Goal: Information Seeking & Learning: Learn about a topic

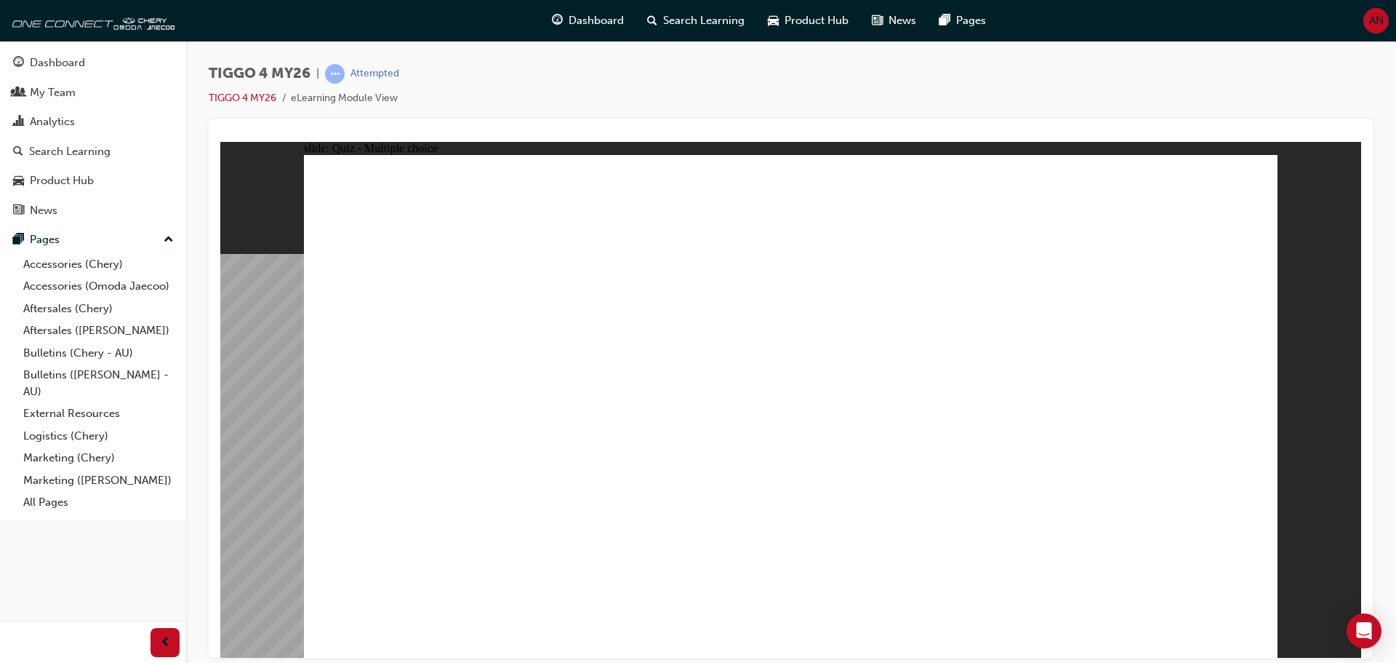
radio input "true"
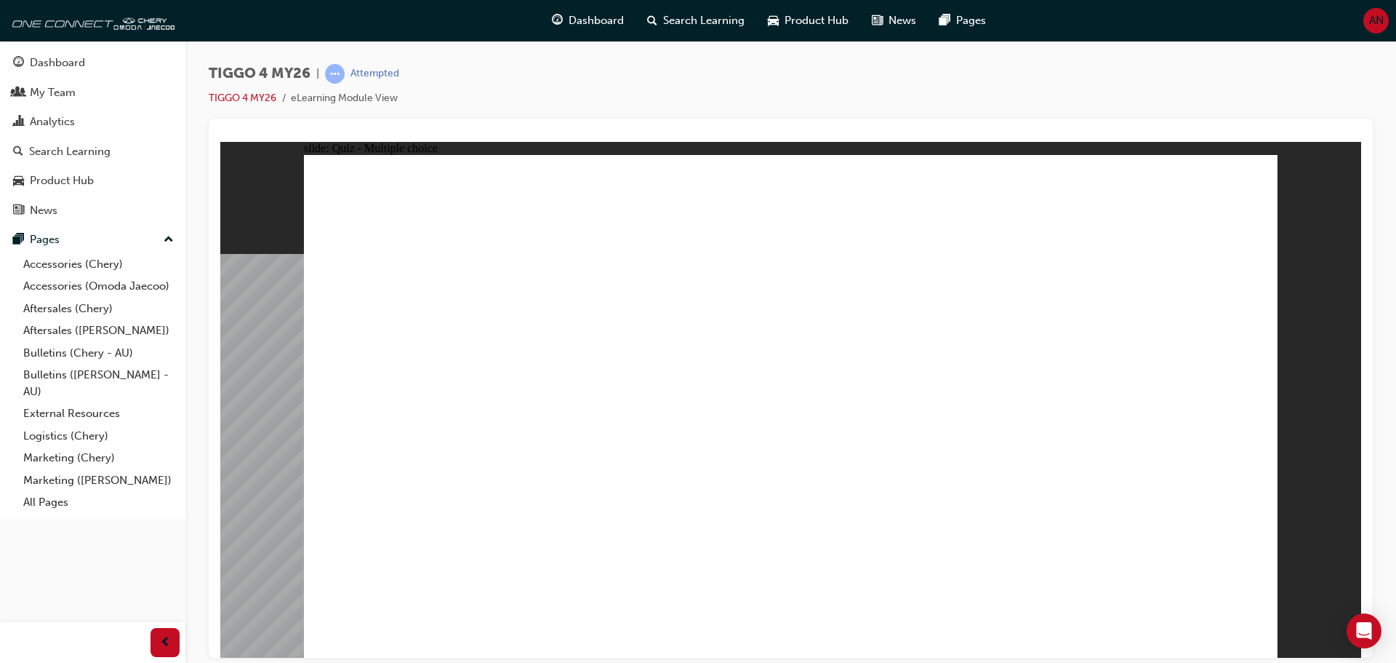
radio input "true"
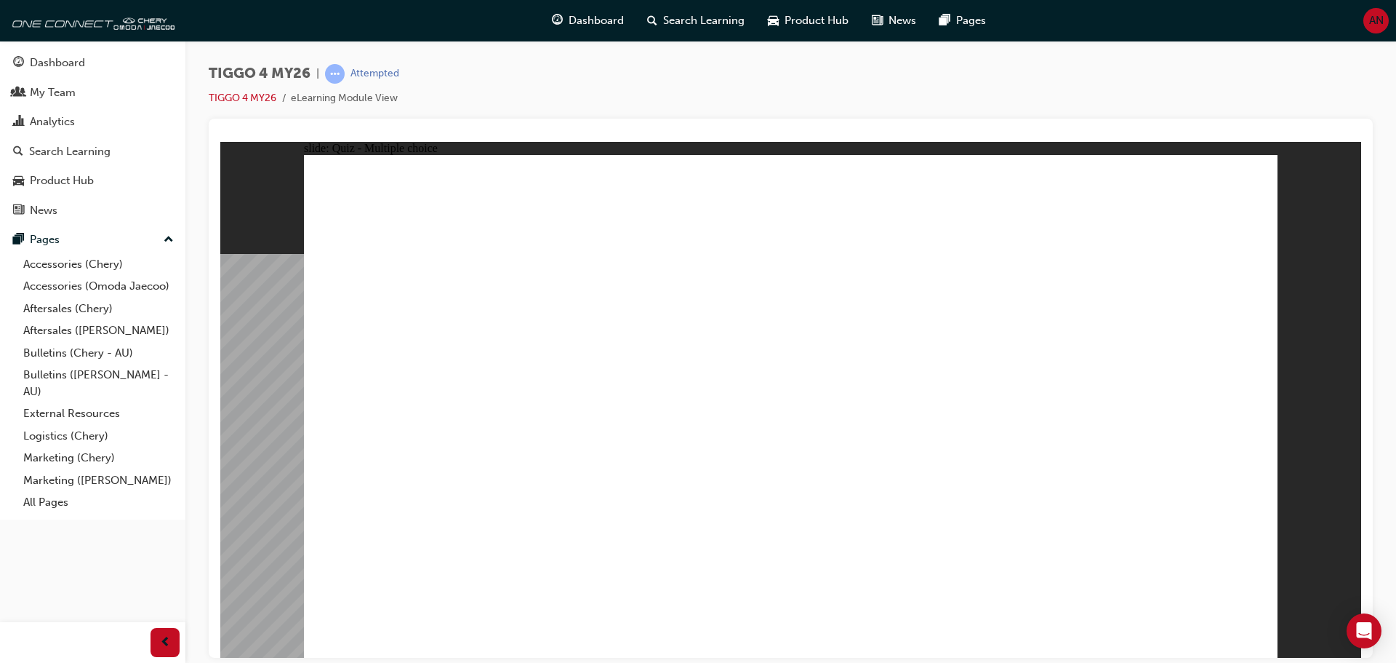
radio input "true"
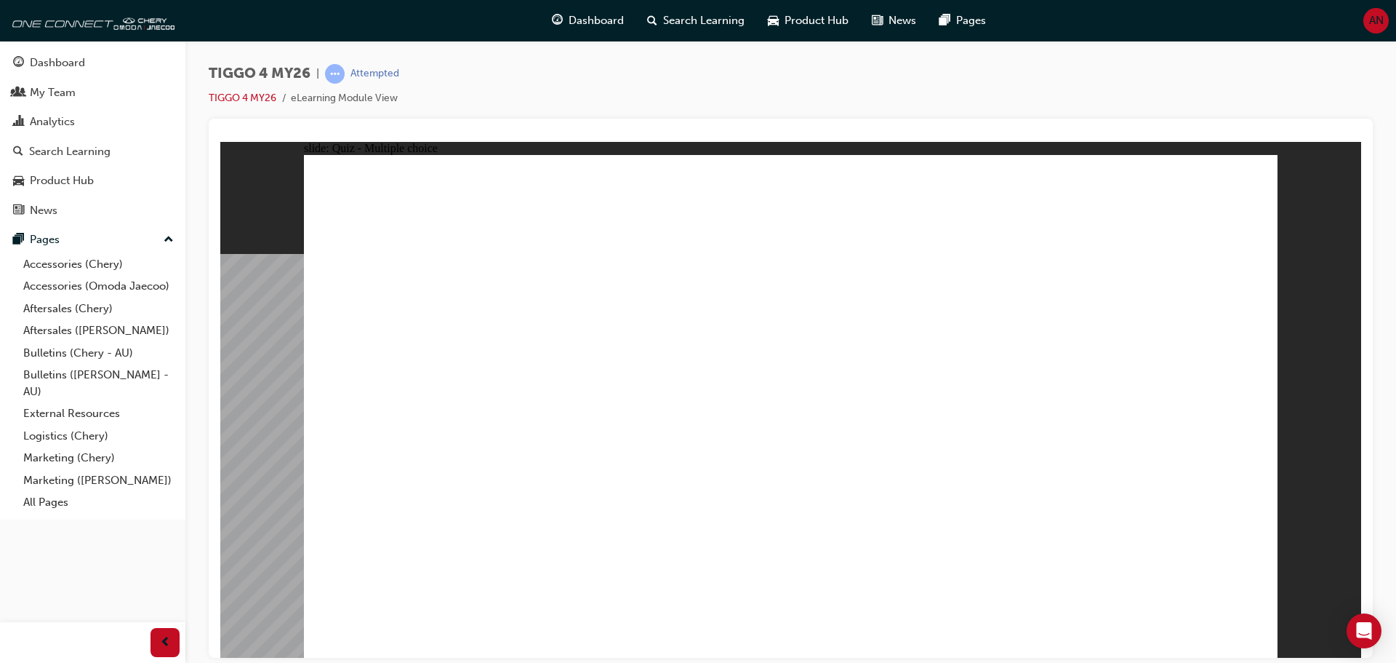
radio input "true"
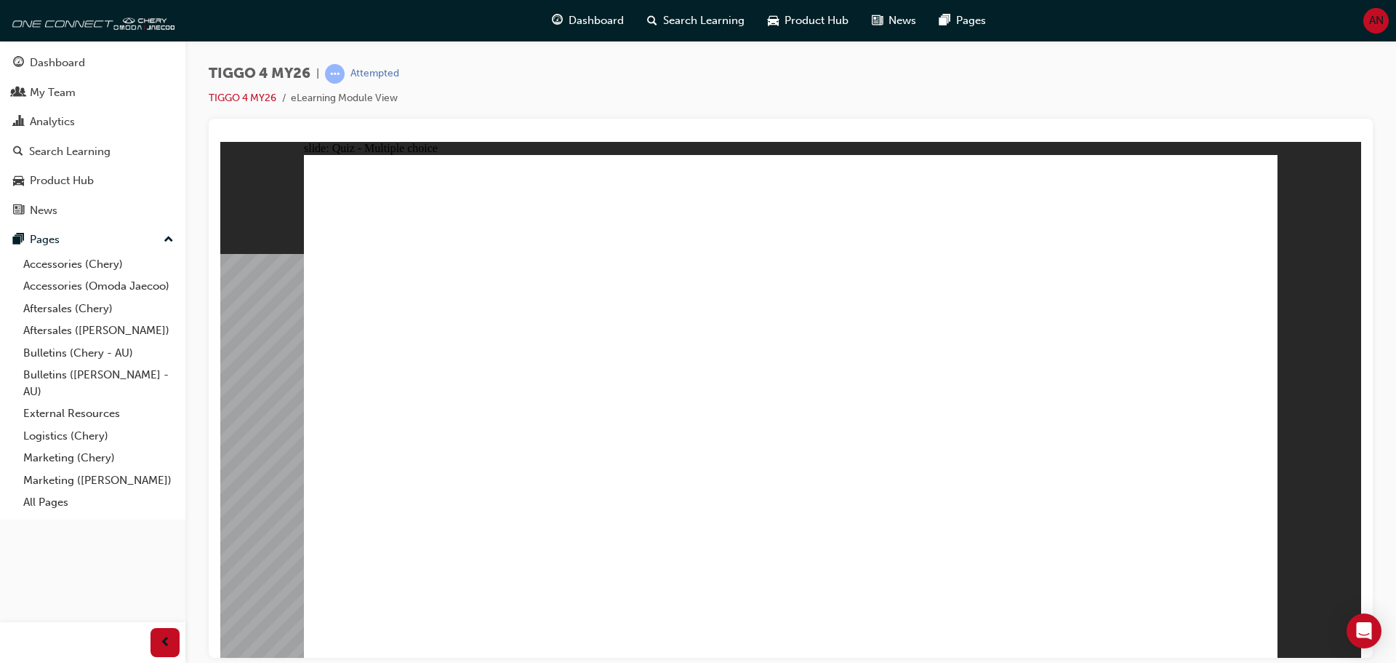
drag, startPoint x: 1180, startPoint y: 321, endPoint x: 1166, endPoint y: 522, distance: 202.0
drag, startPoint x: 817, startPoint y: 319, endPoint x: 993, endPoint y: 526, distance: 271.8
drag, startPoint x: 451, startPoint y: 334, endPoint x: 781, endPoint y: 539, distance: 388.7
drag, startPoint x: 961, startPoint y: 325, endPoint x: 551, endPoint y: 389, distance: 414.4
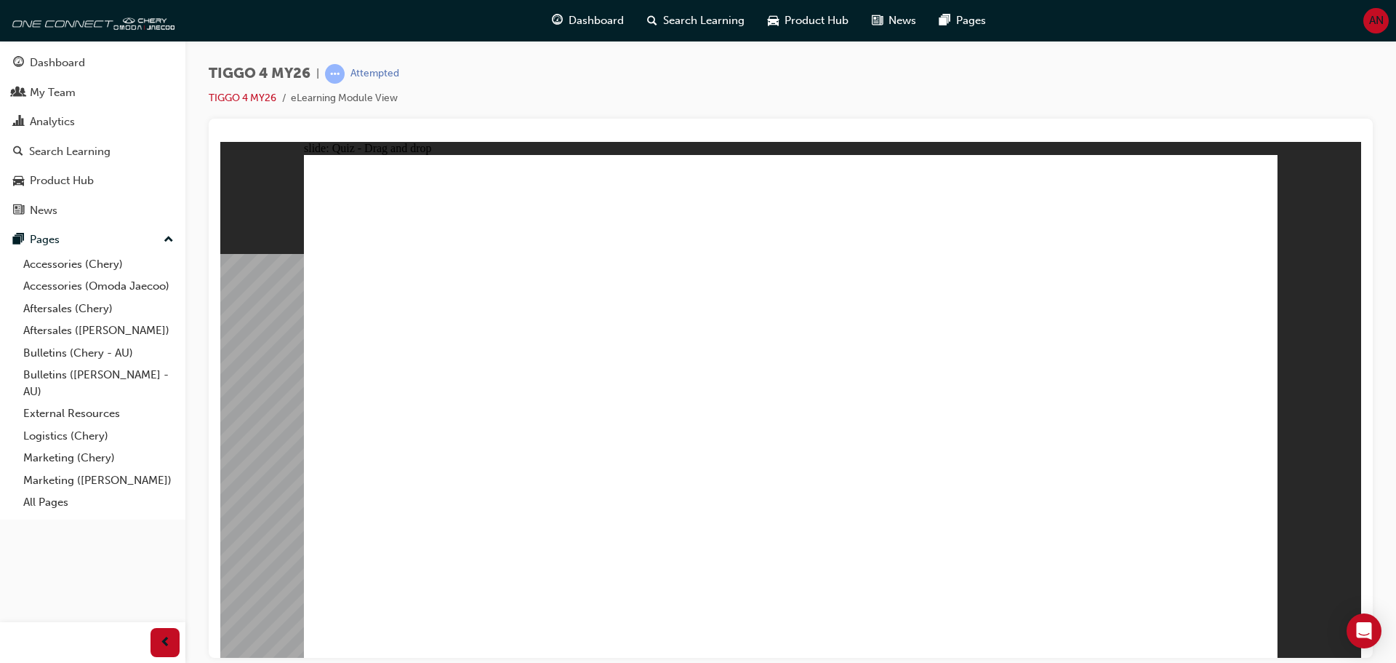
drag, startPoint x: 601, startPoint y: 324, endPoint x: 612, endPoint y: 514, distance: 190.9
radio input "true"
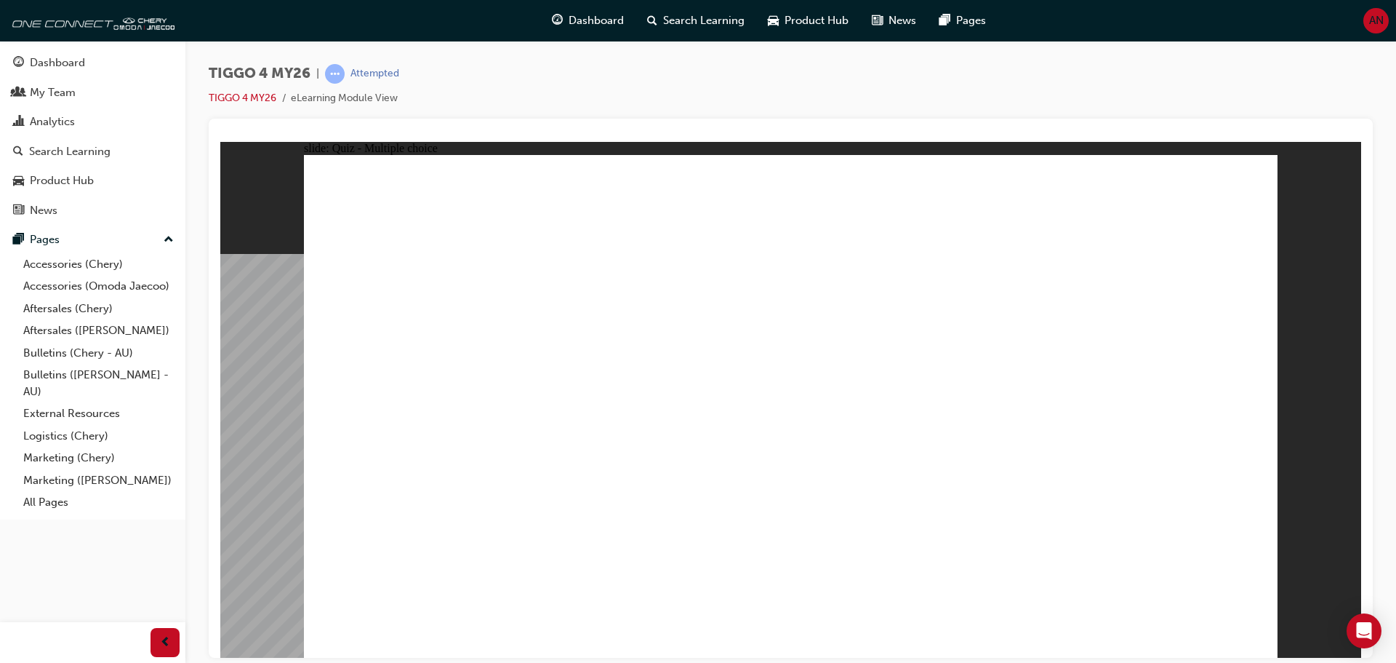
radio input "true"
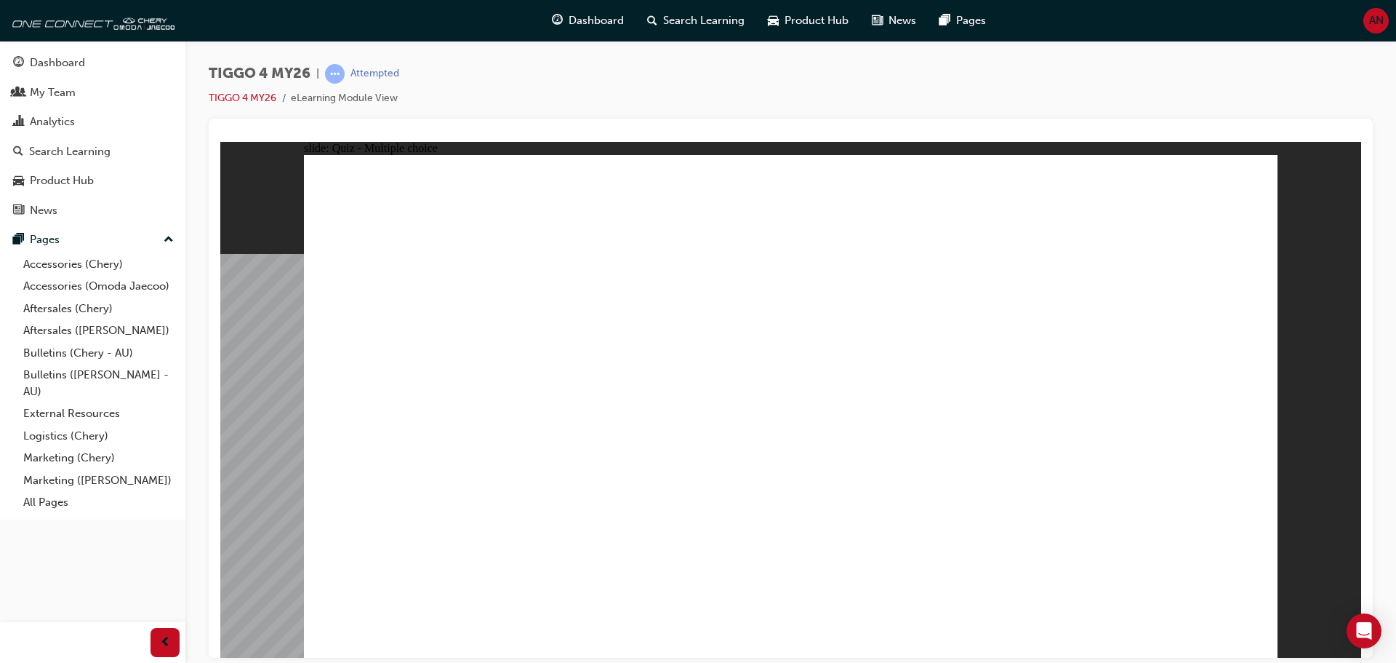
drag, startPoint x: 574, startPoint y: 429, endPoint x: 876, endPoint y: 280, distance: 337.3
drag, startPoint x: 639, startPoint y: 412, endPoint x: 1127, endPoint y: 285, distance: 504.1
drag, startPoint x: 652, startPoint y: 346, endPoint x: 881, endPoint y: 325, distance: 230.0
drag, startPoint x: 420, startPoint y: 369, endPoint x: 1083, endPoint y: 344, distance: 663.7
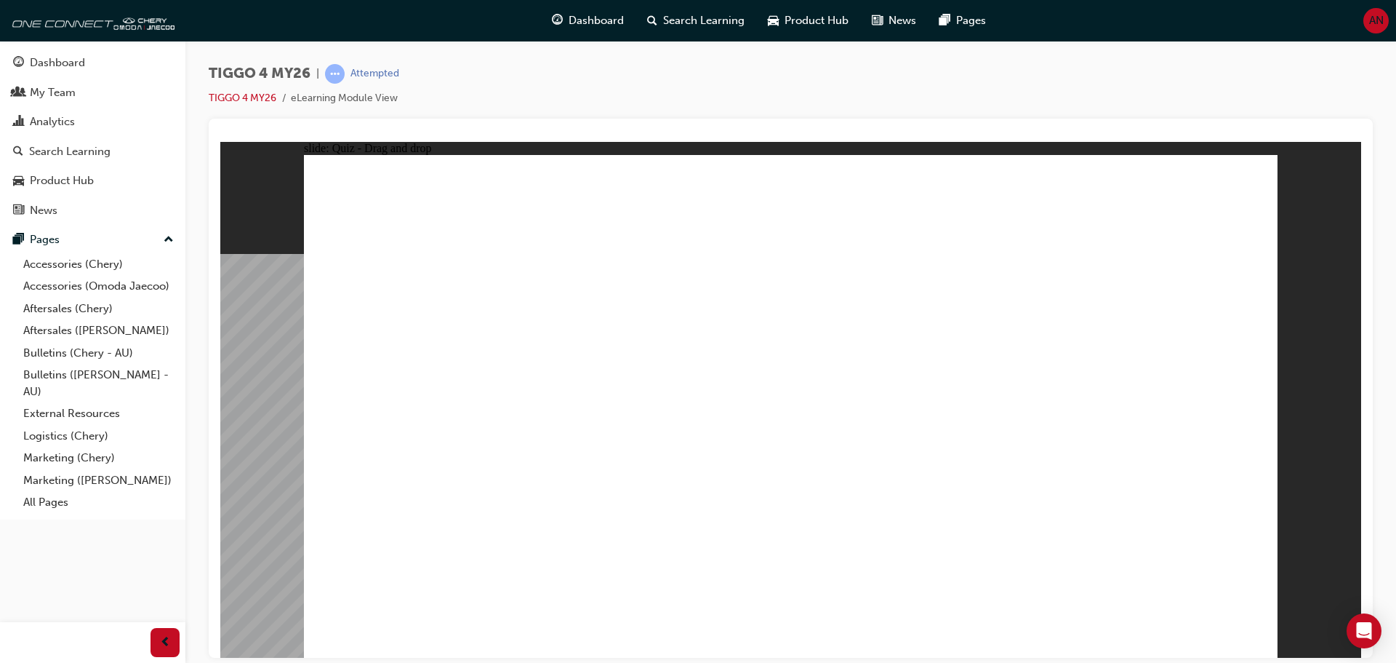
drag, startPoint x: 425, startPoint y: 412, endPoint x: 1106, endPoint y: 361, distance: 682.5
drag, startPoint x: 617, startPoint y: 465, endPoint x: 1103, endPoint y: 412, distance: 489.4
drag, startPoint x: 443, startPoint y: 503, endPoint x: 1104, endPoint y: 438, distance: 664.3
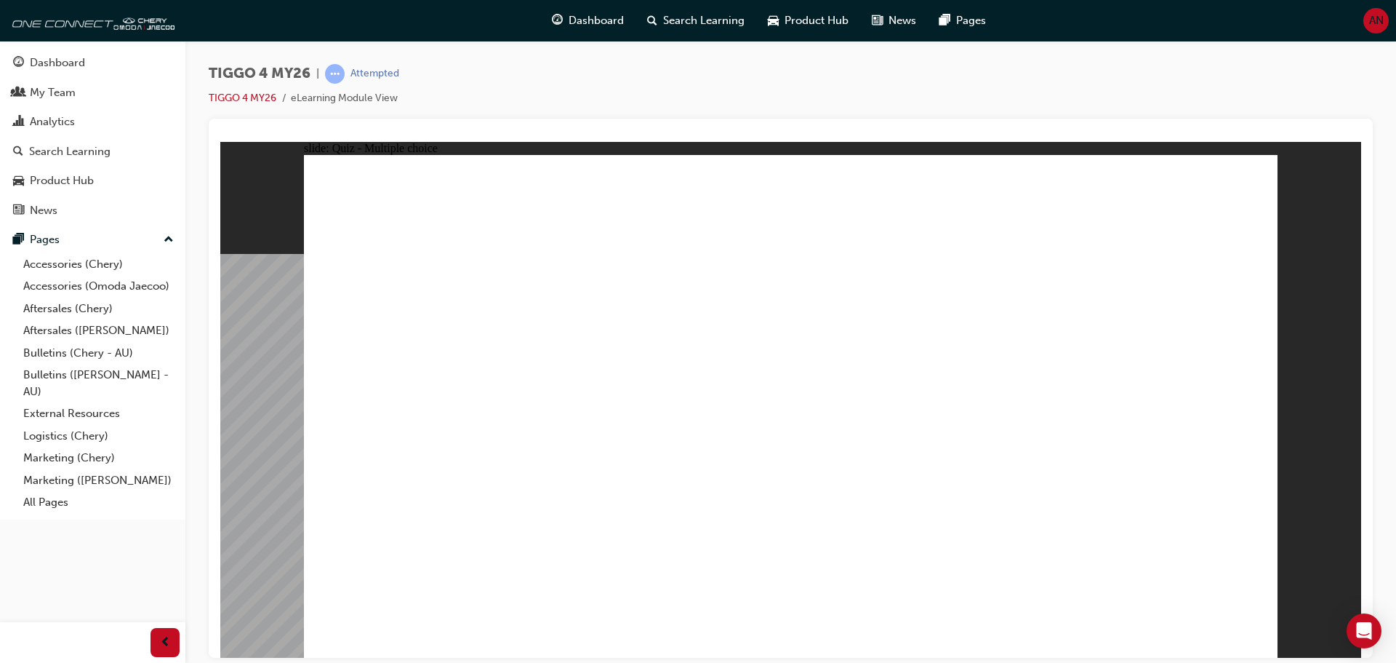
radio input "true"
drag, startPoint x: 756, startPoint y: 511, endPoint x: 779, endPoint y: 508, distance: 23.5
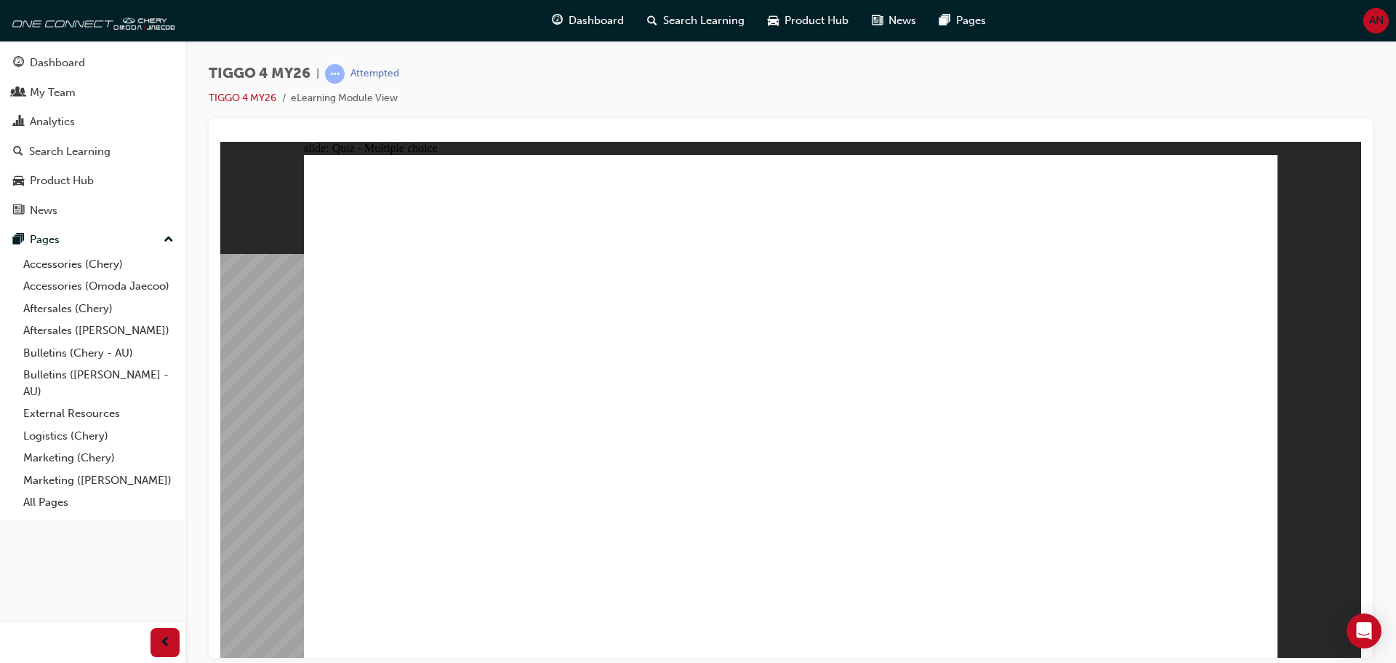
drag, startPoint x: 1045, startPoint y: 279, endPoint x: 1028, endPoint y: 246, distance: 37.7
radio input "false"
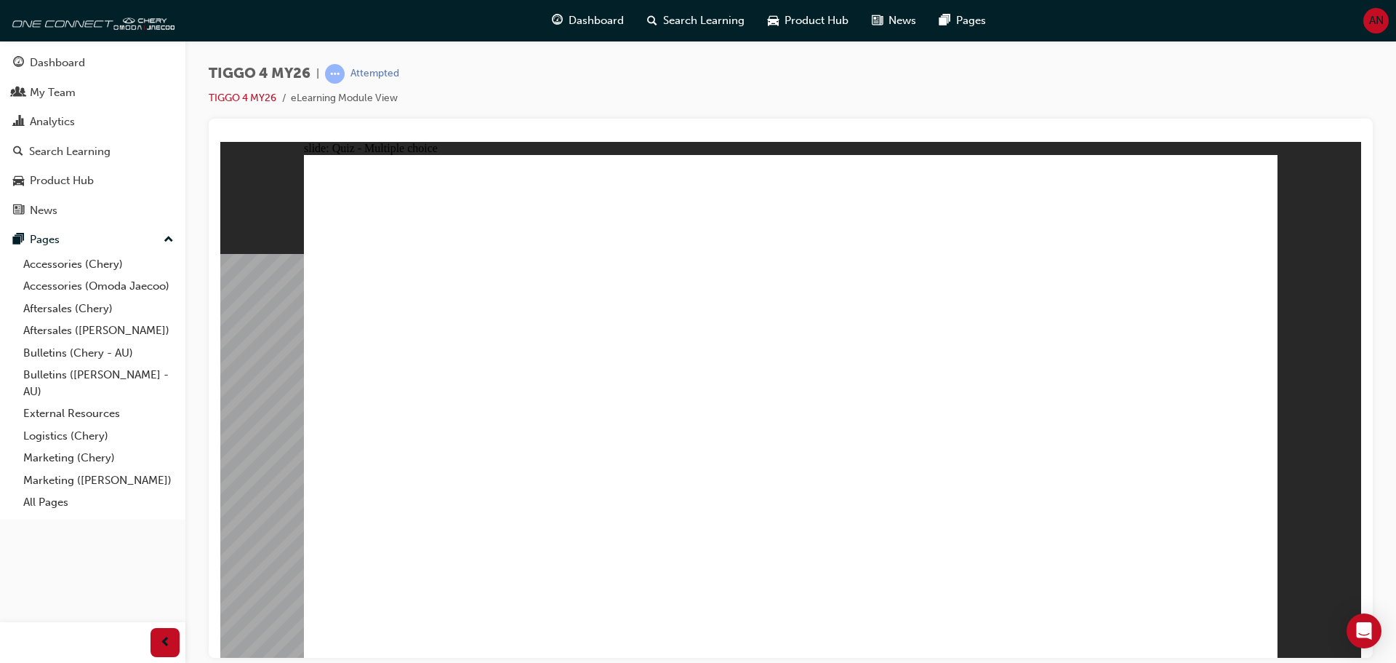
radio input "true"
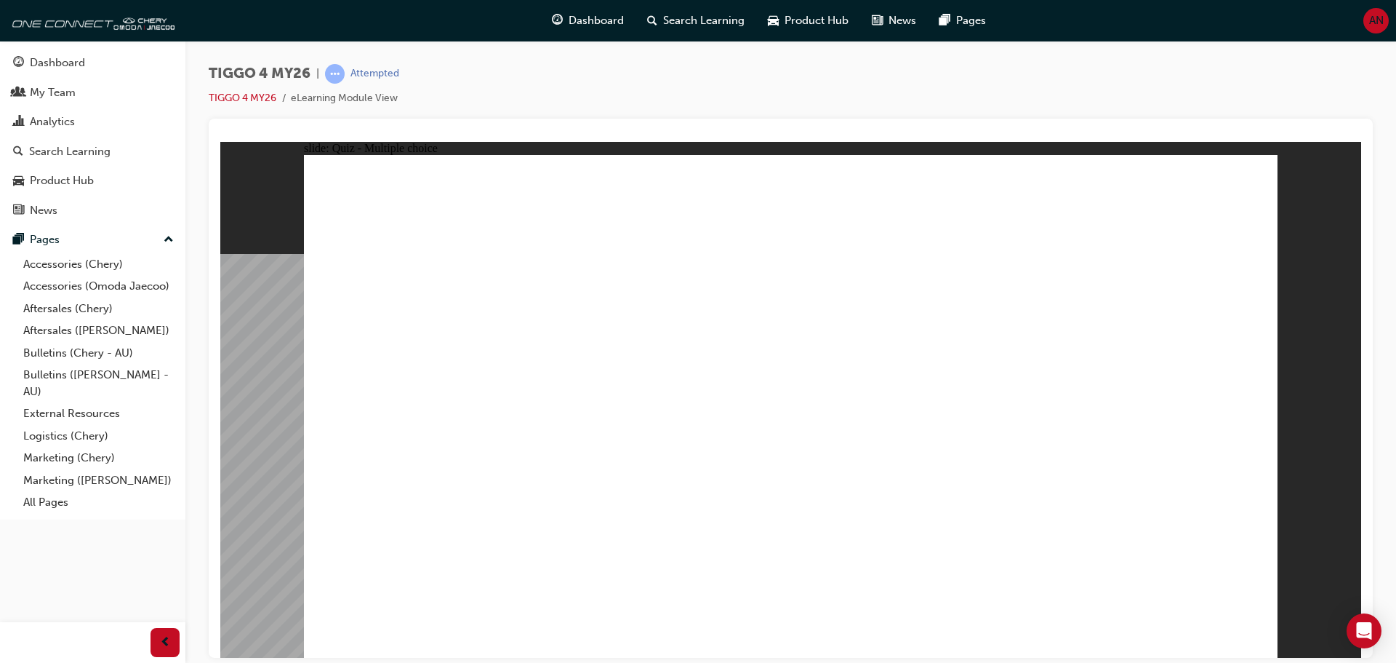
radio input "true"
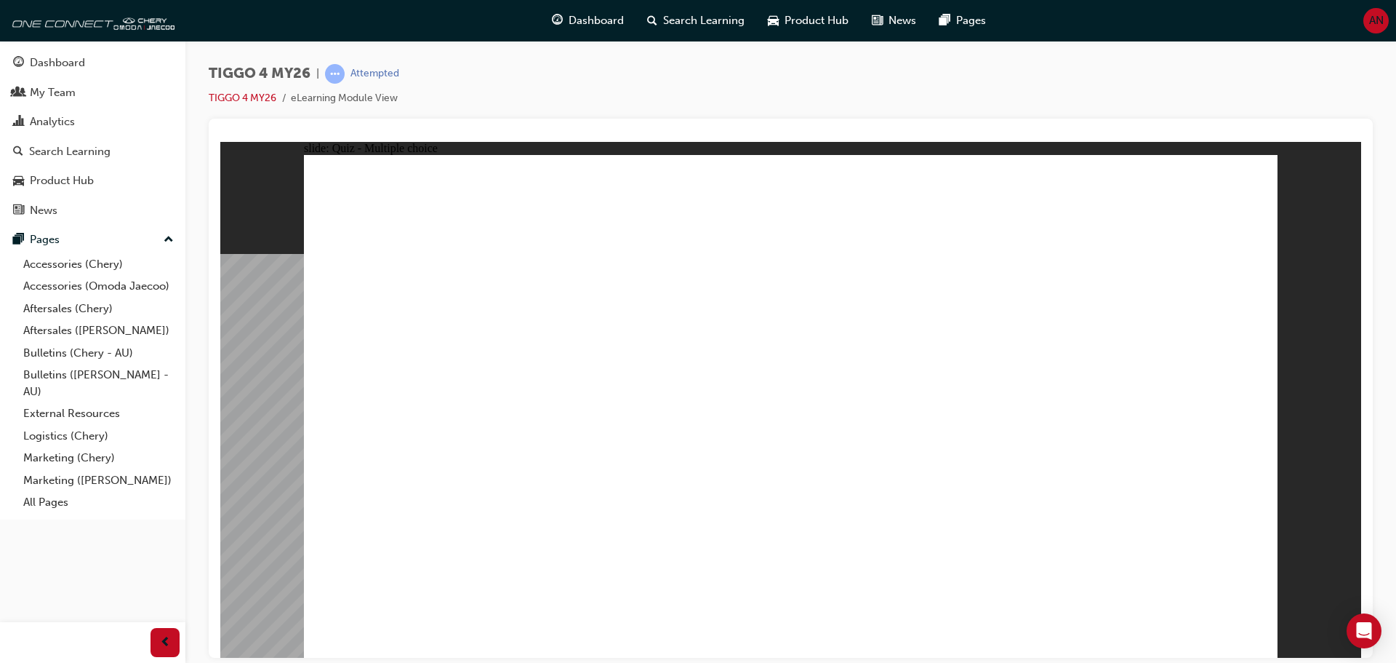
radio input "true"
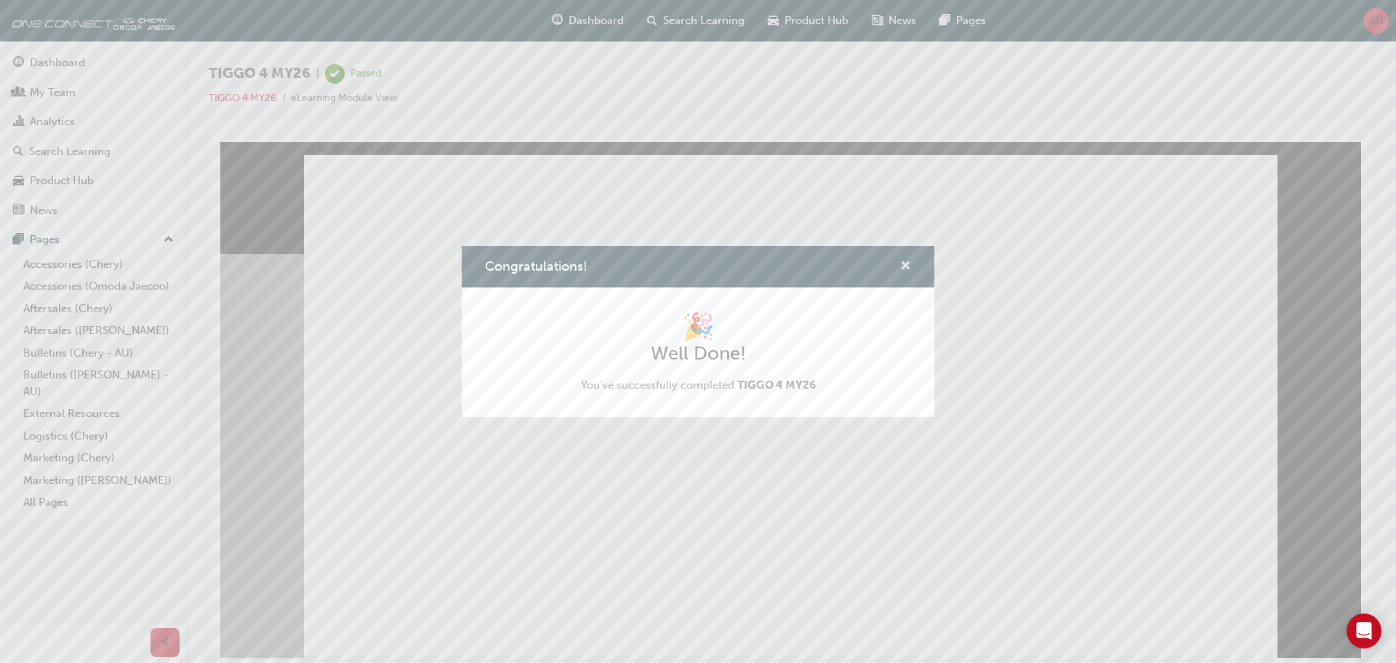
click at [904, 264] on span "cross-icon" at bounding box center [905, 266] width 11 height 13
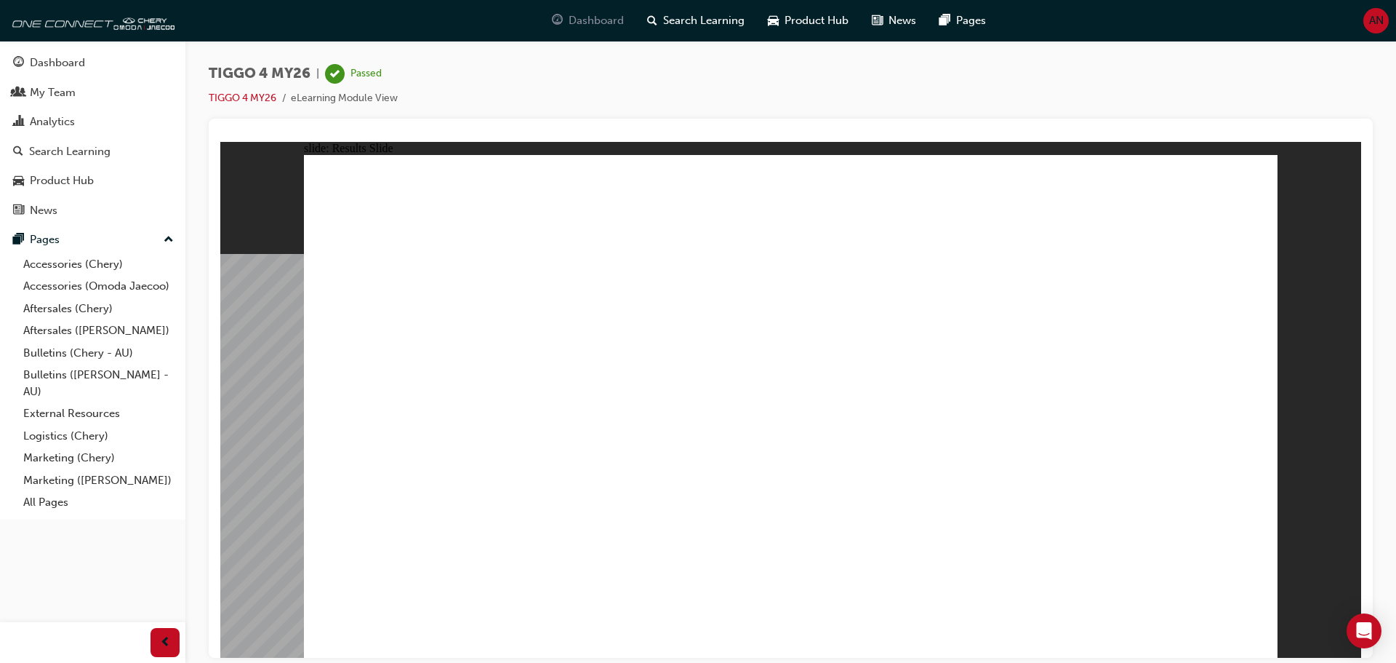
click at [606, 17] on span "Dashboard" at bounding box center [596, 20] width 55 height 17
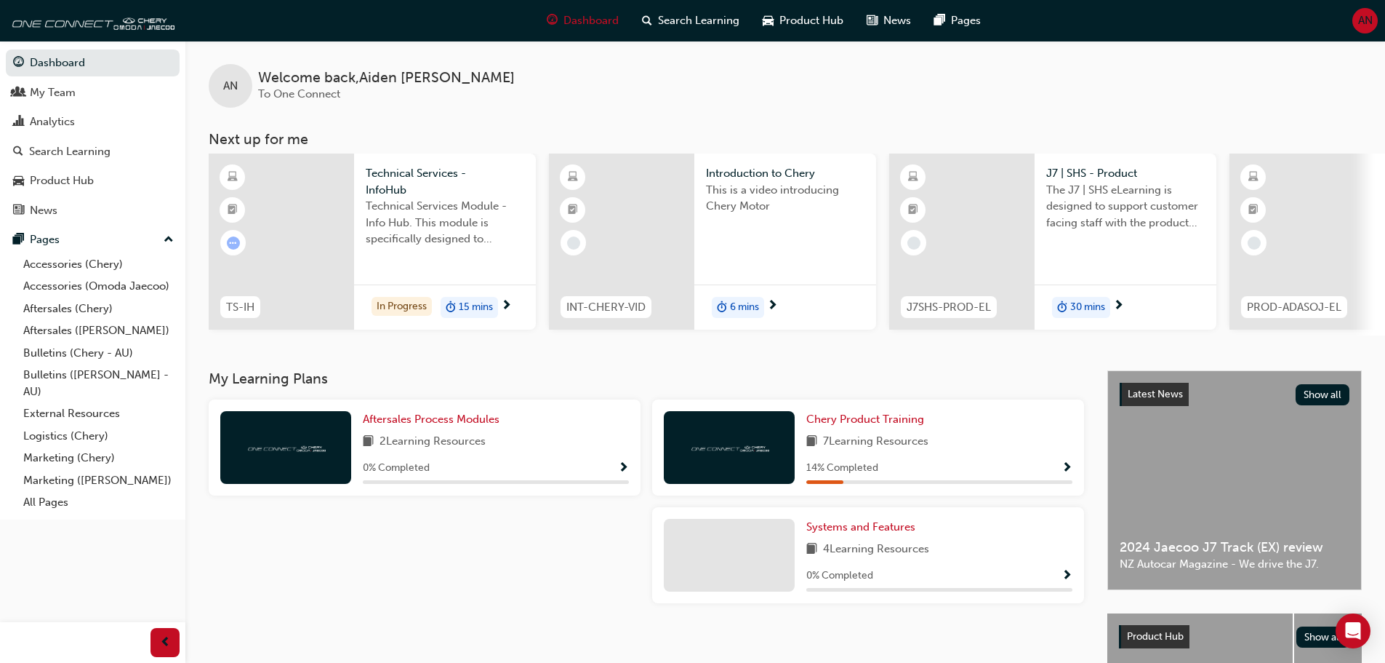
click at [749, 174] on span "Introduction to Chery" at bounding box center [785, 173] width 159 height 17
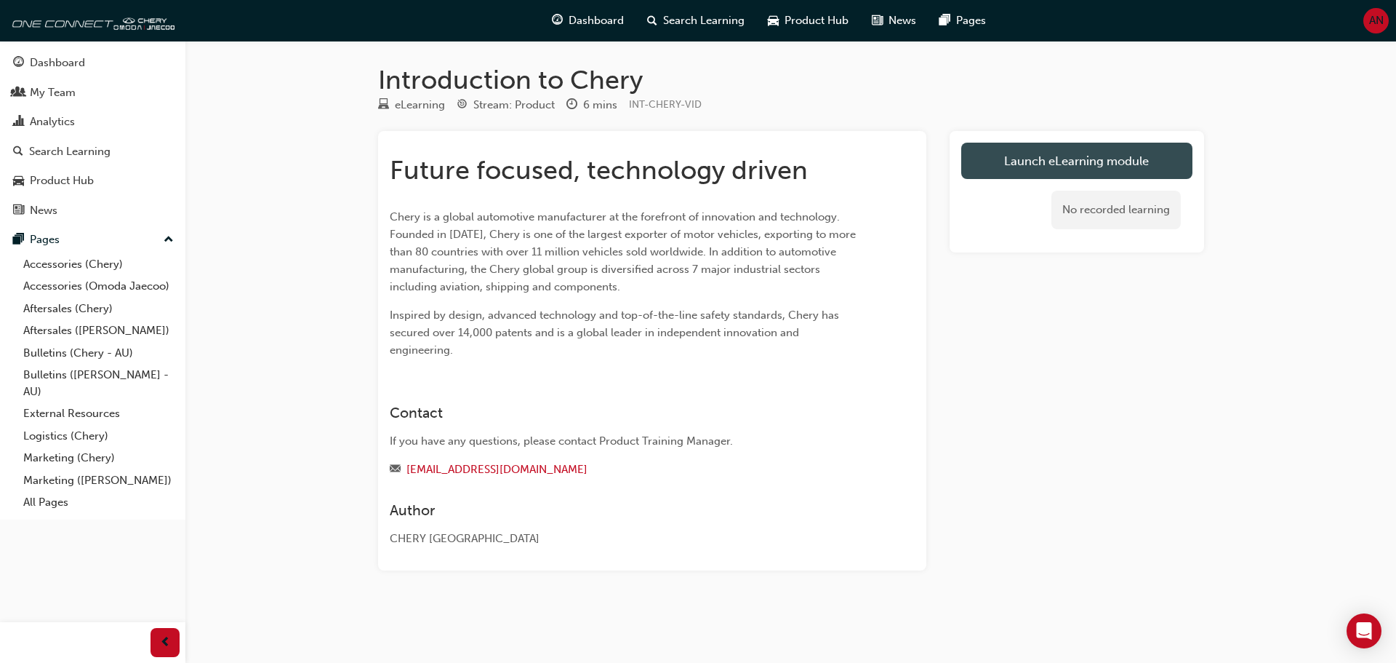
click at [1069, 172] on link "Launch eLearning module" at bounding box center [1076, 161] width 231 height 36
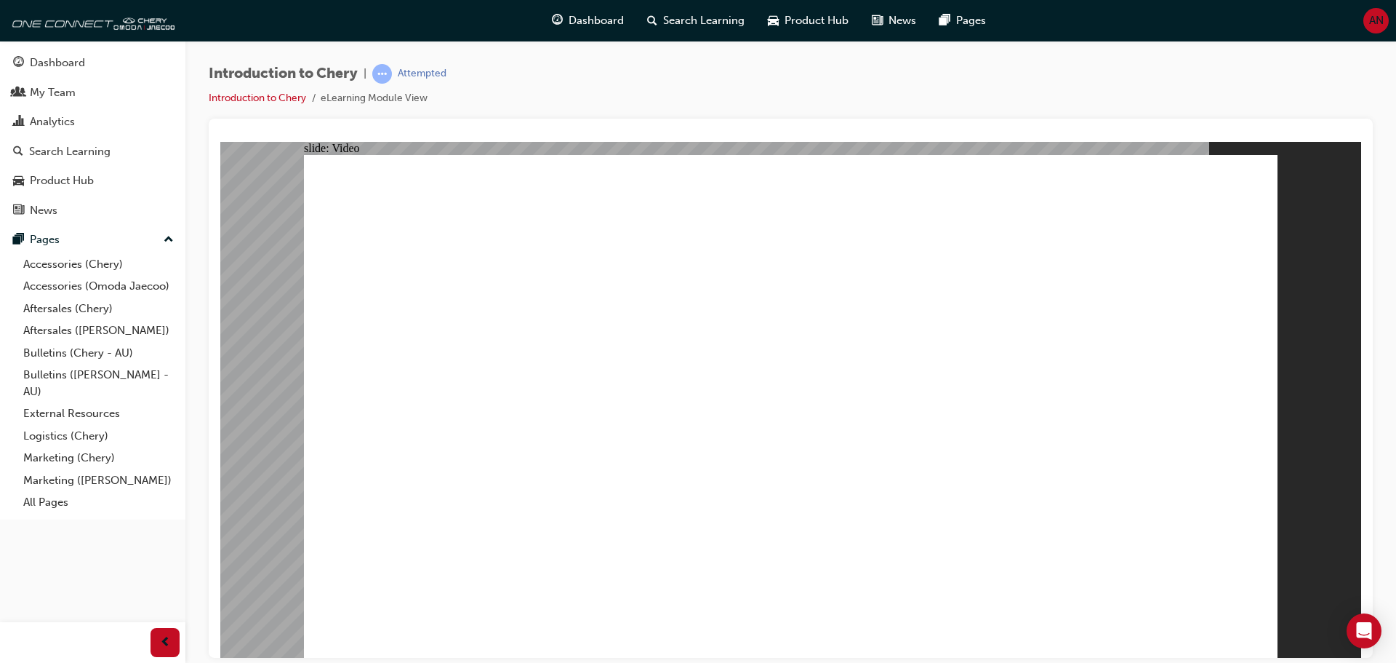
type input "0"
drag, startPoint x: 835, startPoint y: 424, endPoint x: 844, endPoint y: 417, distance: 11.5
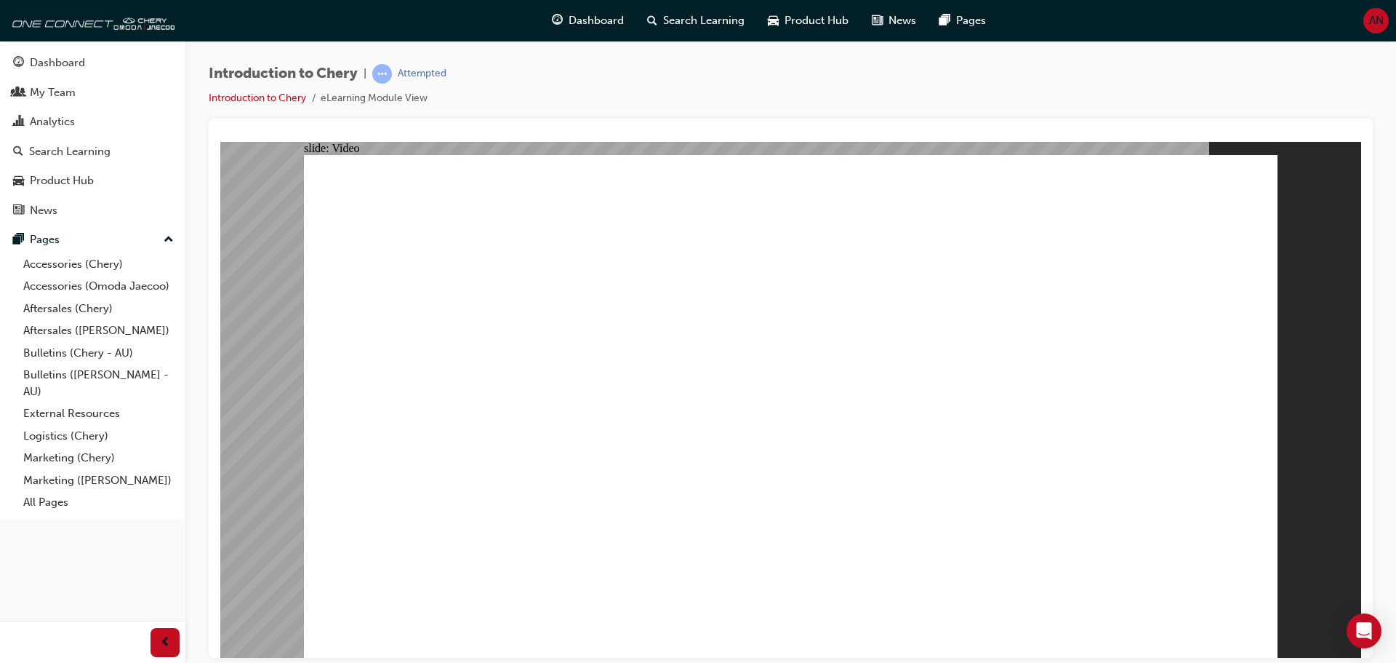
drag, startPoint x: 433, startPoint y: 621, endPoint x: 423, endPoint y: 627, distance: 11.1
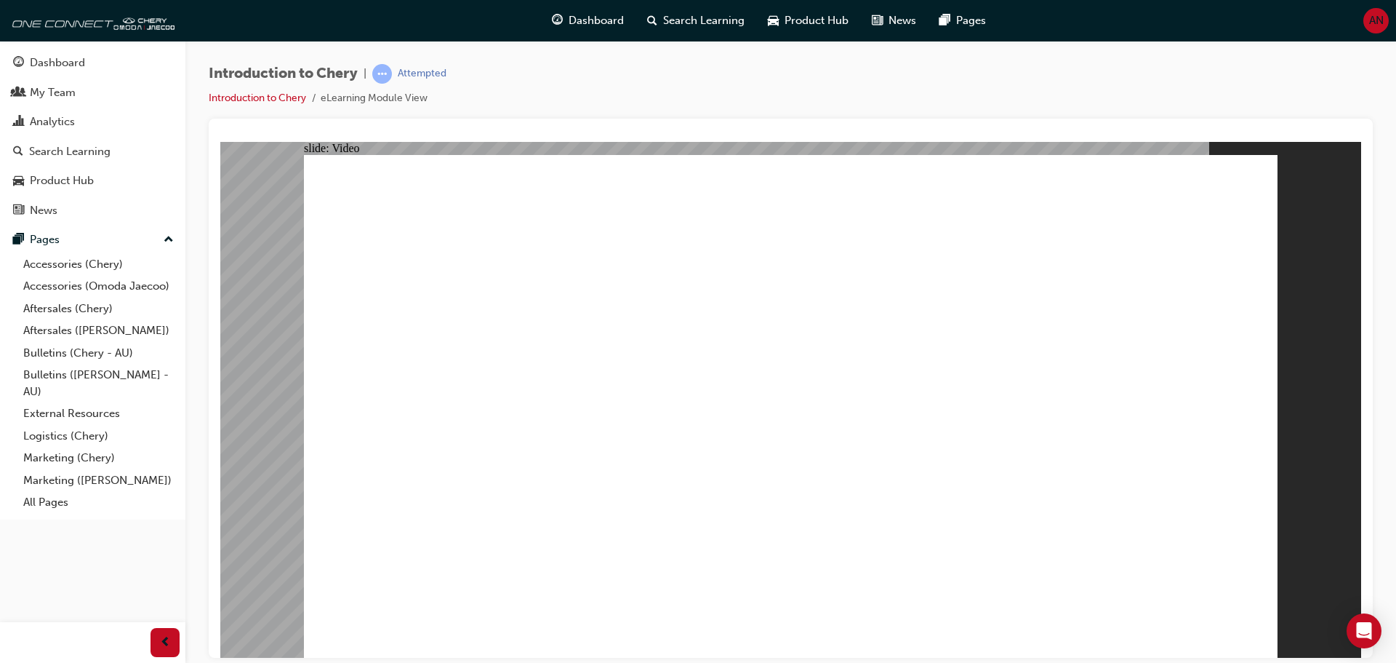
type input "311"
click at [295, 92] on link "Introduction to Chery" at bounding box center [257, 98] width 97 height 12
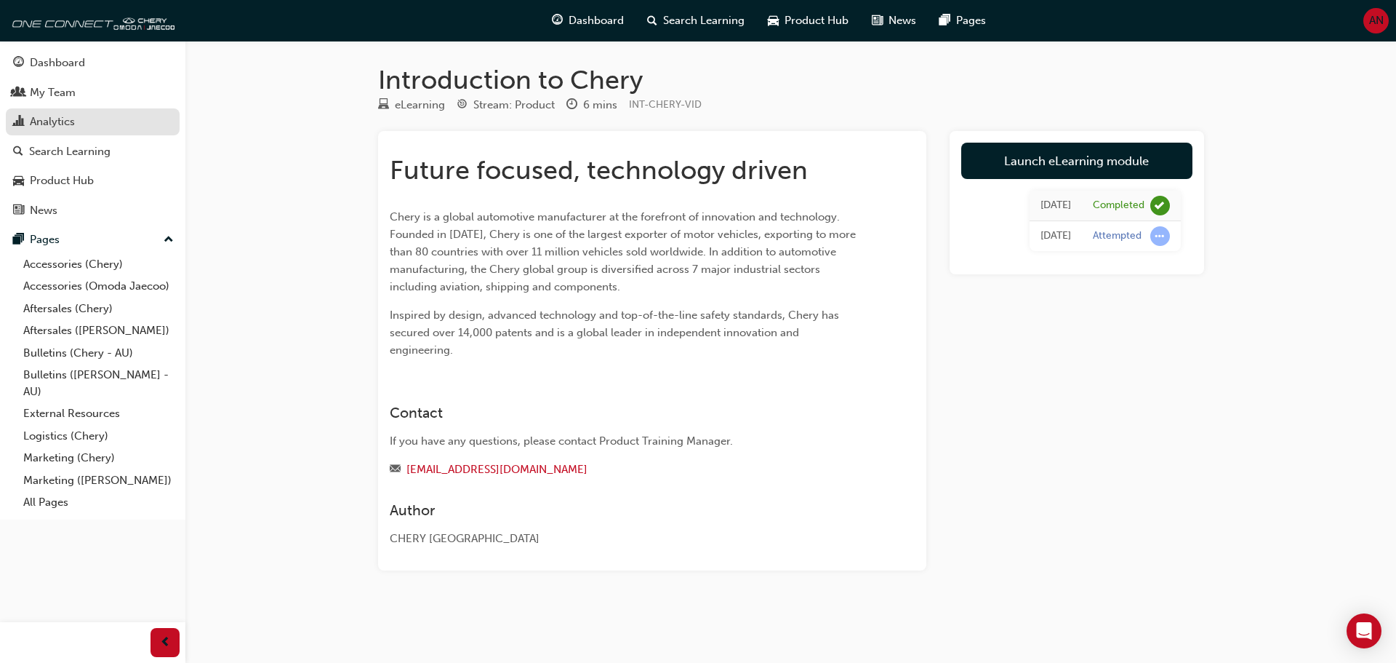
click at [106, 121] on div "Analytics" at bounding box center [92, 122] width 159 height 18
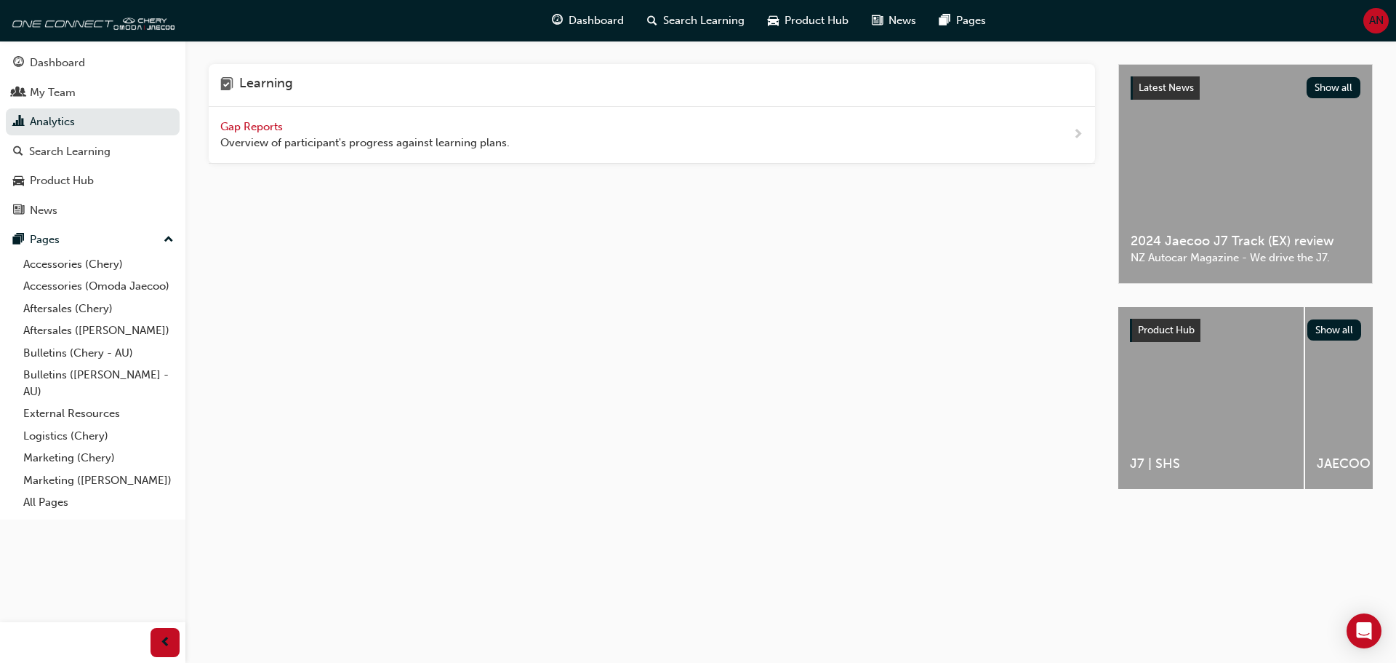
click at [268, 123] on span "Gap Reports" at bounding box center [252, 126] width 65 height 13
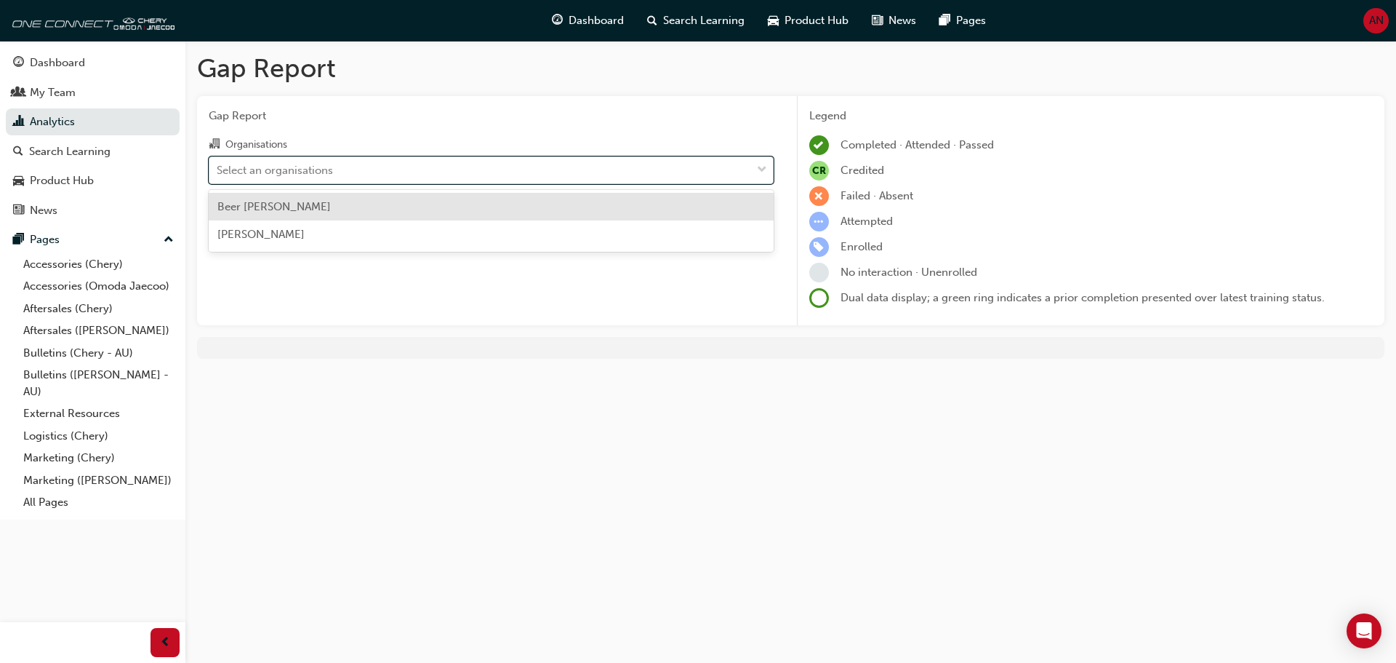
click at [764, 172] on span "down-icon" at bounding box center [762, 170] width 10 height 19
click at [218, 172] on input "Organisations option Beer Chery Seymour focused, 1 of 2. 2 results available. U…" at bounding box center [217, 169] width 1 height 12
click at [381, 207] on div "Beer Chery Seymour" at bounding box center [491, 207] width 565 height 28
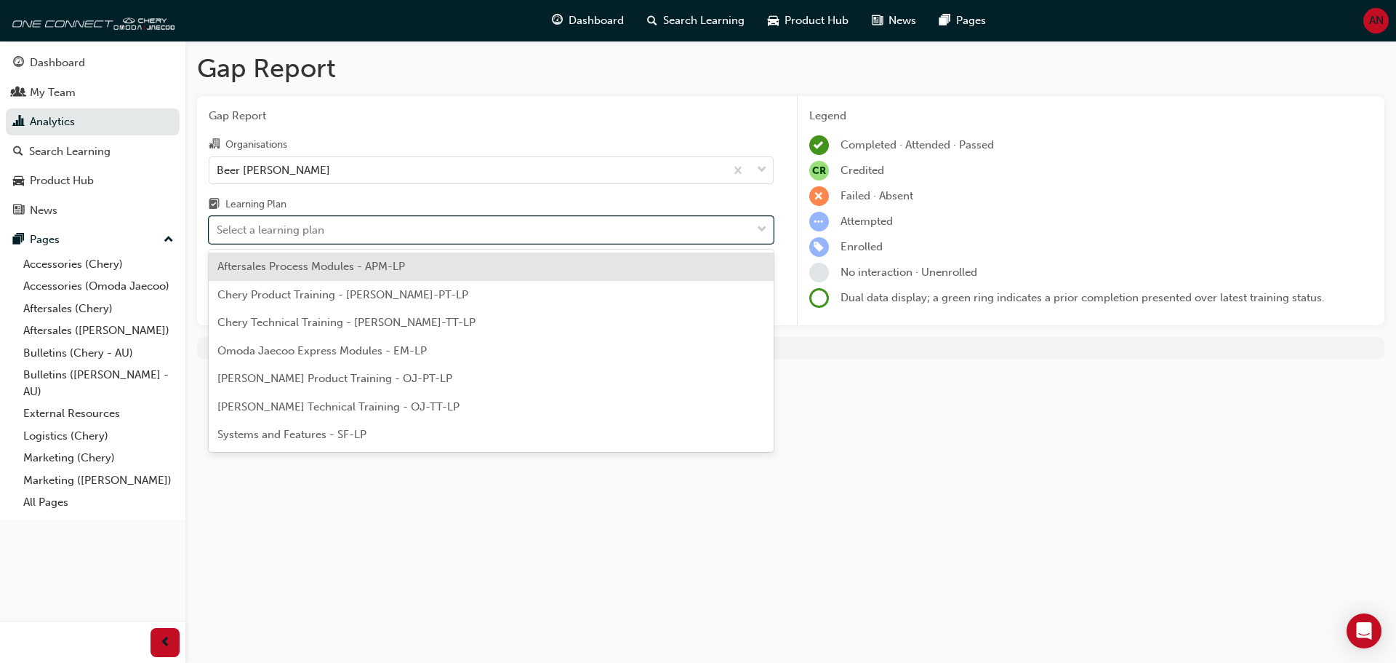
click at [745, 231] on div "Select a learning plan" at bounding box center [480, 229] width 542 height 25
click at [218, 231] on input "Learning Plan option Aftersales Process Modules - APM-LP focused, 1 of 7. 7 res…" at bounding box center [217, 229] width 1 height 12
click at [335, 269] on span "Aftersales Process Modules - APM-LP" at bounding box center [311, 266] width 188 height 13
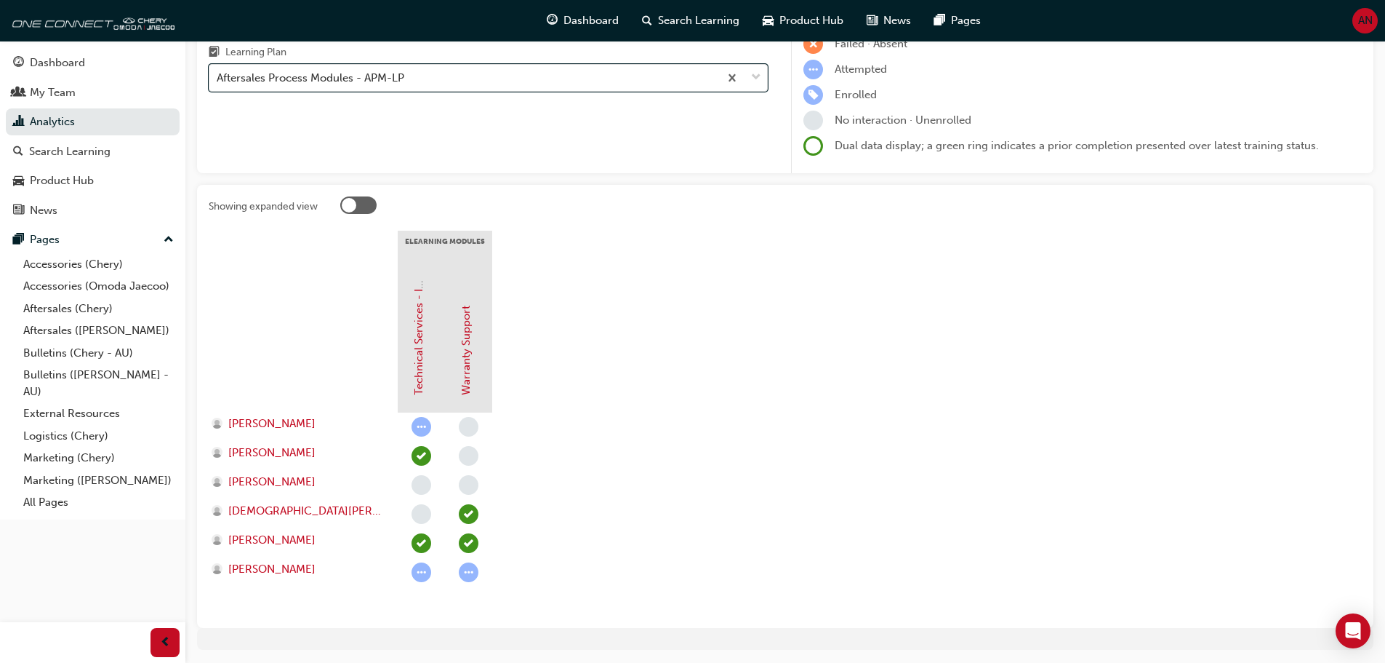
scroll to position [199, 0]
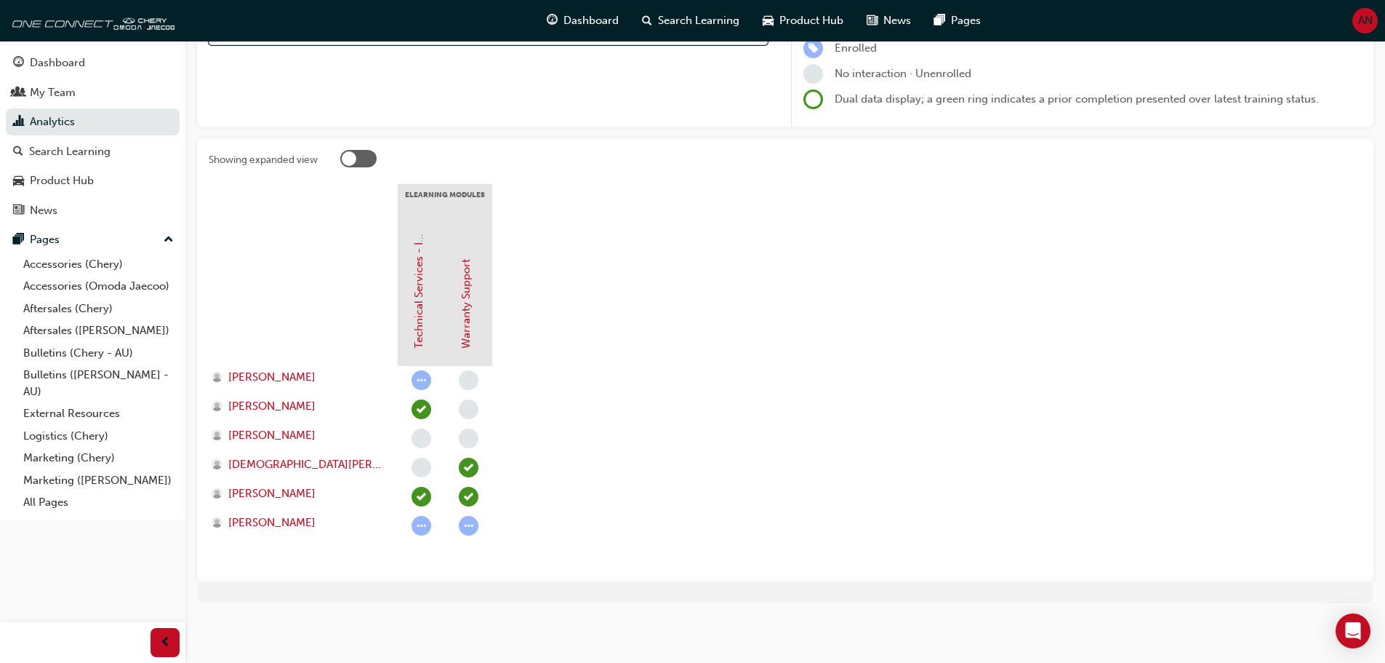
click at [423, 383] on span "learningRecordVerb_ATTEMPT-icon" at bounding box center [422, 380] width 20 height 20
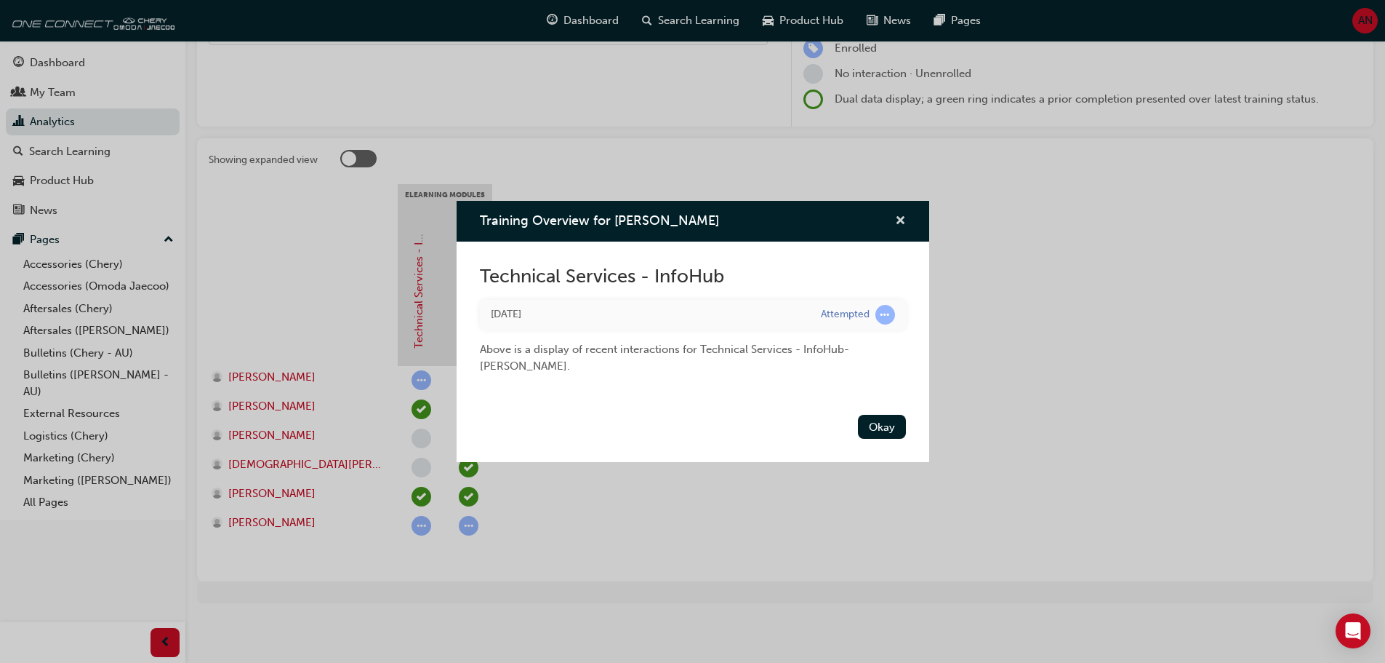
click at [899, 218] on span "cross-icon" at bounding box center [900, 221] width 11 height 13
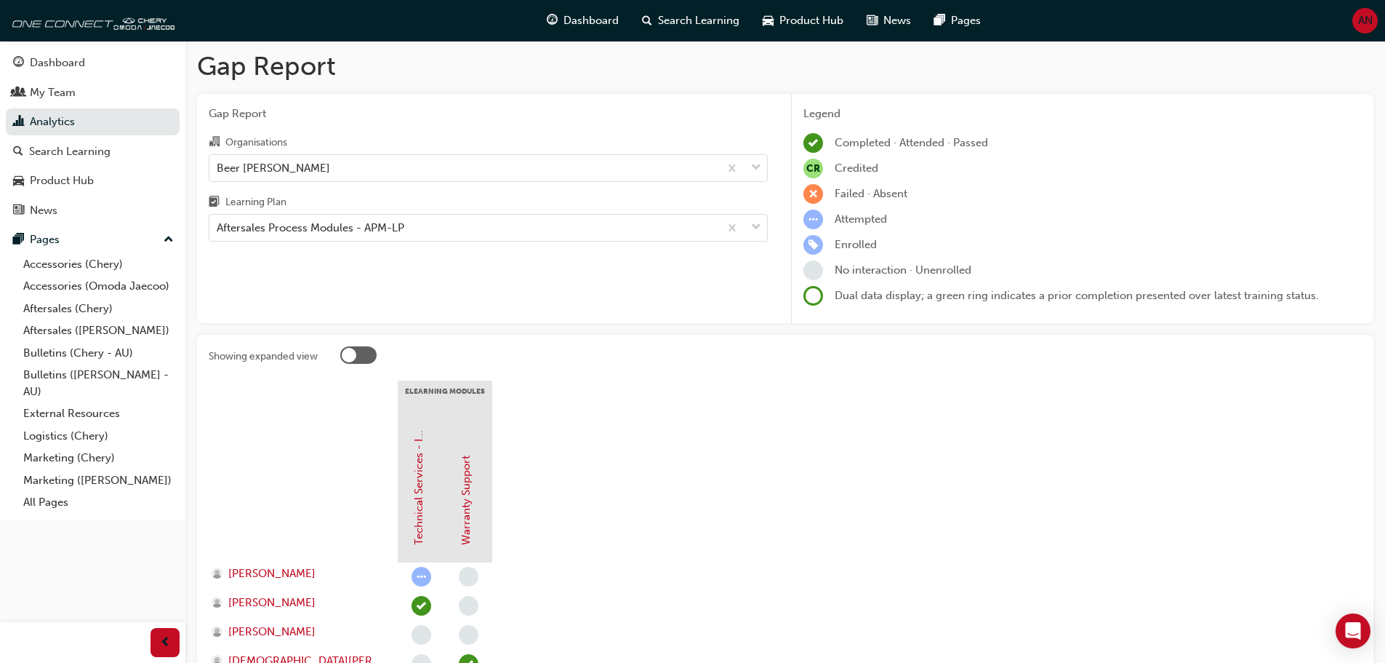
scroll to position [0, 0]
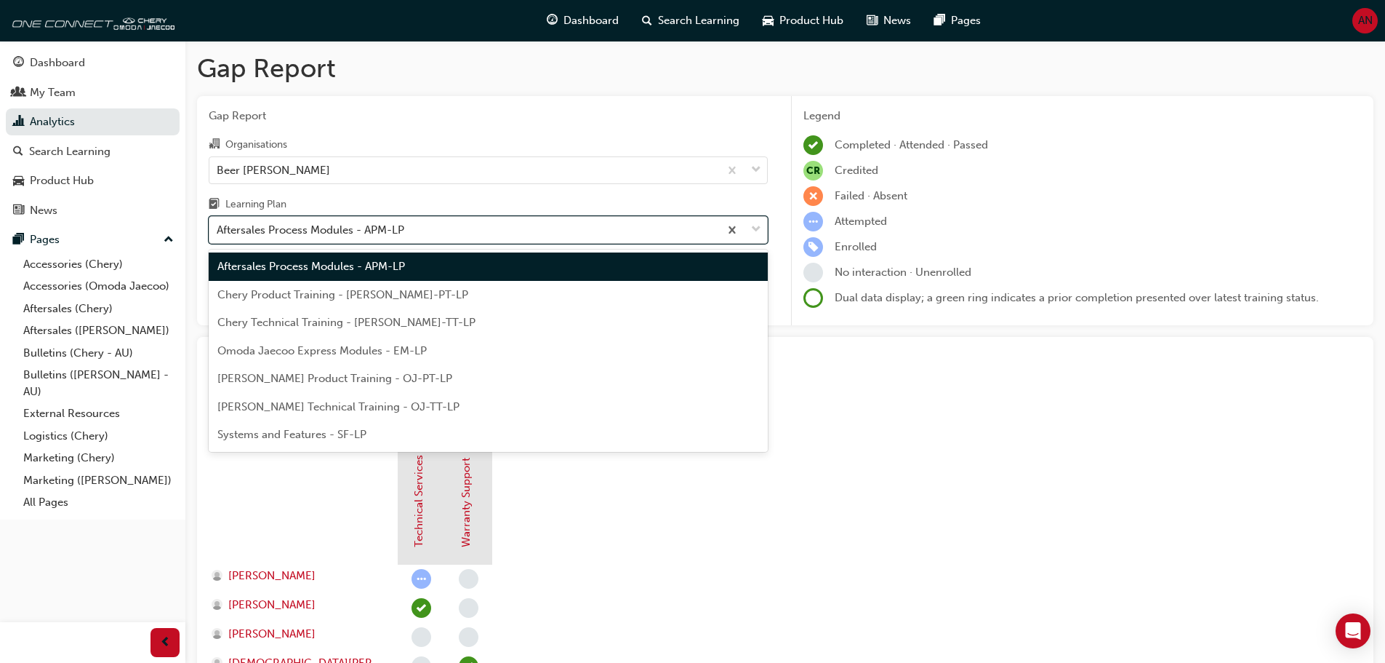
click at [755, 230] on span "down-icon" at bounding box center [756, 229] width 10 height 19
click at [218, 230] on input "Learning Plan option Aftersales Process Modules - APM-LP, selected. option Afte…" at bounding box center [217, 229] width 1 height 12
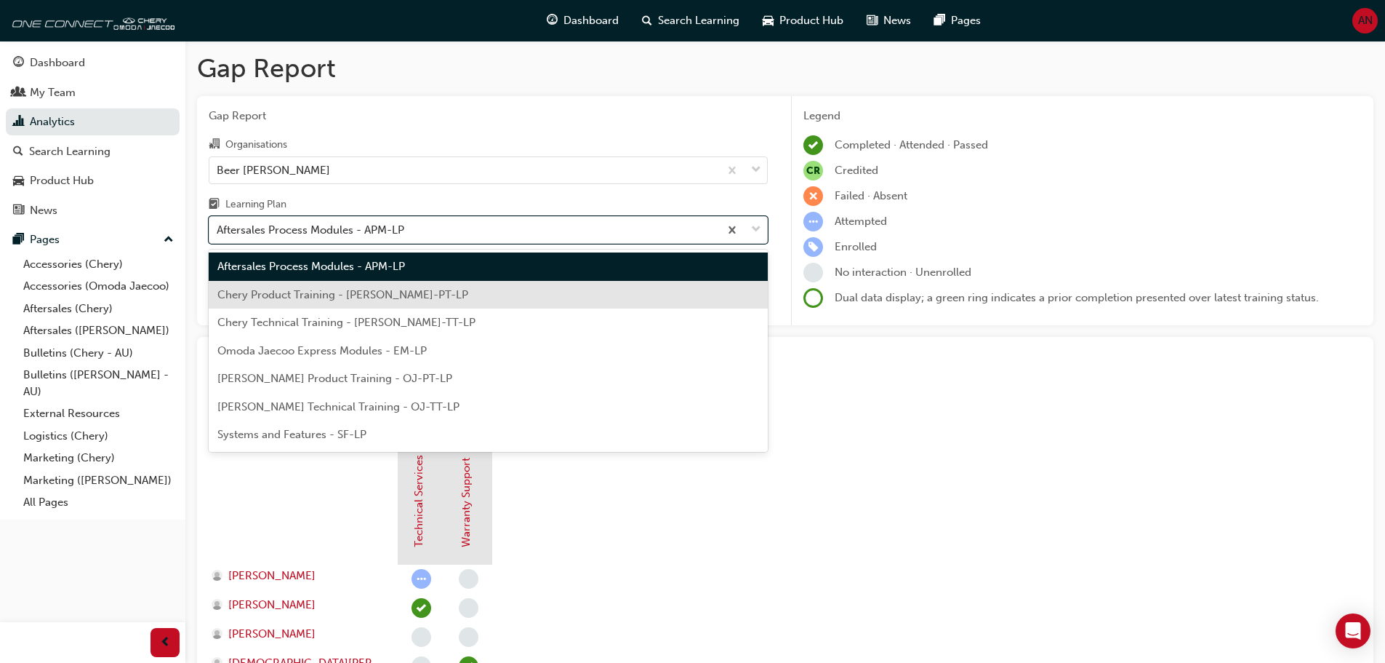
click at [386, 292] on span "Chery Product Training - CHAU-PT-LP" at bounding box center [342, 294] width 251 height 13
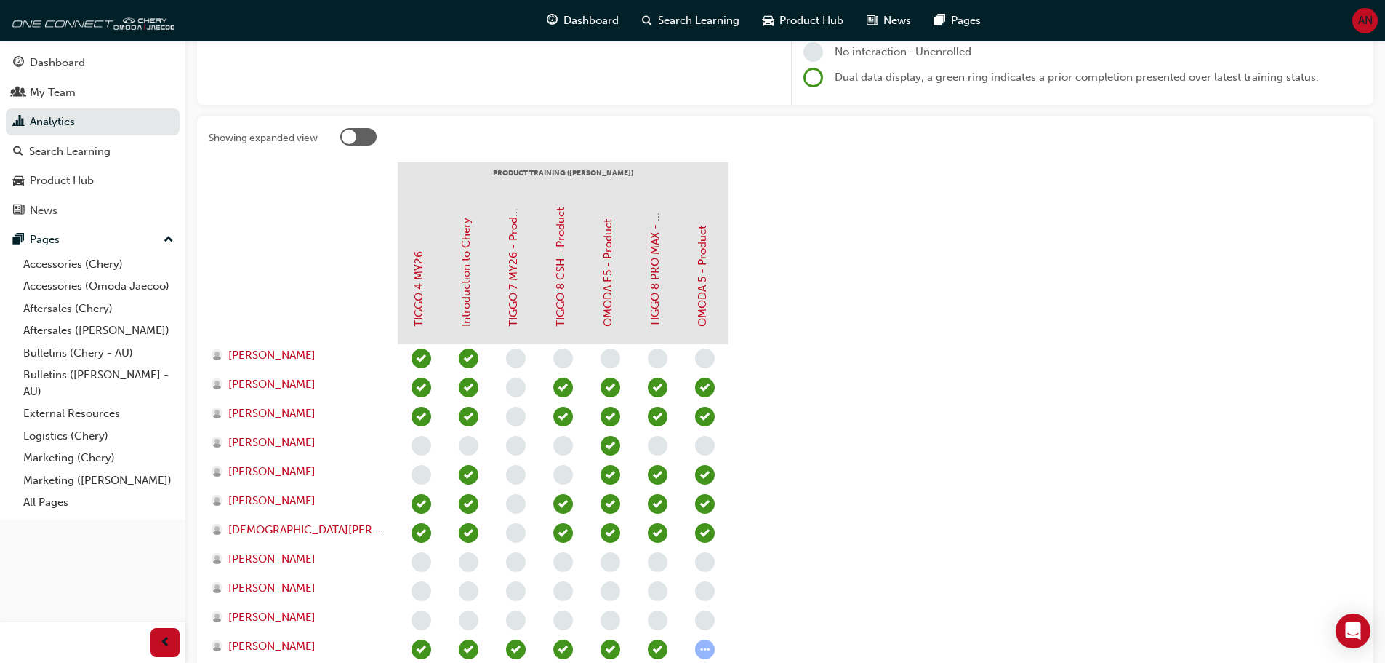
scroll to position [218, 0]
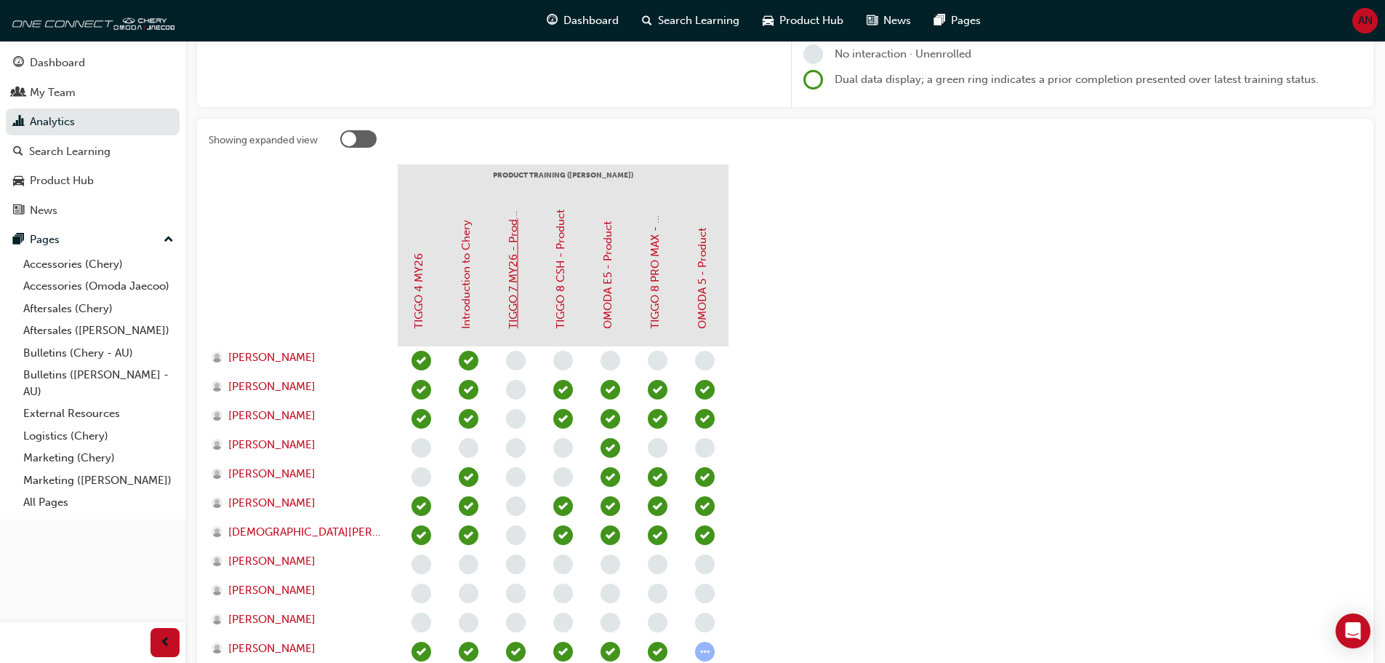
click at [513, 311] on link "TIGGO 7 MY26 - Product" at bounding box center [513, 266] width 13 height 126
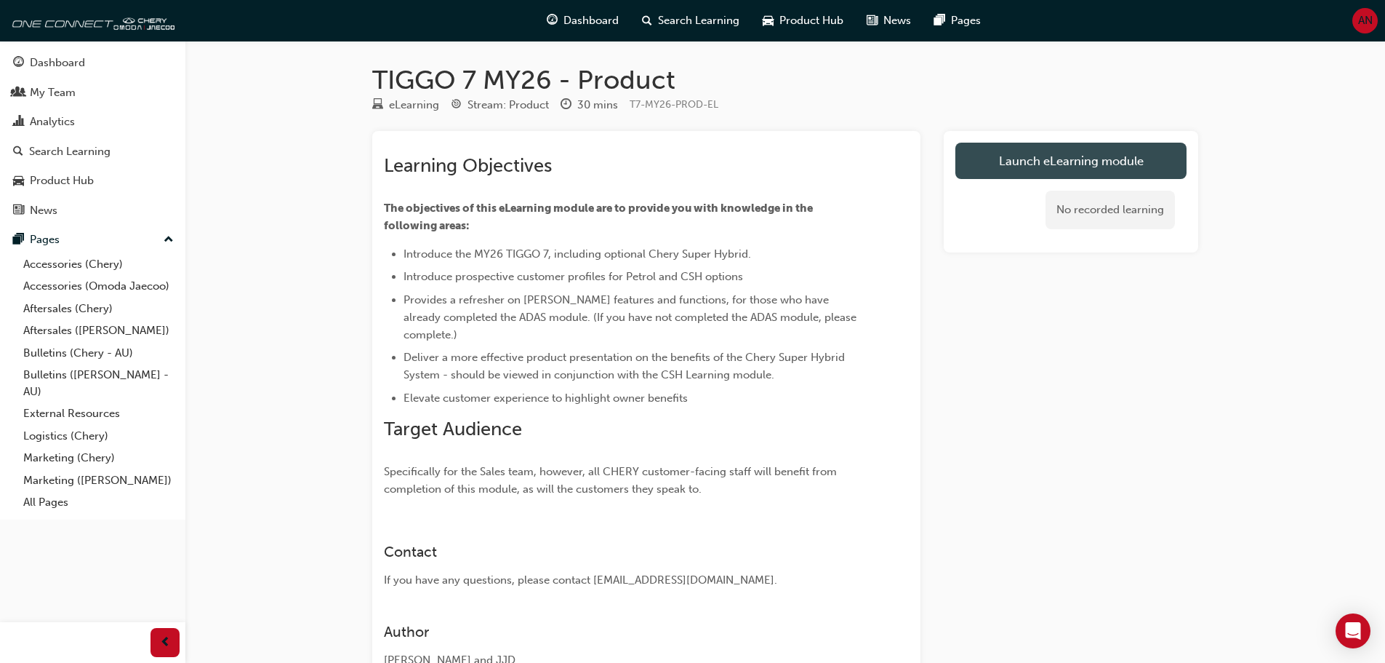
click at [1045, 156] on link "Launch eLearning module" at bounding box center [1071, 161] width 231 height 36
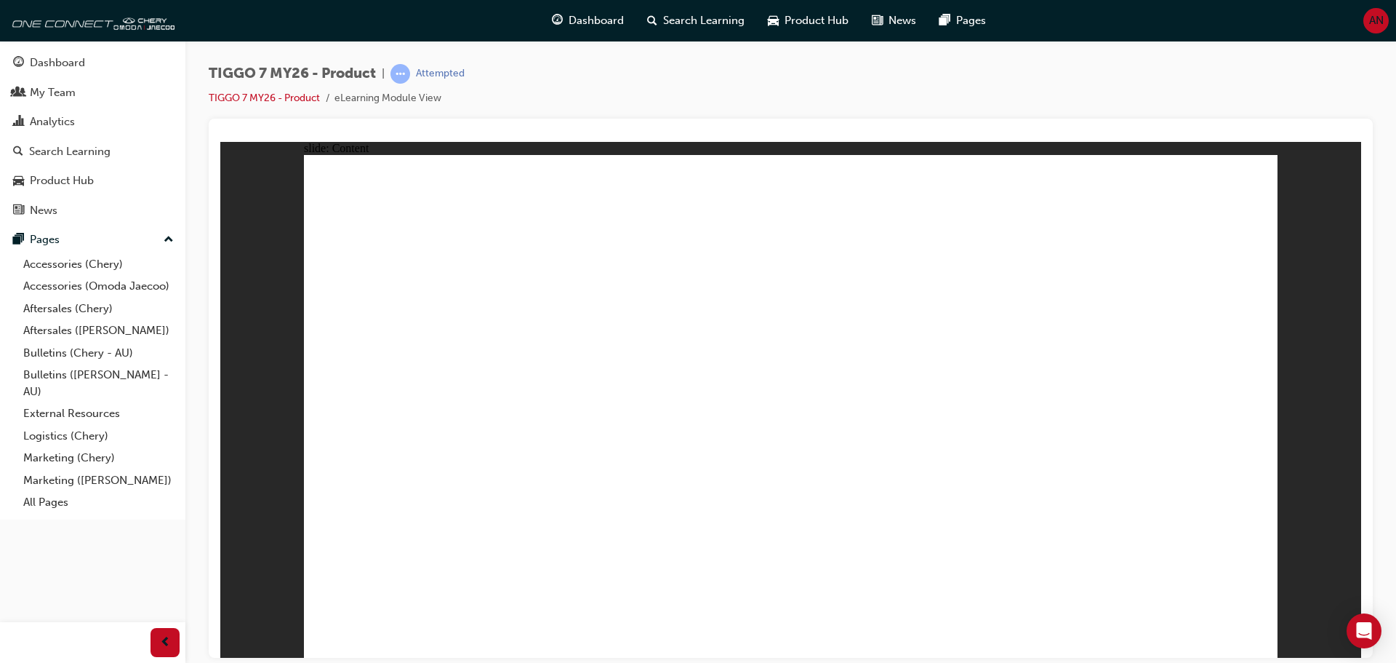
click at [1313, 239] on div "slide: Content Singles Growing Family Retirees Various car buying motivations “…" at bounding box center [790, 399] width 1141 height 516
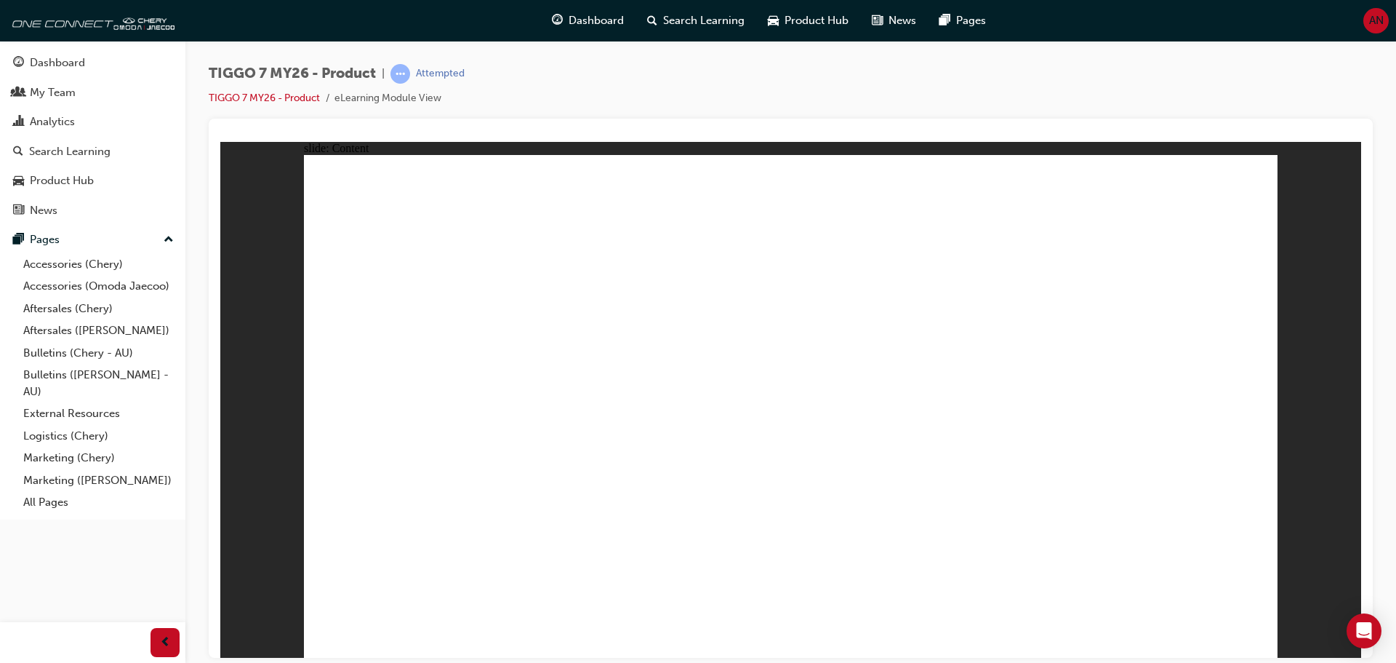
drag, startPoint x: 857, startPoint y: 281, endPoint x: 977, endPoint y: 287, distance: 120.1
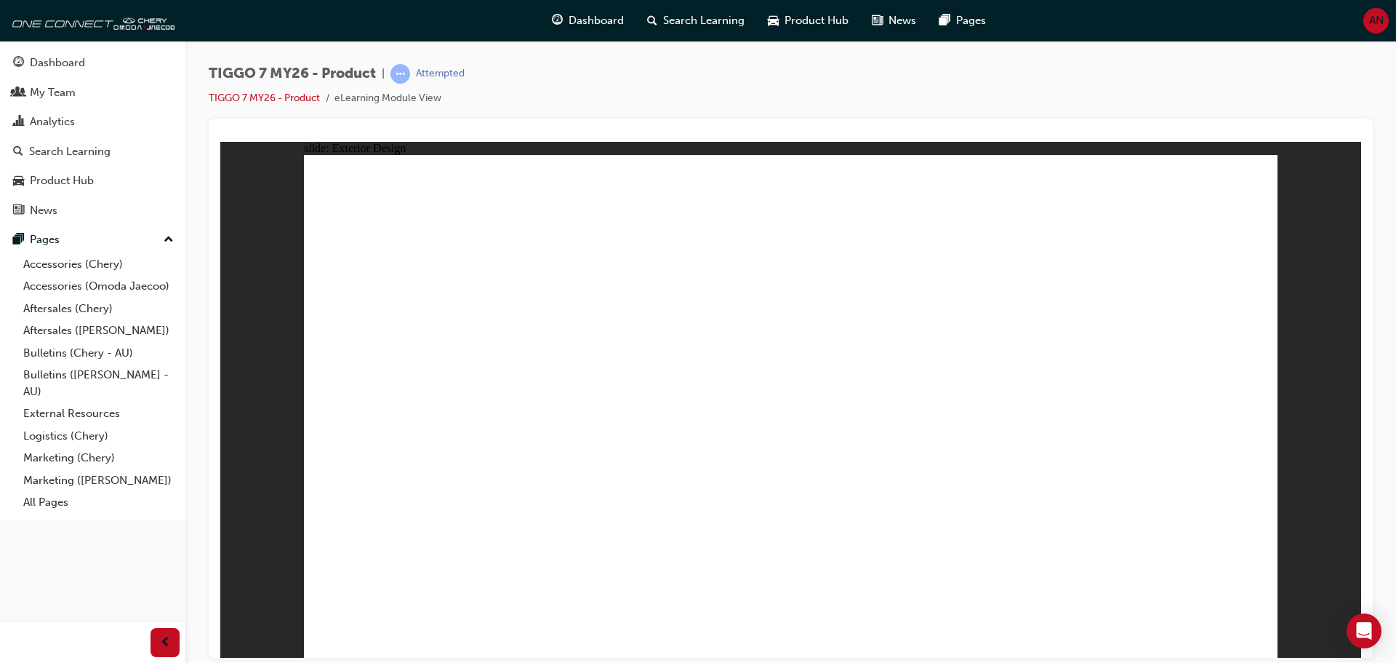
drag, startPoint x: 1010, startPoint y: 247, endPoint x: 1009, endPoint y: 262, distance: 15.3
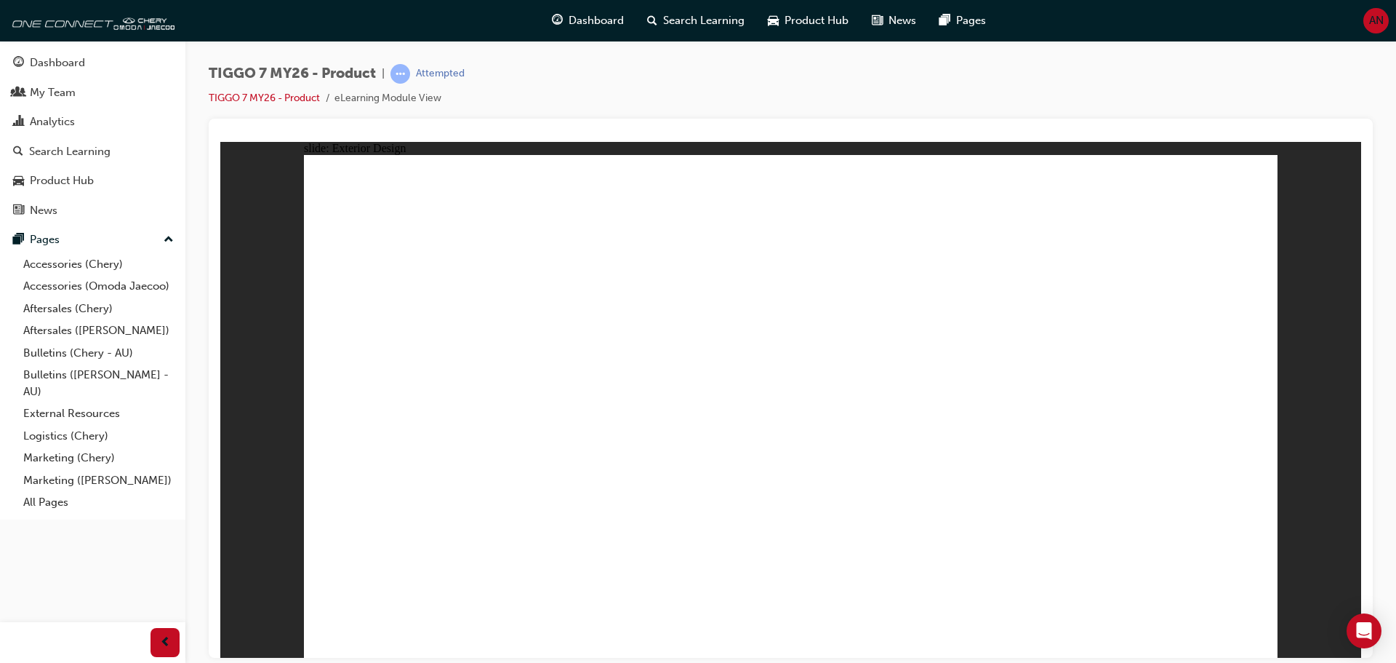
drag, startPoint x: 567, startPoint y: 366, endPoint x: 624, endPoint y: 489, distance: 135.4
drag, startPoint x: 624, startPoint y: 489, endPoint x: 553, endPoint y: 507, distance: 73.6
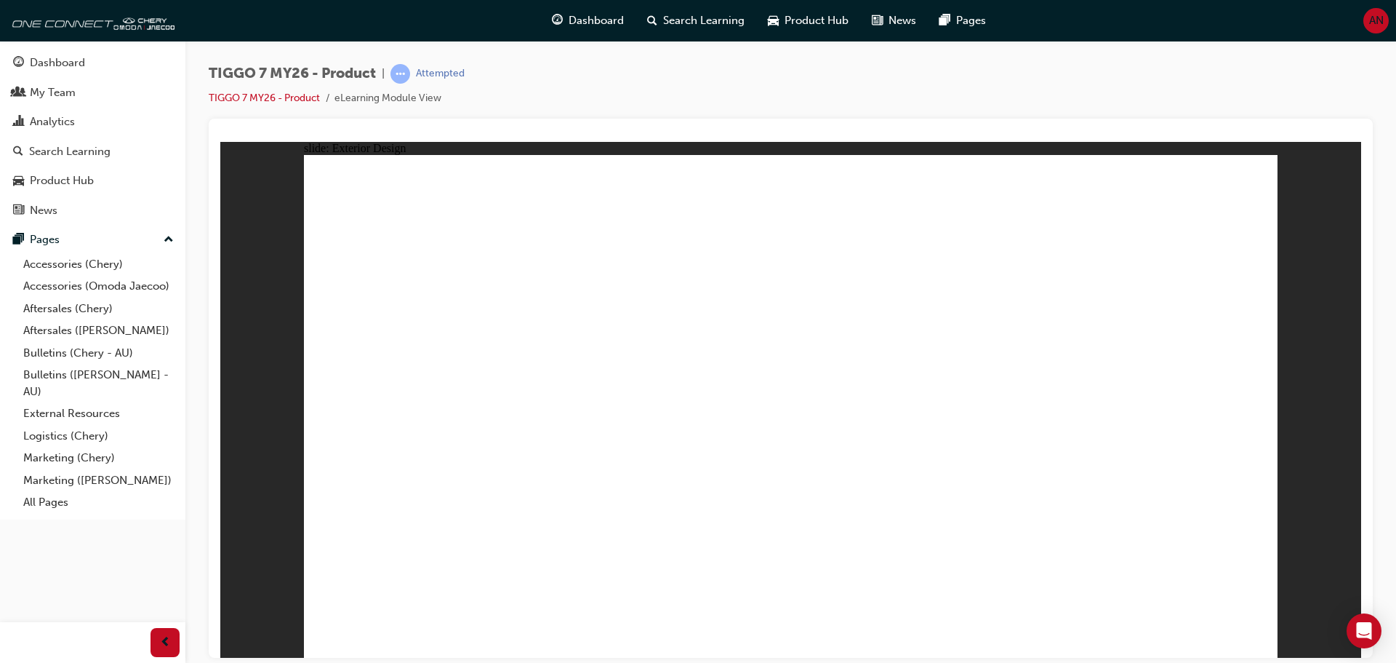
drag, startPoint x: 655, startPoint y: 450, endPoint x: 537, endPoint y: 521, distance: 136.7
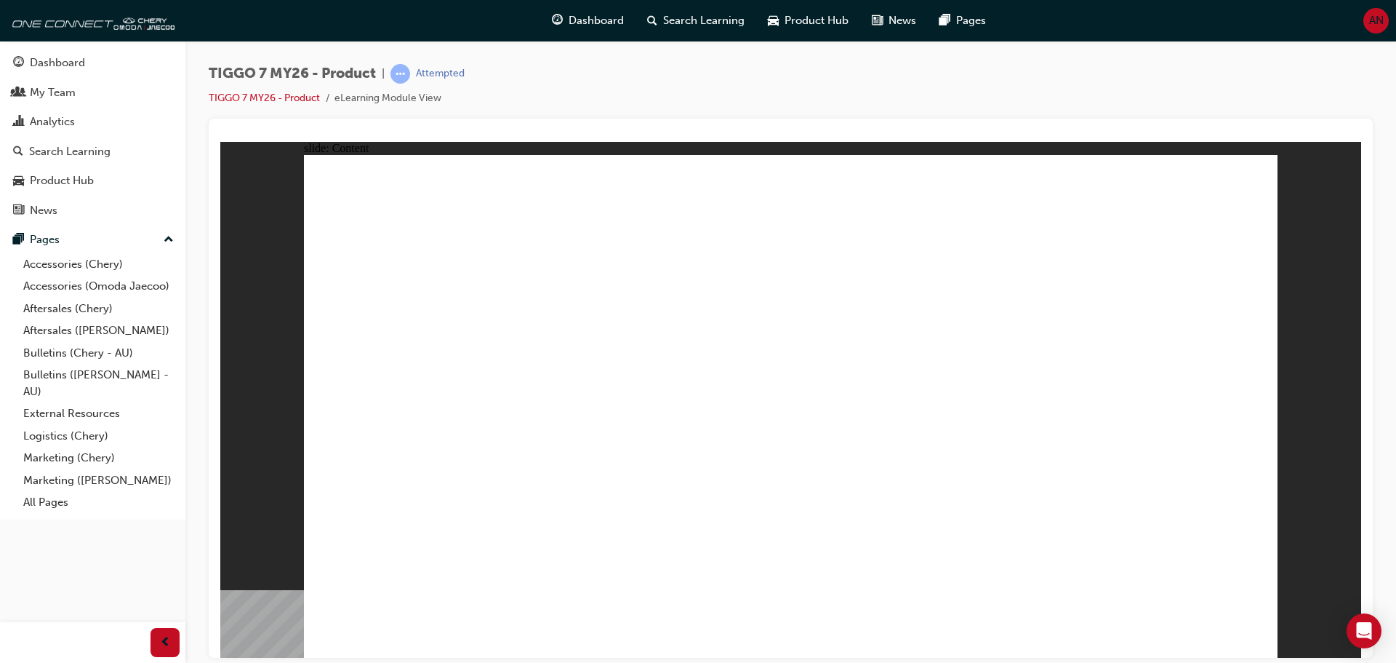
drag, startPoint x: 1260, startPoint y: 629, endPoint x: 1252, endPoint y: 633, distance: 8.5
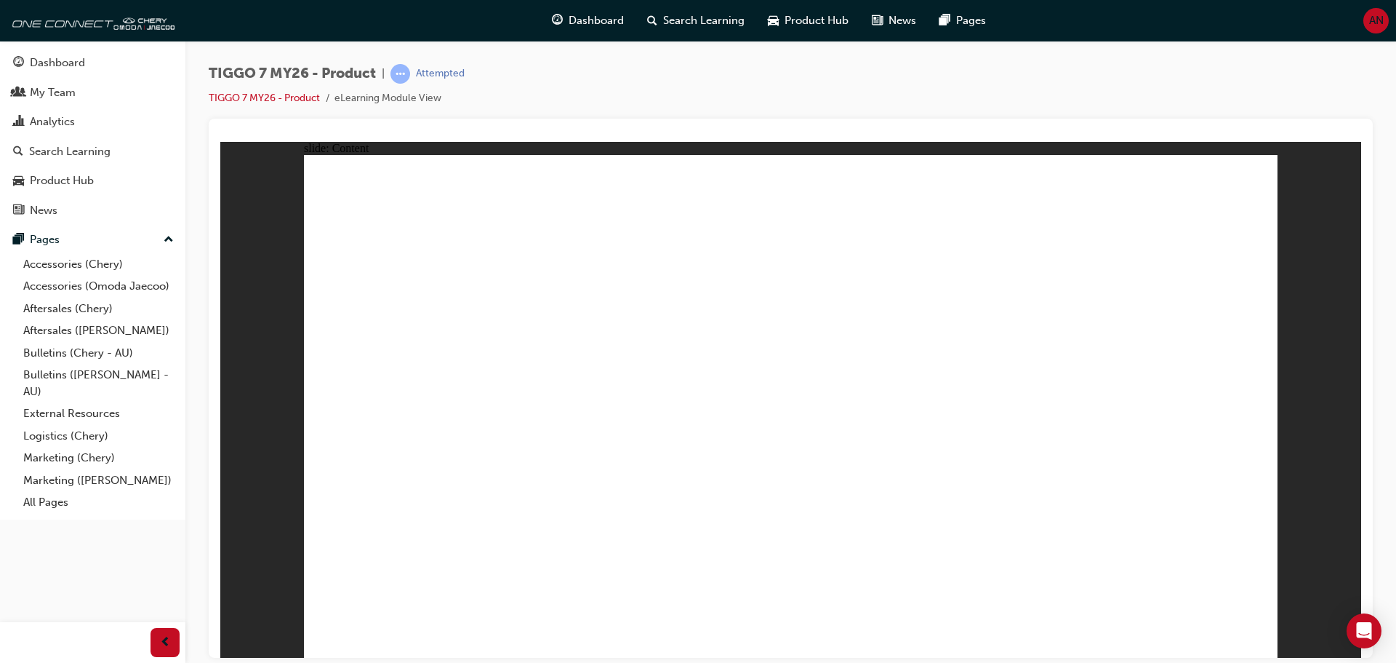
drag, startPoint x: 1190, startPoint y: 447, endPoint x: 1193, endPoint y: 436, distance: 11.3
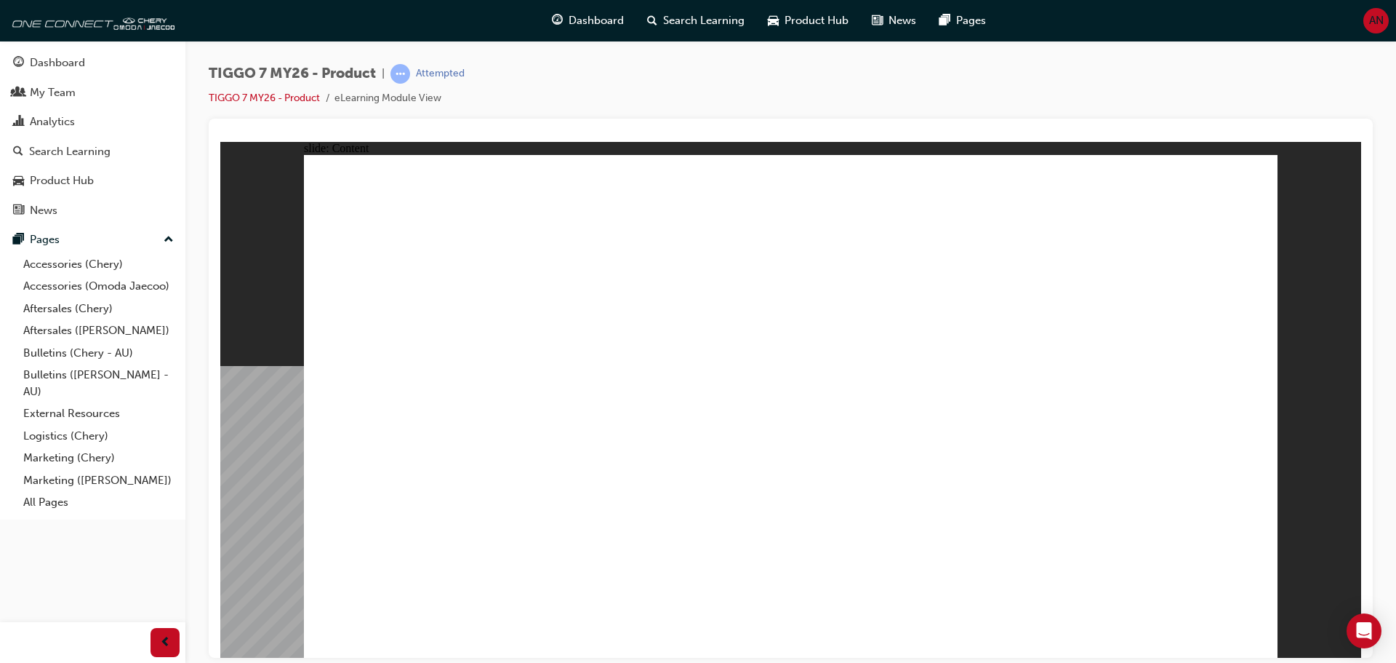
drag, startPoint x: 546, startPoint y: 239, endPoint x: 676, endPoint y: 604, distance: 387.3
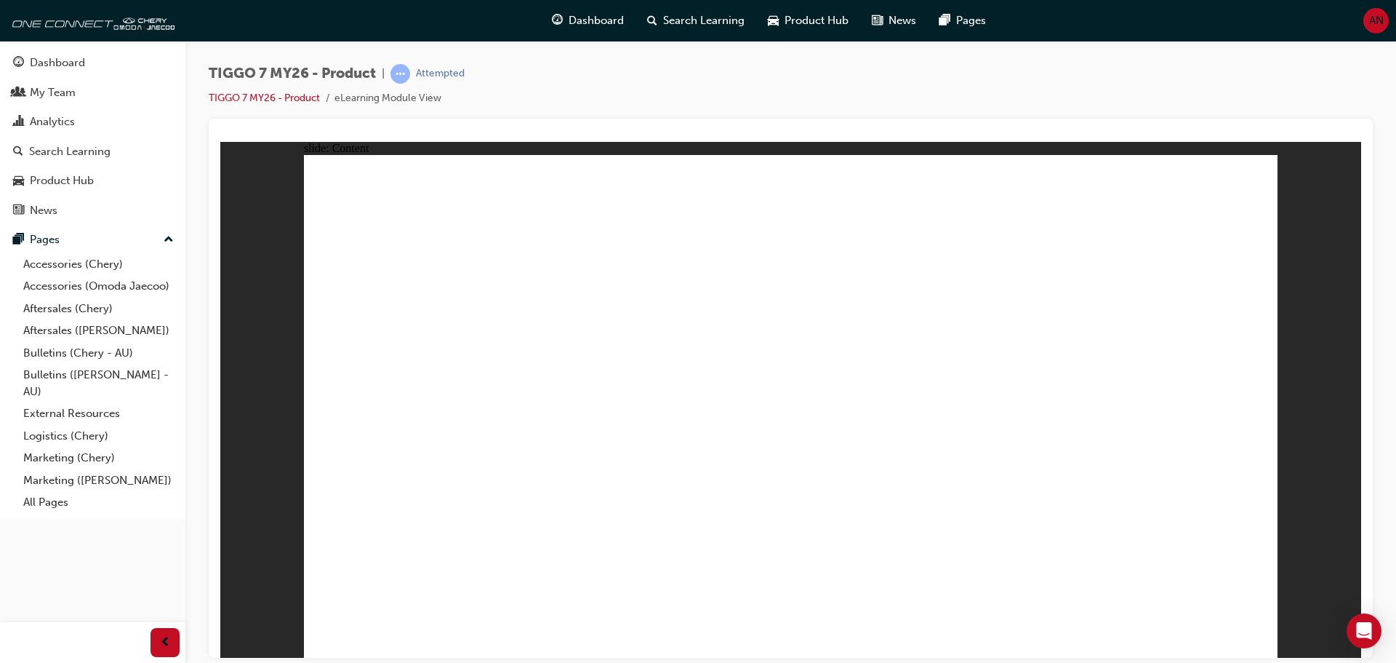
drag, startPoint x: 1136, startPoint y: 191, endPoint x: 780, endPoint y: 415, distance: 420.9
drag, startPoint x: 1001, startPoint y: 212, endPoint x: 456, endPoint y: 436, distance: 589.4
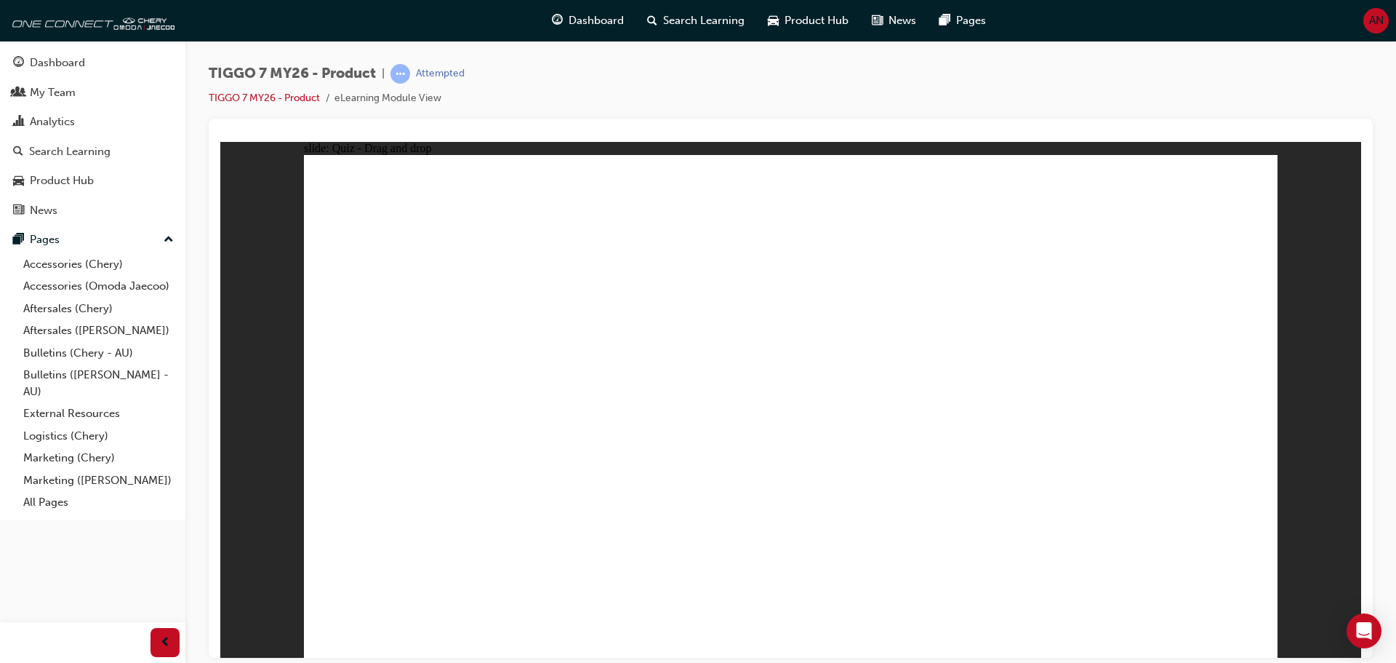
drag, startPoint x: 779, startPoint y: 207, endPoint x: 639, endPoint y: 449, distance: 279.9
drag, startPoint x: 916, startPoint y: 317, endPoint x: 1029, endPoint y: 438, distance: 165.2
drag, startPoint x: 1057, startPoint y: 299, endPoint x: 1164, endPoint y: 426, distance: 166.2
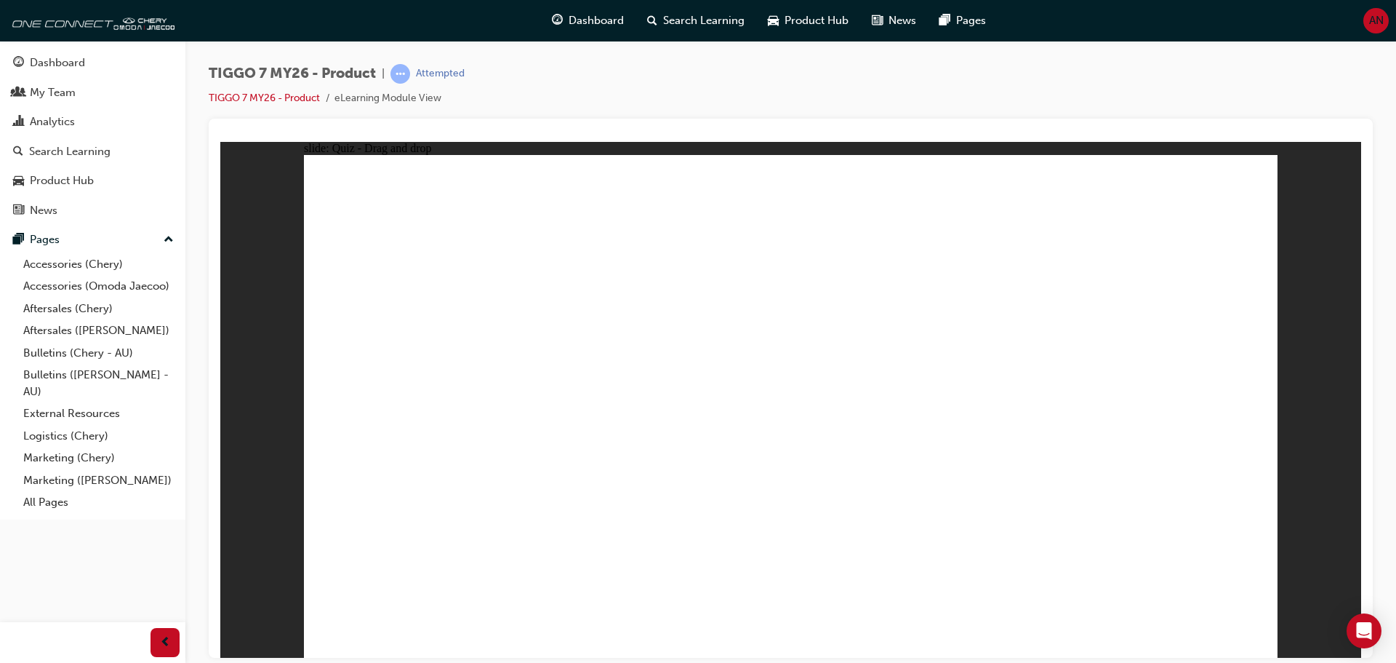
drag, startPoint x: 825, startPoint y: 253, endPoint x: 478, endPoint y: 438, distance: 393.0
drag, startPoint x: 964, startPoint y: 265, endPoint x: 469, endPoint y: 503, distance: 549.4
drag, startPoint x: 1161, startPoint y: 252, endPoint x: 878, endPoint y: 330, distance: 293.4
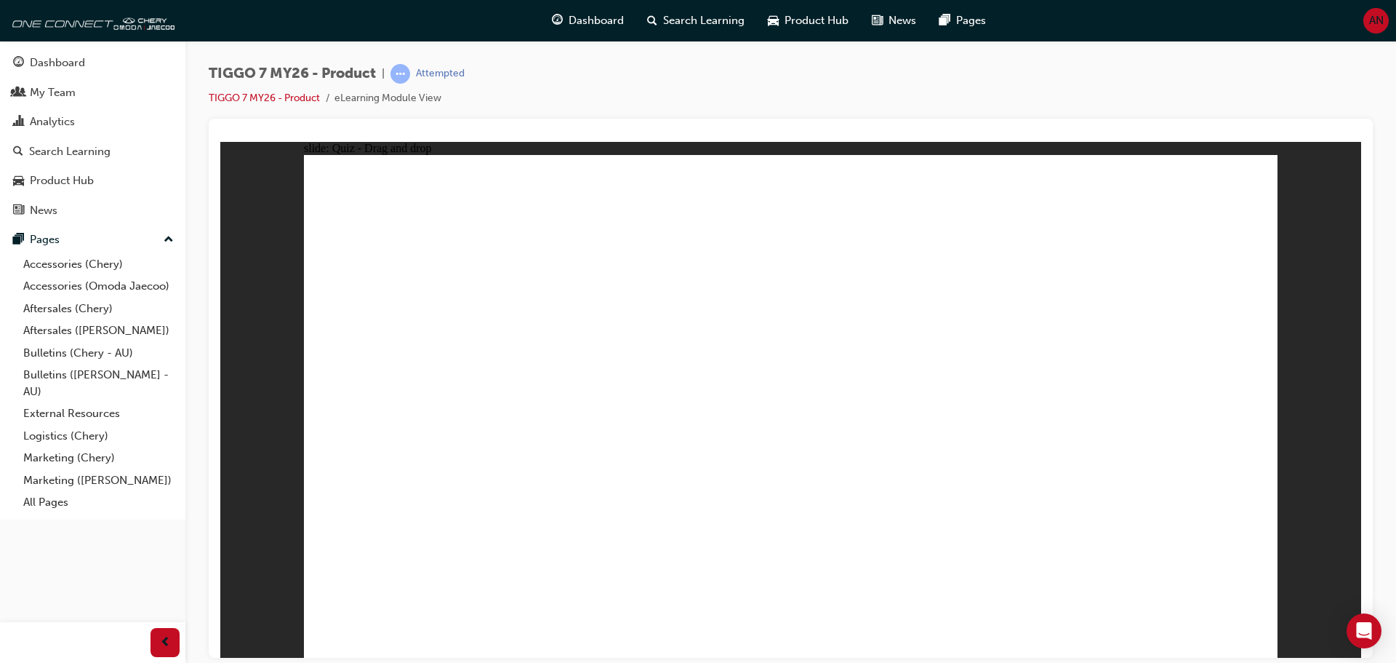
drag, startPoint x: 970, startPoint y: 209, endPoint x: 508, endPoint y: 490, distance: 541.4
drag, startPoint x: 1179, startPoint y: 199, endPoint x: 473, endPoint y: 469, distance: 755.3
drag, startPoint x: 785, startPoint y: 246, endPoint x: 630, endPoint y: 467, distance: 269.9
drag, startPoint x: 972, startPoint y: 248, endPoint x: 632, endPoint y: 467, distance: 404.1
drag, startPoint x: 1089, startPoint y: 249, endPoint x: 419, endPoint y: 493, distance: 713.4
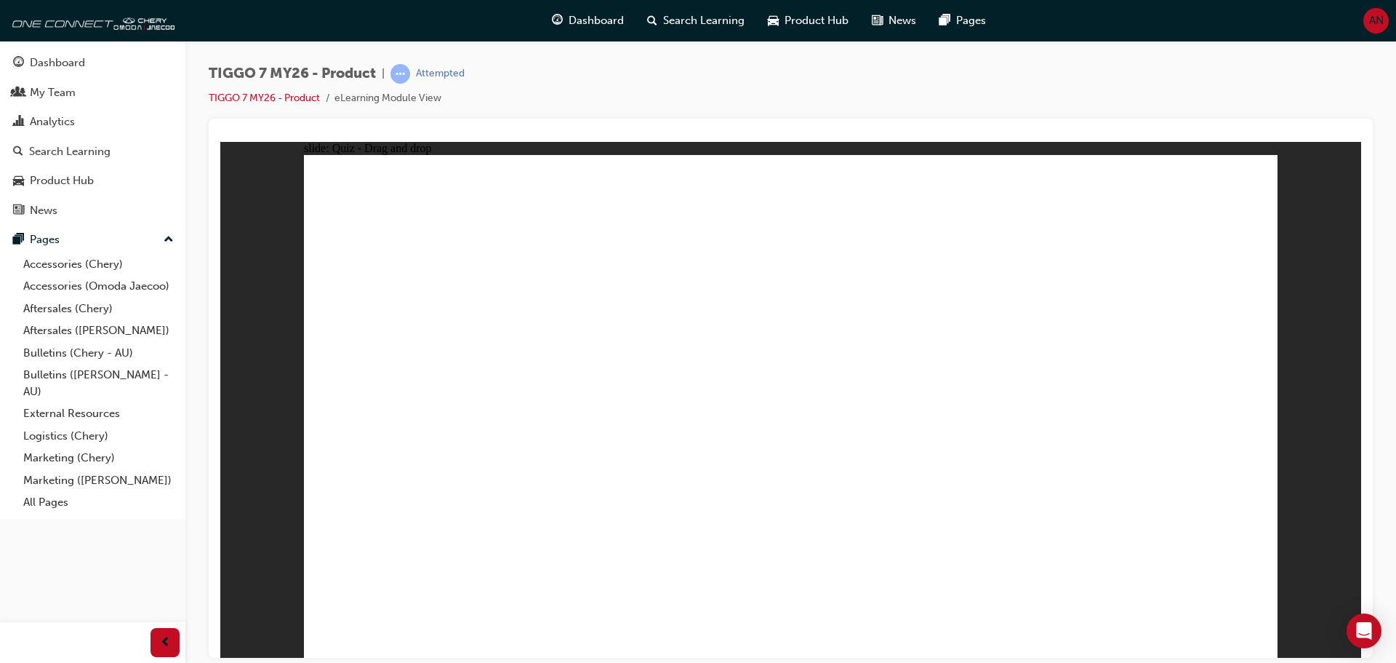
drag, startPoint x: 887, startPoint y: 291, endPoint x: 519, endPoint y: 505, distance: 426.0
drag, startPoint x: 1052, startPoint y: 307, endPoint x: 559, endPoint y: 487, distance: 524.8
drag, startPoint x: 774, startPoint y: 208, endPoint x: 810, endPoint y: 479, distance: 273.0
drag, startPoint x: 851, startPoint y: 244, endPoint x: 903, endPoint y: 396, distance: 161.2
drag, startPoint x: 870, startPoint y: 212, endPoint x: 966, endPoint y: 470, distance: 275.4
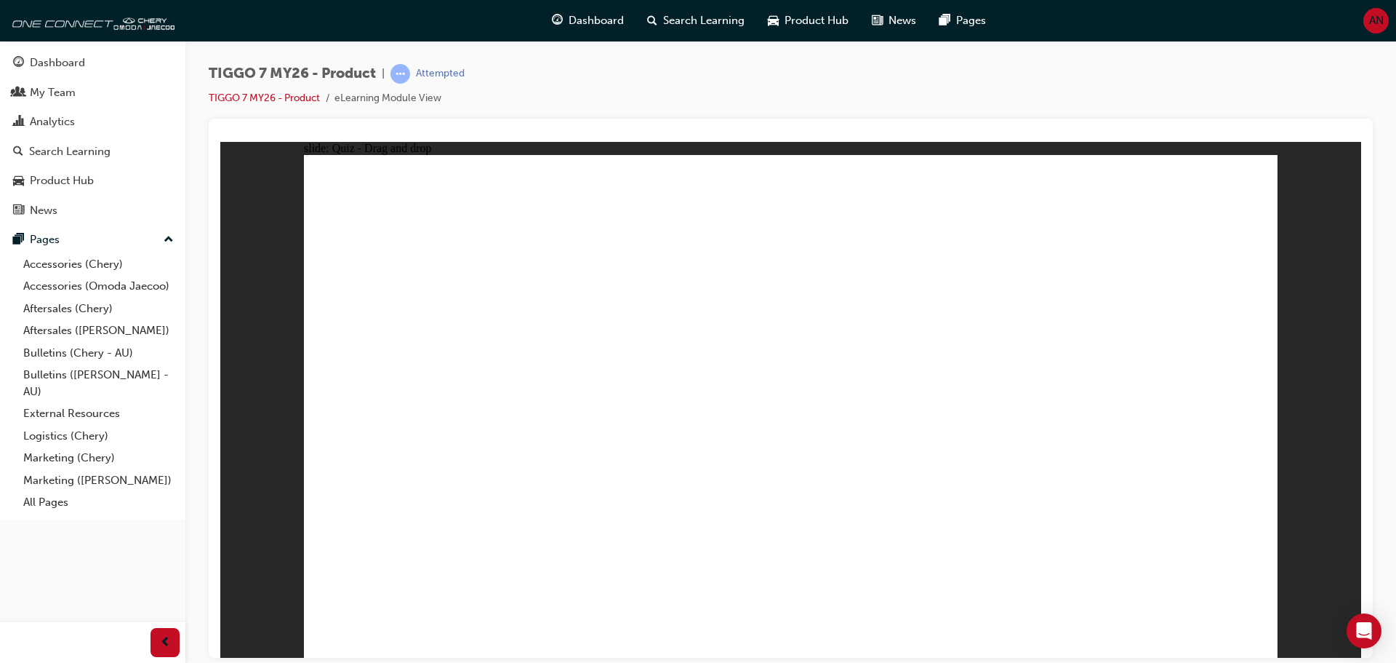
drag, startPoint x: 976, startPoint y: 298, endPoint x: 1038, endPoint y: 472, distance: 184.7
drag, startPoint x: 1180, startPoint y: 263, endPoint x: 802, endPoint y: 463, distance: 427.8
drag, startPoint x: 1060, startPoint y: 230, endPoint x: 844, endPoint y: 513, distance: 355.9
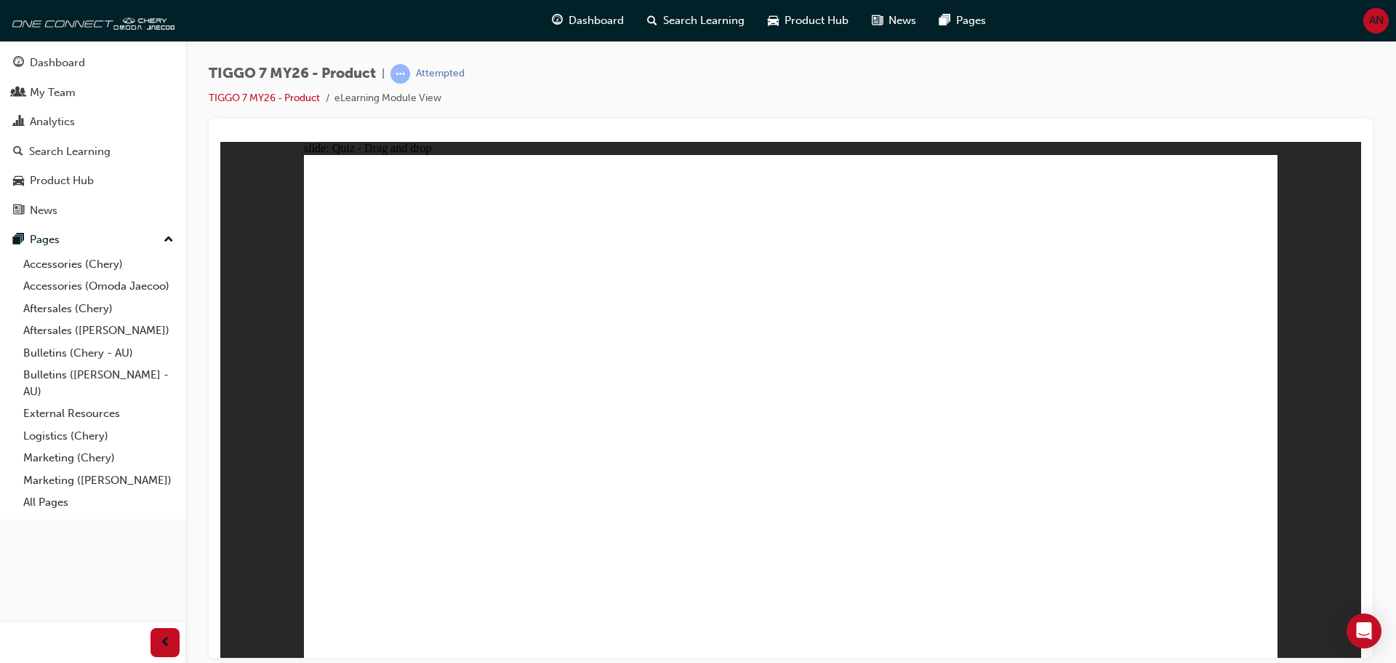
drag, startPoint x: 819, startPoint y: 243, endPoint x: 582, endPoint y: 429, distance: 301.4
drag, startPoint x: 990, startPoint y: 249, endPoint x: 518, endPoint y: 460, distance: 517.6
drag, startPoint x: 1086, startPoint y: 368, endPoint x: 957, endPoint y: 447, distance: 151.8
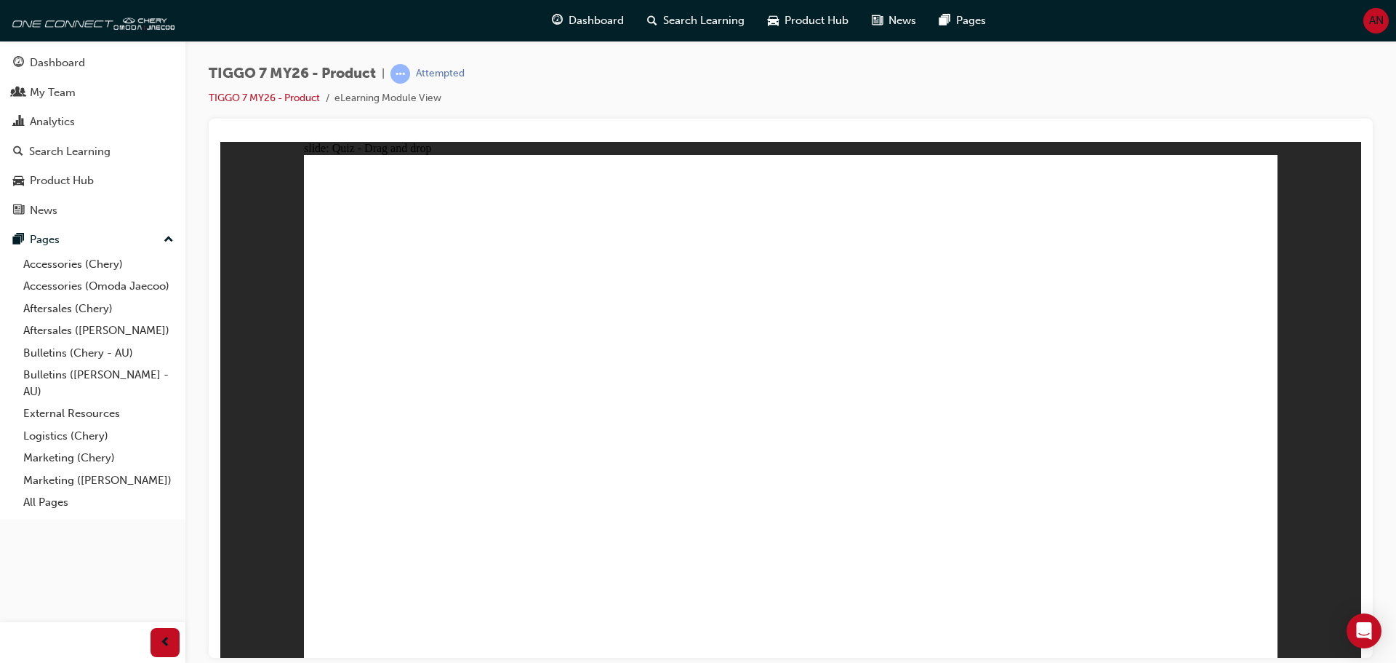
radio input "true"
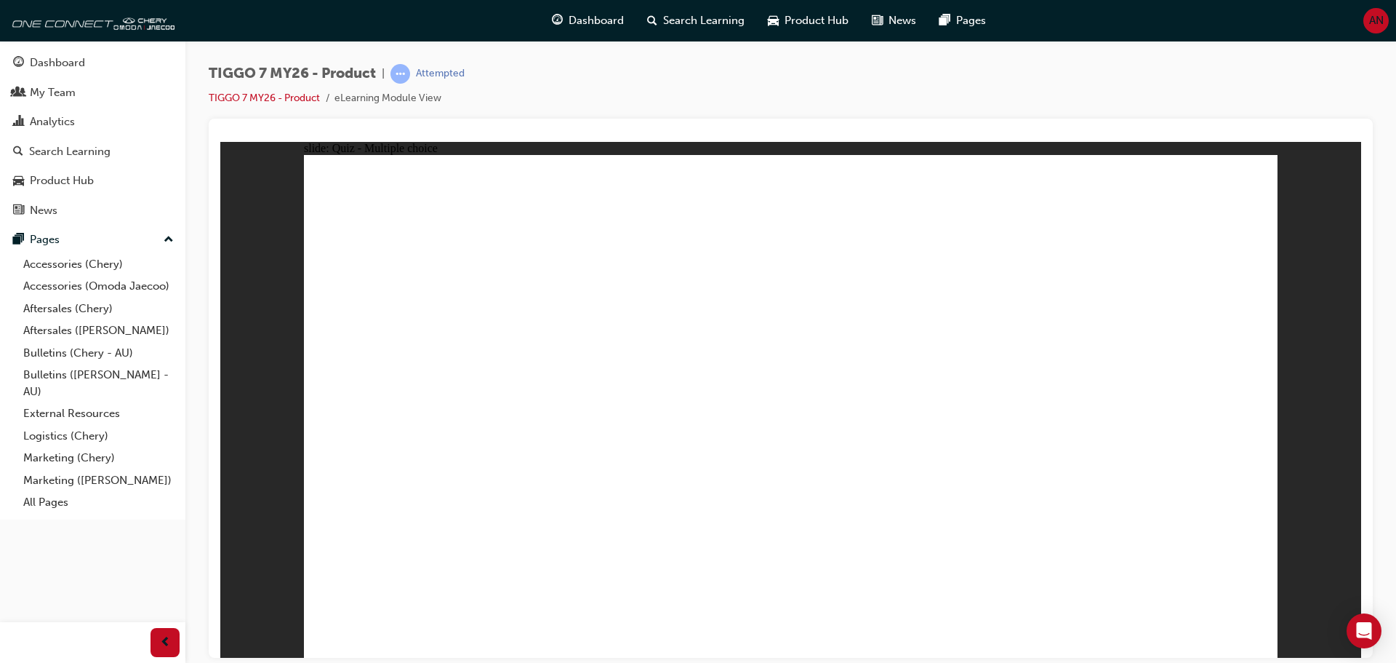
drag, startPoint x: 781, startPoint y: 204, endPoint x: 870, endPoint y: 462, distance: 272.3
drag, startPoint x: 1018, startPoint y: 202, endPoint x: 1065, endPoint y: 369, distance: 173.8
drag, startPoint x: 1180, startPoint y: 206, endPoint x: 874, endPoint y: 502, distance: 425.8
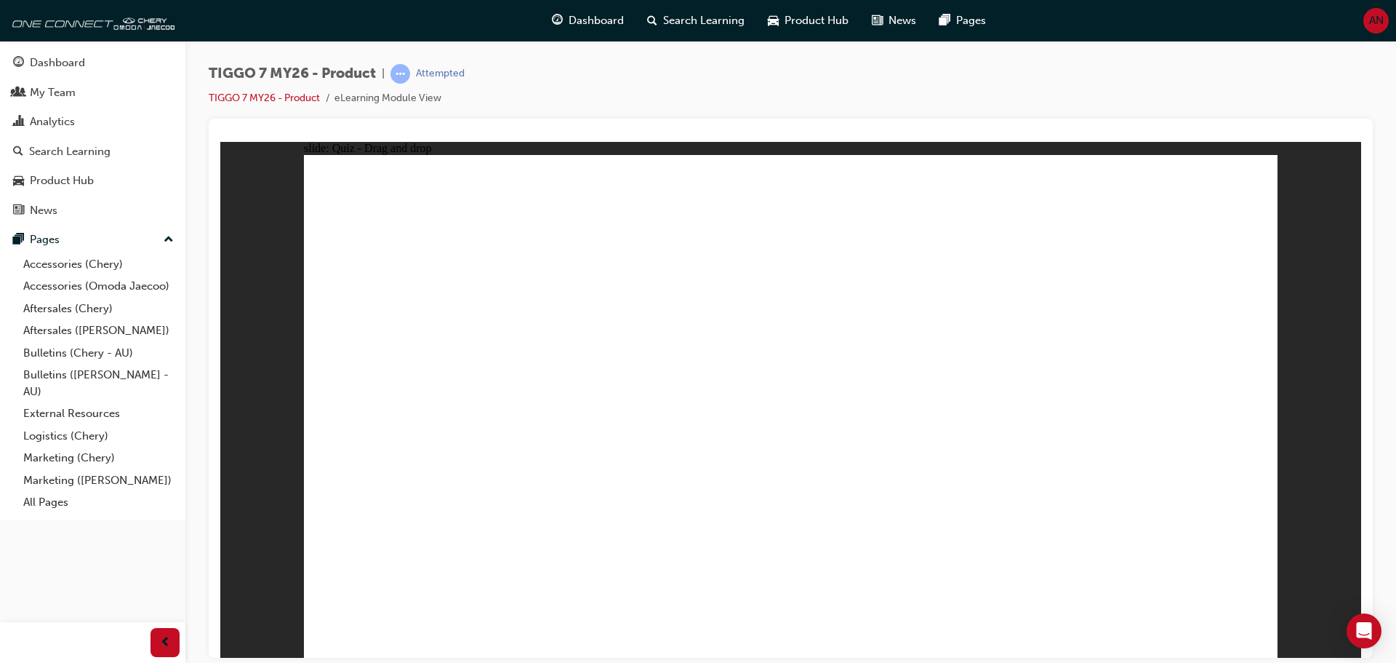
drag, startPoint x: 805, startPoint y: 248, endPoint x: 1015, endPoint y: 407, distance: 263.3
drag, startPoint x: 996, startPoint y: 246, endPoint x: 905, endPoint y: 498, distance: 268.2
drag, startPoint x: 1153, startPoint y: 238, endPoint x: 1033, endPoint y: 492, distance: 281.1
drag, startPoint x: 1001, startPoint y: 282, endPoint x: 897, endPoint y: 526, distance: 264.9
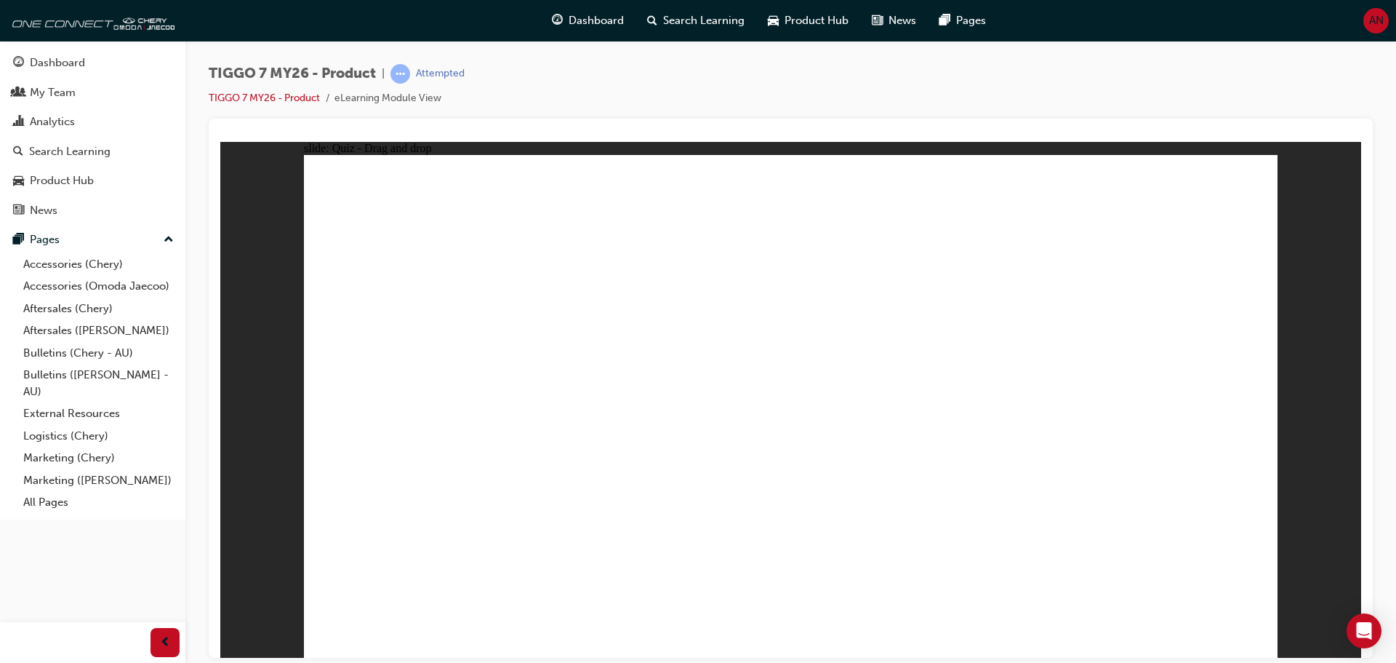
radio input "true"
drag, startPoint x: 821, startPoint y: 459, endPoint x: 813, endPoint y: 480, distance: 22.6
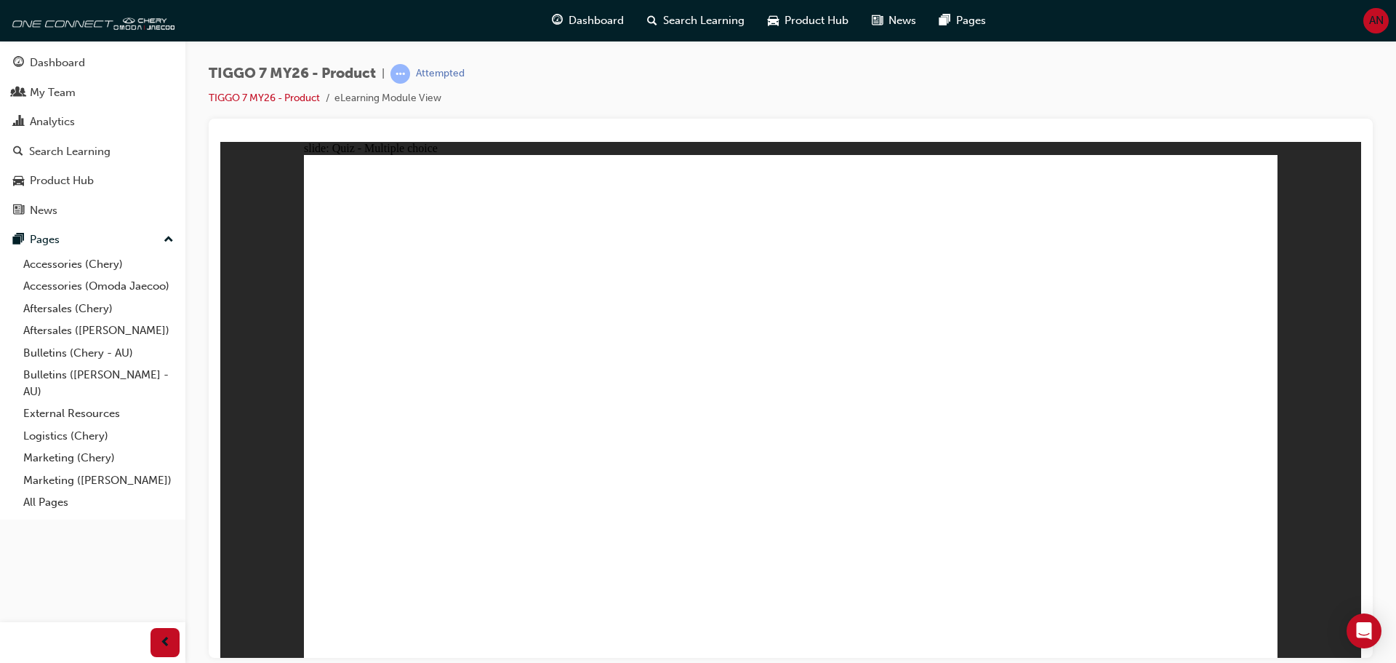
drag, startPoint x: 1003, startPoint y: 193, endPoint x: 652, endPoint y: 421, distance: 418.0
drag, startPoint x: 1028, startPoint y: 297, endPoint x: 1148, endPoint y: 421, distance: 172.3
drag, startPoint x: 1201, startPoint y: 191, endPoint x: 836, endPoint y: 417, distance: 429.2
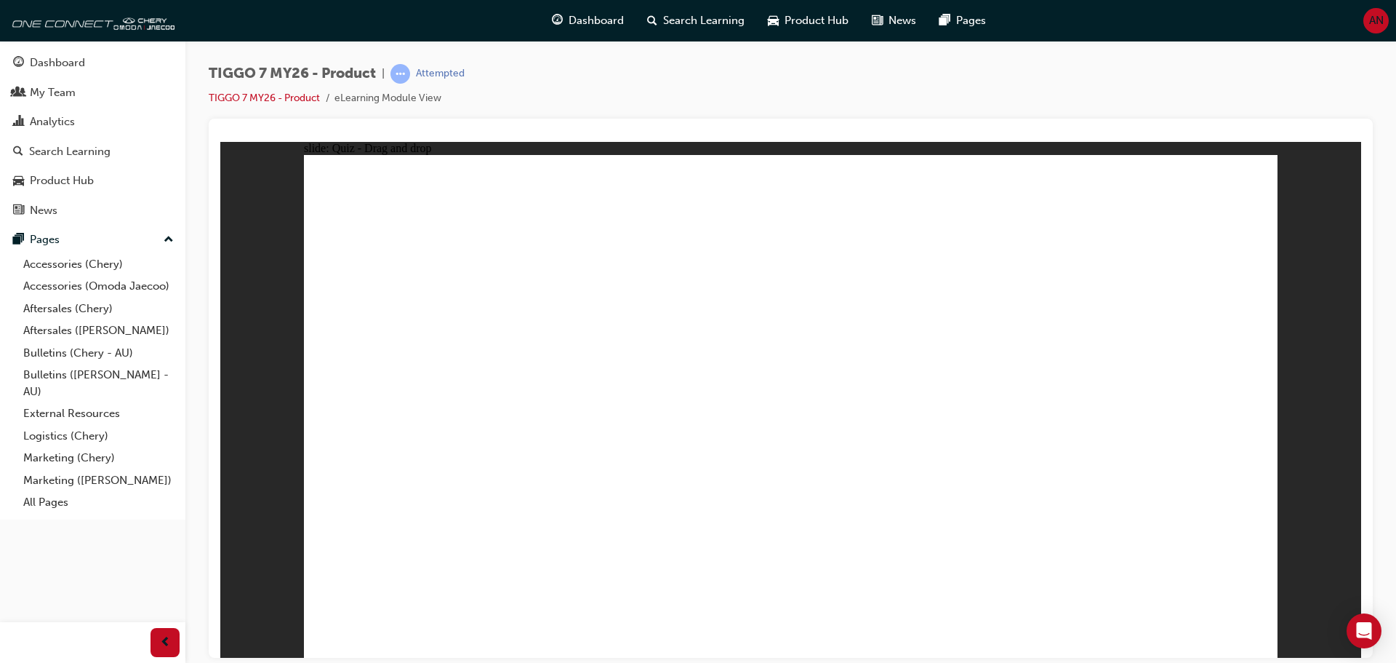
drag, startPoint x: 805, startPoint y: 188, endPoint x: 1019, endPoint y: 423, distance: 317.1
drag, startPoint x: 974, startPoint y: 413, endPoint x: 1009, endPoint y: 225, distance: 191.7
drag, startPoint x: 720, startPoint y: 219, endPoint x: 420, endPoint y: 428, distance: 366.2
drag, startPoint x: 799, startPoint y: 306, endPoint x: 932, endPoint y: 420, distance: 175.9
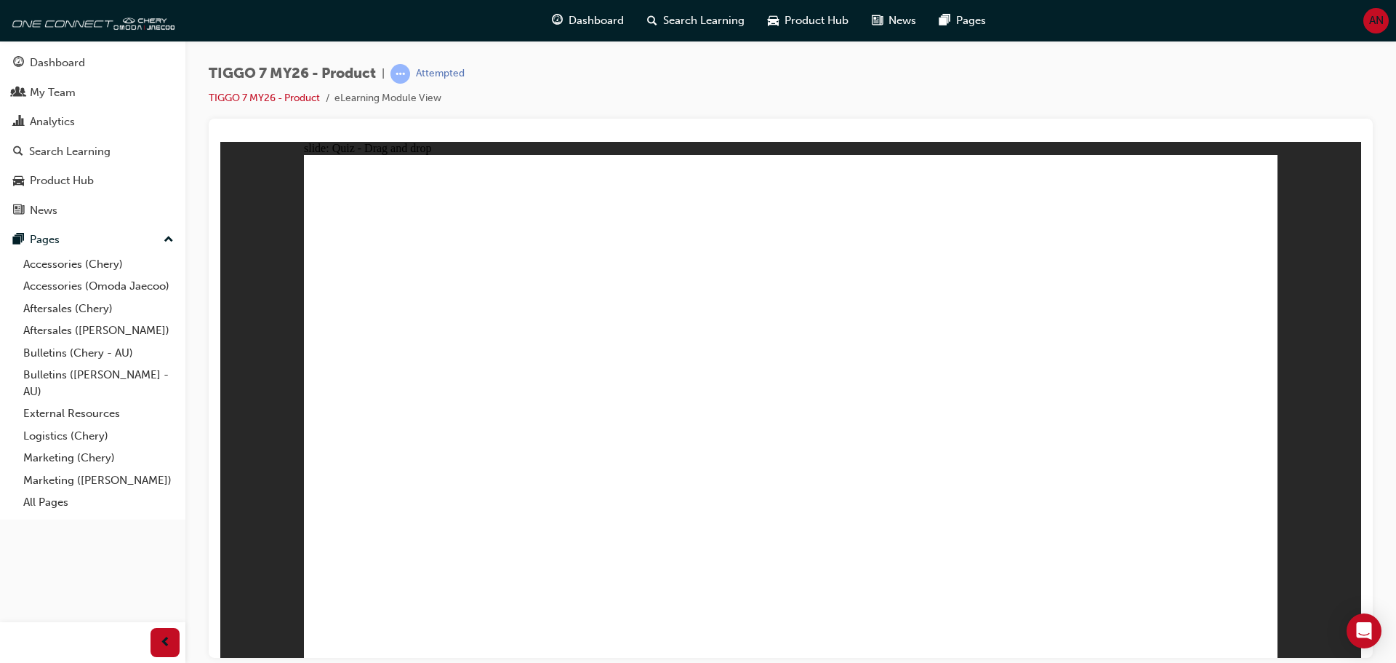
radio input "true"
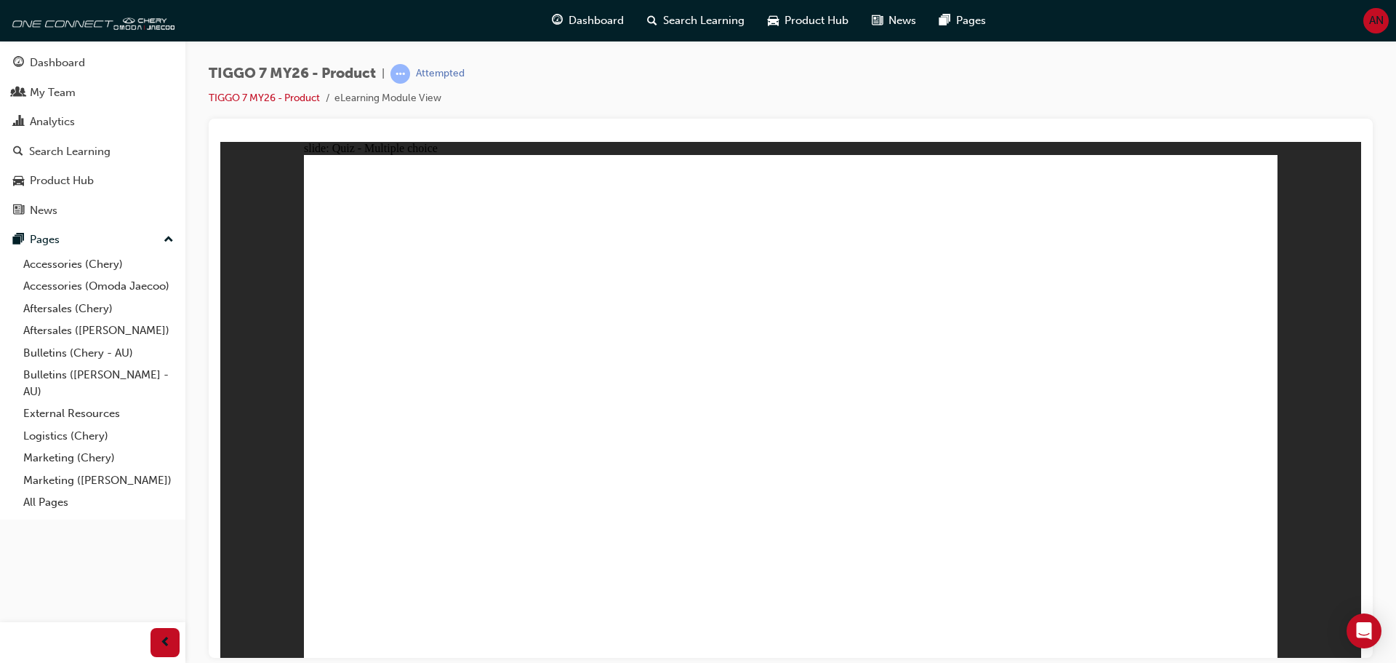
radio input "true"
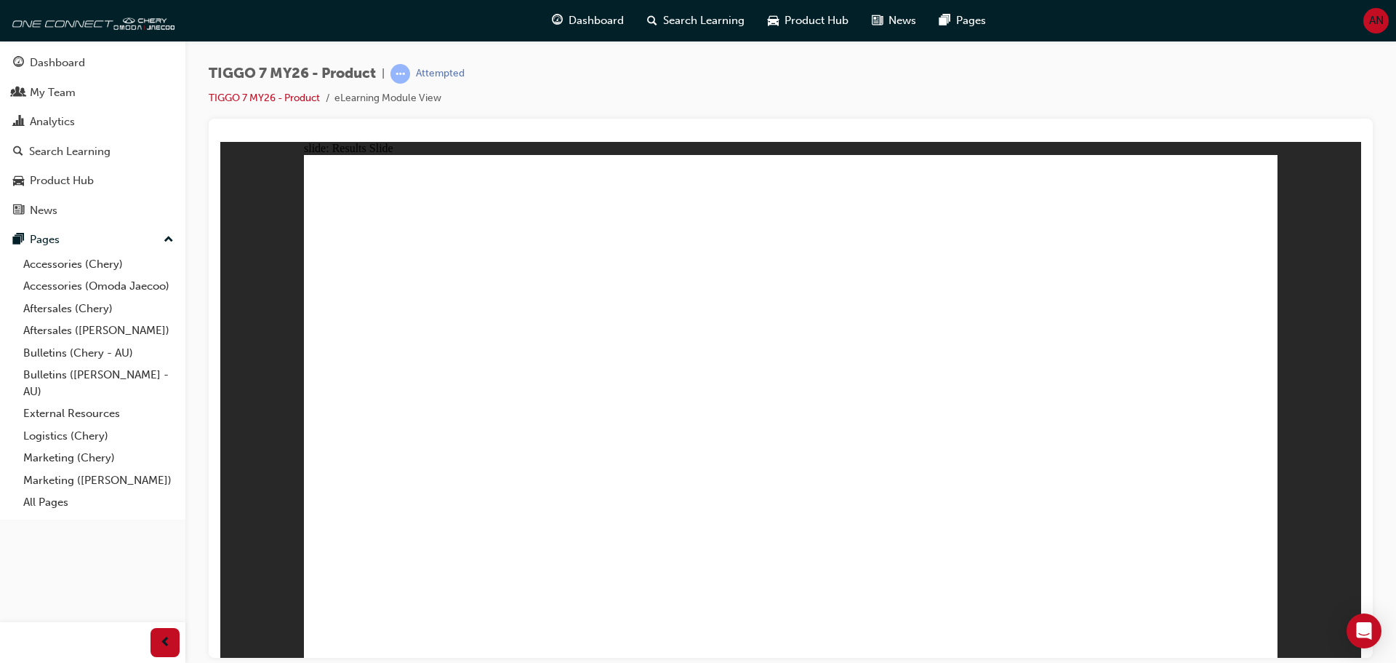
drag, startPoint x: 729, startPoint y: 201, endPoint x: 576, endPoint y: 412, distance: 260.2
click at [2, 145] on div "Dashboard My Team Analytics Search Learning Product Hub News Pages Pages Access…" at bounding box center [92, 280] width 185 height 479
drag, startPoint x: 1137, startPoint y: 191, endPoint x: 775, endPoint y: 412, distance: 425.3
drag, startPoint x: 962, startPoint y: 188, endPoint x: 422, endPoint y: 398, distance: 579.8
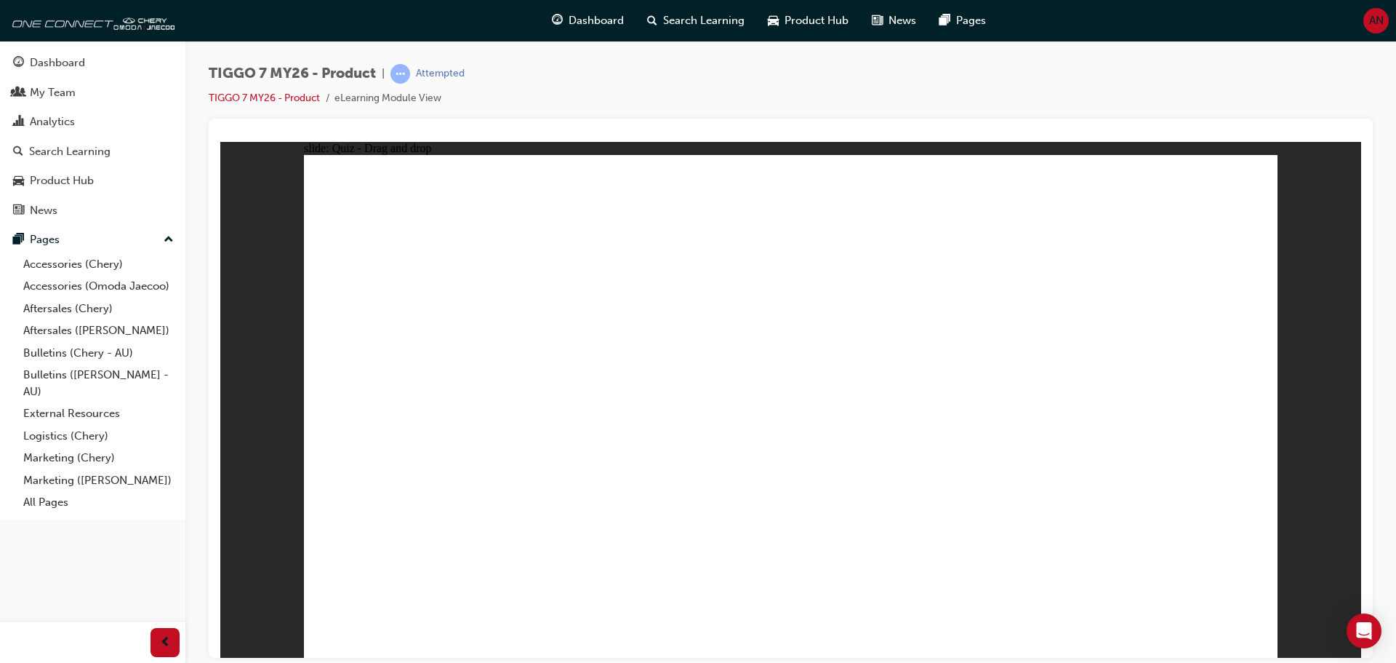
drag, startPoint x: 881, startPoint y: 283, endPoint x: 1006, endPoint y: 407, distance: 175.9
drag, startPoint x: 1057, startPoint y: 319, endPoint x: 1169, endPoint y: 428, distance: 157.4
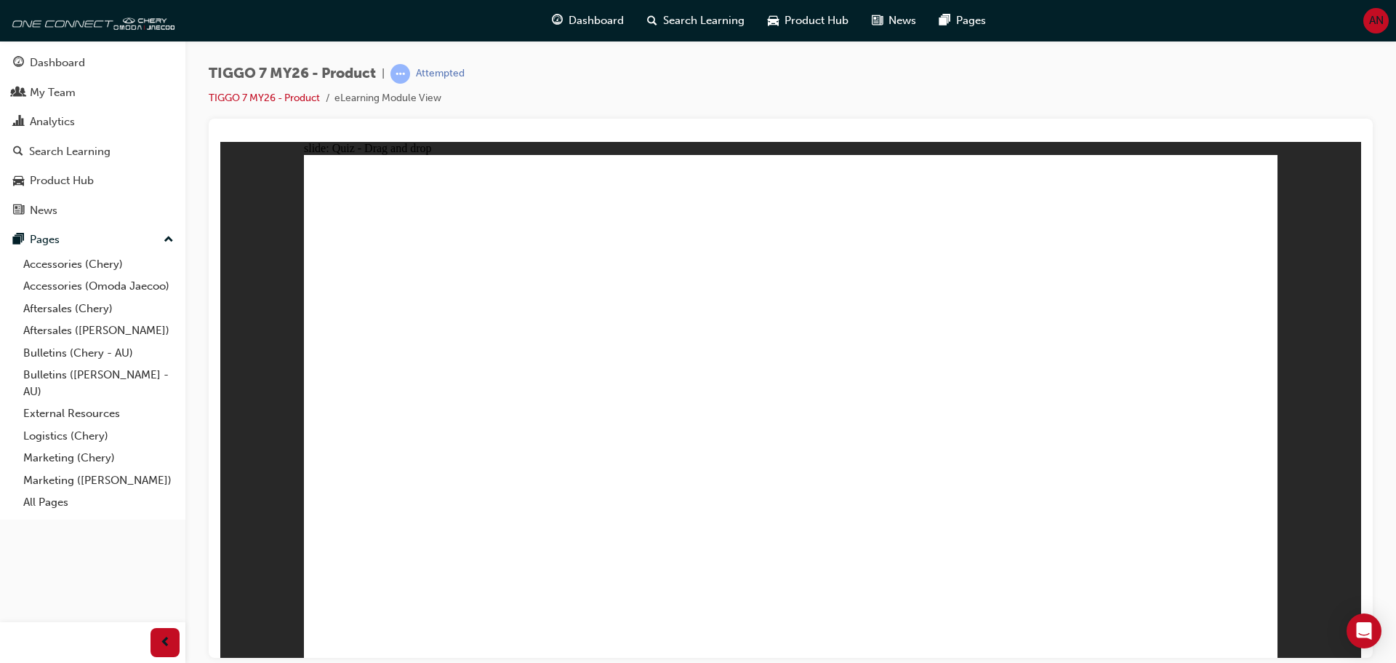
drag, startPoint x: 1167, startPoint y: 283, endPoint x: 847, endPoint y: 485, distance: 379.1
drag, startPoint x: 969, startPoint y: 276, endPoint x: 536, endPoint y: 419, distance: 455.6
drag, startPoint x: 802, startPoint y: 261, endPoint x: 494, endPoint y: 507, distance: 394.3
drag, startPoint x: 974, startPoint y: 205, endPoint x: 442, endPoint y: 470, distance: 594.5
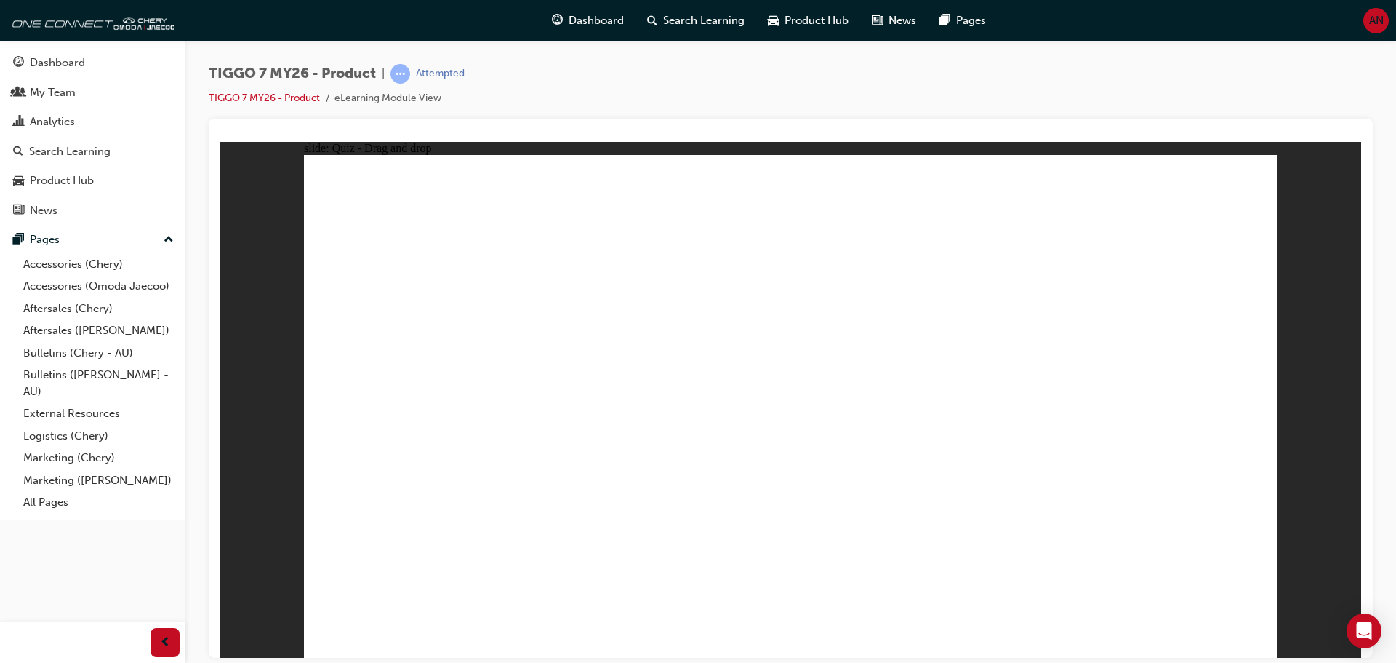
drag, startPoint x: 1177, startPoint y: 217, endPoint x: 501, endPoint y: 474, distance: 723.0
drag, startPoint x: 769, startPoint y: 252, endPoint x: 575, endPoint y: 480, distance: 299.3
drag, startPoint x: 1002, startPoint y: 241, endPoint x: 687, endPoint y: 456, distance: 381.0
drag, startPoint x: 1103, startPoint y: 247, endPoint x: 497, endPoint y: 503, distance: 657.7
drag, startPoint x: 867, startPoint y: 292, endPoint x: 502, endPoint y: 500, distance: 420.2
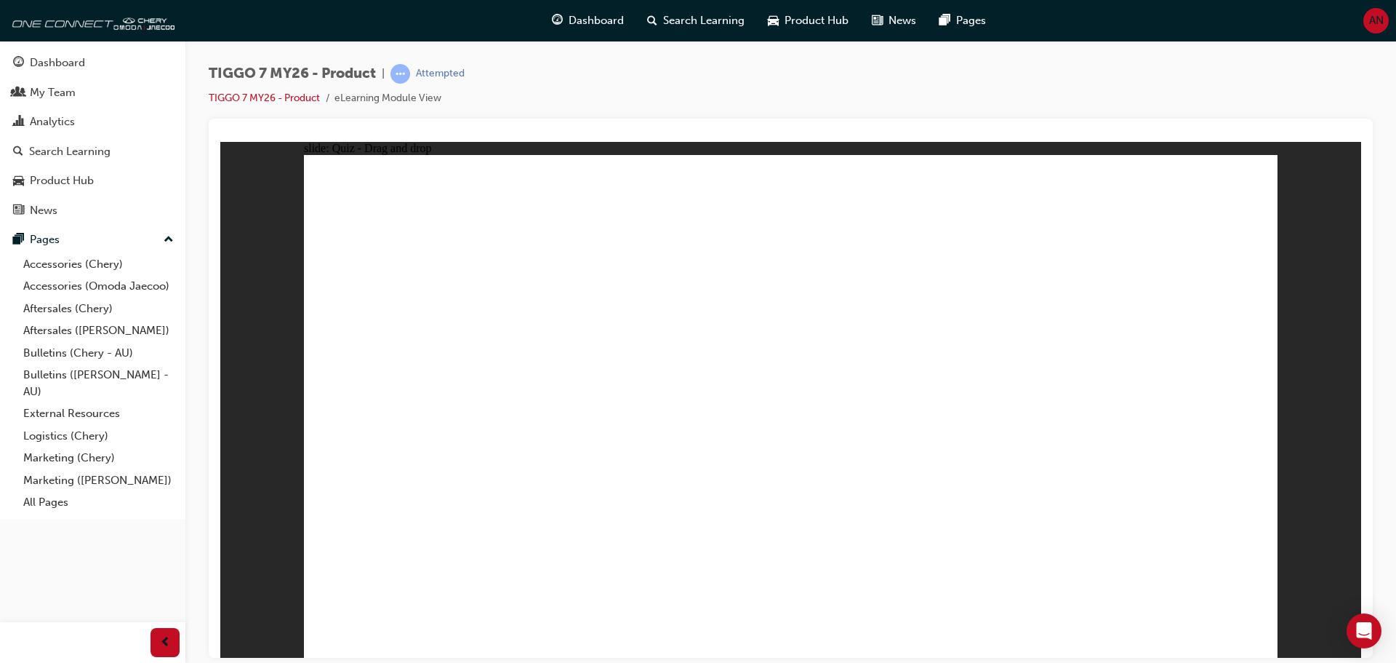
drag, startPoint x: 1100, startPoint y: 284, endPoint x: 643, endPoint y: 483, distance: 498.0
drag, startPoint x: 764, startPoint y: 233, endPoint x: 808, endPoint y: 495, distance: 266.1
drag, startPoint x: 867, startPoint y: 236, endPoint x: 900, endPoint y: 331, distance: 100.0
drag, startPoint x: 870, startPoint y: 256, endPoint x: 906, endPoint y: 469, distance: 216.2
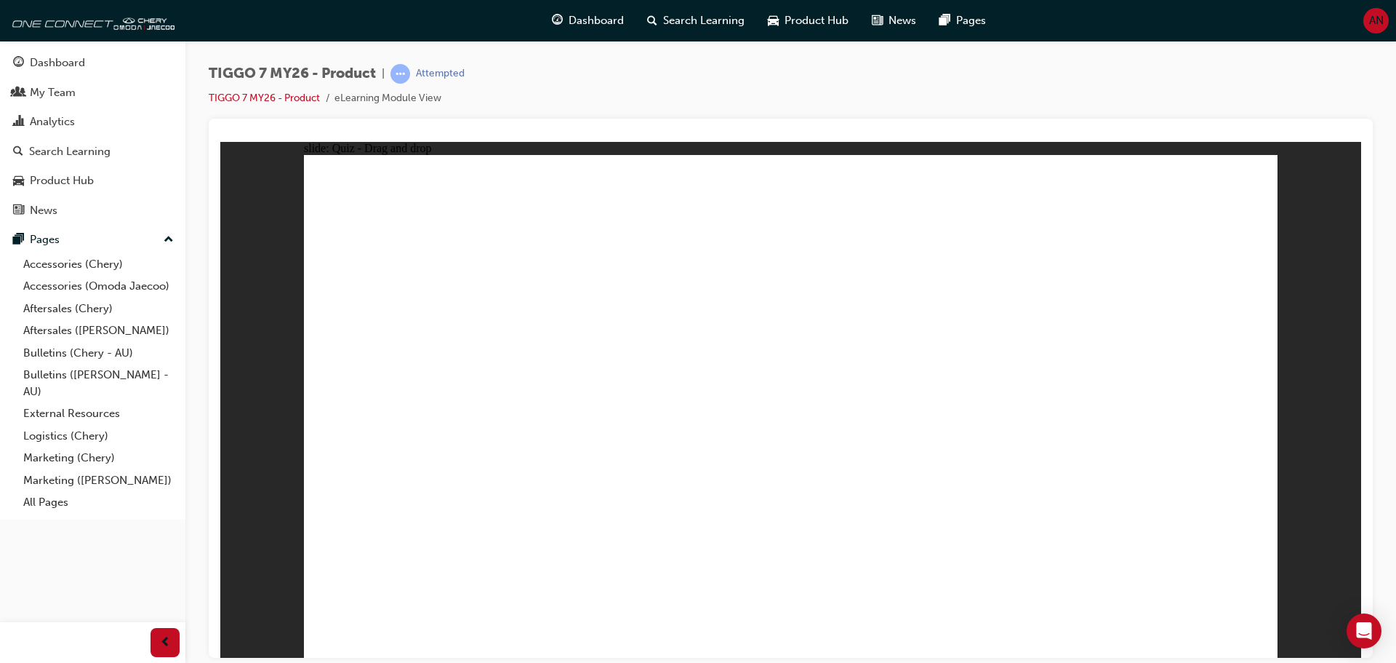
drag, startPoint x: 879, startPoint y: 212, endPoint x: 983, endPoint y: 496, distance: 302.3
drag, startPoint x: 965, startPoint y: 293, endPoint x: 1041, endPoint y: 474, distance: 196.5
drag, startPoint x: 1079, startPoint y: 208, endPoint x: 839, endPoint y: 492, distance: 372.6
drag, startPoint x: 1193, startPoint y: 249, endPoint x: 889, endPoint y: 492, distance: 388.7
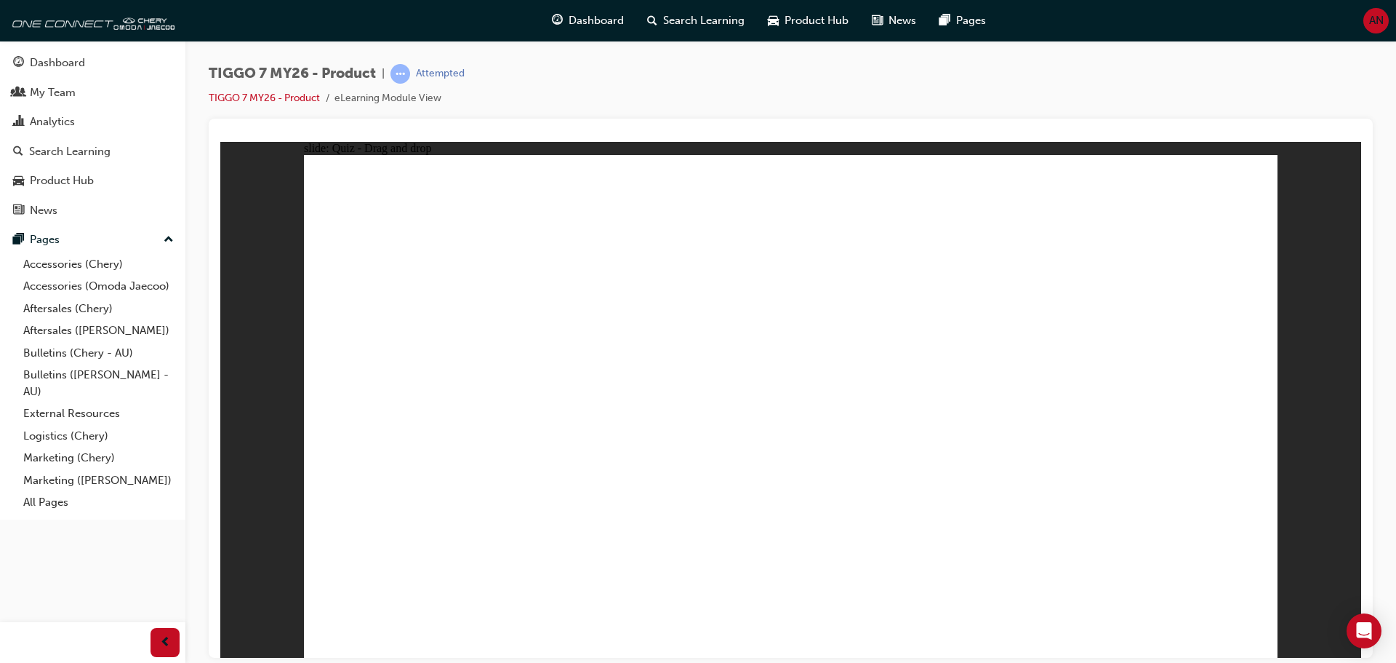
drag, startPoint x: 1158, startPoint y: 233, endPoint x: 946, endPoint y: 327, distance: 232.4
drag, startPoint x: 987, startPoint y: 238, endPoint x: 577, endPoint y: 375, distance: 431.9
drag, startPoint x: 772, startPoint y: 268, endPoint x: 522, endPoint y: 453, distance: 310.4
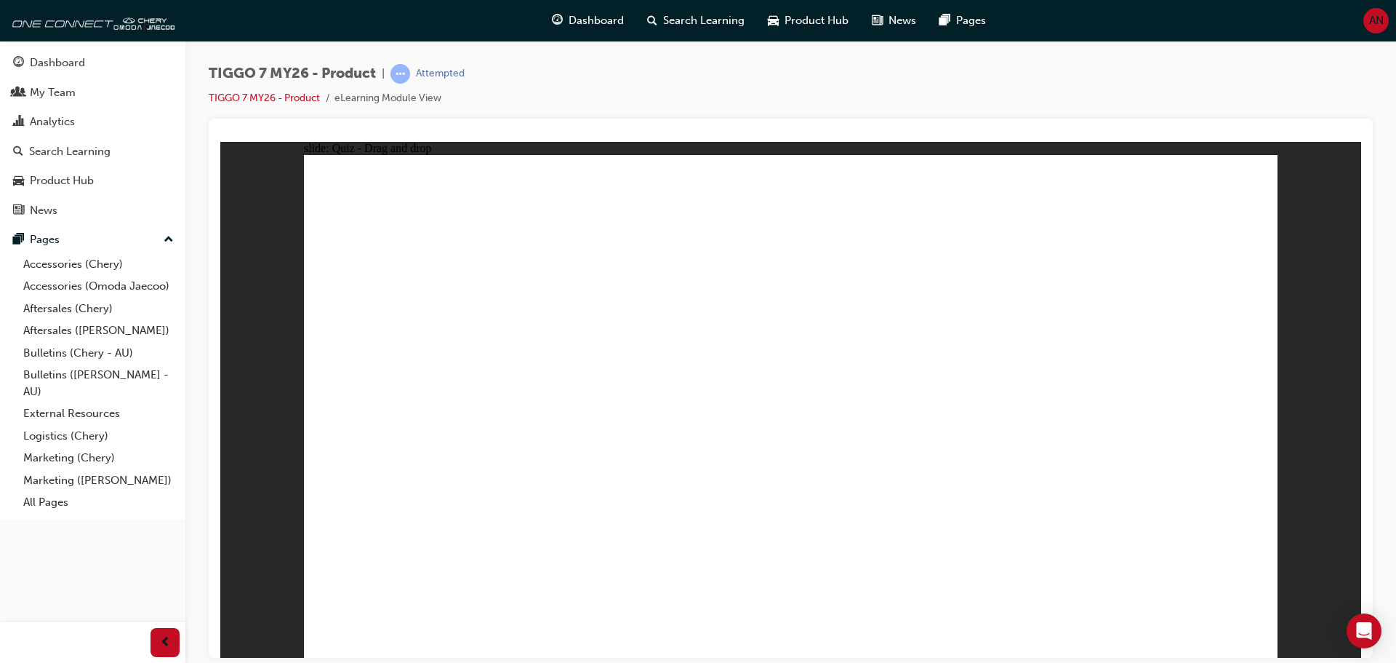
drag, startPoint x: 1077, startPoint y: 527, endPoint x: 739, endPoint y: 465, distance: 343.9
radio input "true"
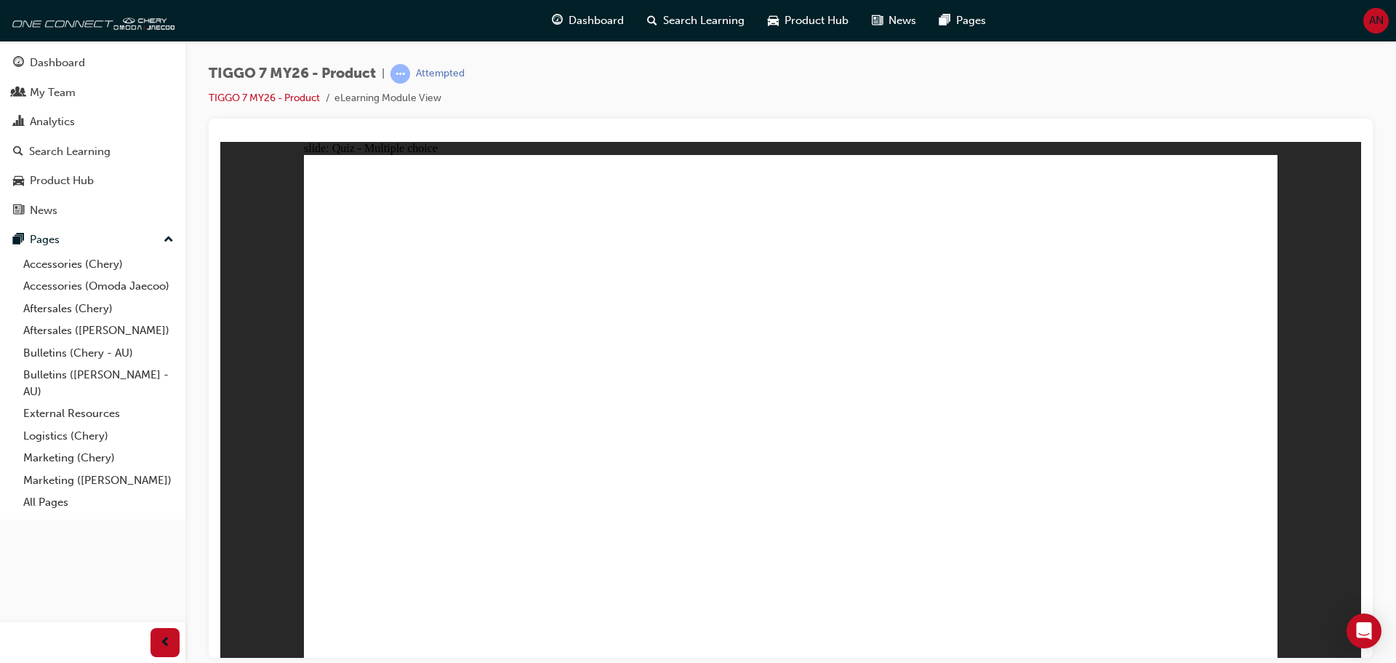
drag, startPoint x: 791, startPoint y: 203, endPoint x: 898, endPoint y: 444, distance: 263.4
drag, startPoint x: 808, startPoint y: 240, endPoint x: 874, endPoint y: 487, distance: 256.0
drag, startPoint x: 994, startPoint y: 201, endPoint x: 1030, endPoint y: 320, distance: 124.5
drag, startPoint x: 1168, startPoint y: 214, endPoint x: 1025, endPoint y: 494, distance: 314.2
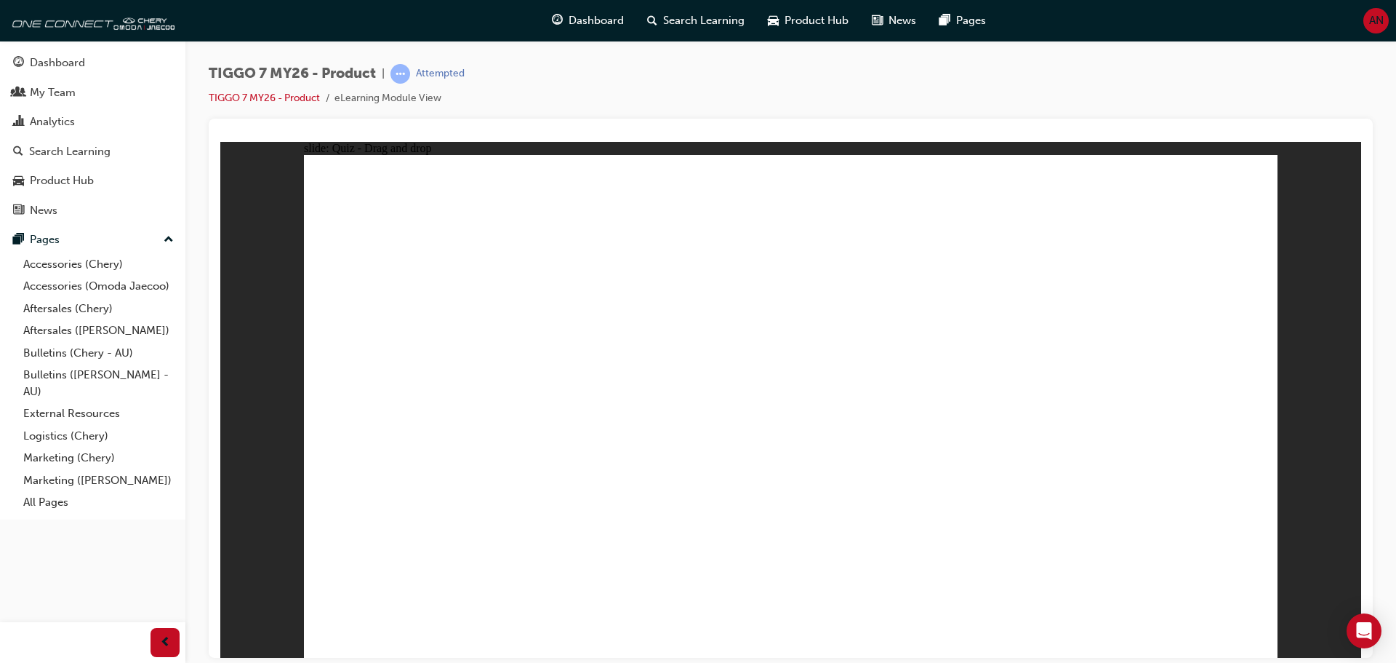
drag, startPoint x: 995, startPoint y: 241, endPoint x: 866, endPoint y: 499, distance: 288.5
drag, startPoint x: 962, startPoint y: 284, endPoint x: 1025, endPoint y: 511, distance: 234.9
drag, startPoint x: 1169, startPoint y: 246, endPoint x: 1077, endPoint y: 540, distance: 308.0
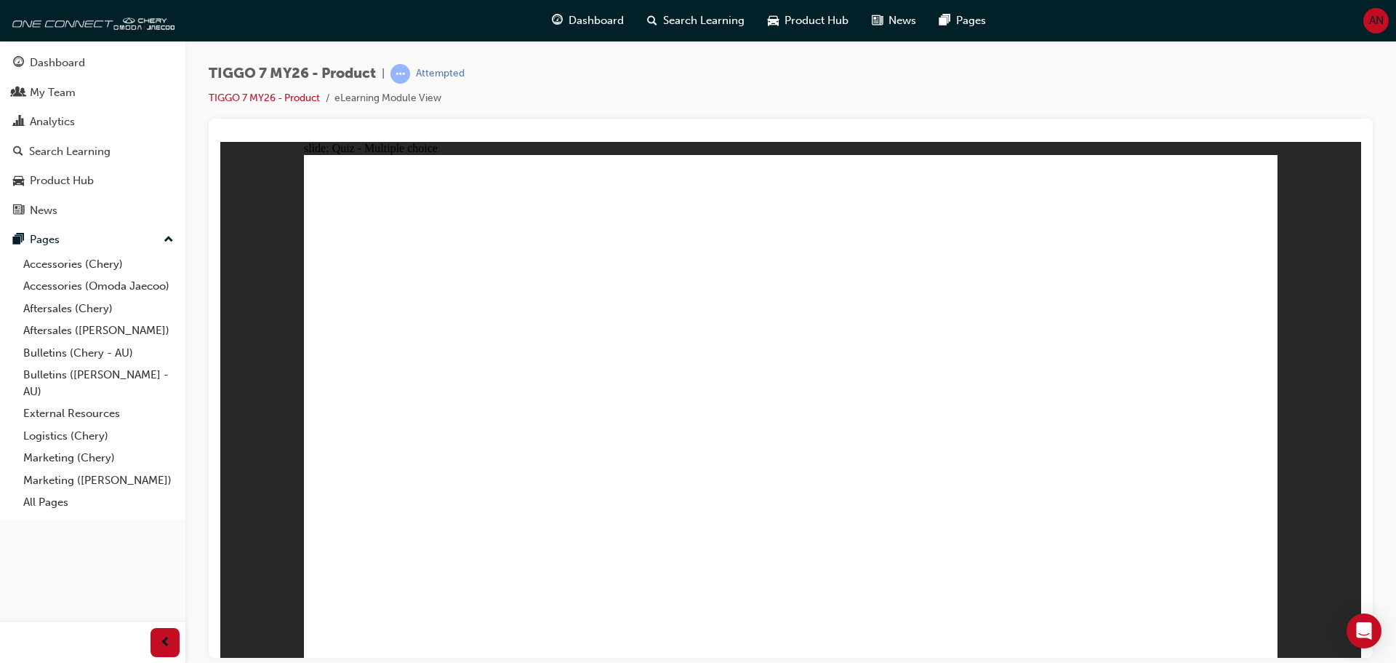
radio input "true"
drag, startPoint x: 1065, startPoint y: 297, endPoint x: 1159, endPoint y: 404, distance: 142.2
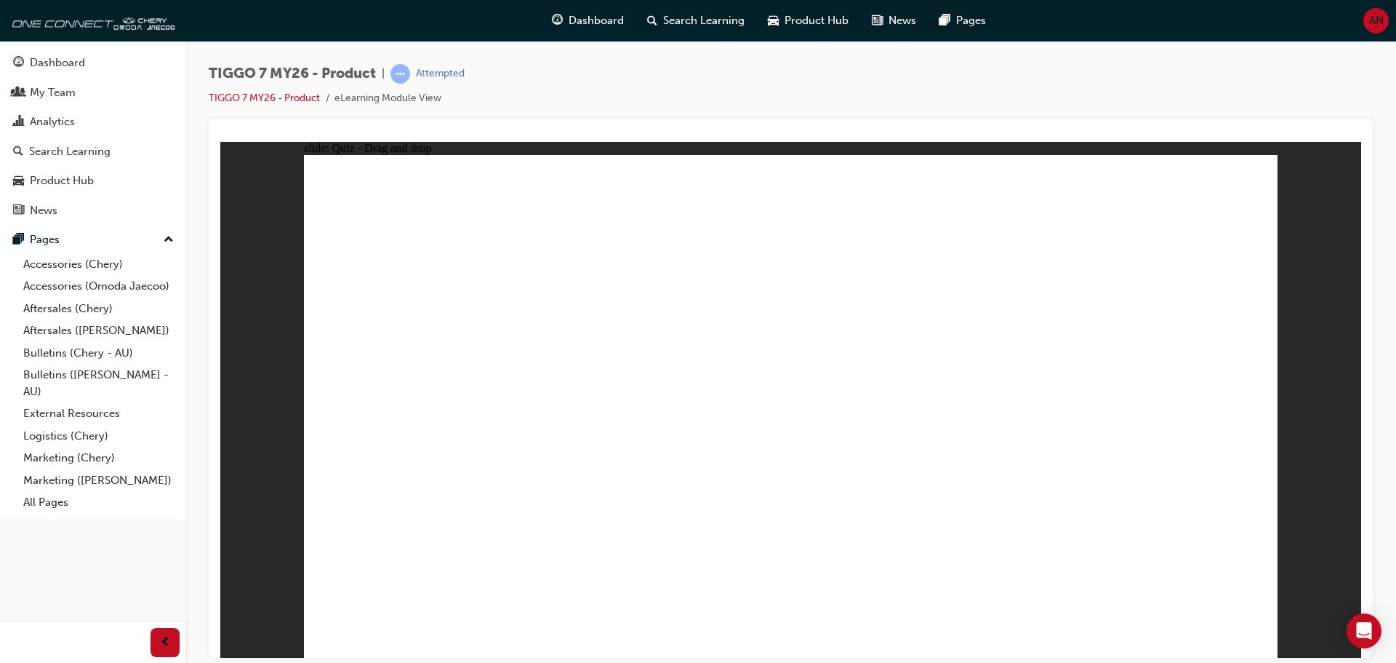
drag, startPoint x: 977, startPoint y: 193, endPoint x: 623, endPoint y: 421, distance: 421.0
drag, startPoint x: 753, startPoint y: 188, endPoint x: 982, endPoint y: 420, distance: 325.0
drag, startPoint x: 1154, startPoint y: 205, endPoint x: 809, endPoint y: 425, distance: 409.3
drag, startPoint x: 883, startPoint y: 304, endPoint x: 432, endPoint y: 435, distance: 469.5
drag, startPoint x: 1156, startPoint y: 573, endPoint x: 1217, endPoint y: 578, distance: 60.6
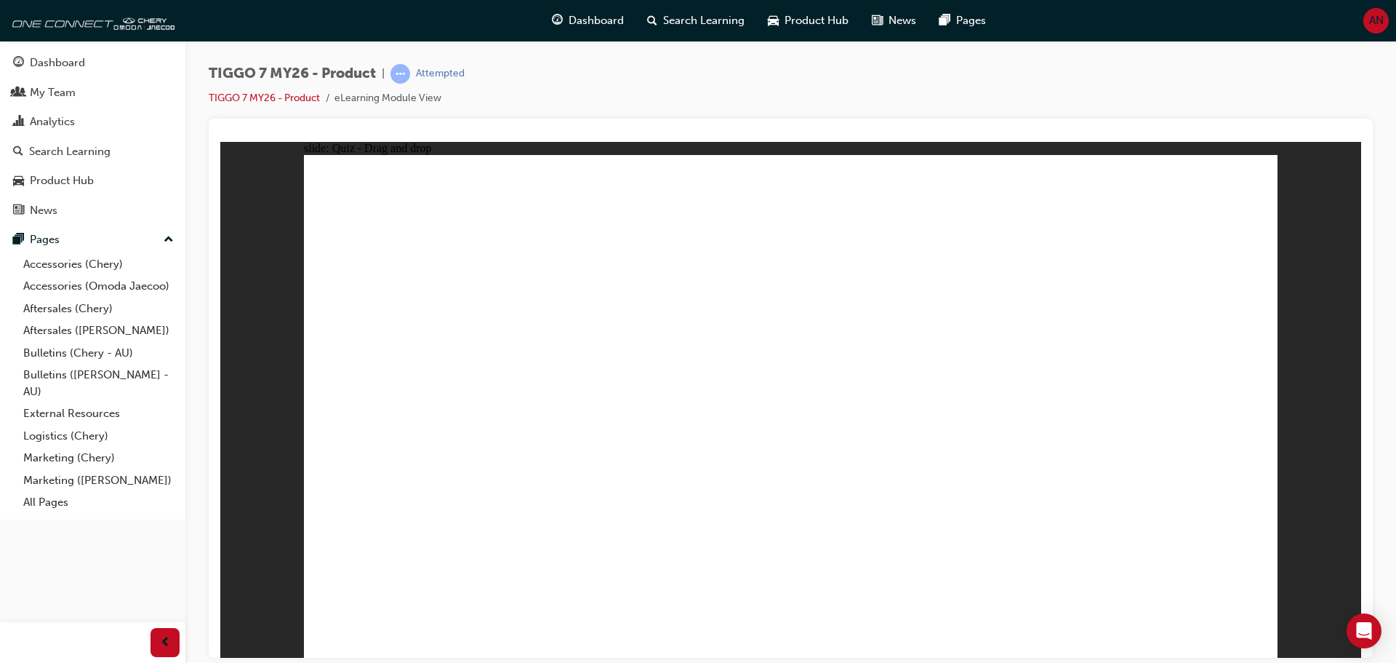
radio input "true"
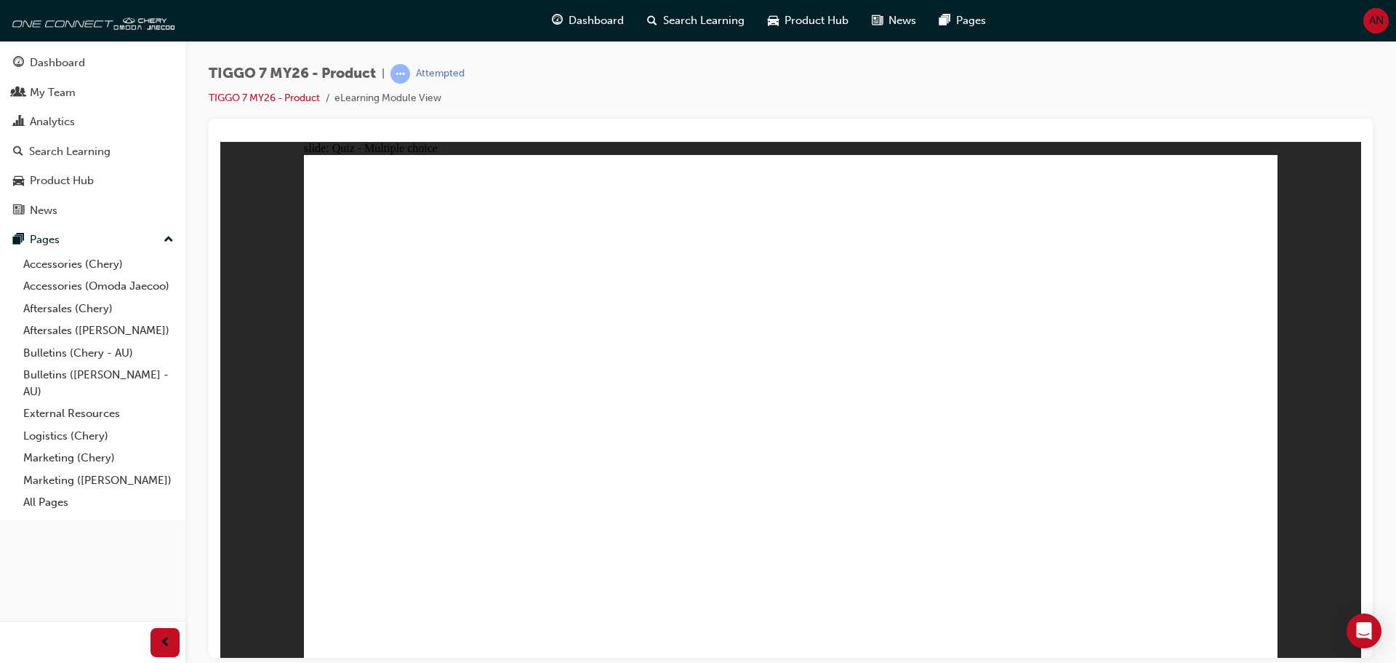
radio input "true"
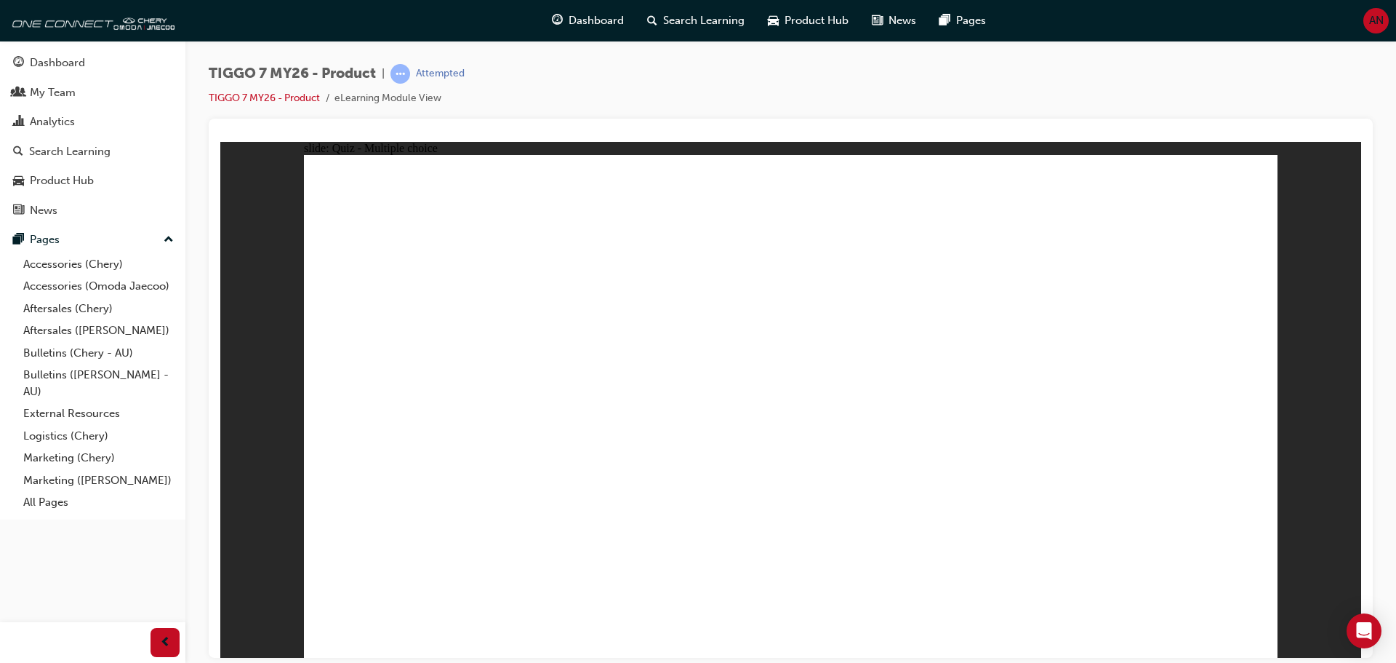
drag, startPoint x: 727, startPoint y: 215, endPoint x: 592, endPoint y: 426, distance: 251.2
drag, startPoint x: 895, startPoint y: 289, endPoint x: 792, endPoint y: 281, distance: 102.9
drag, startPoint x: 1049, startPoint y: 261, endPoint x: 812, endPoint y: 409, distance: 279.1
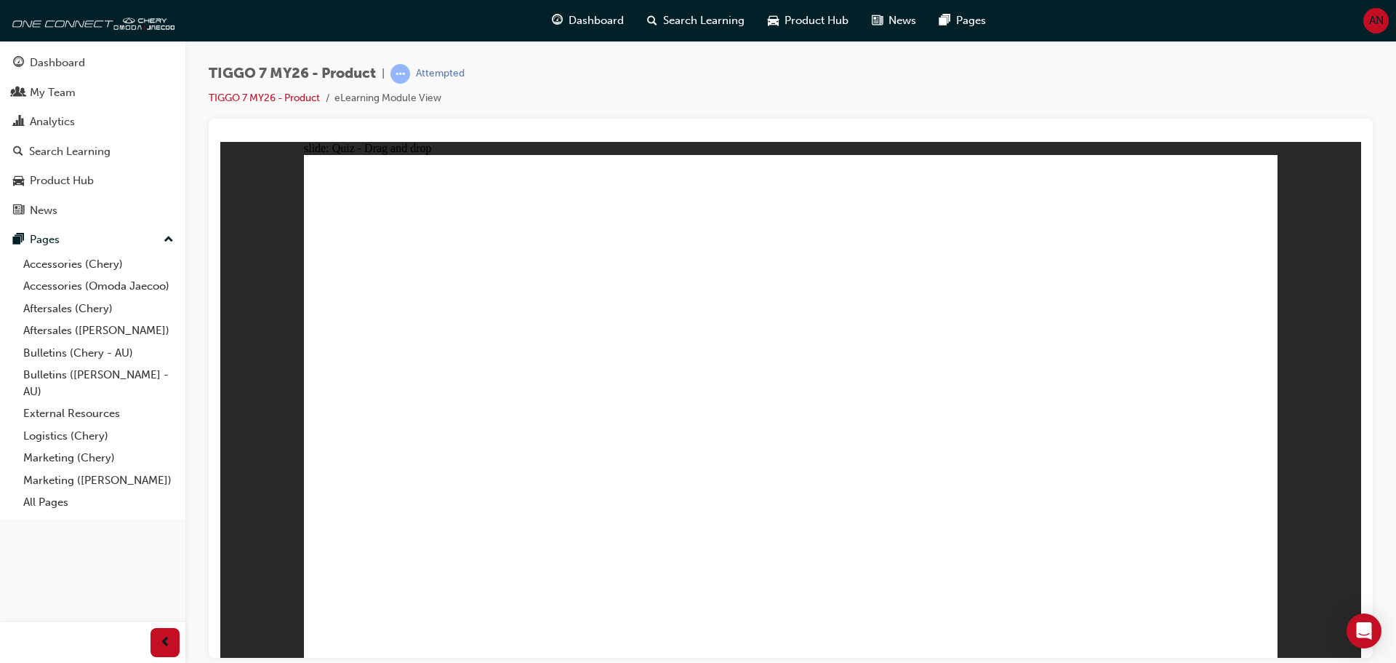
drag, startPoint x: 438, startPoint y: 432, endPoint x: 1035, endPoint y: 433, distance: 597.1
drag, startPoint x: 935, startPoint y: 211, endPoint x: 397, endPoint y: 430, distance: 581.0
drag, startPoint x: 1020, startPoint y: 300, endPoint x: 1128, endPoint y: 428, distance: 168.3
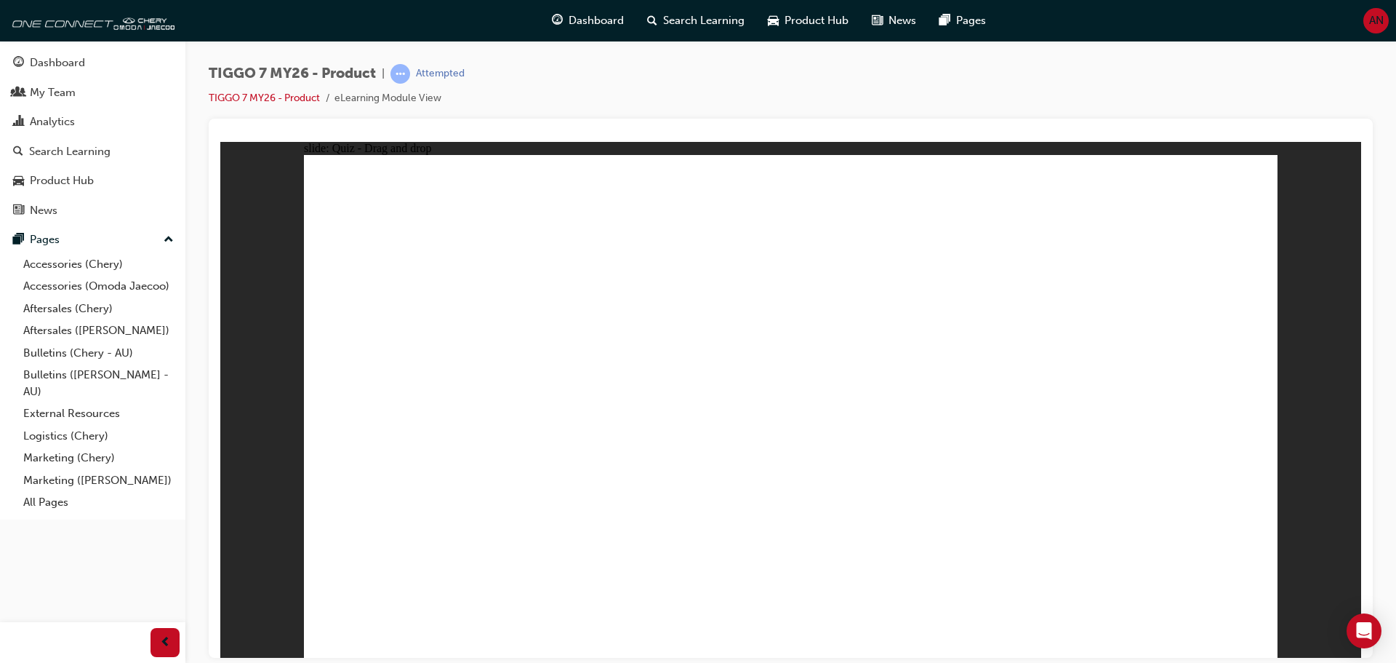
drag, startPoint x: 1174, startPoint y: 253, endPoint x: 888, endPoint y: 450, distance: 347.2
drag, startPoint x: 914, startPoint y: 292, endPoint x: 518, endPoint y: 413, distance: 414.3
drag, startPoint x: 765, startPoint y: 269, endPoint x: 397, endPoint y: 513, distance: 441.7
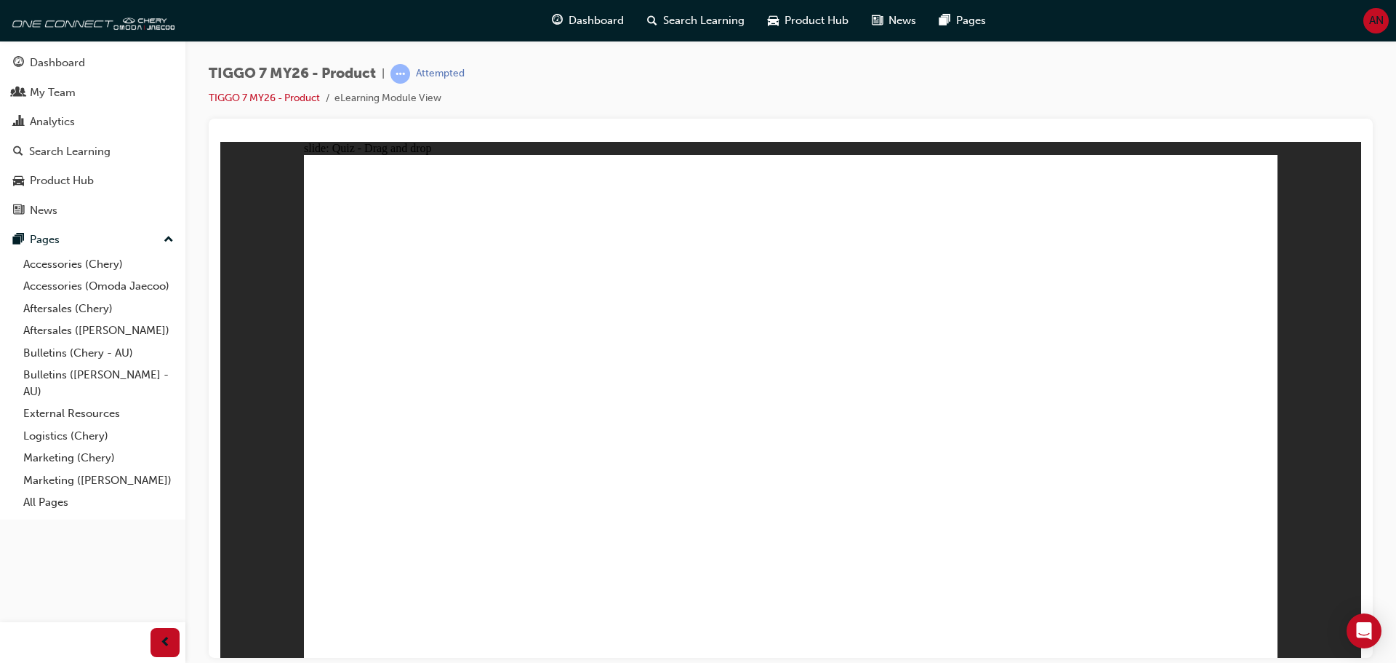
drag, startPoint x: 996, startPoint y: 207, endPoint x: 525, endPoint y: 475, distance: 542.3
drag, startPoint x: 1199, startPoint y: 218, endPoint x: 532, endPoint y: 476, distance: 714.8
drag, startPoint x: 794, startPoint y: 249, endPoint x: 594, endPoint y: 471, distance: 298.7
drag, startPoint x: 989, startPoint y: 255, endPoint x: 668, endPoint y: 482, distance: 393.9
drag, startPoint x: 1070, startPoint y: 249, endPoint x: 470, endPoint y: 504, distance: 651.7
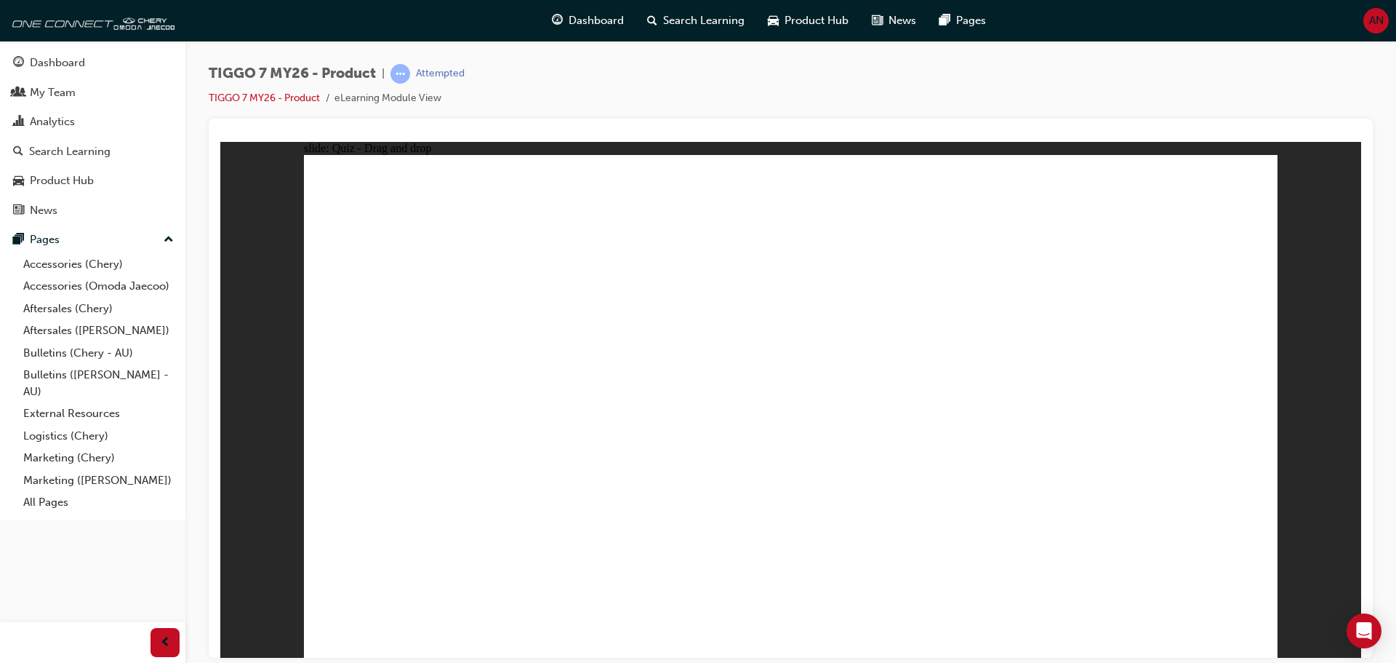
drag, startPoint x: 860, startPoint y: 295, endPoint x: 479, endPoint y: 504, distance: 434.8
drag, startPoint x: 1100, startPoint y: 292, endPoint x: 640, endPoint y: 505, distance: 506.9
drag, startPoint x: 790, startPoint y: 209, endPoint x: 856, endPoint y: 549, distance: 346.7
drag, startPoint x: 896, startPoint y: 249, endPoint x: 909, endPoint y: 470, distance: 221.5
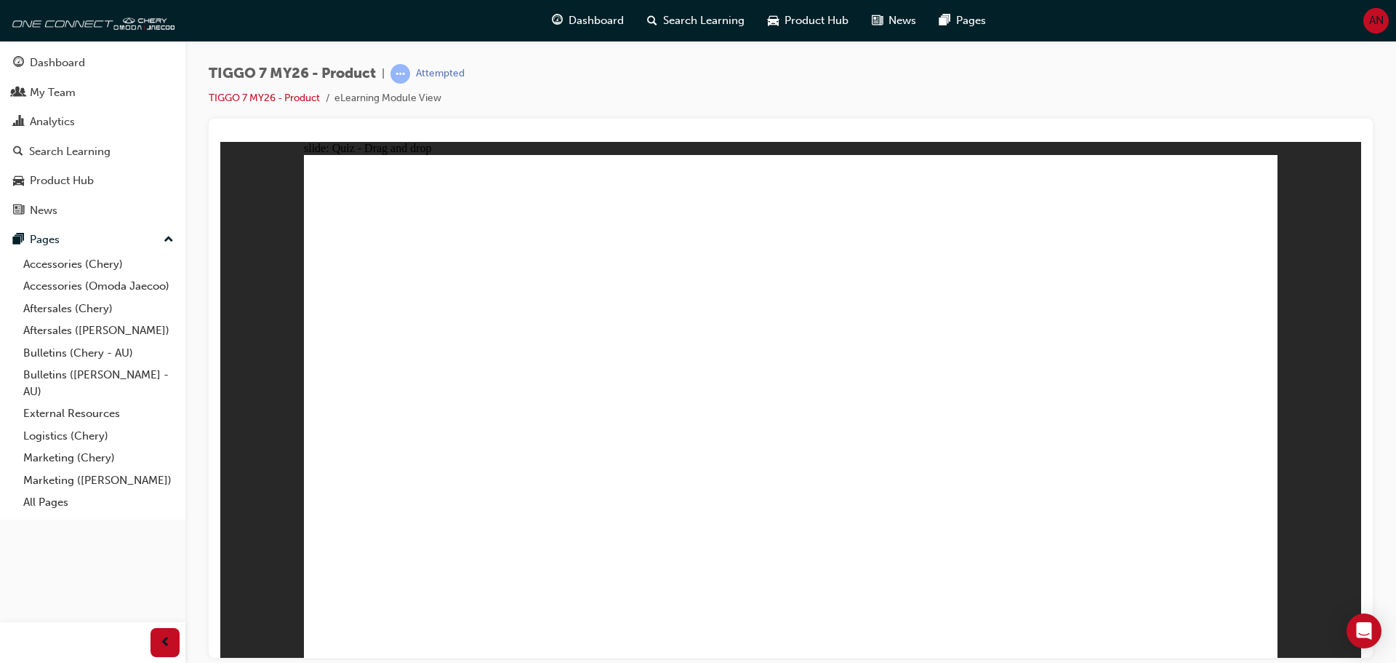
drag, startPoint x: 880, startPoint y: 207, endPoint x: 980, endPoint y: 455, distance: 266.6
drag, startPoint x: 993, startPoint y: 297, endPoint x: 1067, endPoint y: 363, distance: 98.9
drag, startPoint x: 1080, startPoint y: 204, endPoint x: 838, endPoint y: 500, distance: 382.4
drag, startPoint x: 1191, startPoint y: 245, endPoint x: 921, endPoint y: 498, distance: 370.5
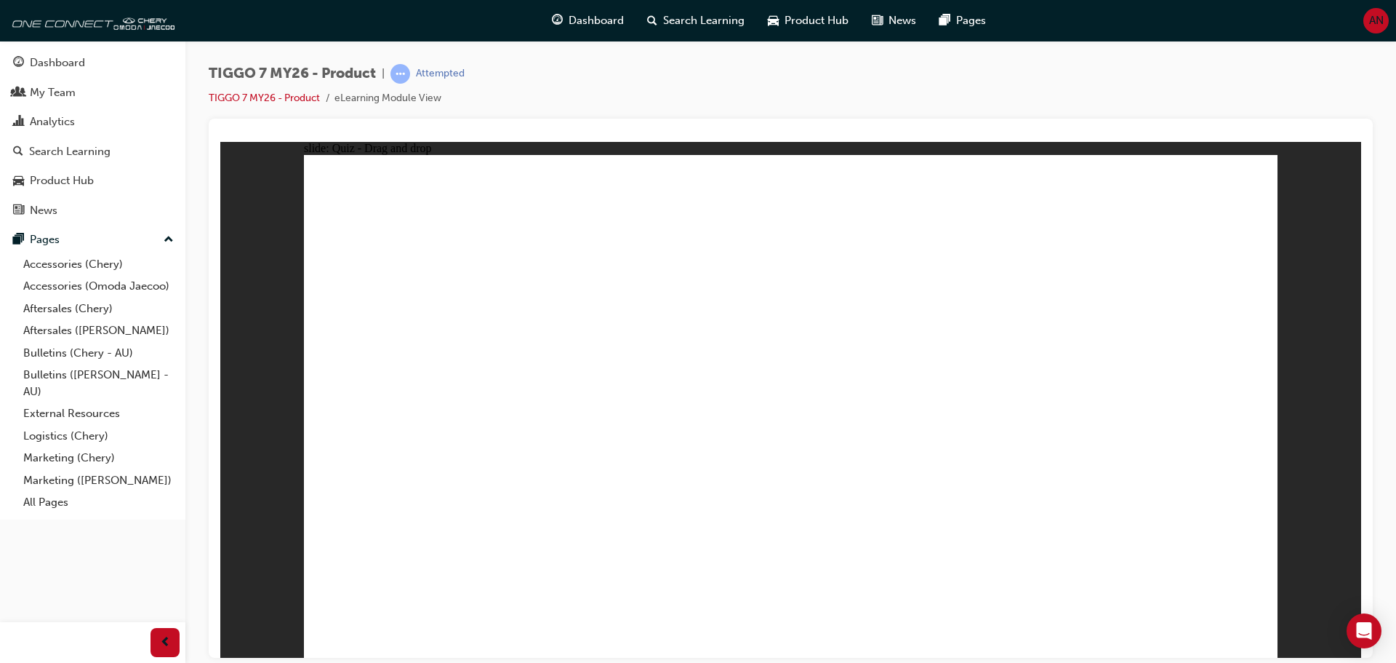
drag, startPoint x: 1143, startPoint y: 264, endPoint x: 887, endPoint y: 281, distance: 257.3
drag, startPoint x: 823, startPoint y: 231, endPoint x: 589, endPoint y: 369, distance: 271.9
drag, startPoint x: 968, startPoint y: 274, endPoint x: 623, endPoint y: 443, distance: 383.8
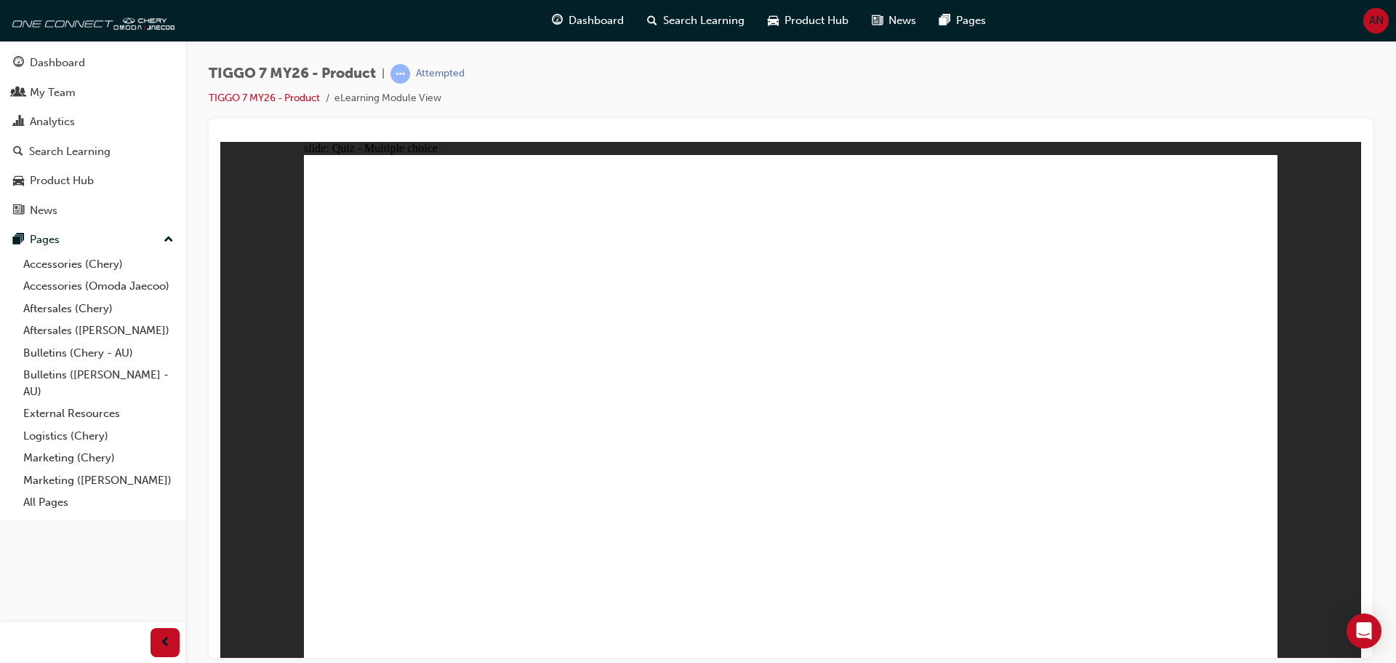
radio input "true"
drag, startPoint x: 776, startPoint y: 207, endPoint x: 927, endPoint y: 415, distance: 256.8
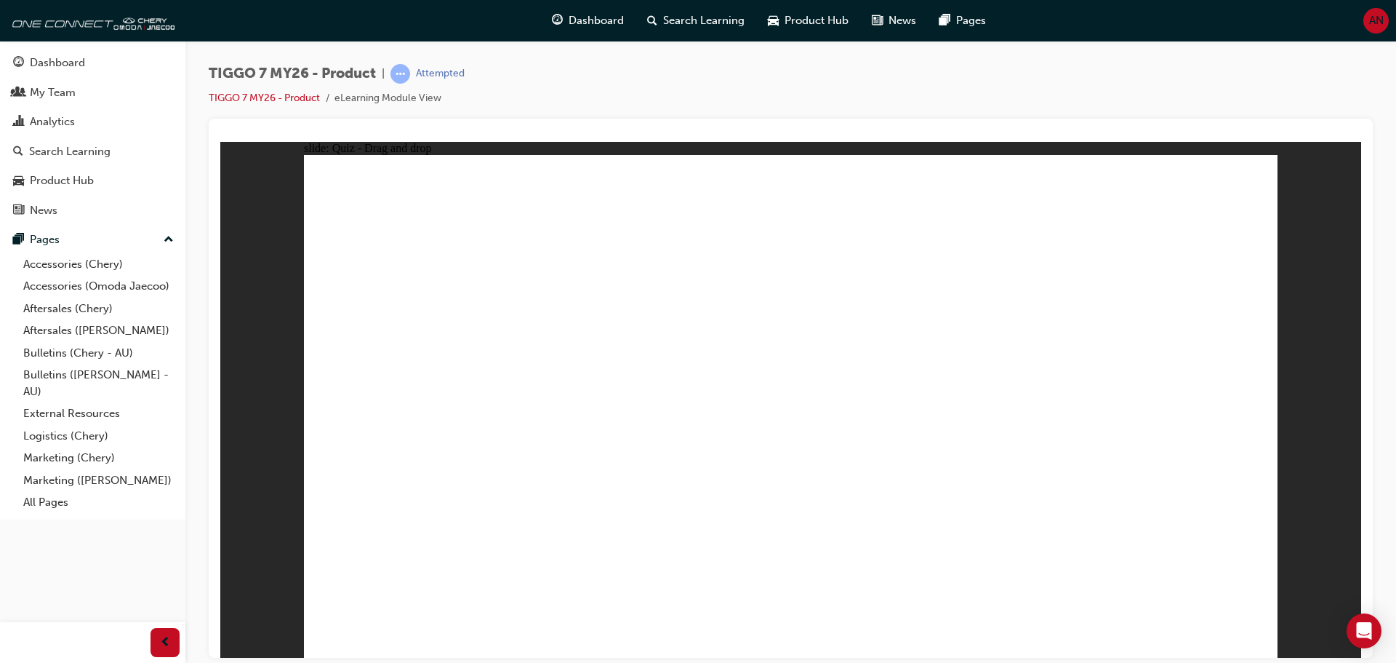
drag, startPoint x: 974, startPoint y: 207, endPoint x: 941, endPoint y: 391, distance: 186.3
drag, startPoint x: 1141, startPoint y: 204, endPoint x: 859, endPoint y: 389, distance: 337.7
drag, startPoint x: 825, startPoint y: 248, endPoint x: 985, endPoint y: 360, distance: 195.3
drag, startPoint x: 974, startPoint y: 278, endPoint x: 865, endPoint y: 511, distance: 256.7
drag, startPoint x: 1125, startPoint y: 240, endPoint x: 982, endPoint y: 514, distance: 309.0
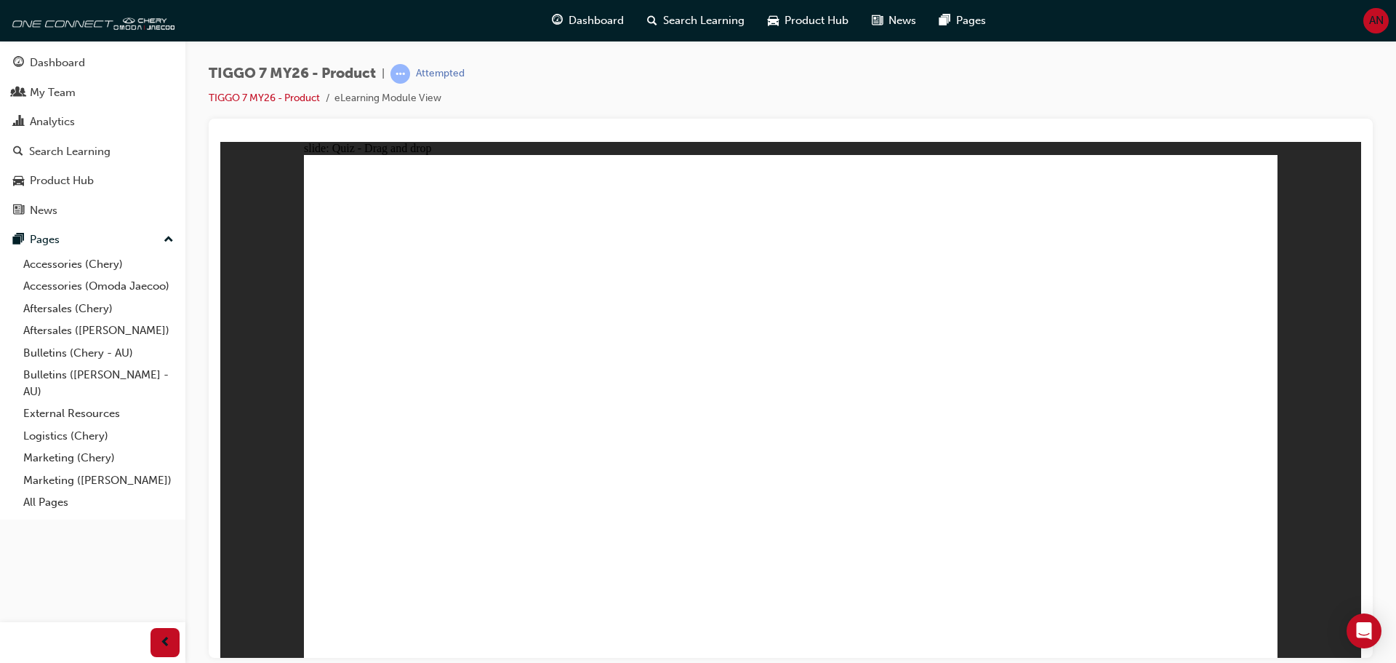
drag, startPoint x: 997, startPoint y: 273, endPoint x: 921, endPoint y: 536, distance: 273.2
radio input "true"
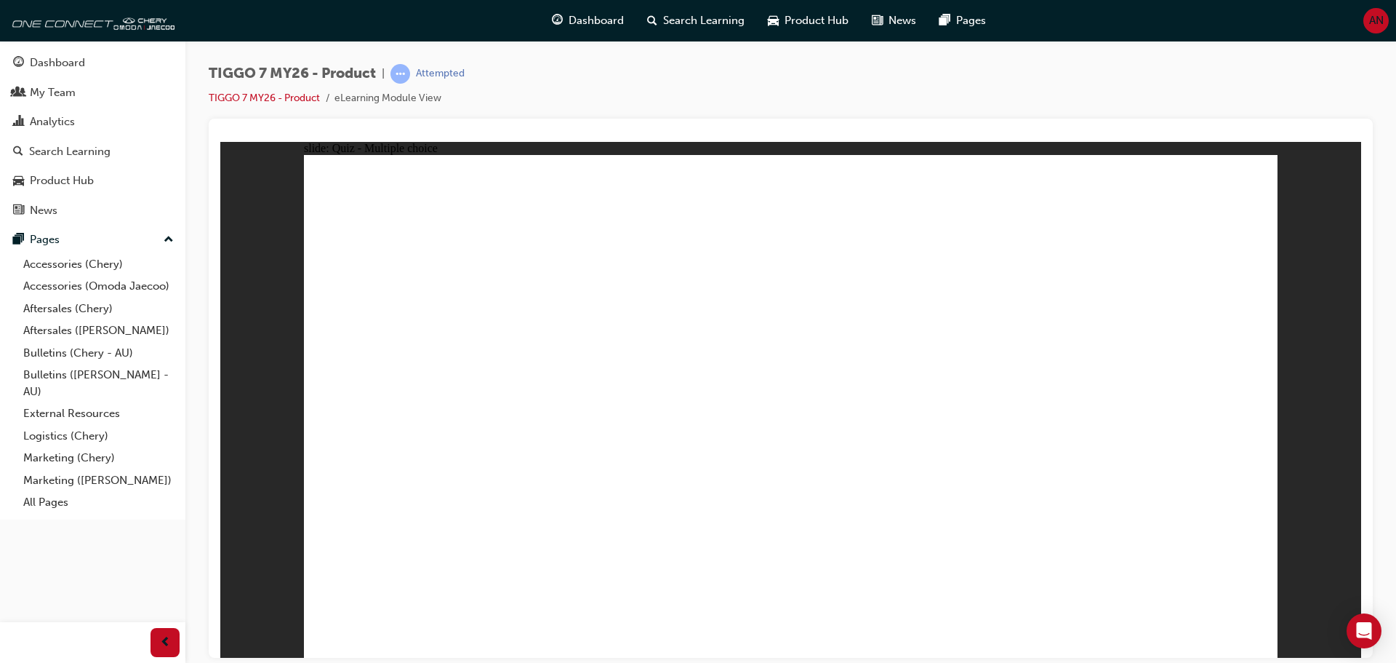
drag, startPoint x: 1074, startPoint y: 294, endPoint x: 1166, endPoint y: 420, distance: 155.6
drag, startPoint x: 999, startPoint y: 201, endPoint x: 649, endPoint y: 420, distance: 412.3
drag, startPoint x: 1173, startPoint y: 205, endPoint x: 812, endPoint y: 427, distance: 424.1
drag, startPoint x: 855, startPoint y: 293, endPoint x: 978, endPoint y: 414, distance: 172.3
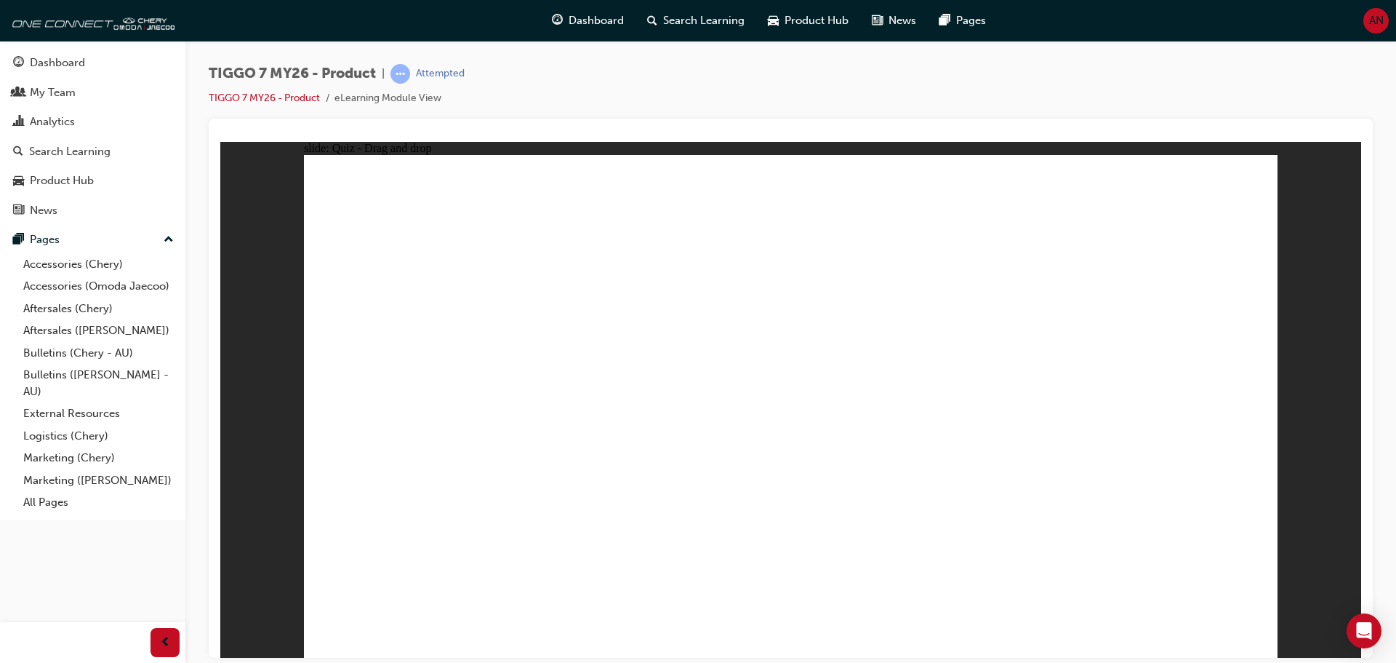
drag, startPoint x: 763, startPoint y: 196, endPoint x: 465, endPoint y: 443, distance: 387.4
radio input "true"
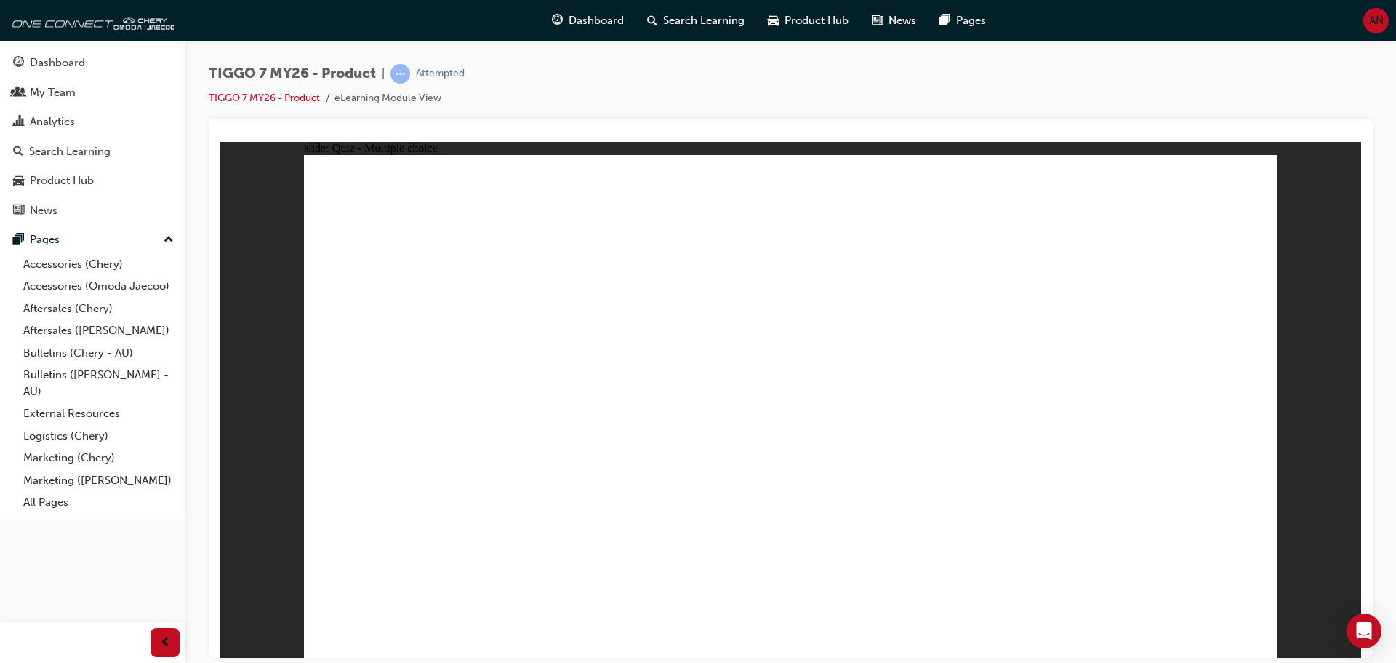
radio input "true"
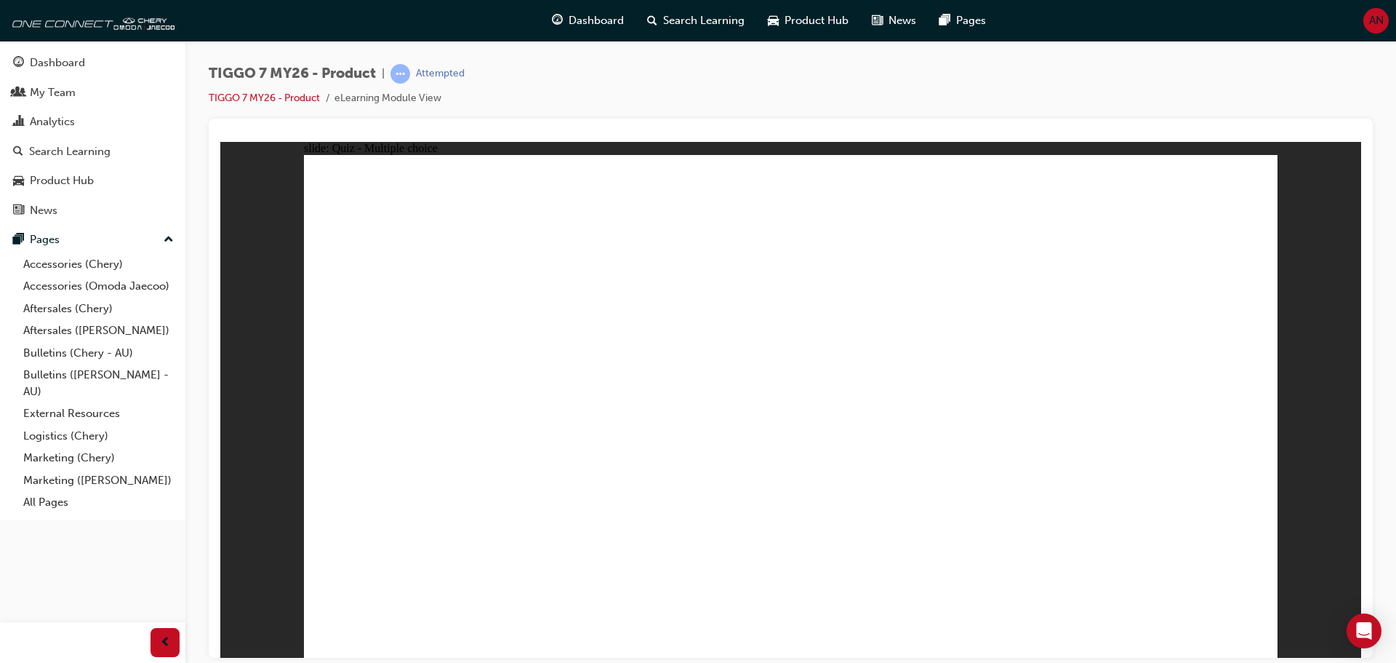
radio input "true"
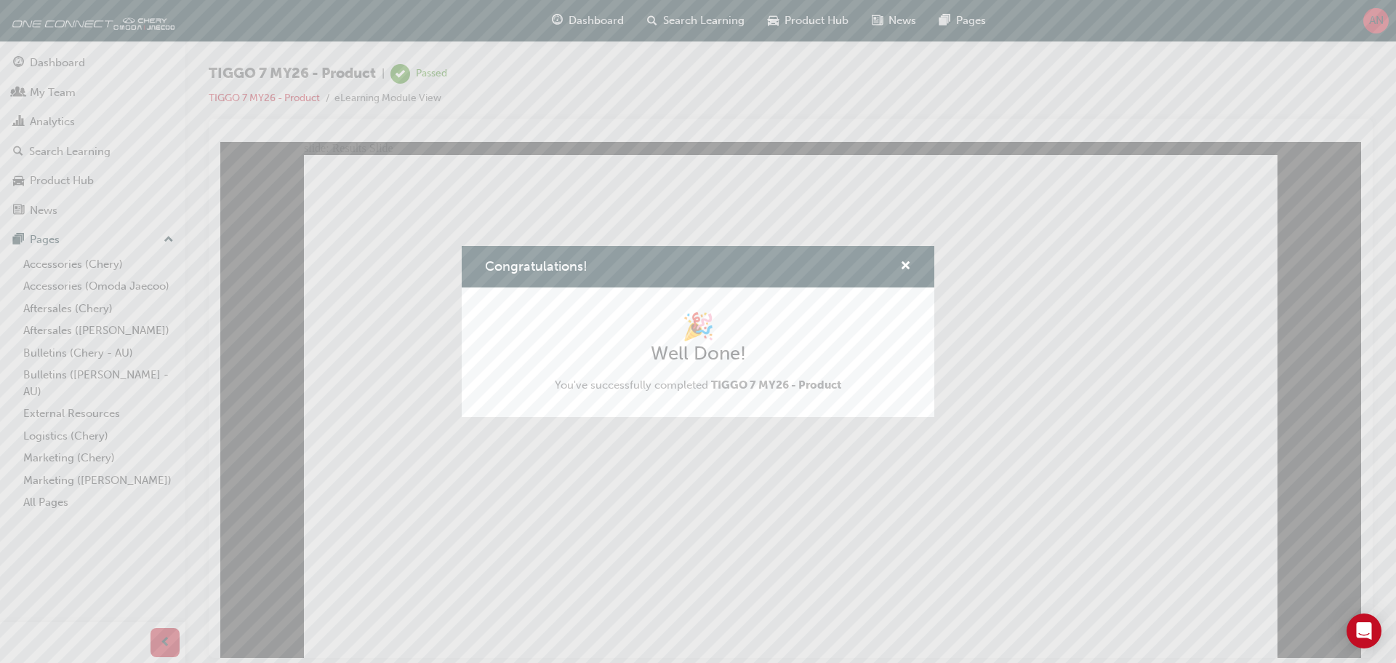
click at [911, 265] on div "Congratulations!" at bounding box center [698, 266] width 473 height 41
click at [903, 265] on span "cross-icon" at bounding box center [905, 266] width 11 height 13
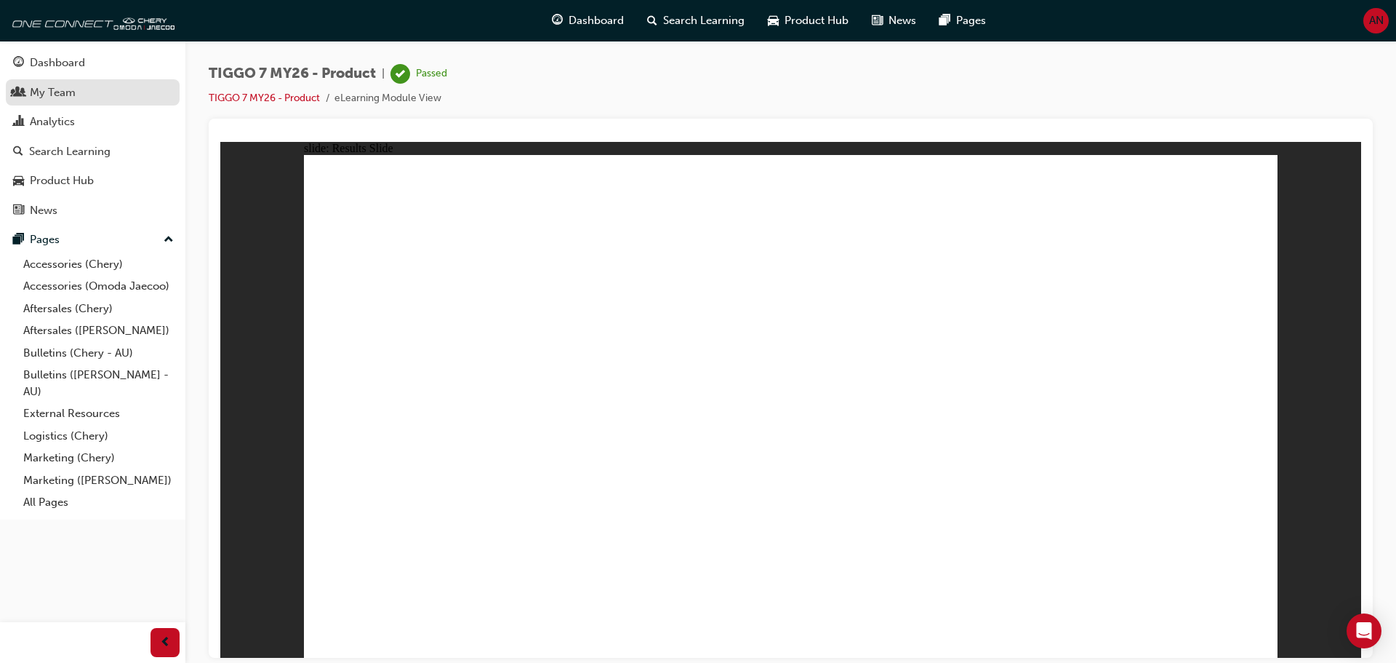
click at [56, 86] on div "My Team" at bounding box center [53, 92] width 46 height 17
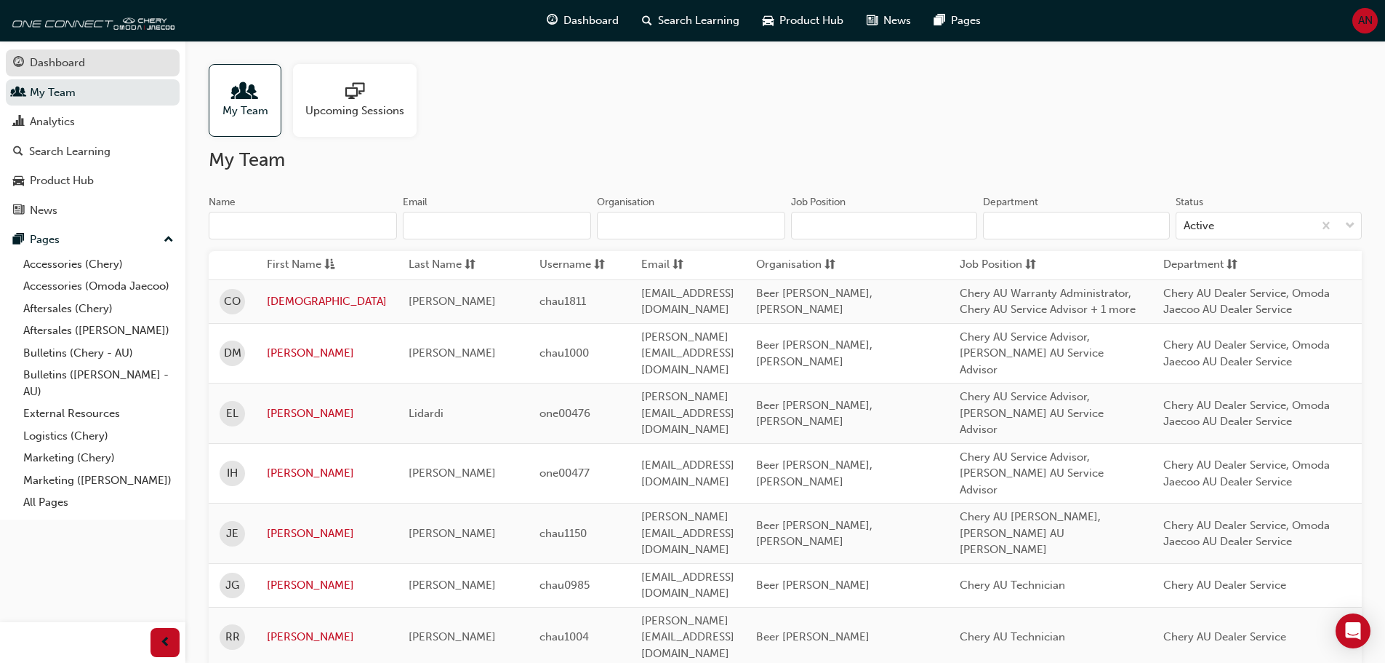
click at [76, 70] on div "Dashboard" at bounding box center [57, 63] width 55 height 17
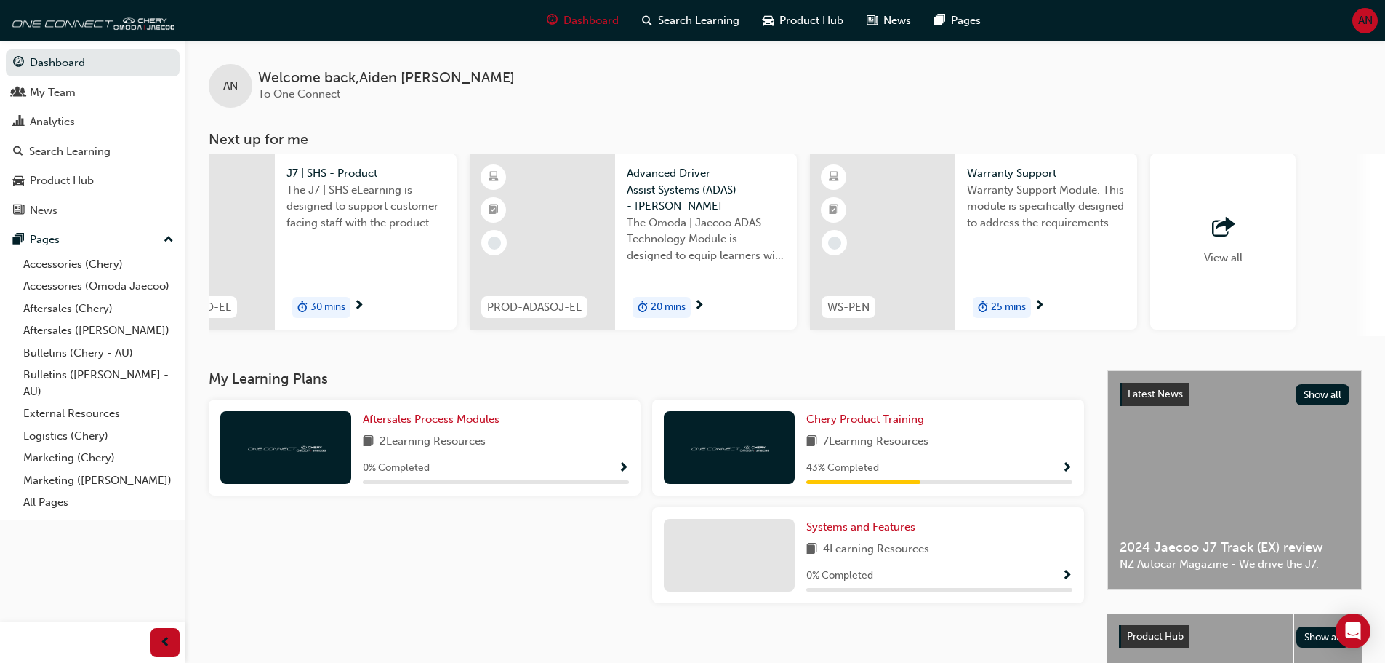
scroll to position [0, 863]
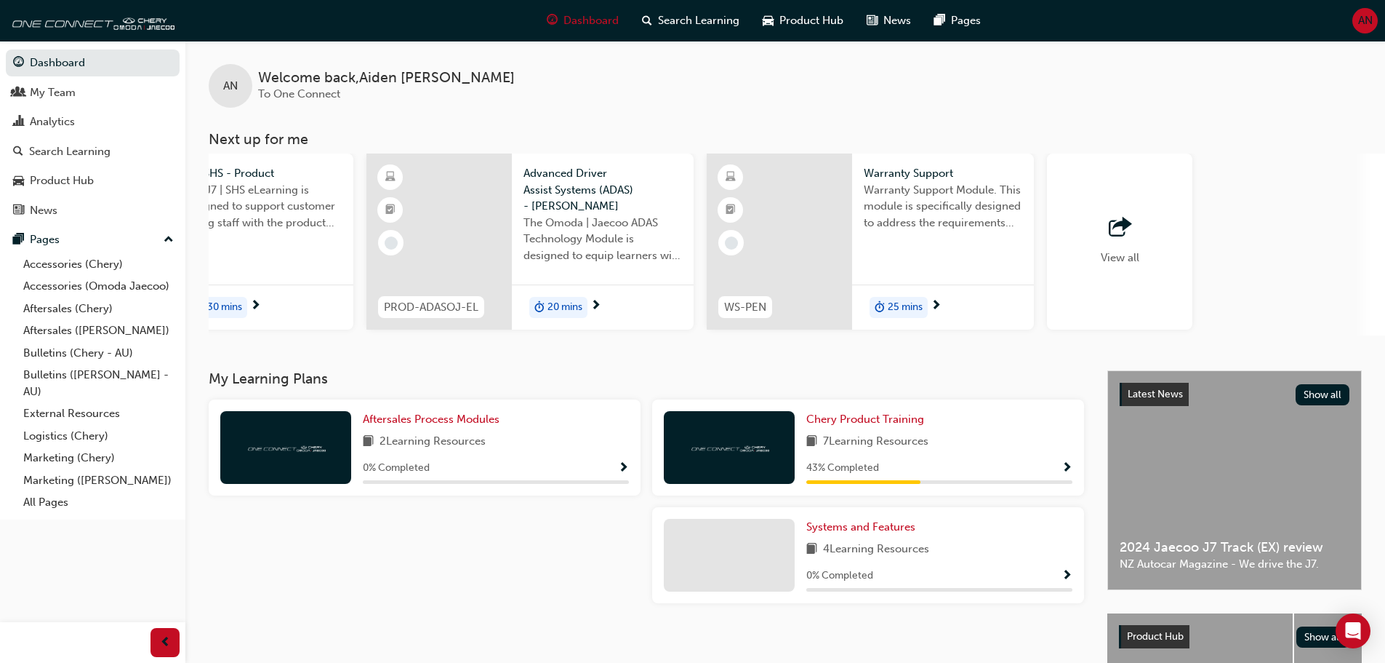
click at [1124, 217] on span "outbound-icon" at bounding box center [1120, 227] width 22 height 20
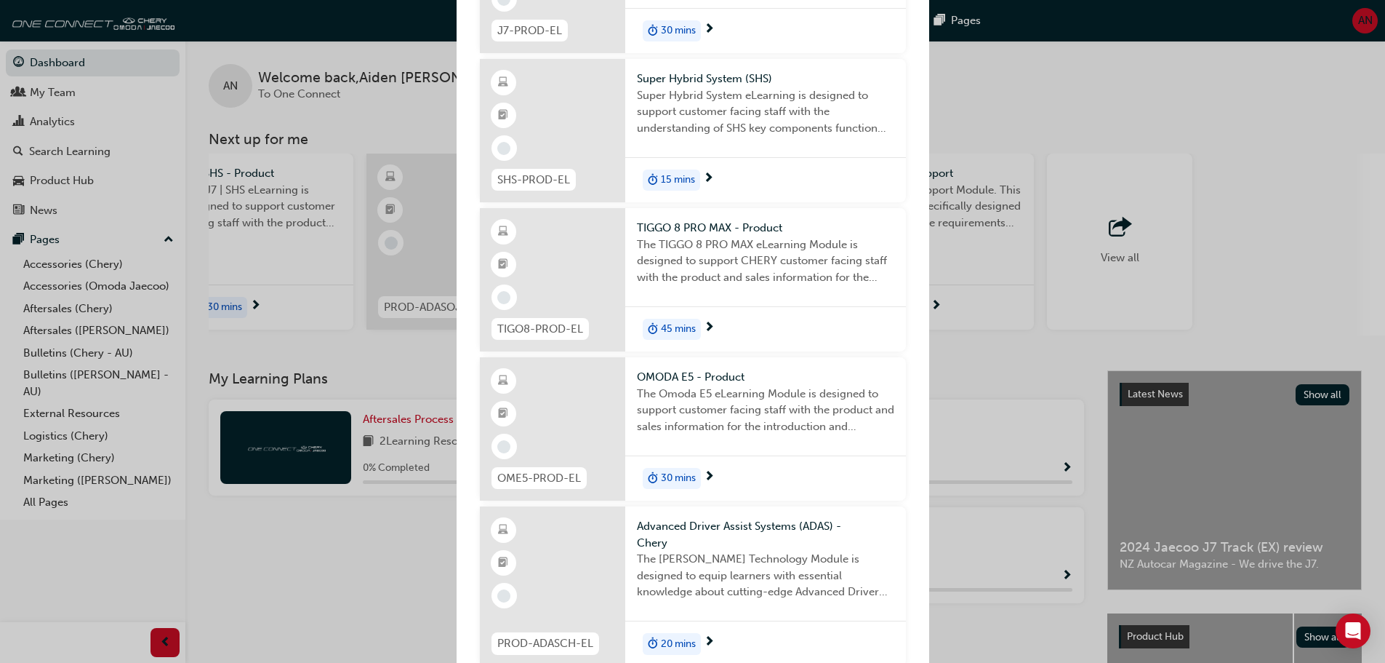
scroll to position [815, 0]
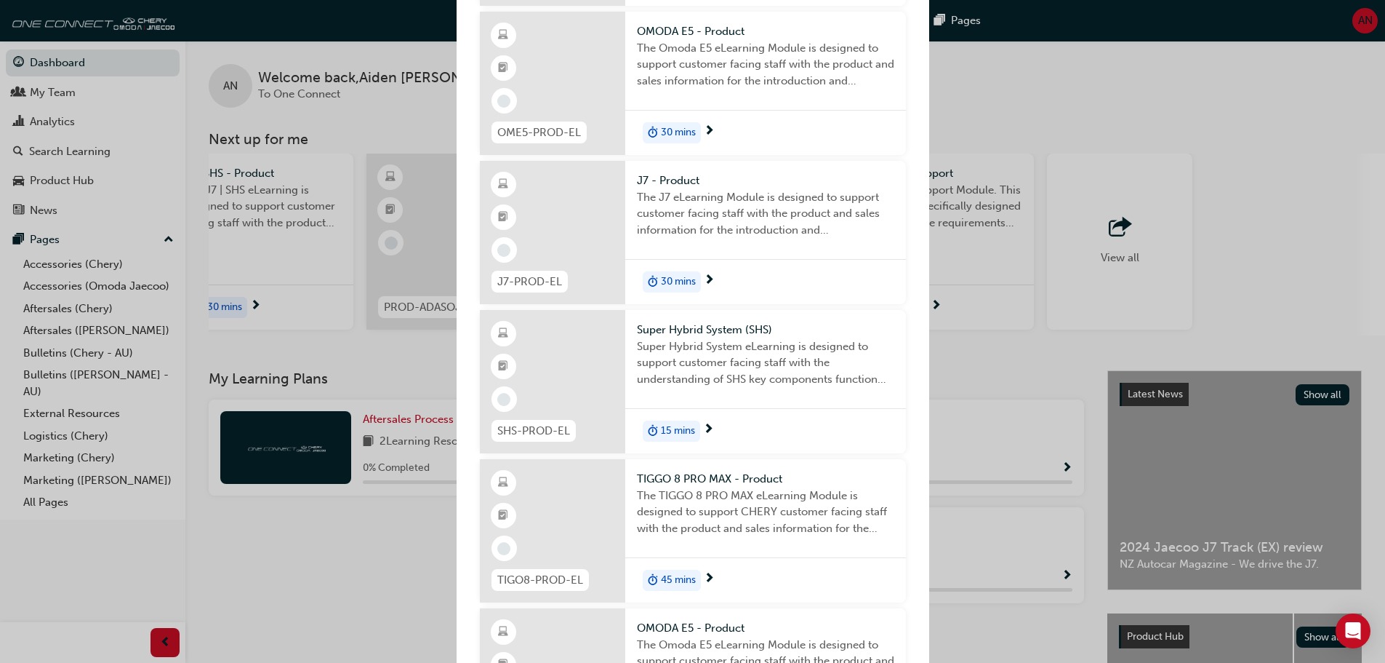
click at [1268, 80] on div "Next up for me TS-IH Technical Services - InfoHub Technical Services Module - I…" at bounding box center [692, 331] width 1385 height 663
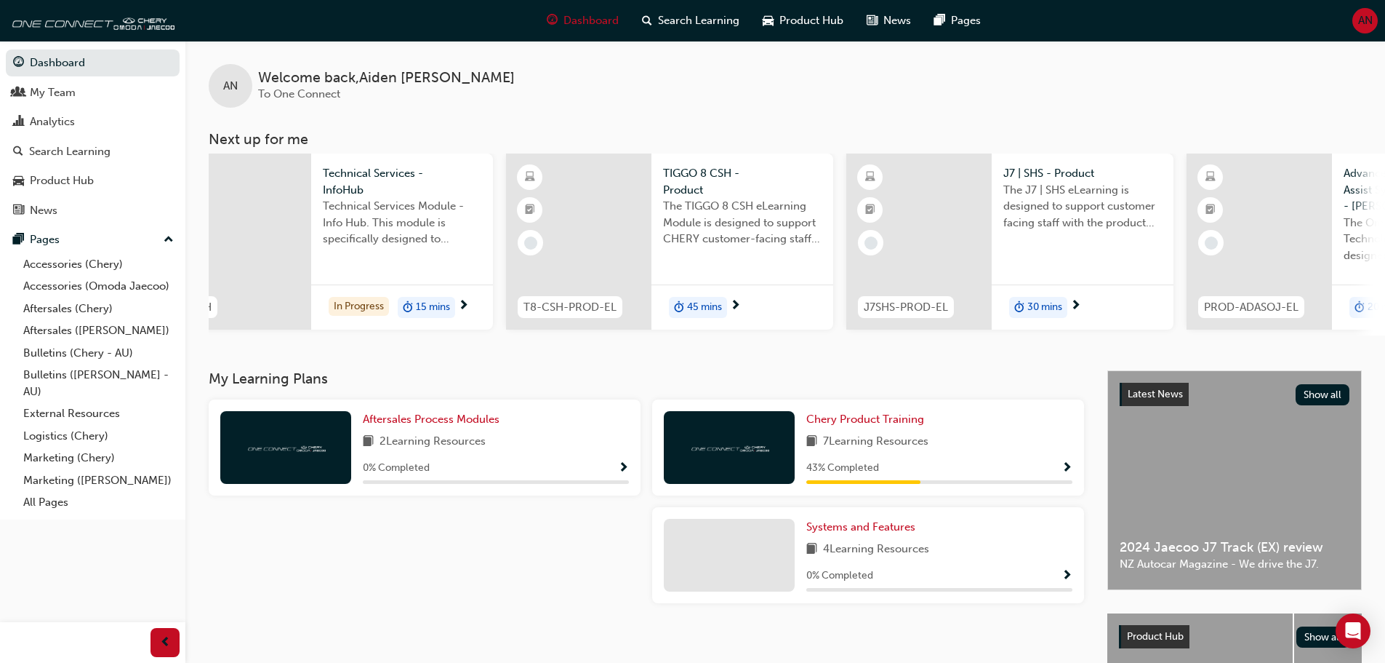
scroll to position [0, 0]
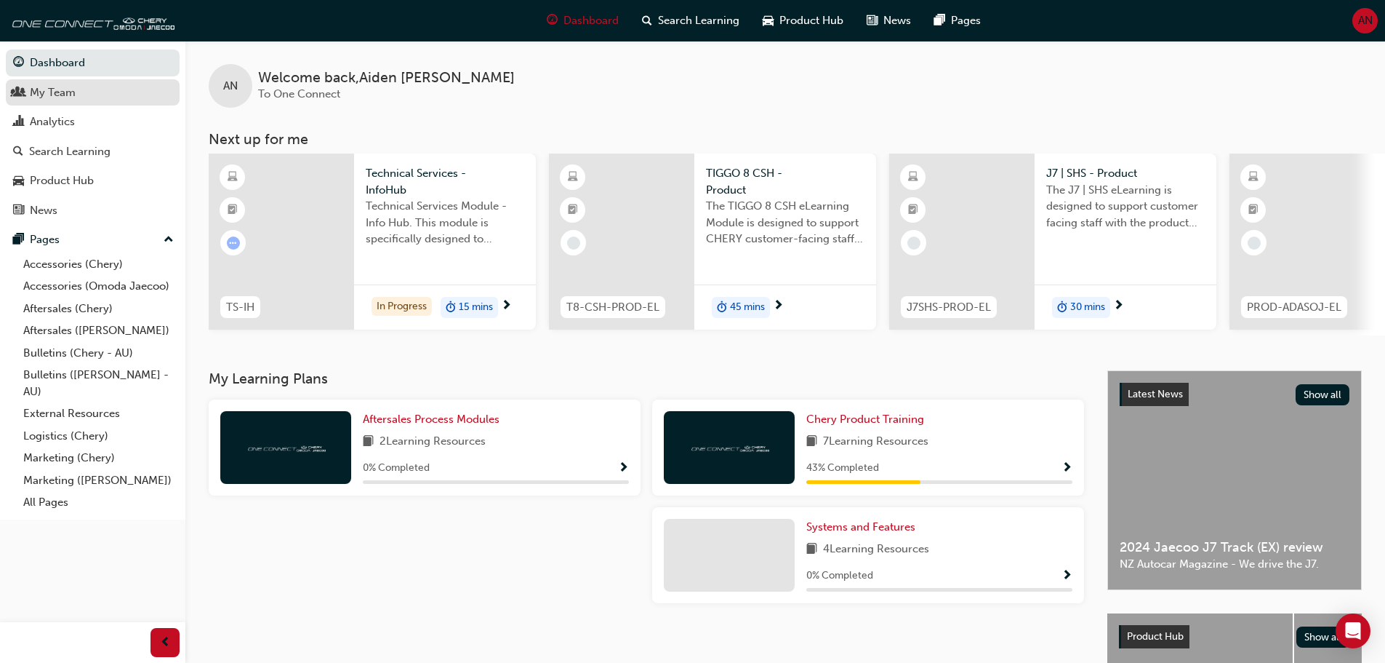
click at [65, 92] on div "My Team" at bounding box center [53, 92] width 46 height 17
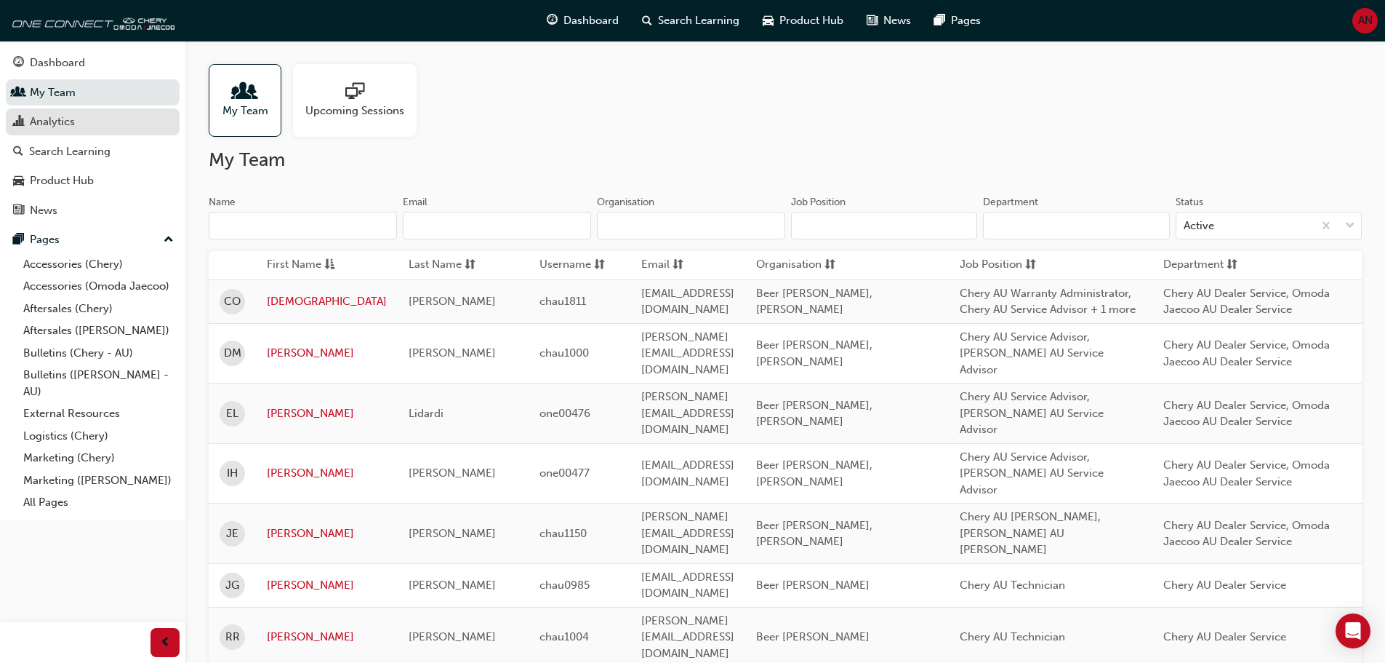
click at [95, 129] on div "Analytics" at bounding box center [92, 122] width 159 height 18
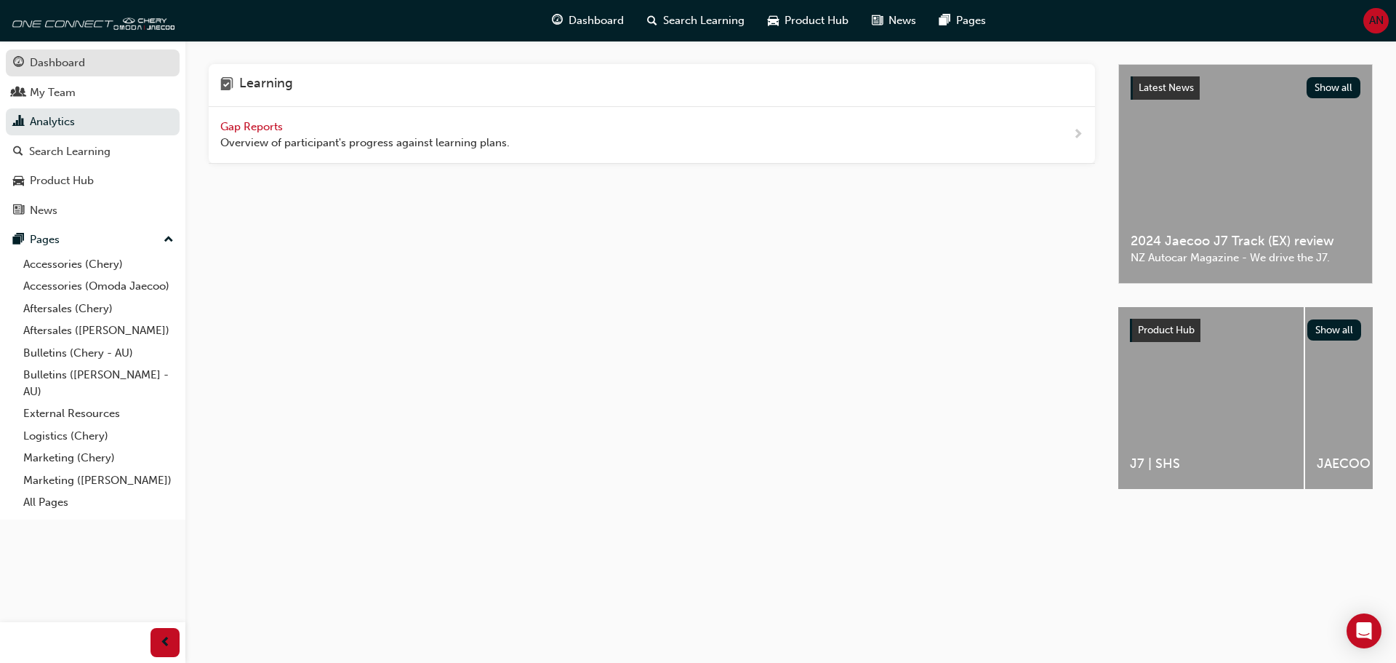
click at [73, 63] on div "Dashboard" at bounding box center [57, 63] width 55 height 17
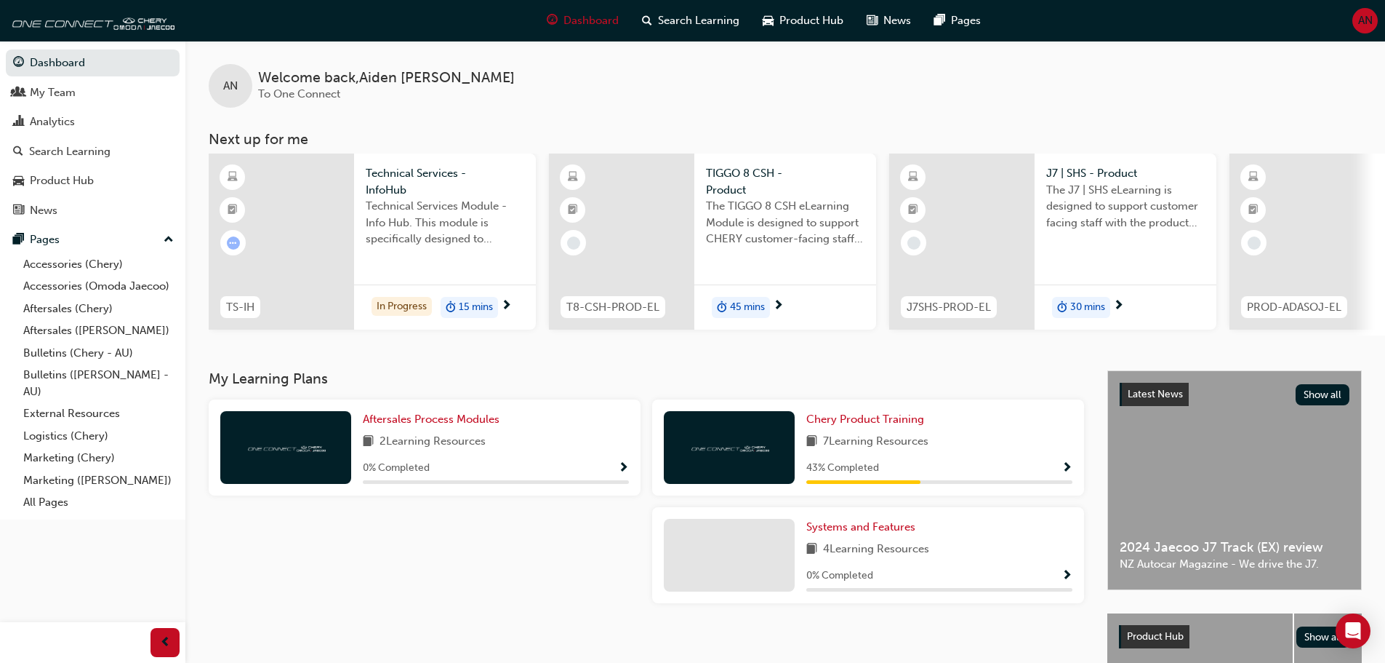
click at [1064, 475] on span "Show Progress" at bounding box center [1067, 468] width 11 height 13
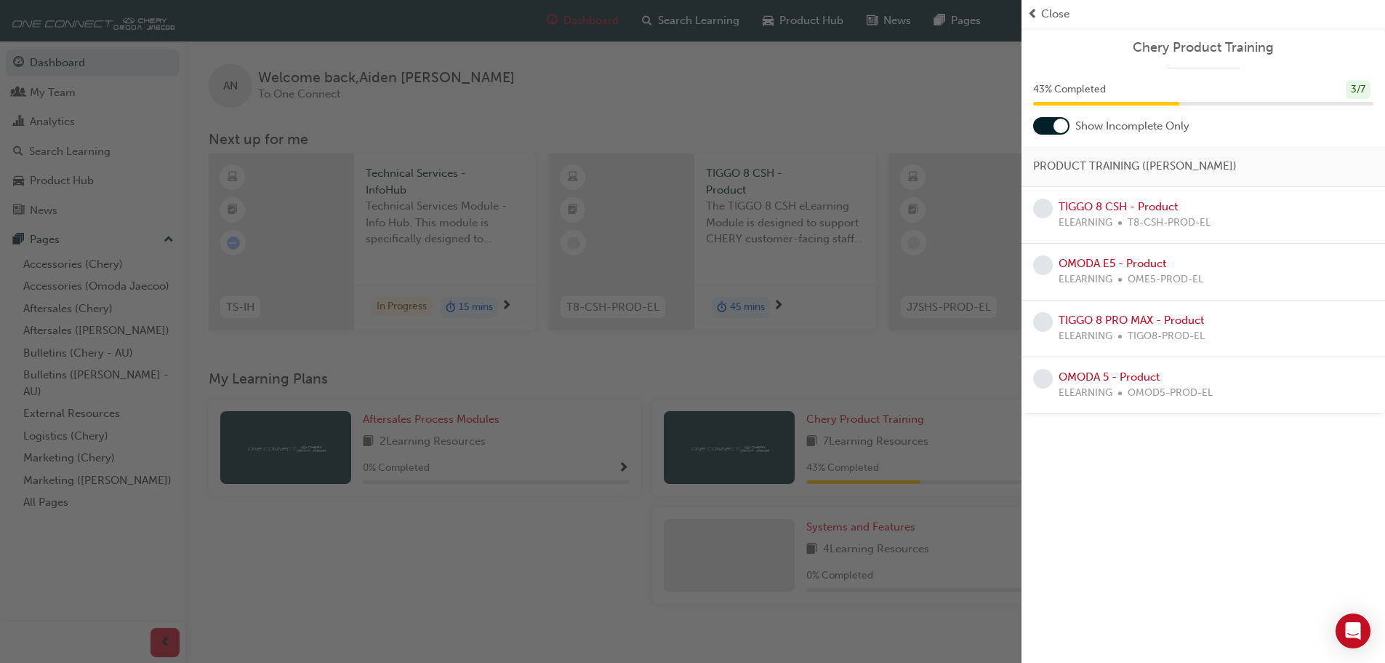
click at [836, 97] on div "button" at bounding box center [511, 331] width 1022 height 663
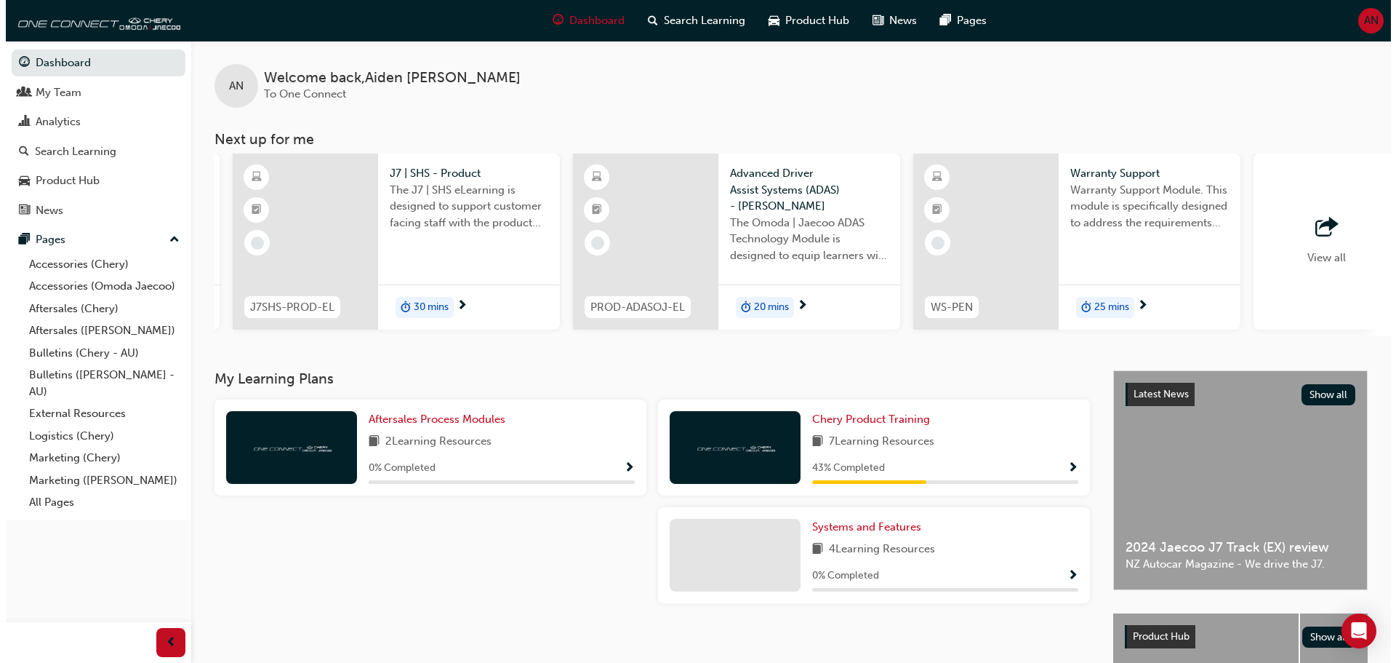
scroll to position [0, 863]
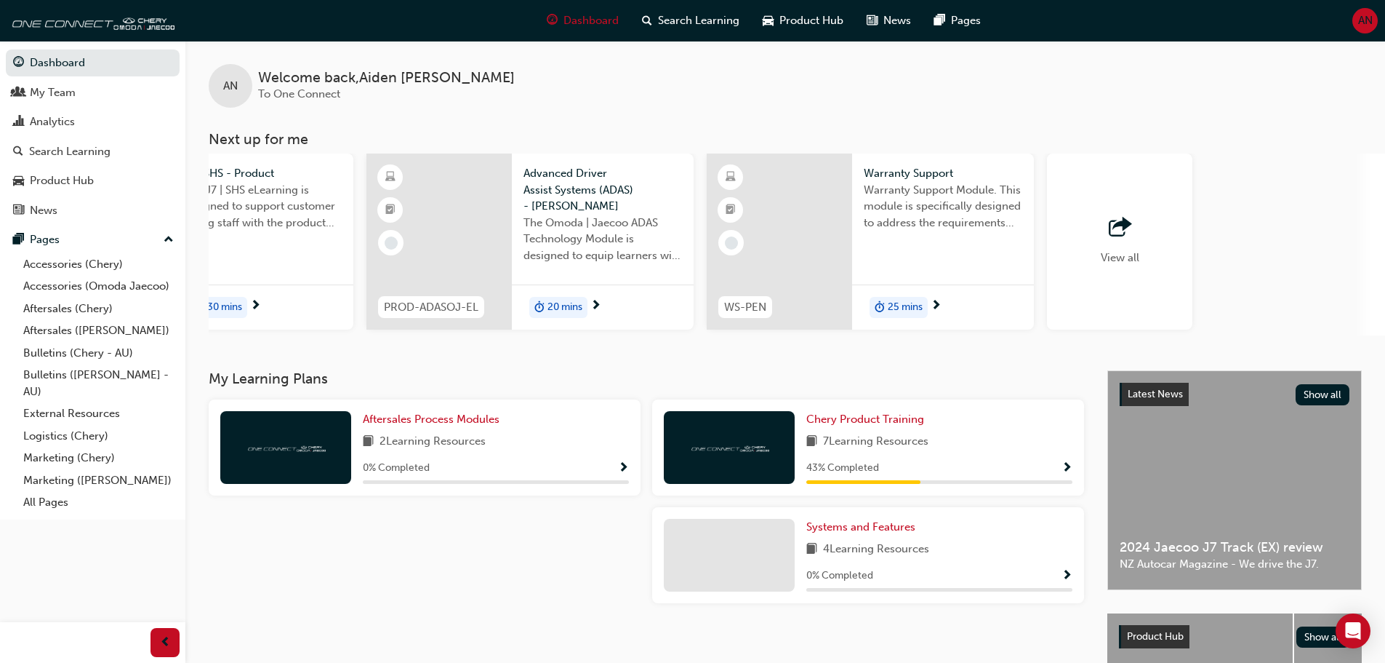
click at [906, 174] on span "Warranty Support" at bounding box center [943, 173] width 159 height 17
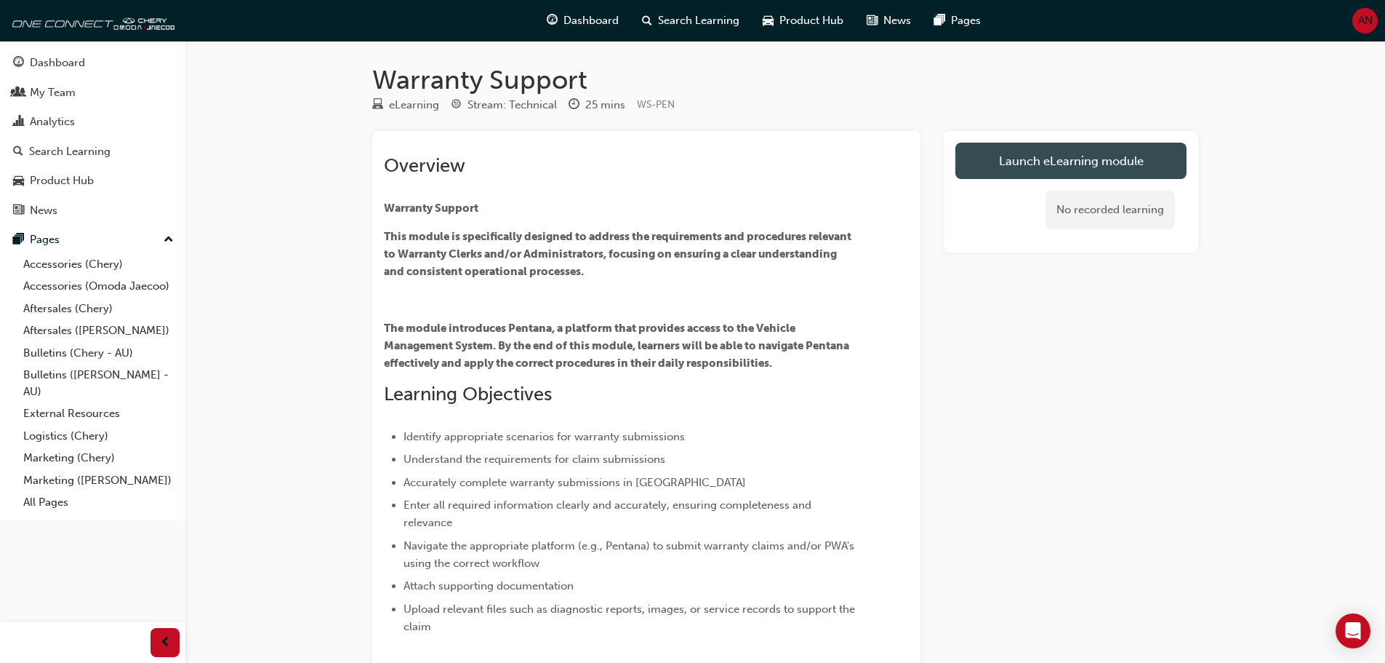
click at [1113, 171] on link "Launch eLearning module" at bounding box center [1071, 161] width 231 height 36
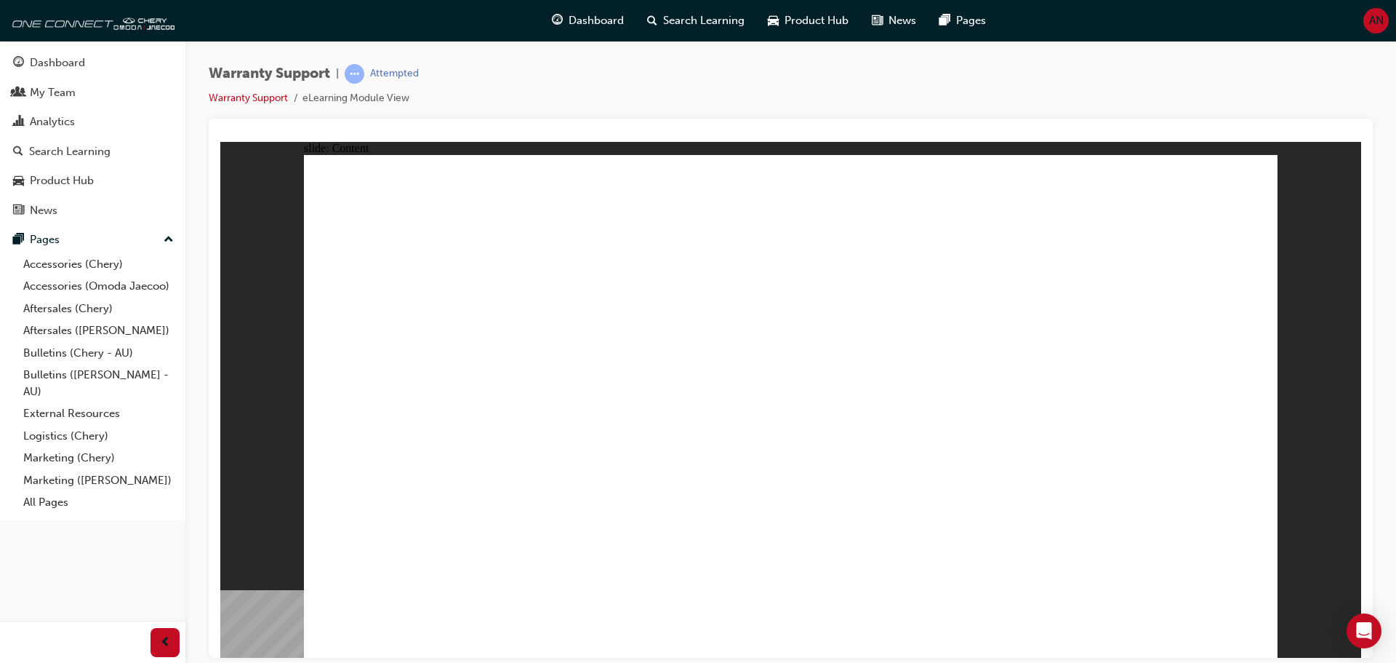
drag, startPoint x: 1227, startPoint y: 197, endPoint x: 1234, endPoint y: 207, distance: 11.9
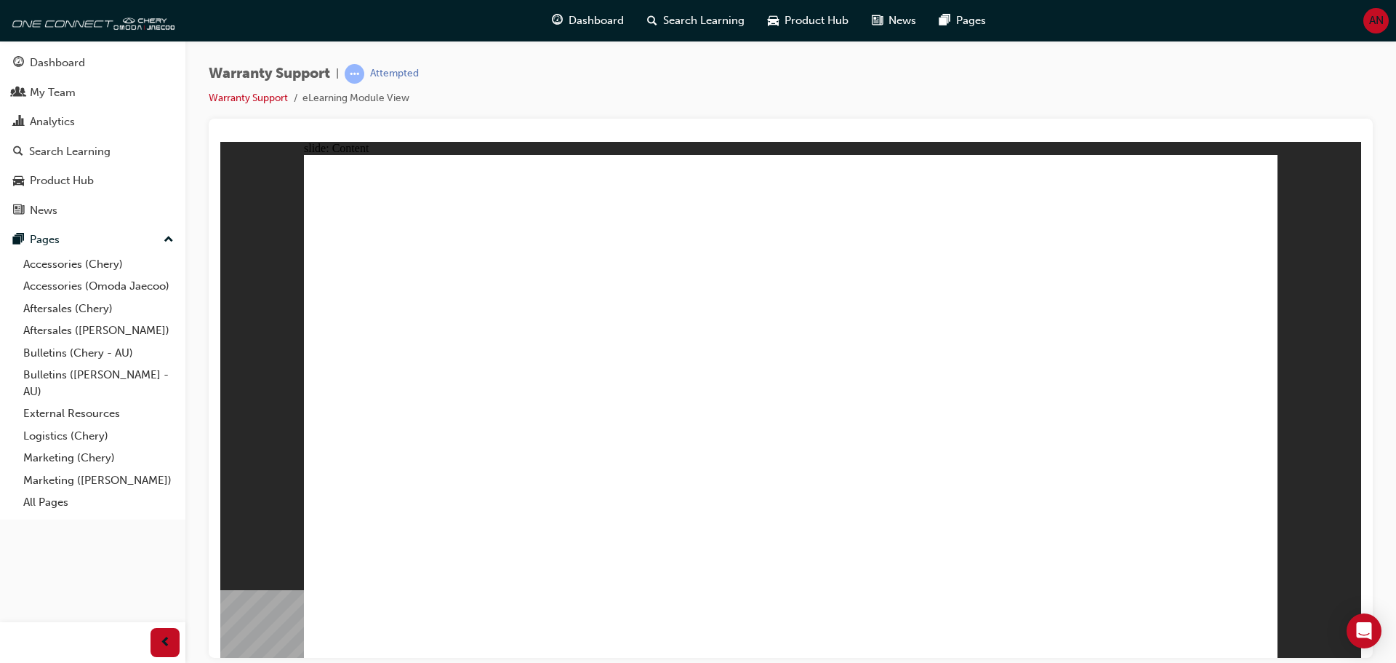
drag, startPoint x: 646, startPoint y: 444, endPoint x: 986, endPoint y: 411, distance: 341.9
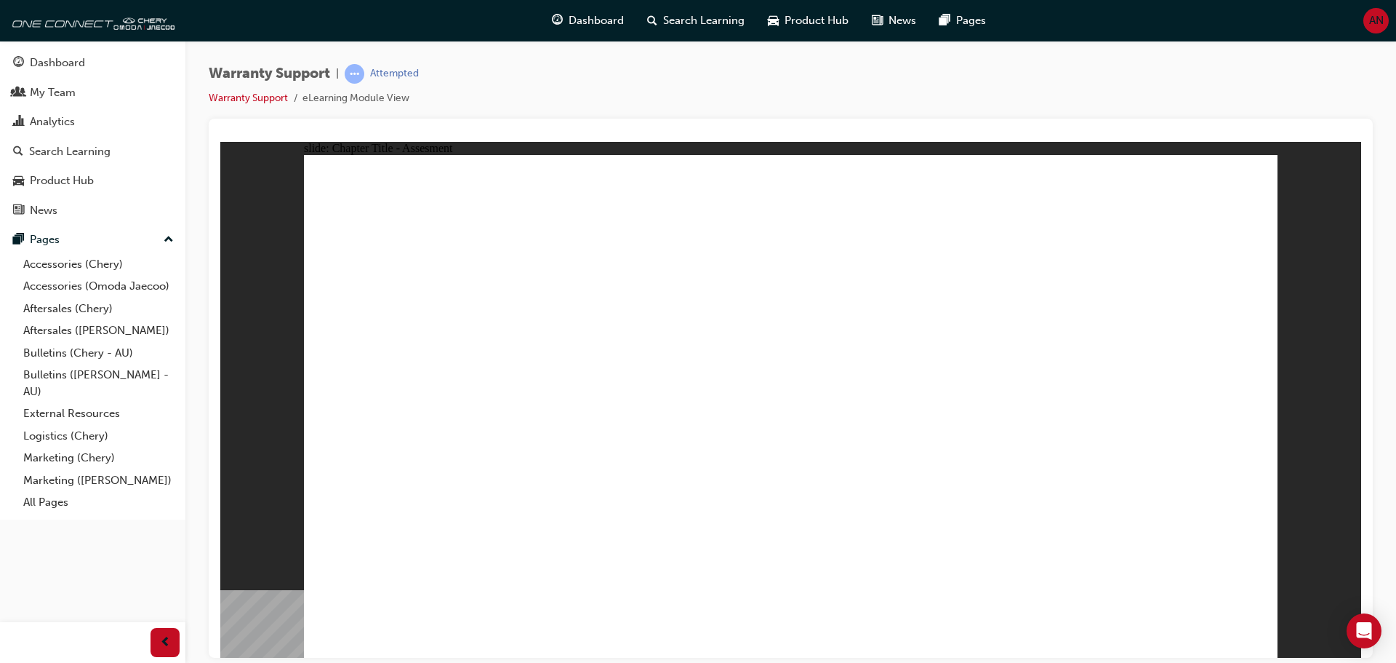
radio input "true"
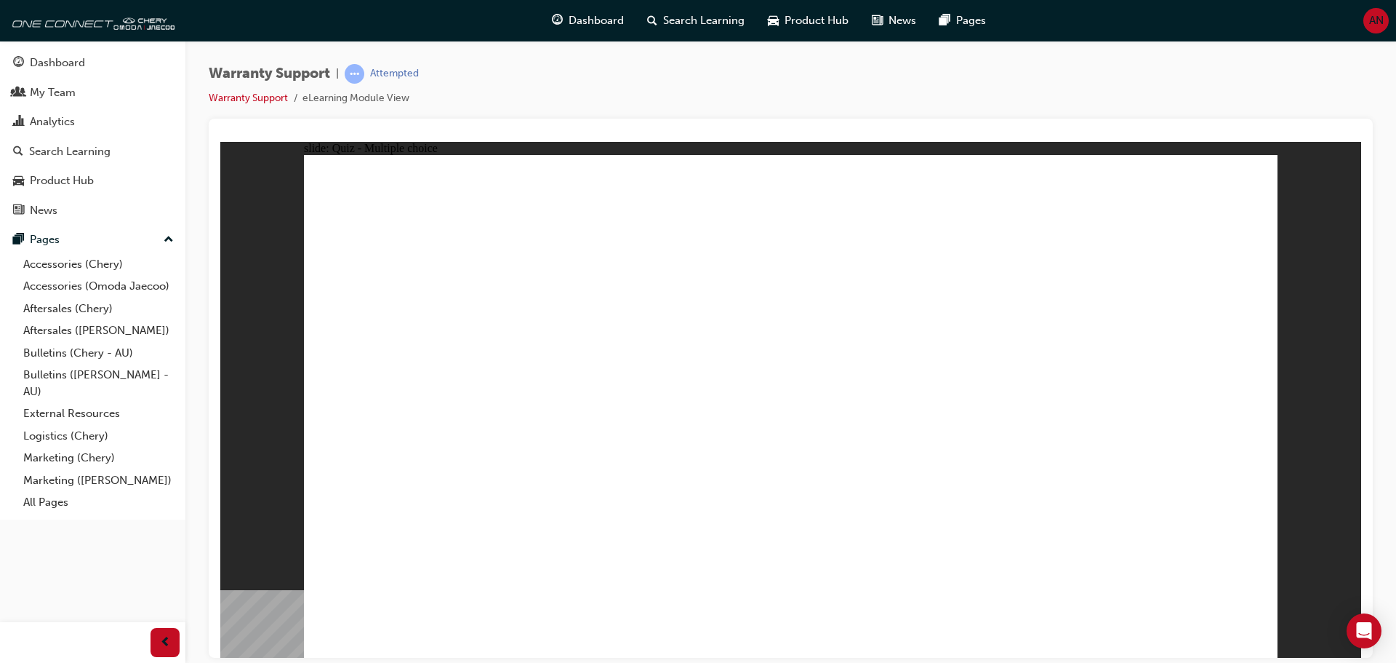
radio input "true"
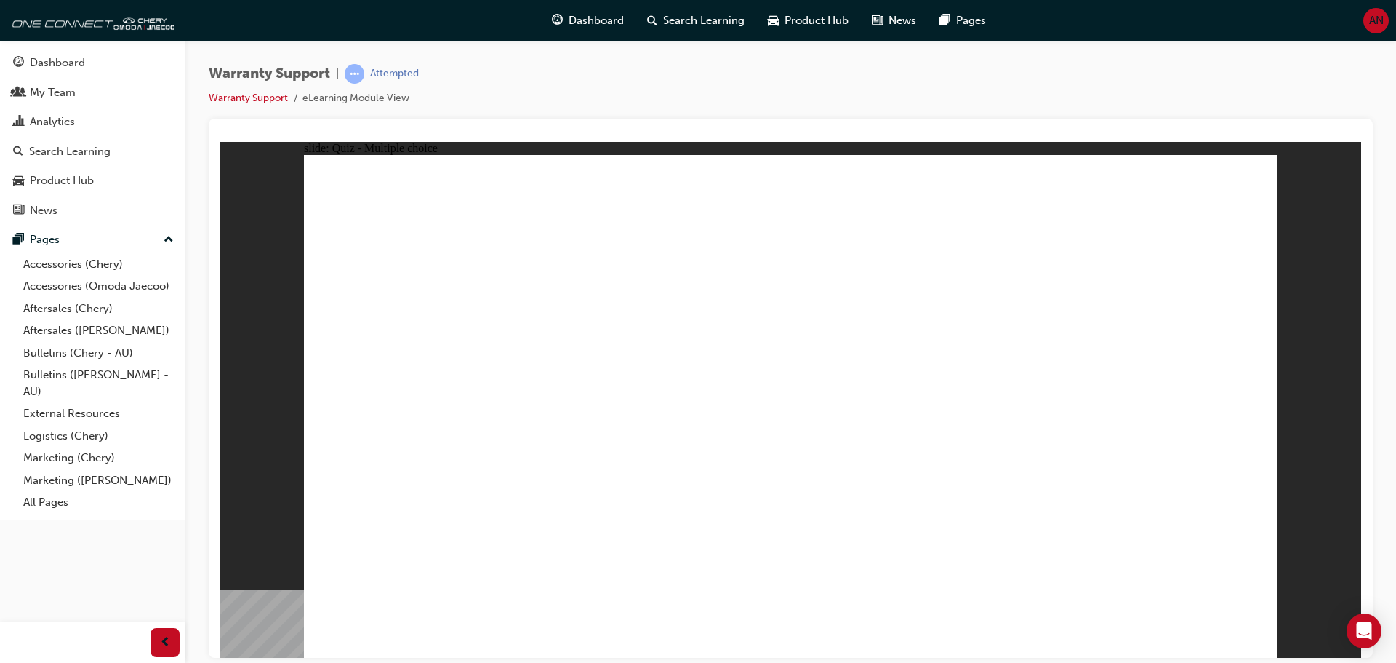
radio input "true"
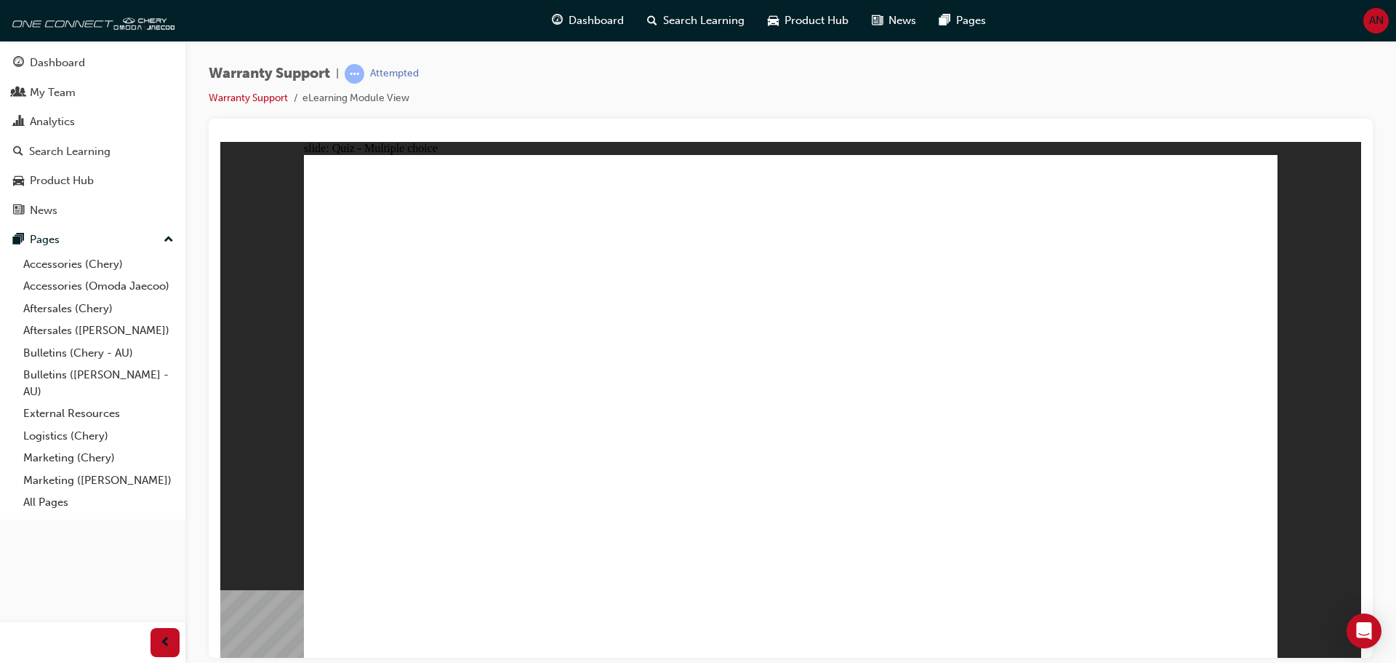
radio input "true"
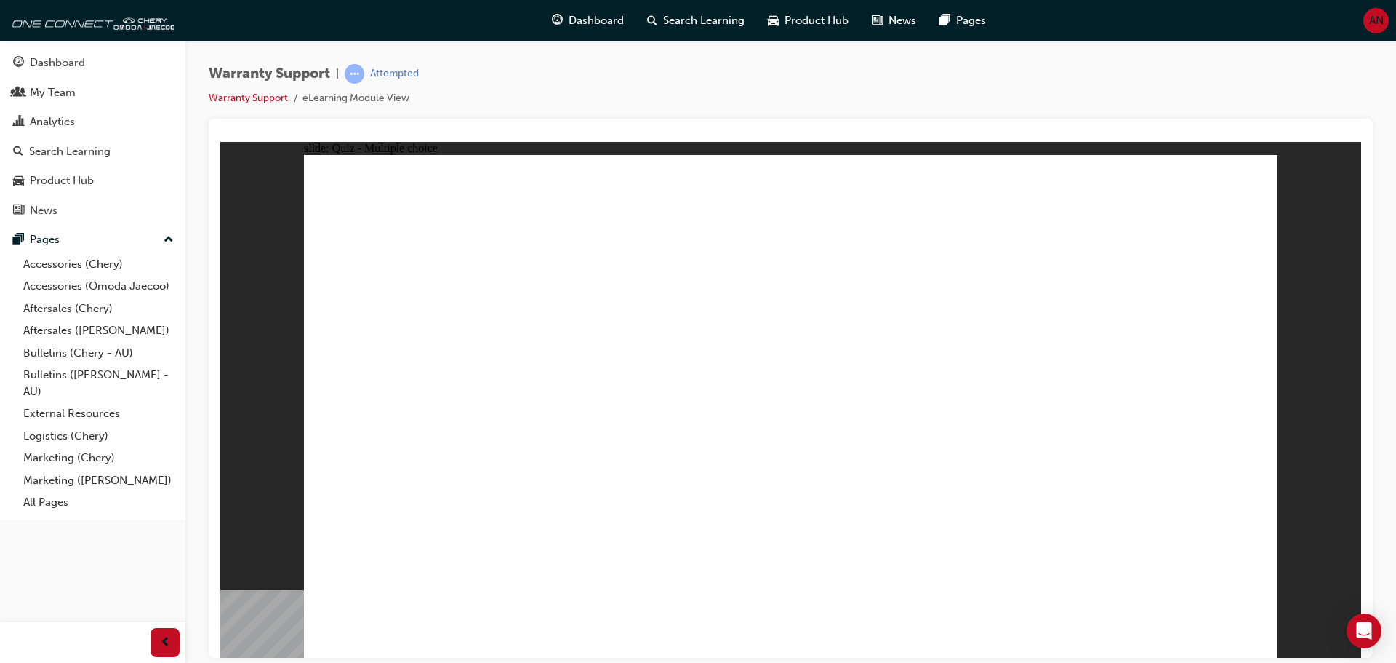
radio input "true"
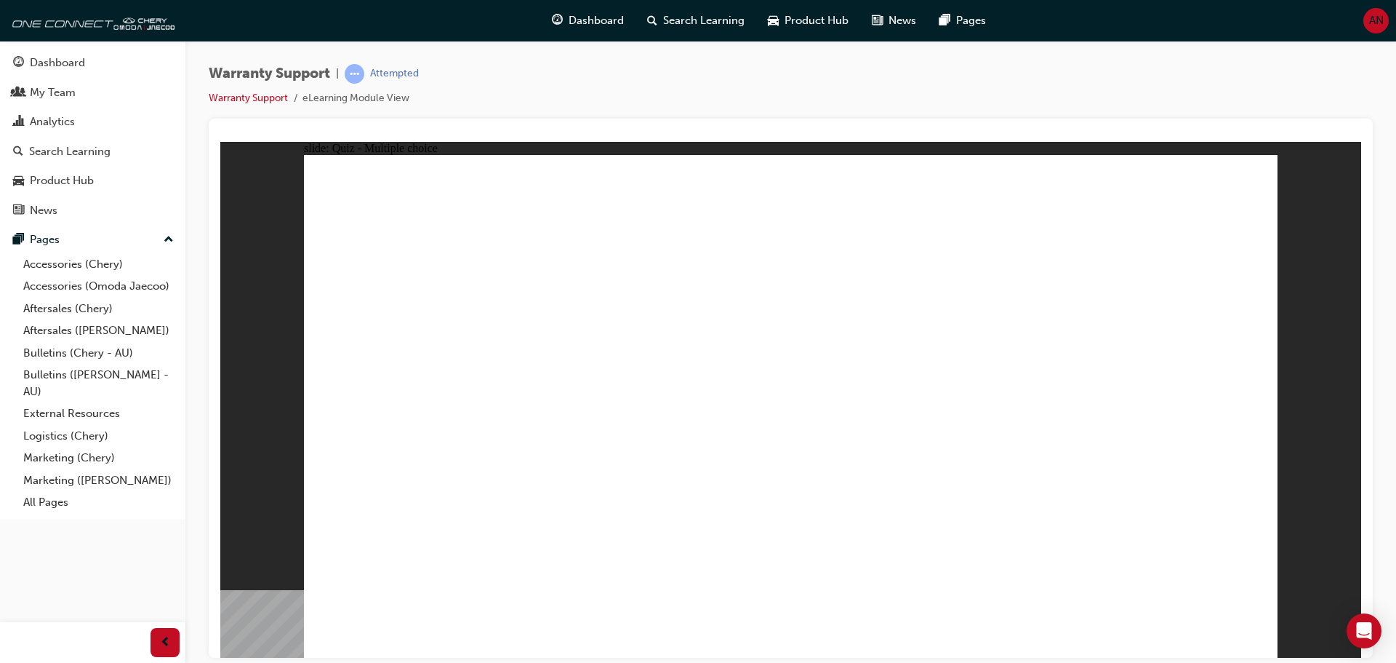
radio input "true"
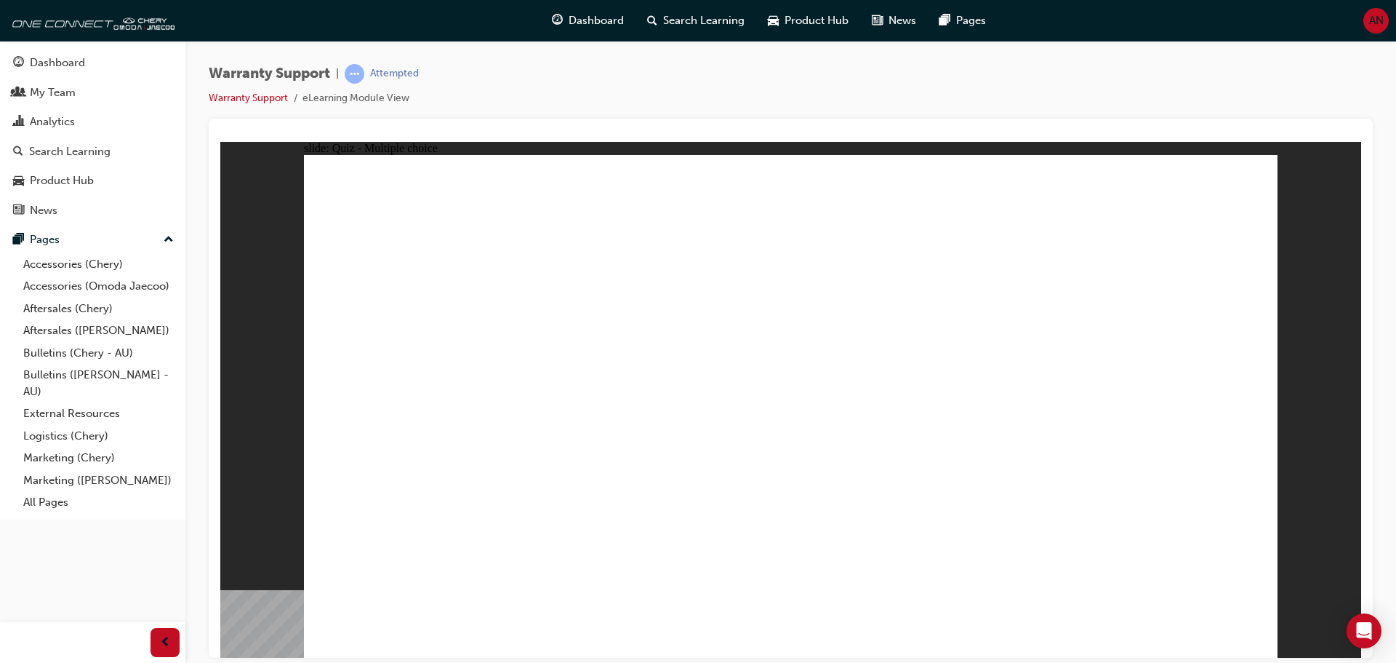
radio input "true"
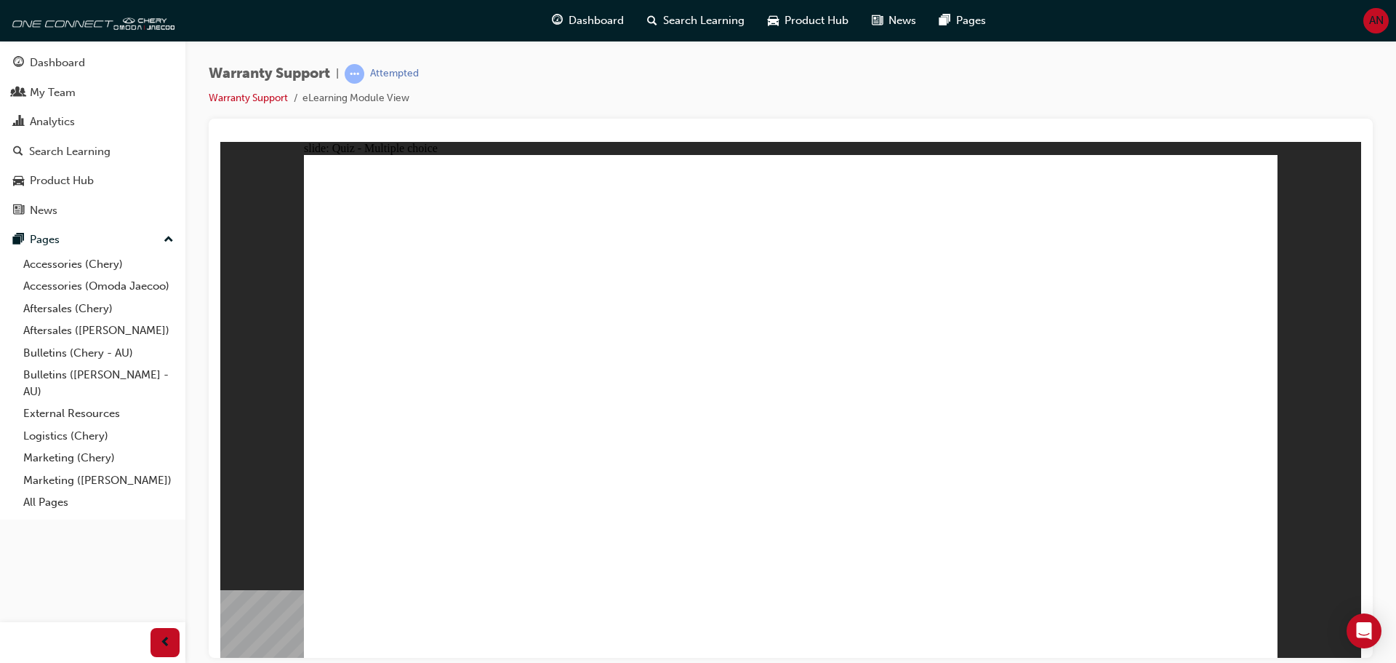
radio input "true"
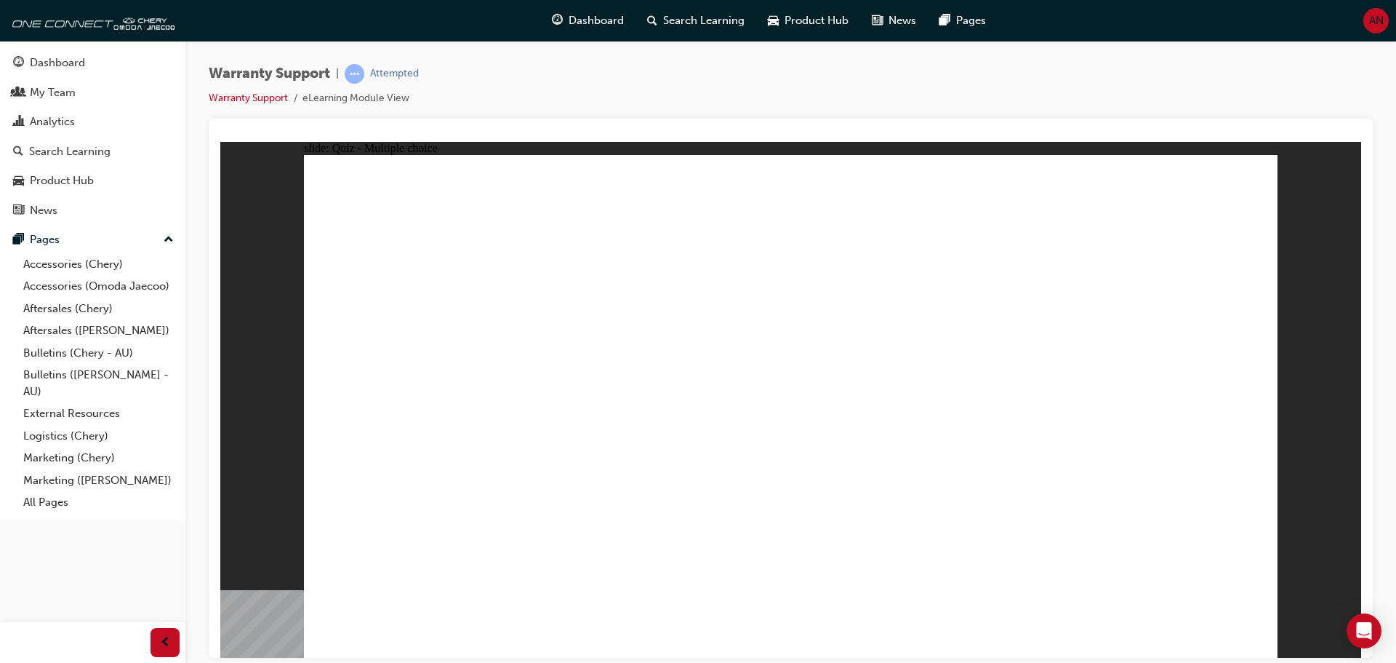
radio input "true"
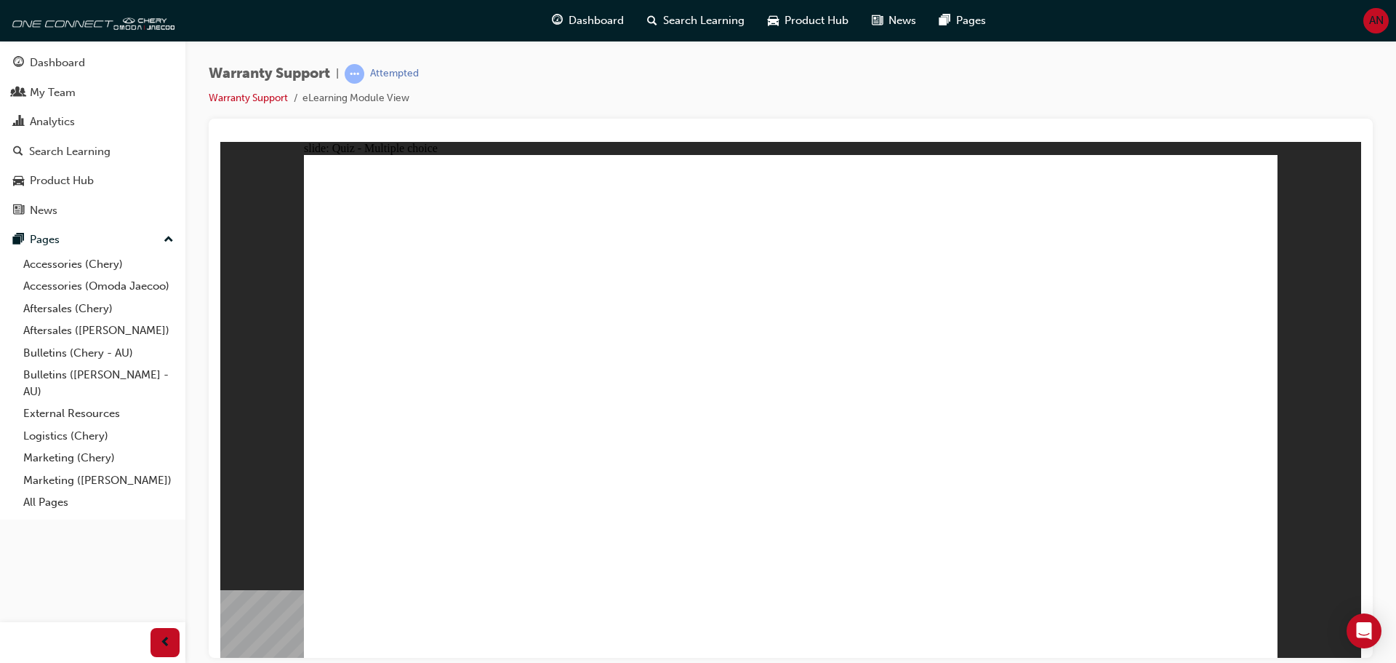
radio input "true"
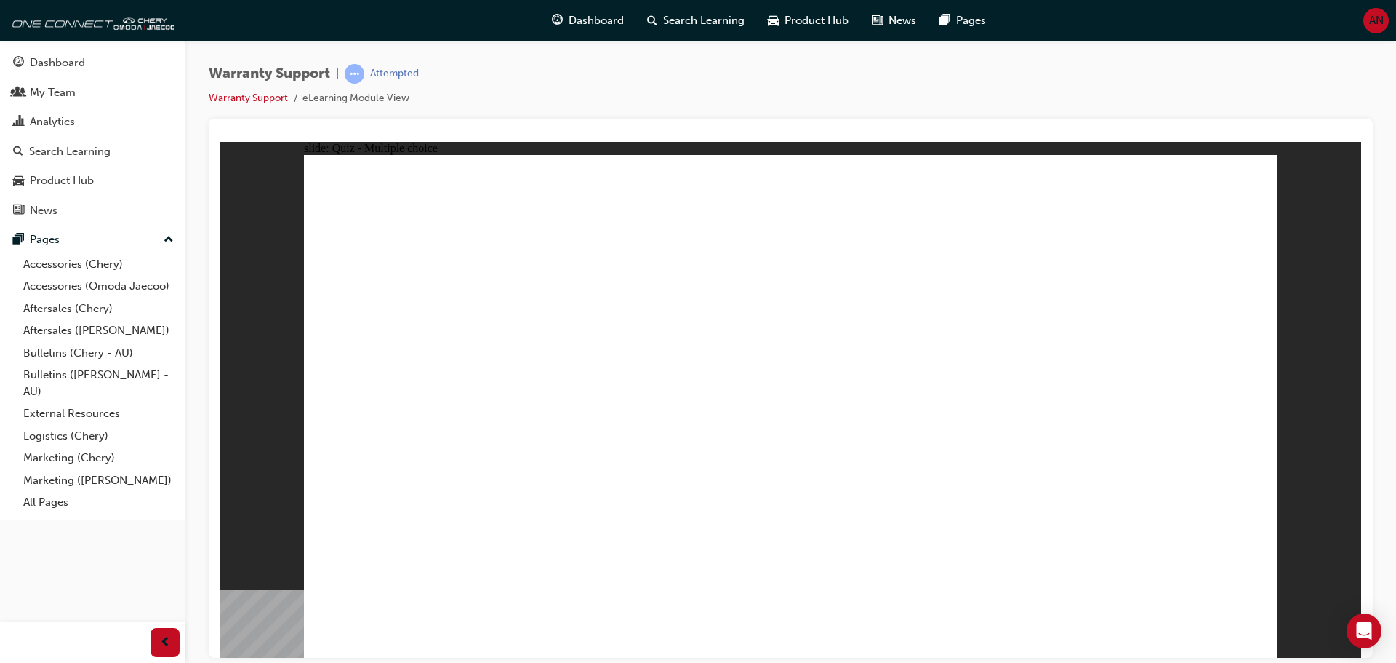
radio input "true"
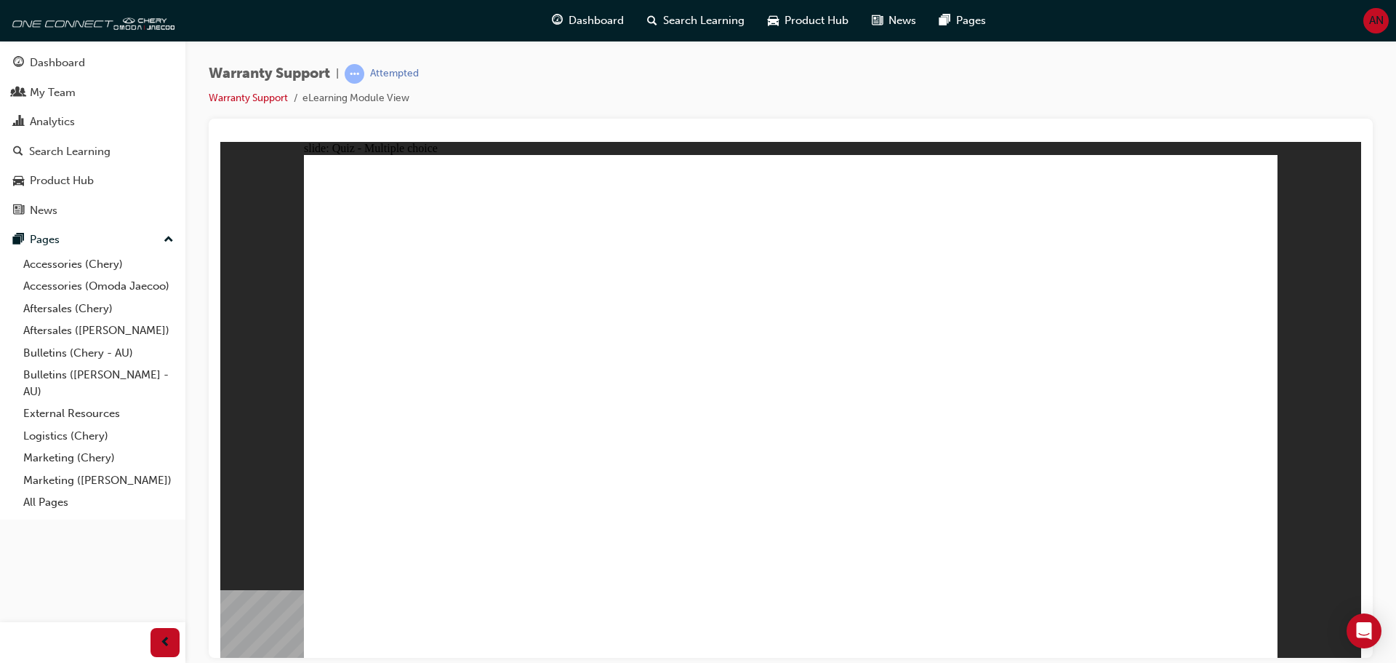
radio input "true"
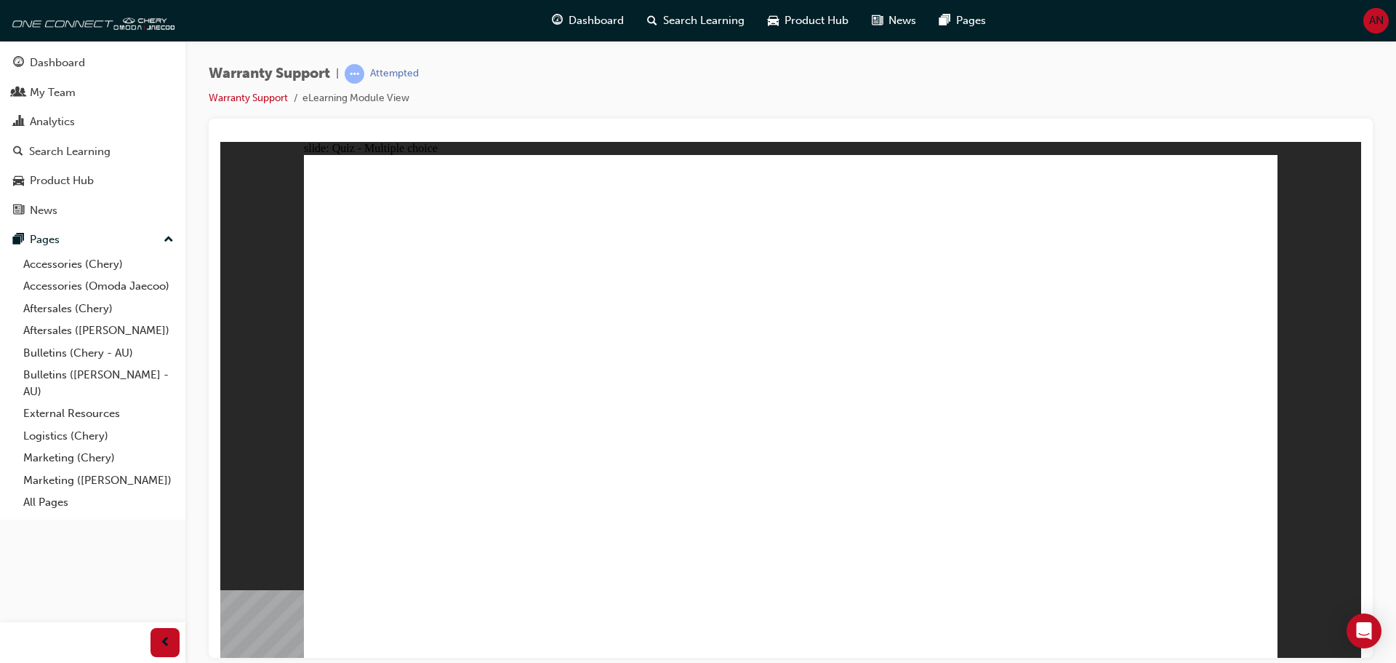
radio input "true"
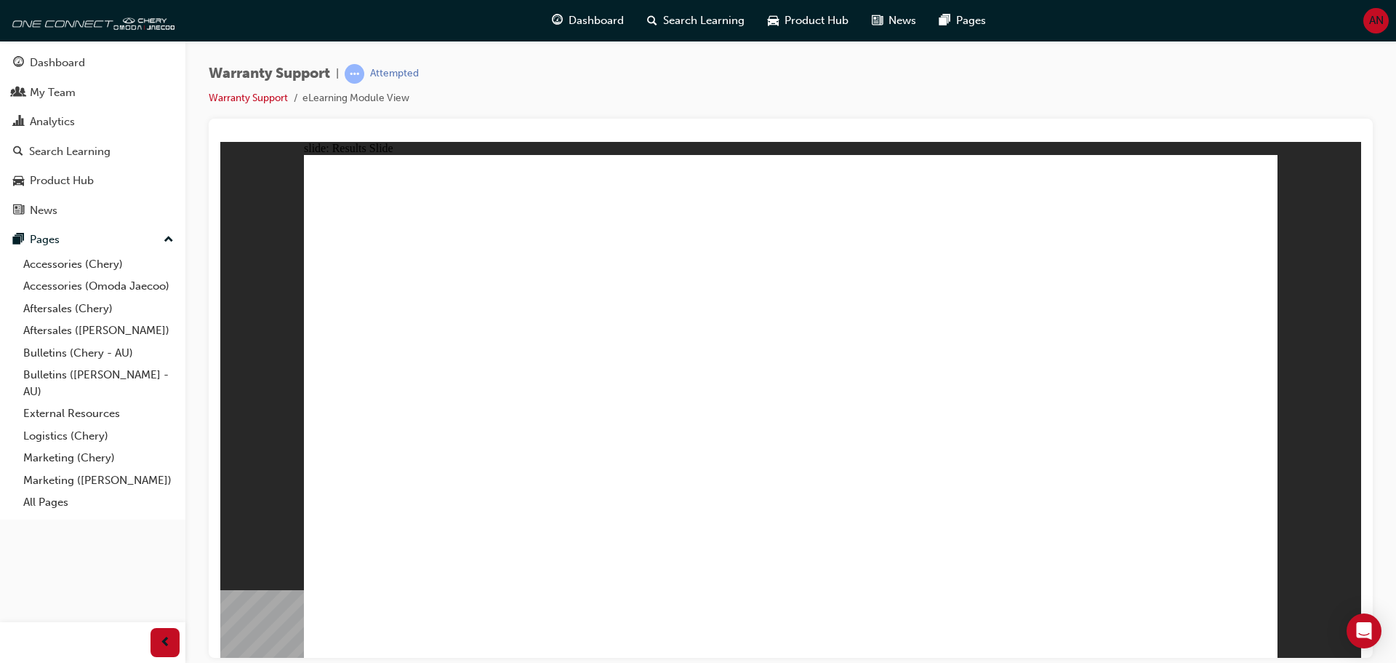
radio input "true"
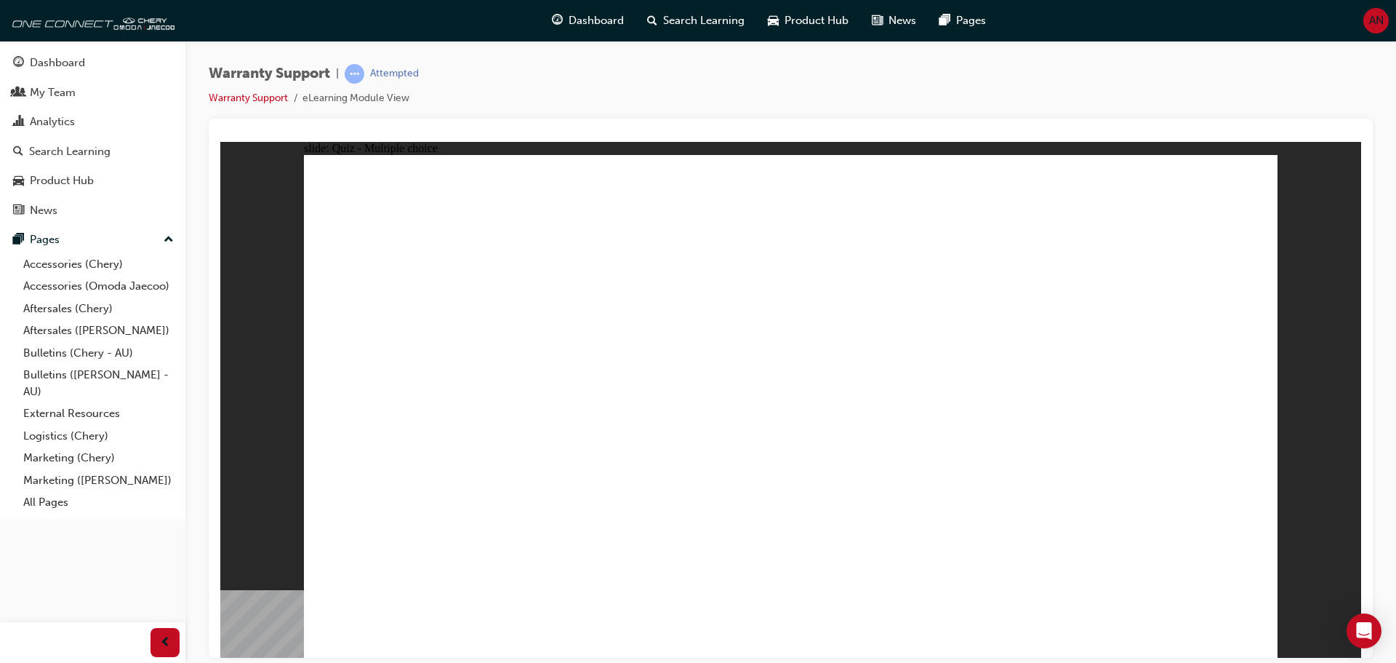
radio input "true"
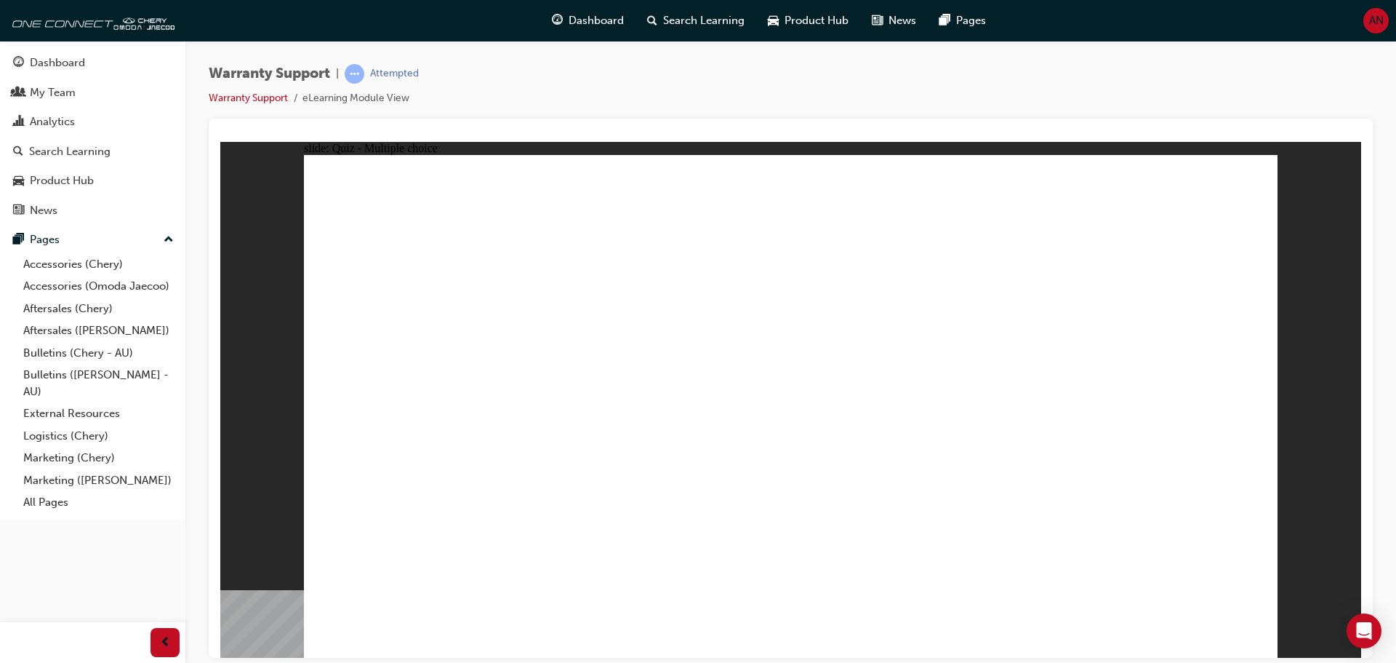
radio input "true"
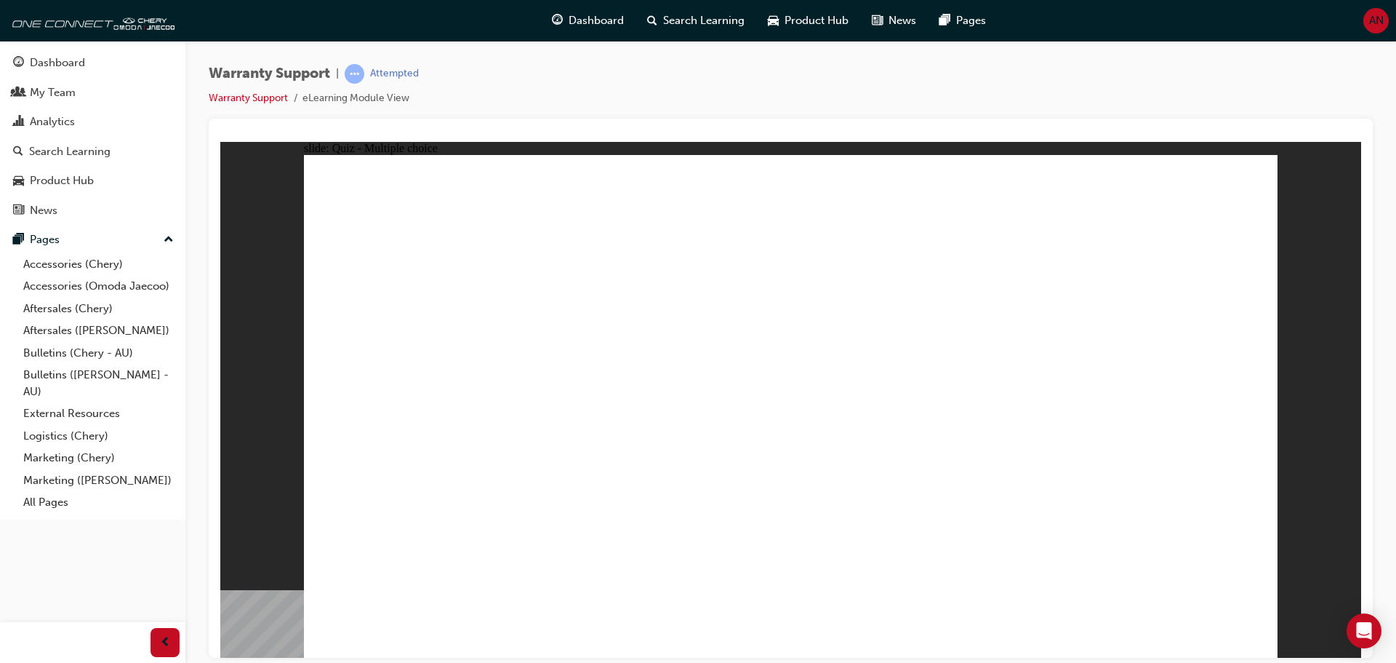
radio input "true"
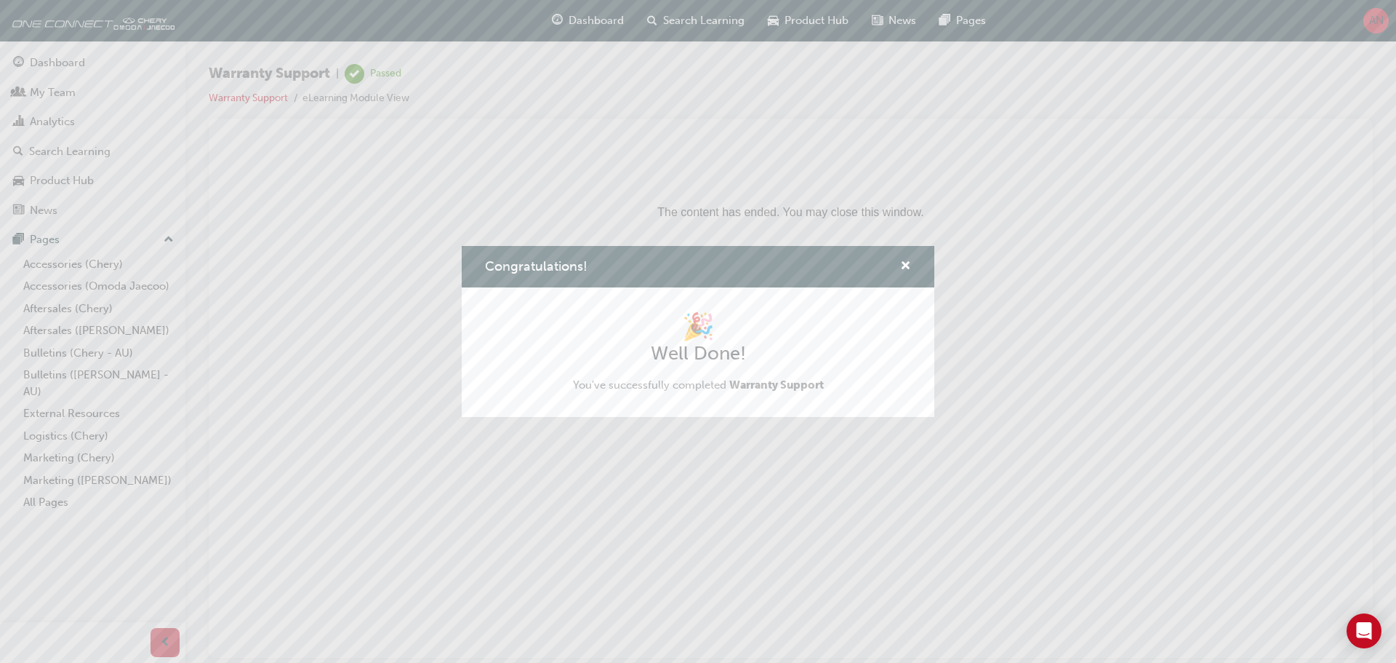
click at [914, 264] on div "Congratulations!" at bounding box center [698, 266] width 473 height 41
drag, startPoint x: 907, startPoint y: 268, endPoint x: 691, endPoint y: 127, distance: 258.4
click at [907, 268] on span "cross-icon" at bounding box center [905, 266] width 11 height 13
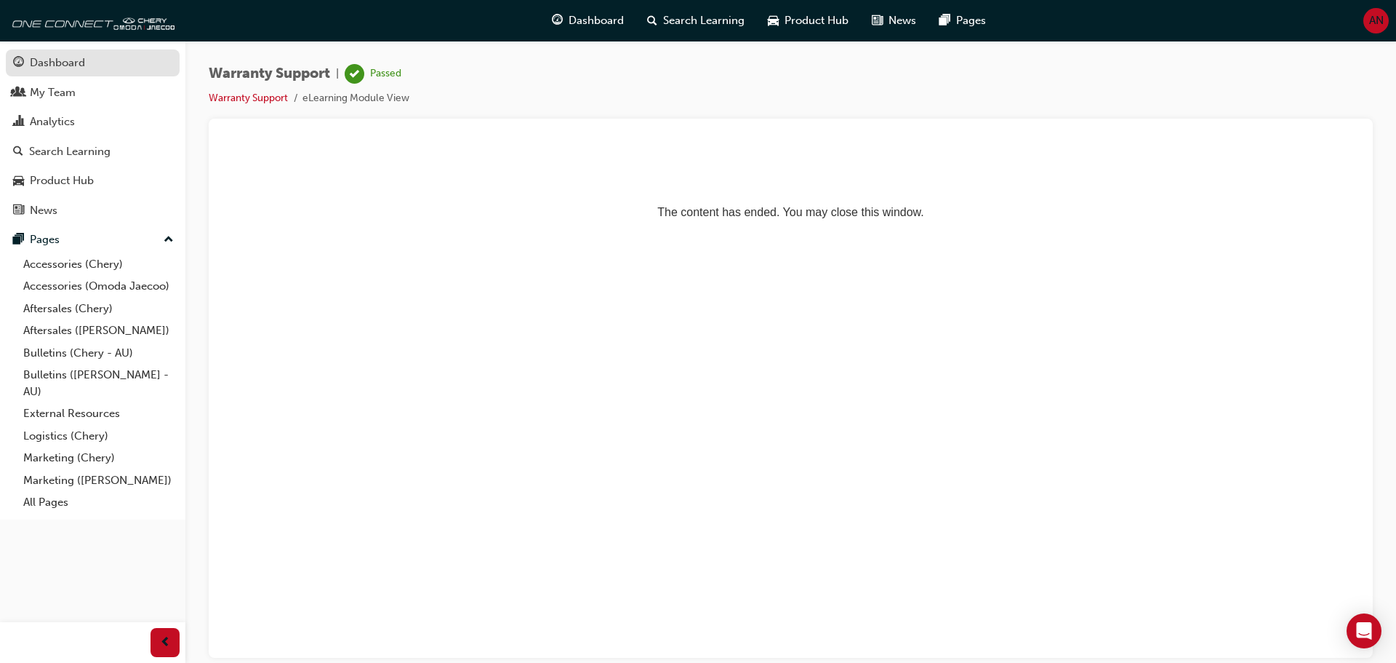
click at [84, 68] on div "Dashboard" at bounding box center [57, 63] width 55 height 17
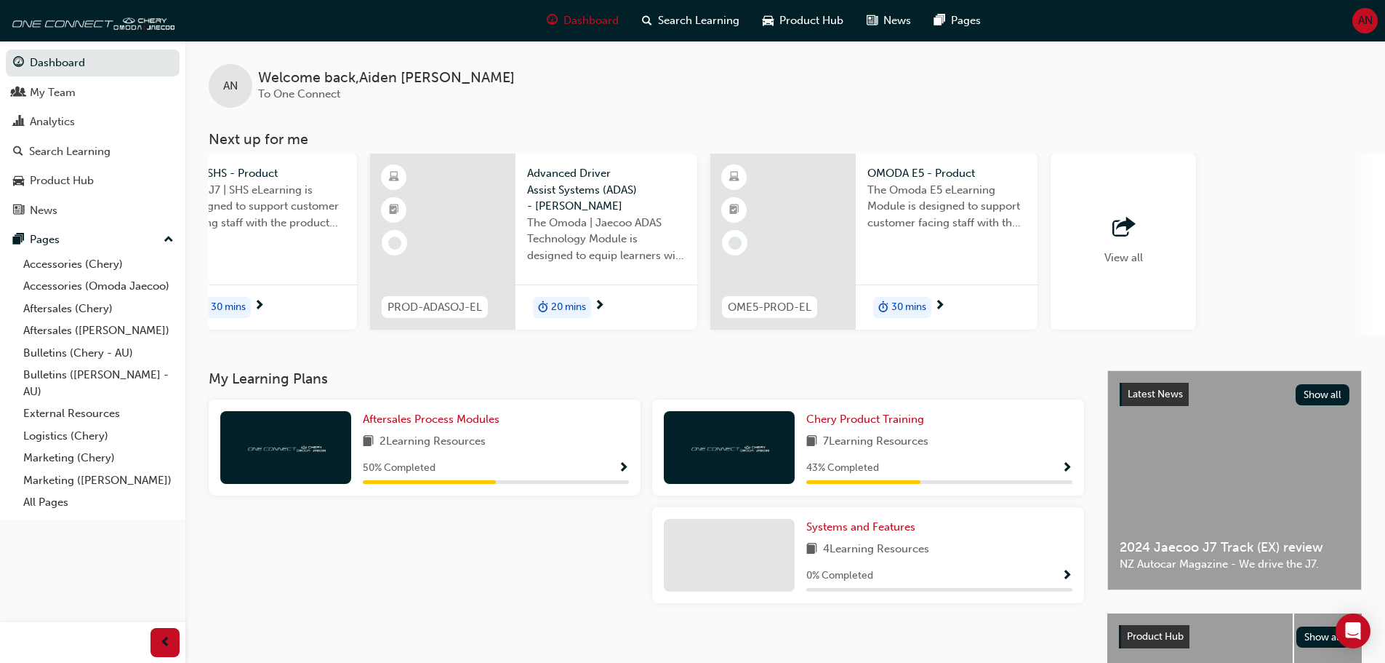
scroll to position [0, 861]
click at [1126, 233] on span "outbound-icon" at bounding box center [1122, 227] width 22 height 20
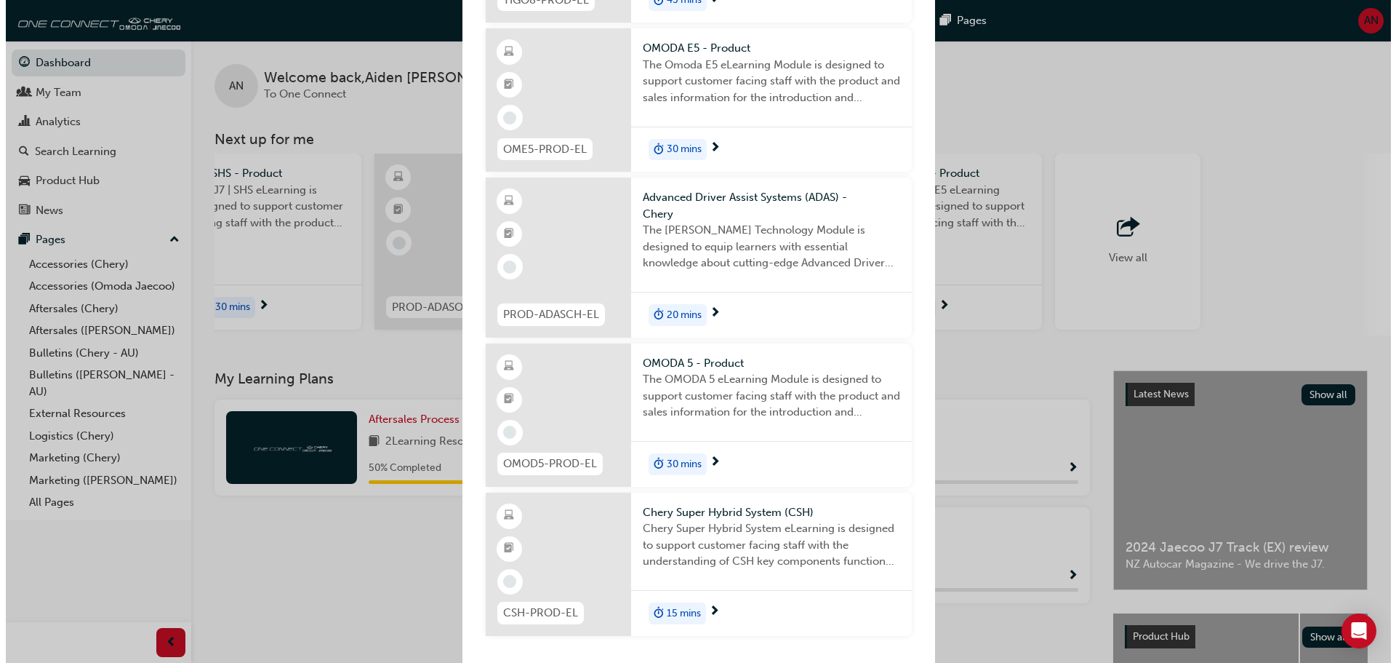
scroll to position [1247, 0]
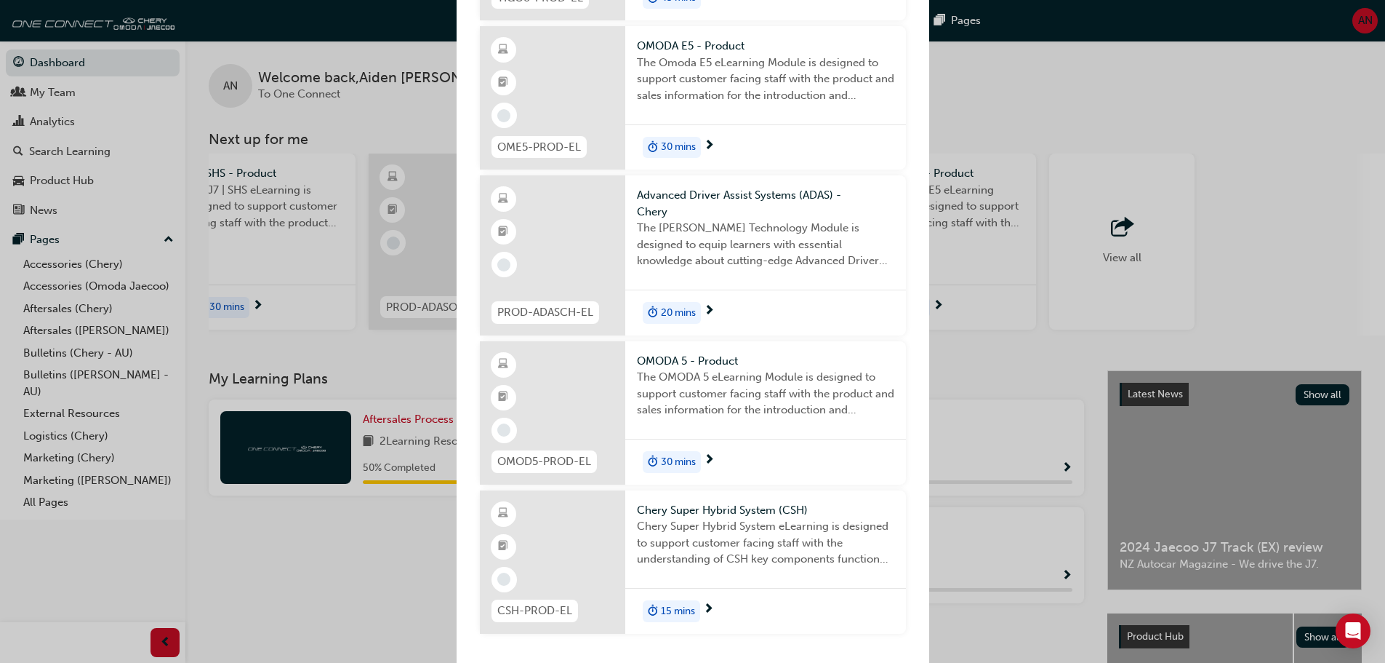
click at [724, 502] on span "Chery Super Hybrid System (CSH)" at bounding box center [765, 510] width 257 height 17
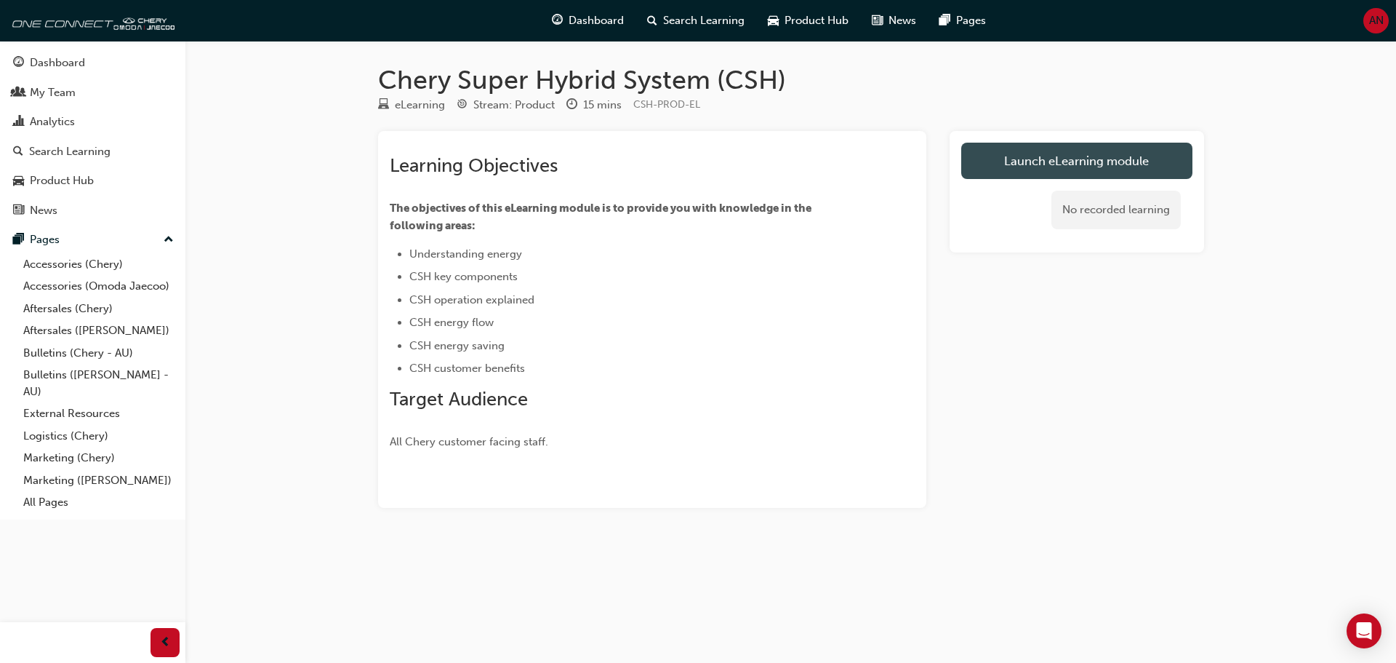
click at [1009, 143] on link "Launch eLearning module" at bounding box center [1076, 161] width 231 height 36
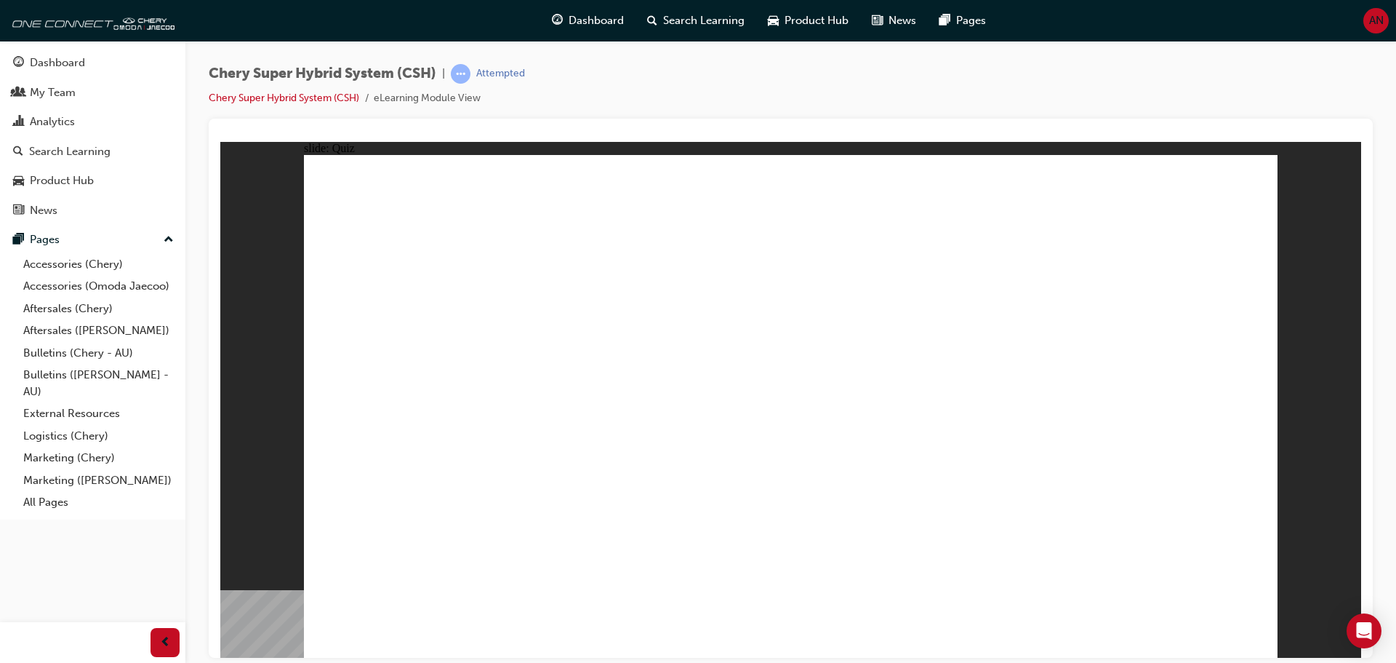
radio input "true"
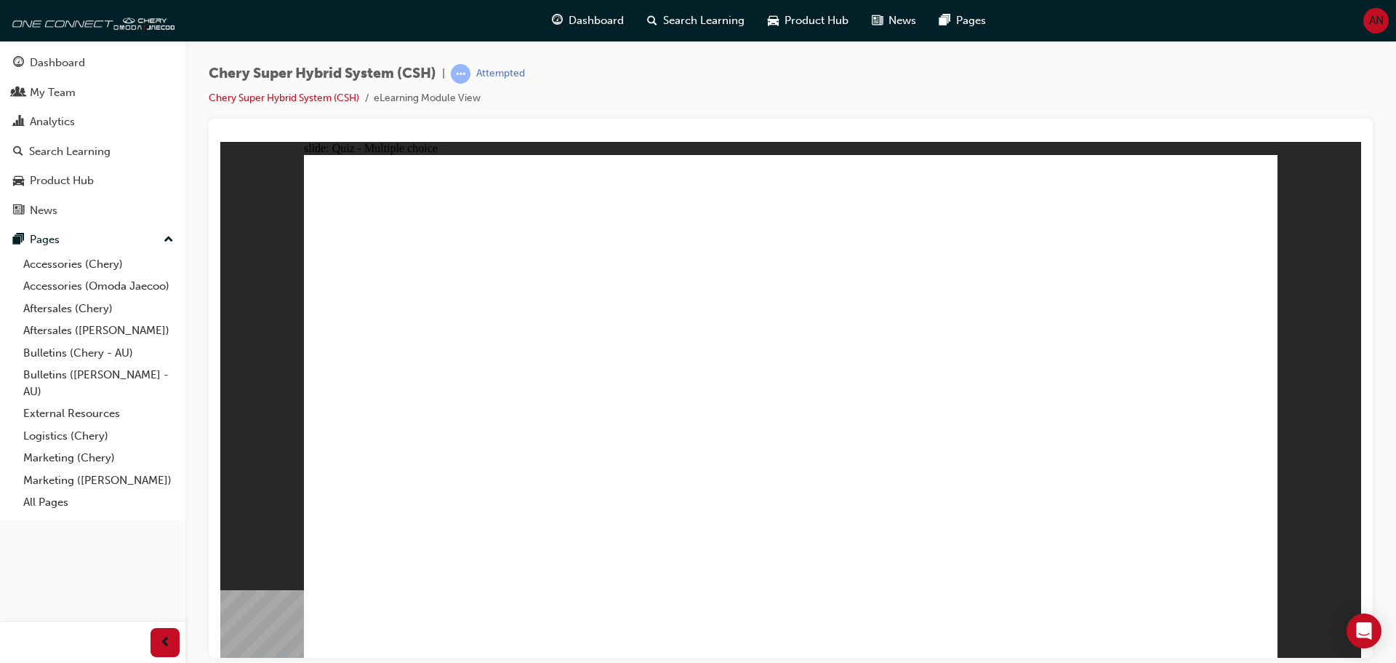
radio input "true"
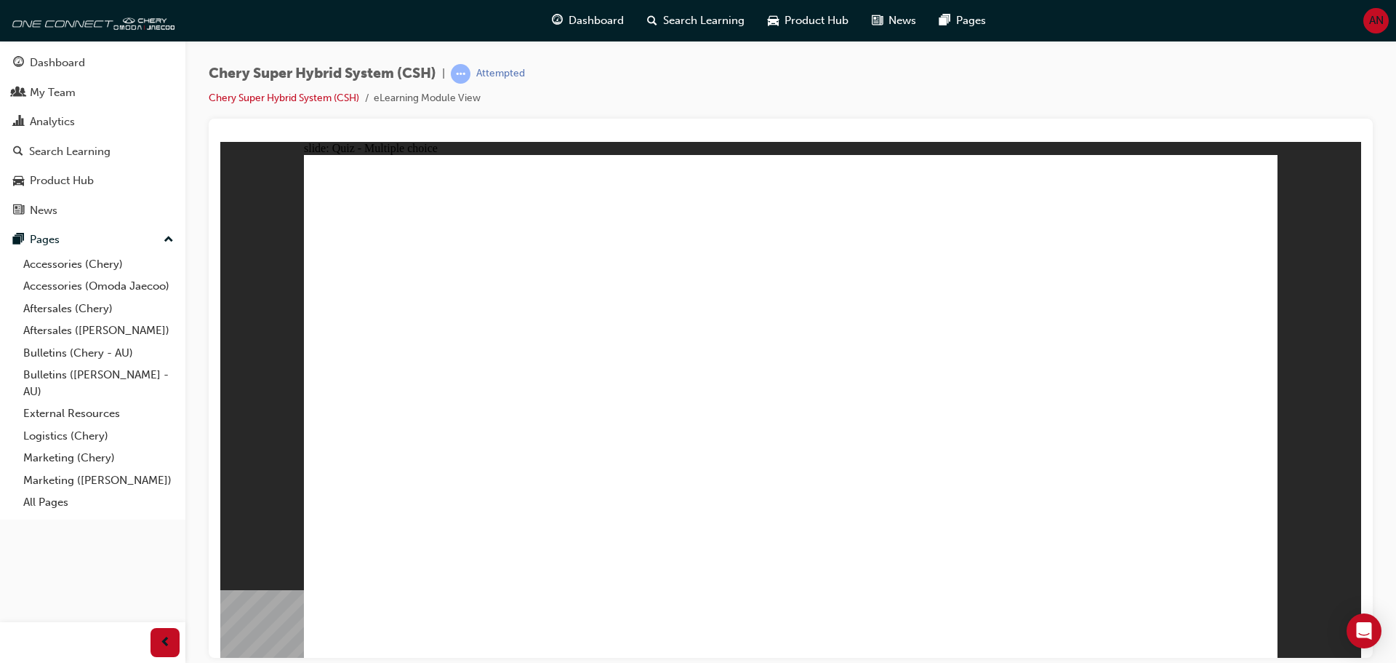
radio input "true"
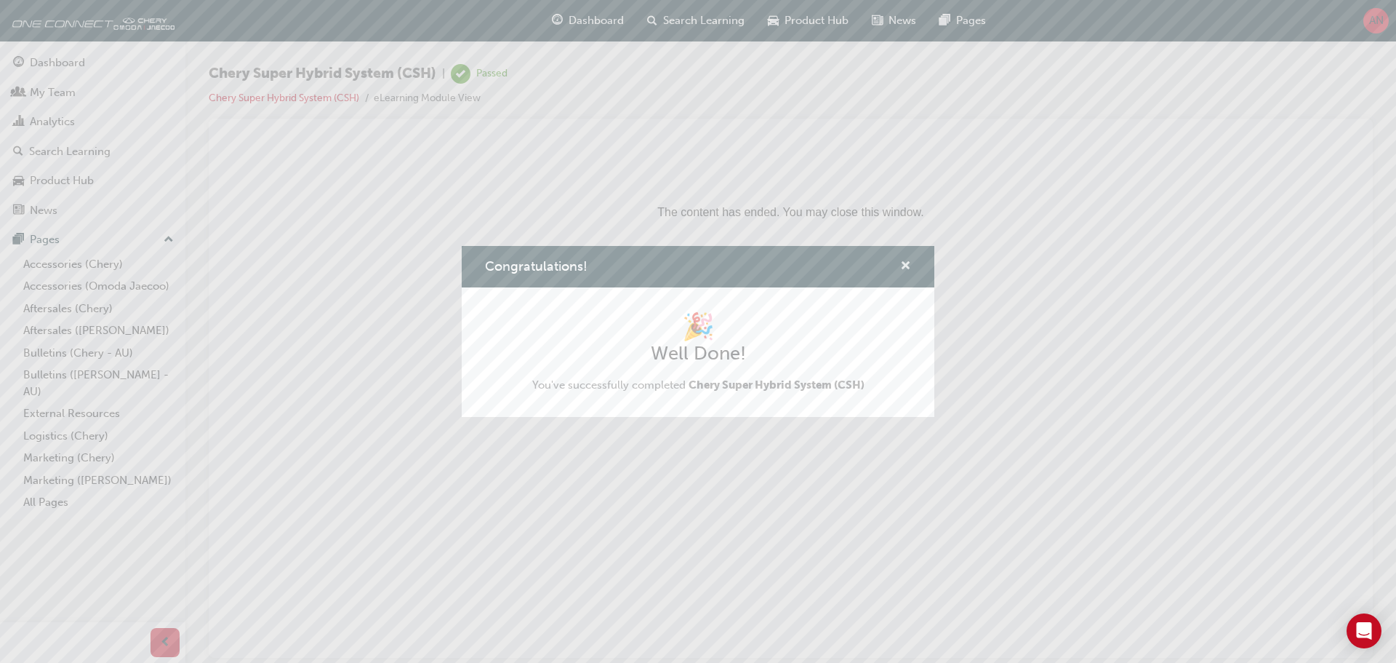
click at [900, 272] on span "cross-icon" at bounding box center [905, 266] width 11 height 13
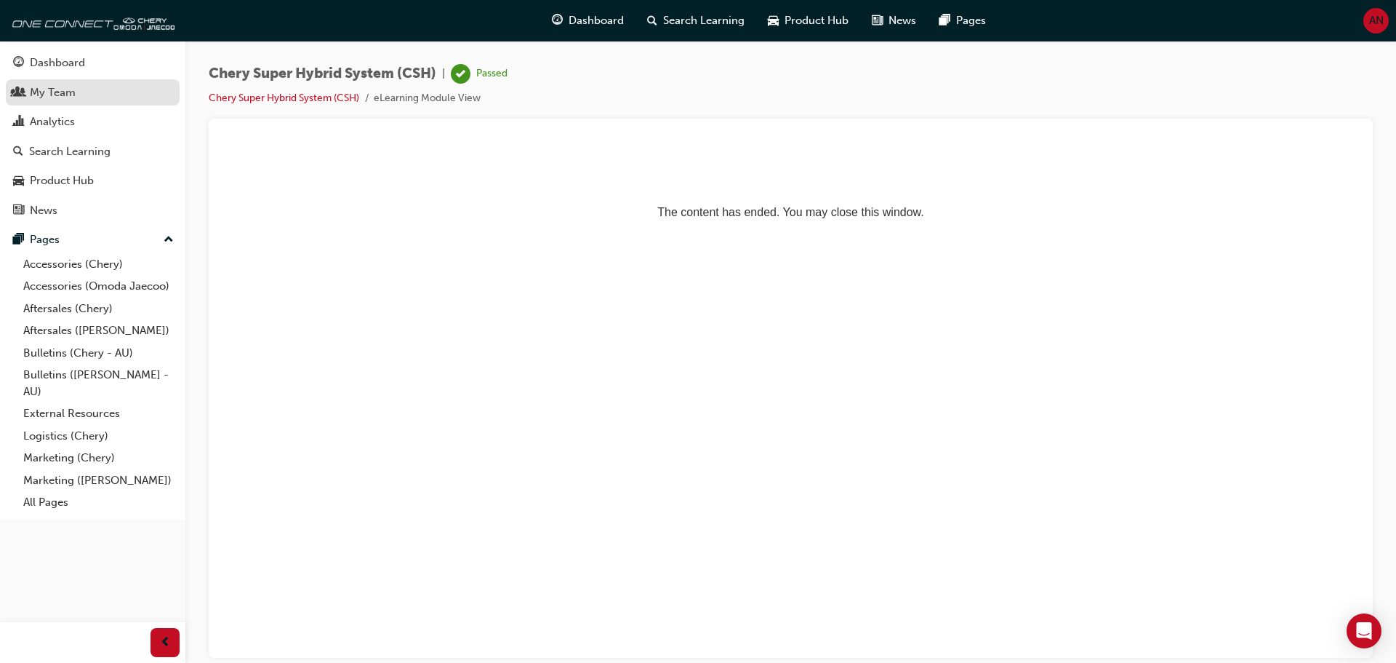
click at [55, 100] on div "My Team" at bounding box center [53, 92] width 46 height 17
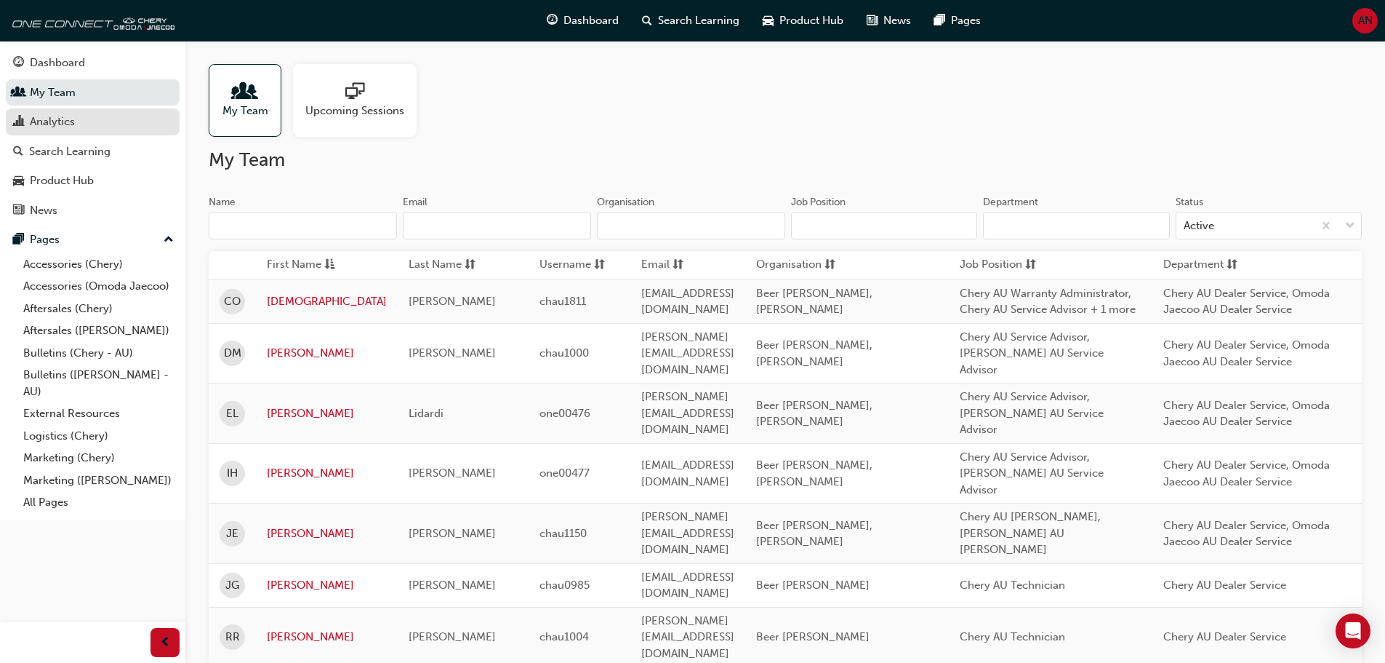
click at [66, 132] on link "Analytics" at bounding box center [93, 121] width 174 height 27
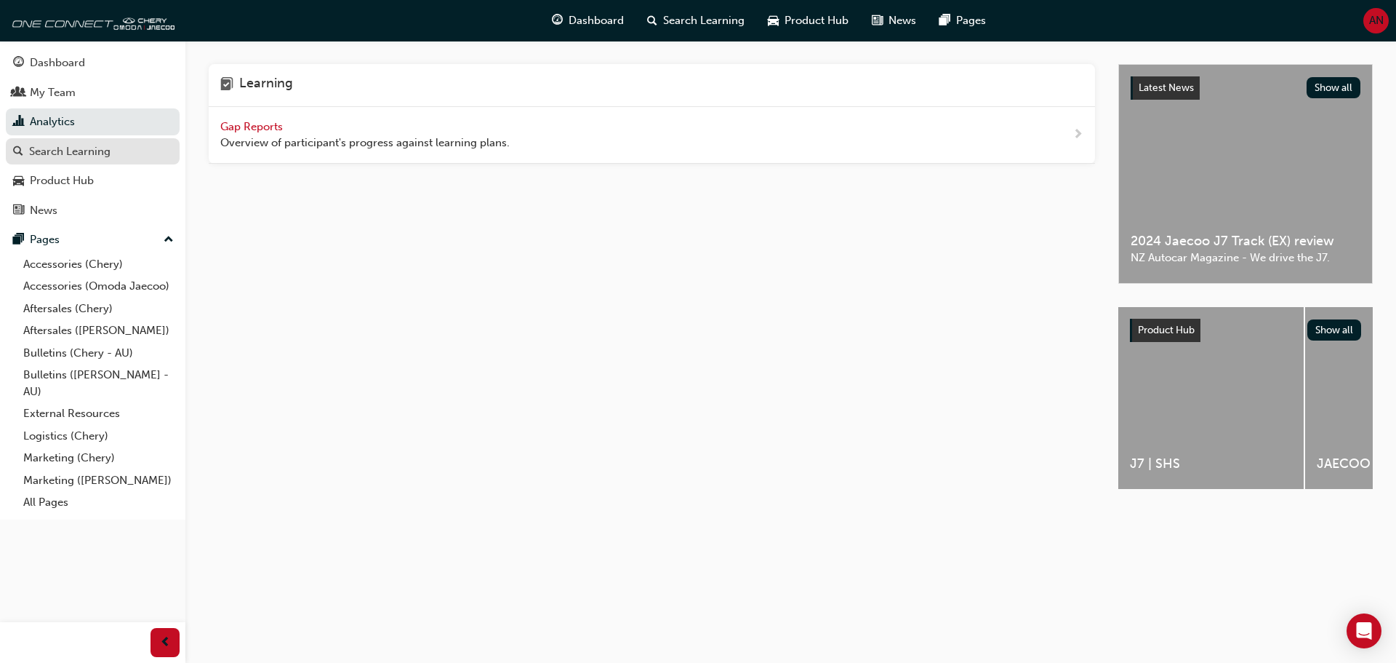
click at [76, 155] on div "Search Learning" at bounding box center [69, 151] width 81 height 17
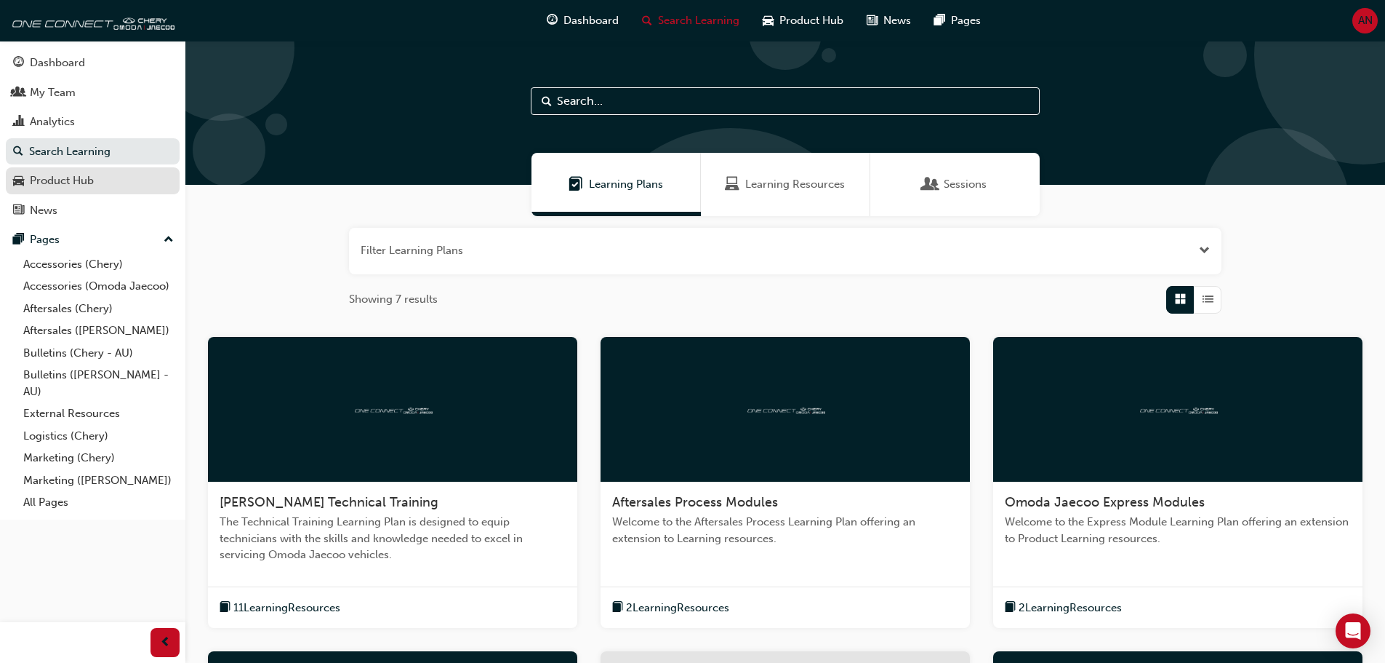
click at [85, 185] on div "Product Hub" at bounding box center [62, 180] width 64 height 17
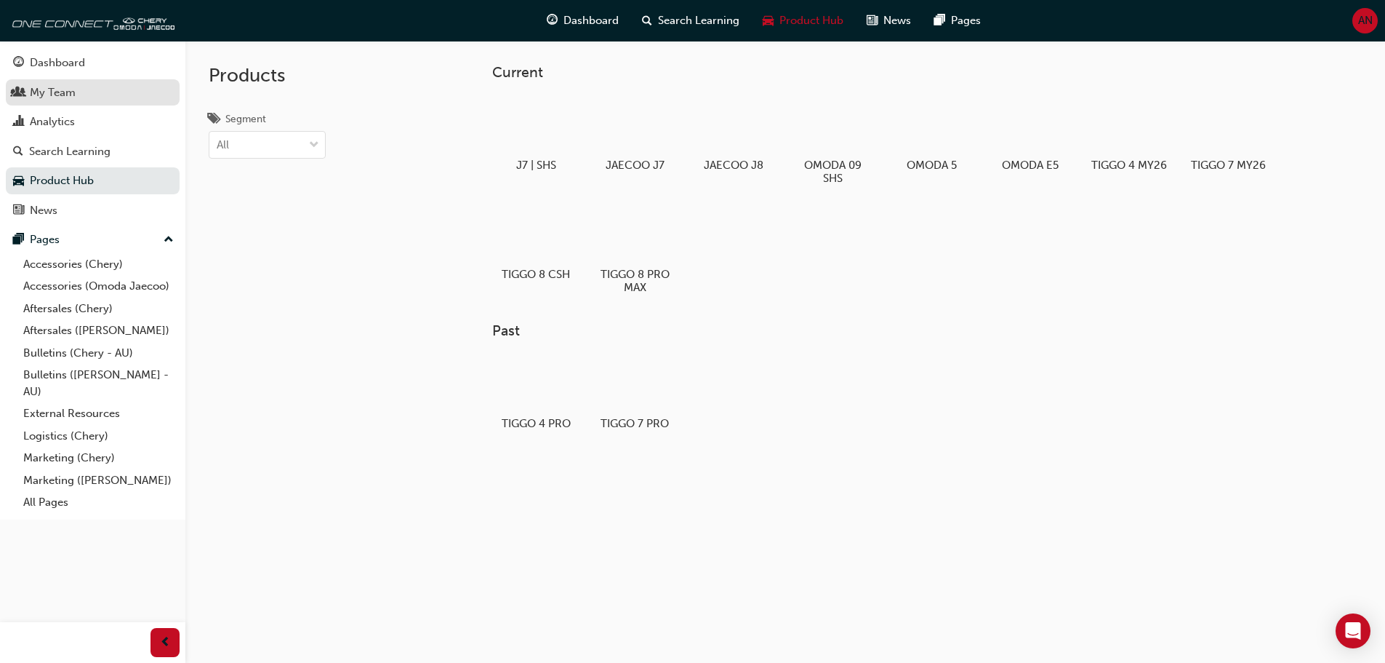
click at [81, 94] on div "My Team" at bounding box center [92, 93] width 159 height 18
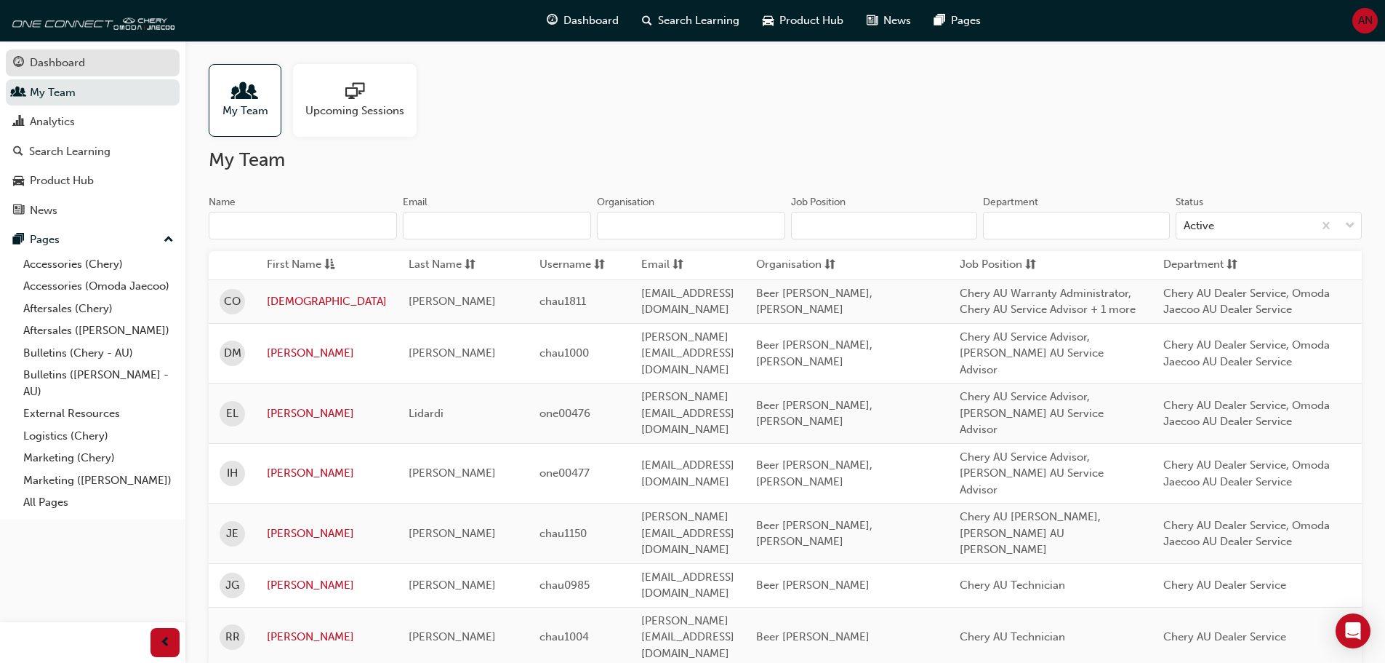
click at [79, 53] on link "Dashboard" at bounding box center [93, 62] width 174 height 27
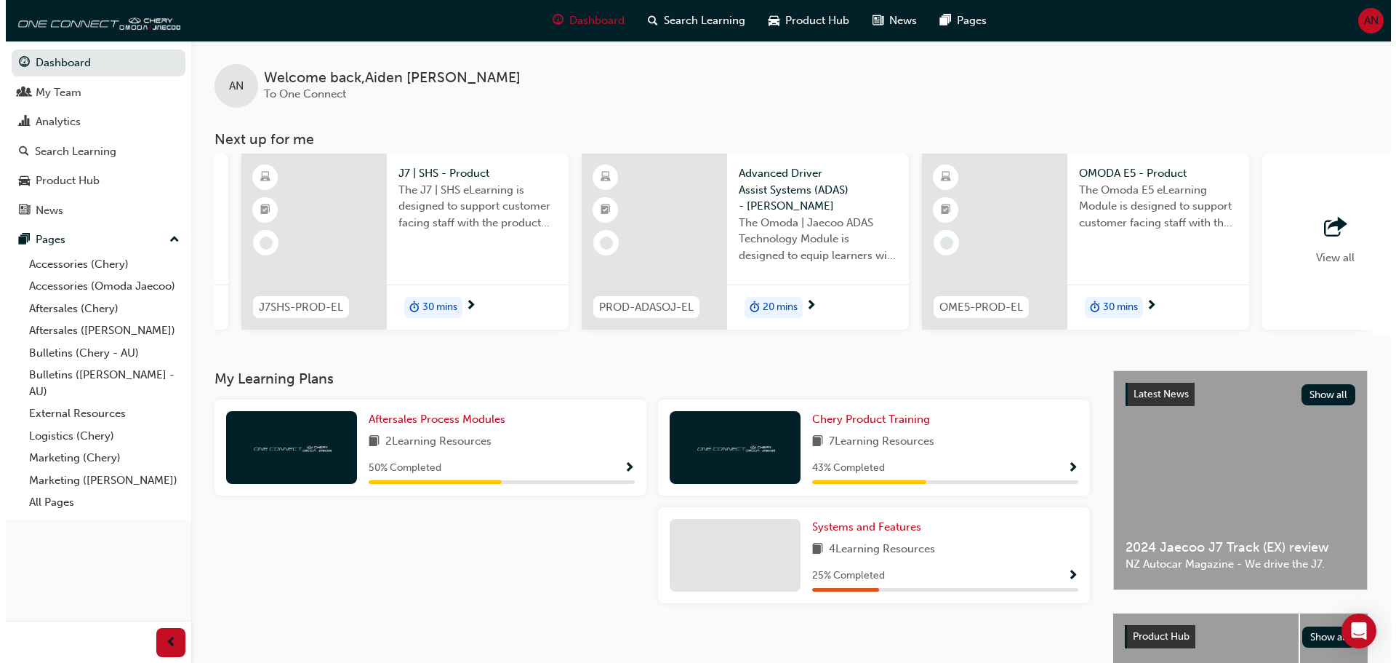
scroll to position [0, 631]
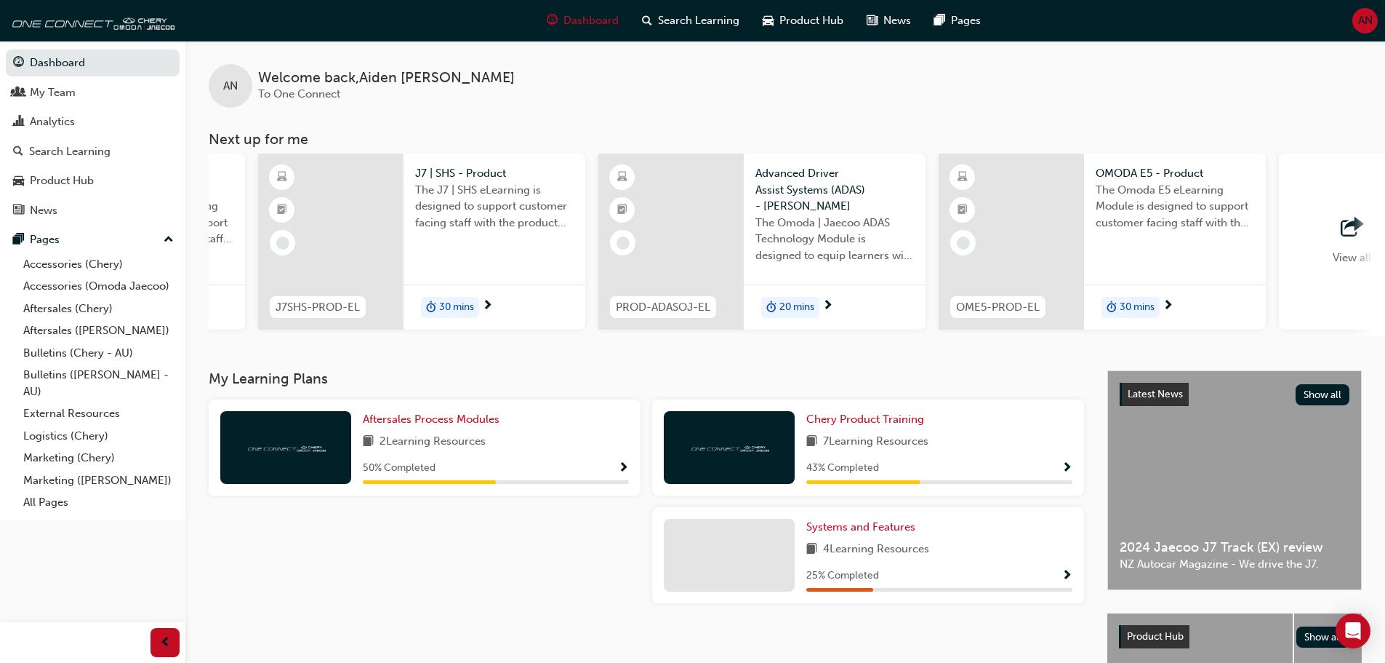
click at [713, 203] on div at bounding box center [671, 241] width 145 height 176
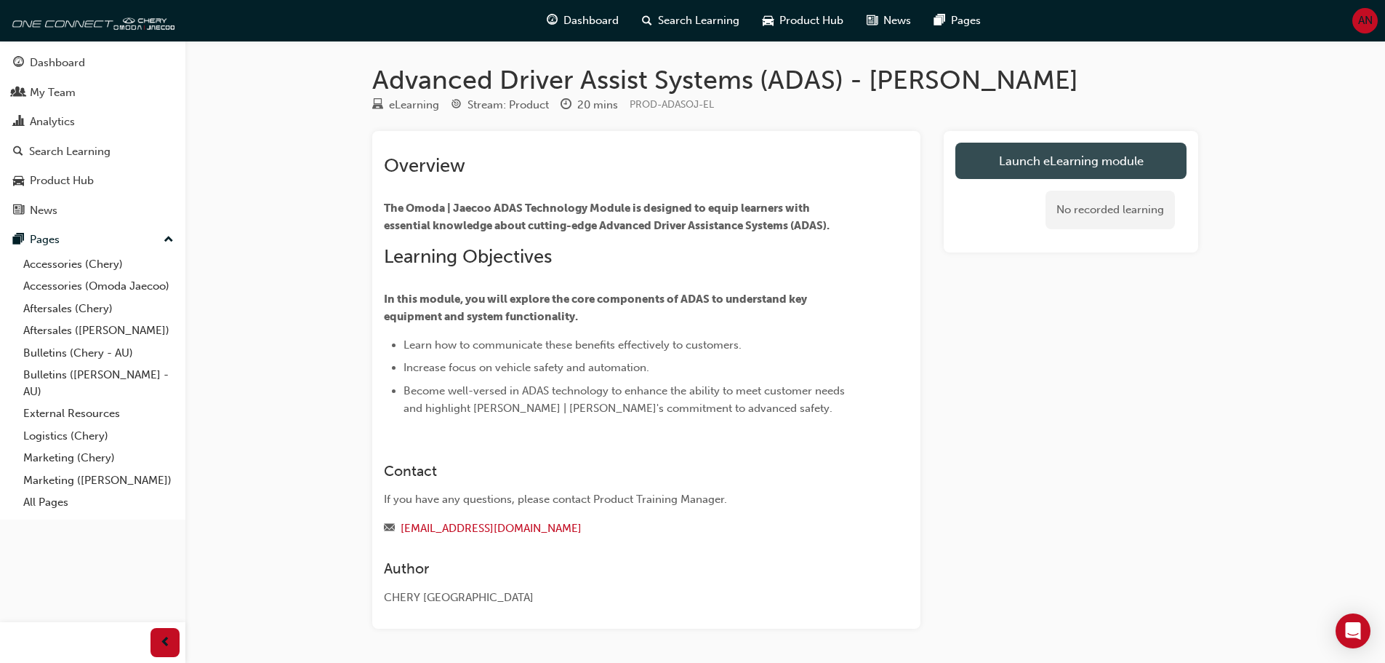
click at [1012, 160] on link "Launch eLearning module" at bounding box center [1071, 161] width 231 height 36
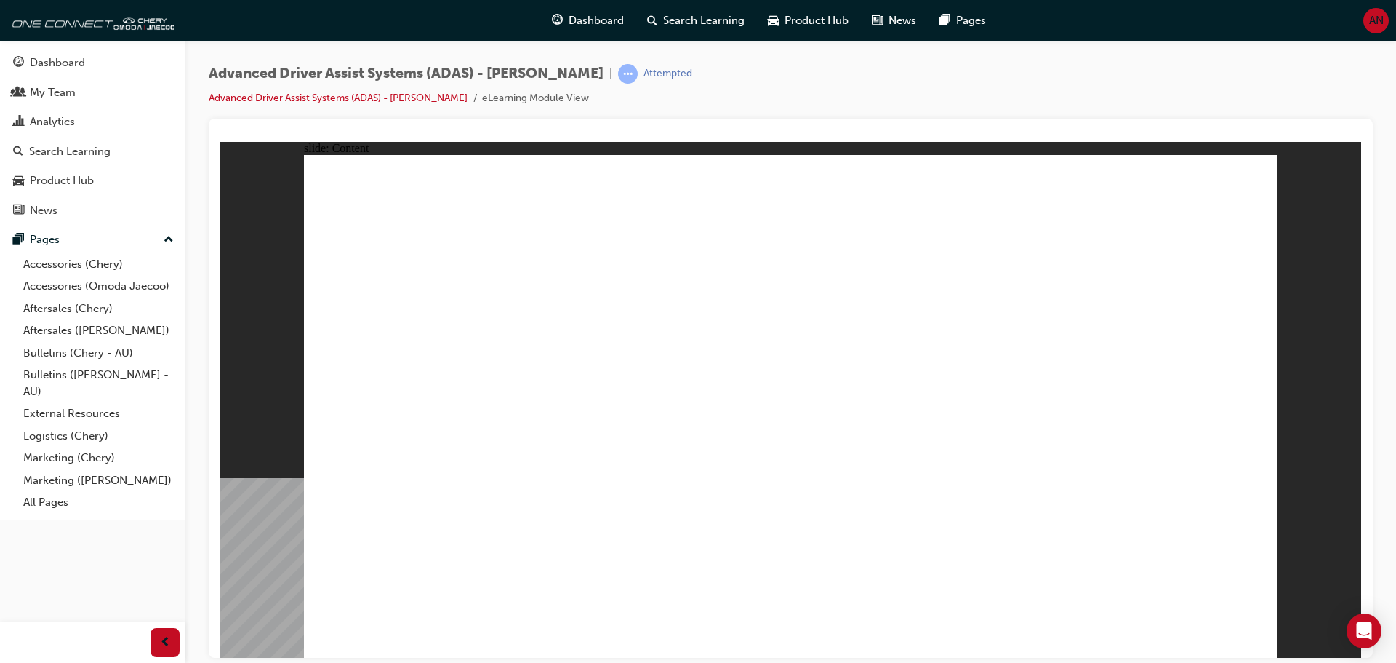
drag, startPoint x: 730, startPoint y: 264, endPoint x: 756, endPoint y: 271, distance: 27.0
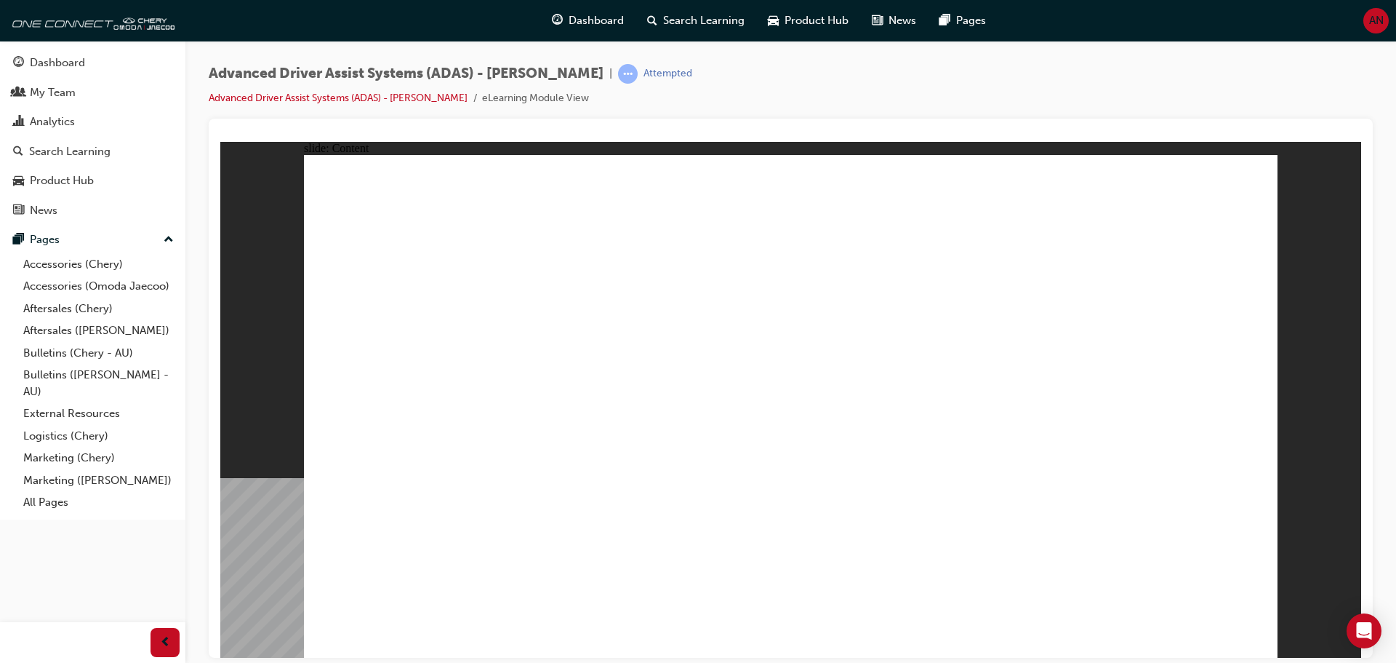
drag, startPoint x: 689, startPoint y: 234, endPoint x: 665, endPoint y: 319, distance: 87.5
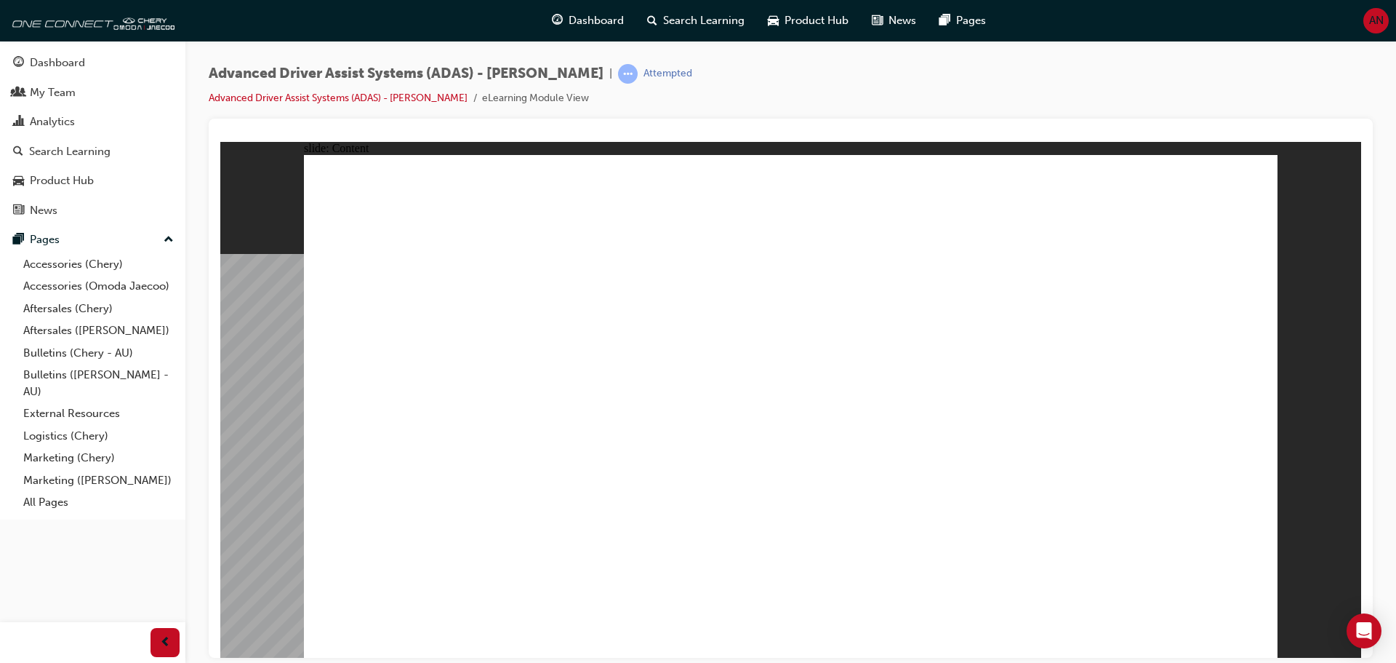
drag, startPoint x: 1250, startPoint y: 179, endPoint x: 1243, endPoint y: 184, distance: 8.9
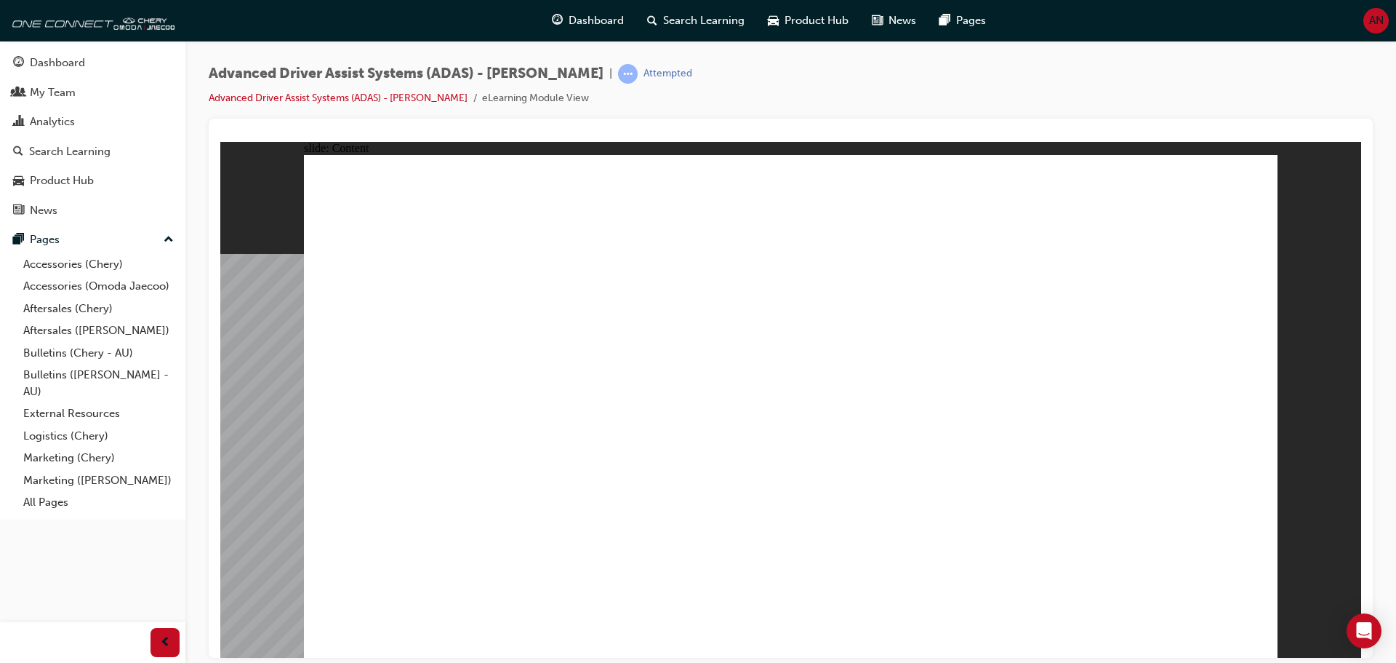
drag, startPoint x: 1085, startPoint y: 505, endPoint x: 1152, endPoint y: 490, distance: 68.6
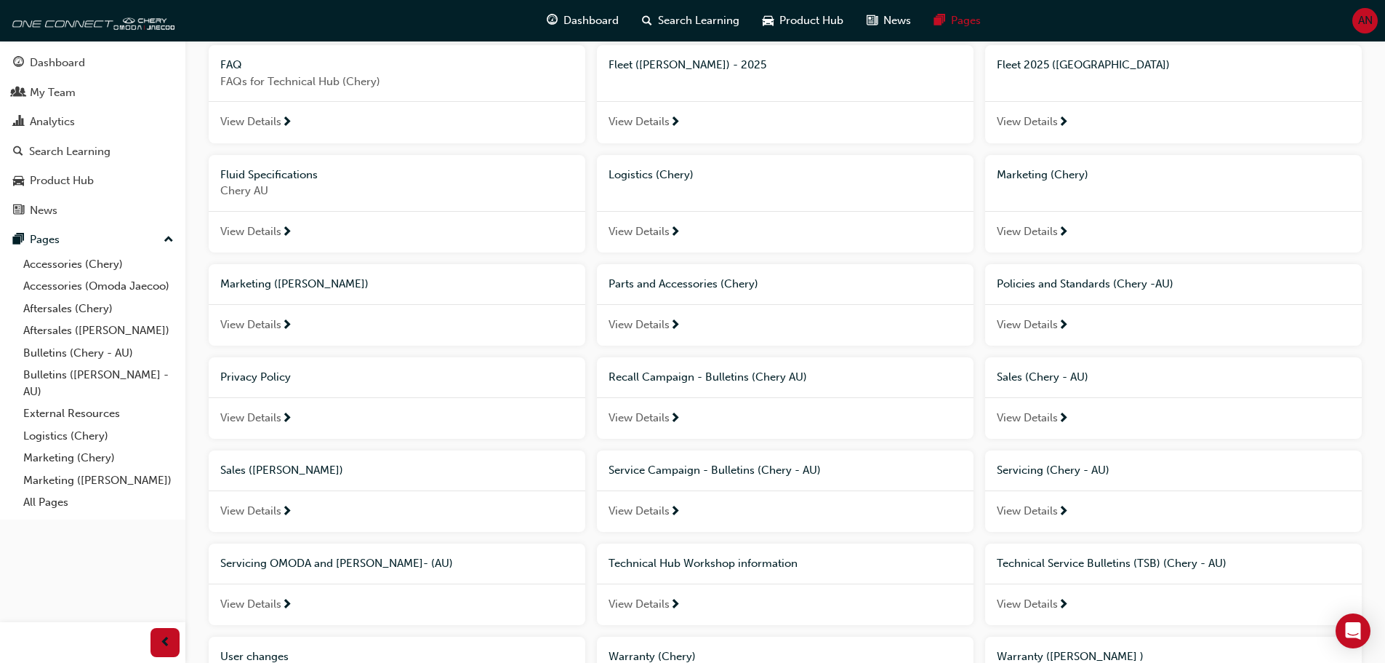
scroll to position [561, 0]
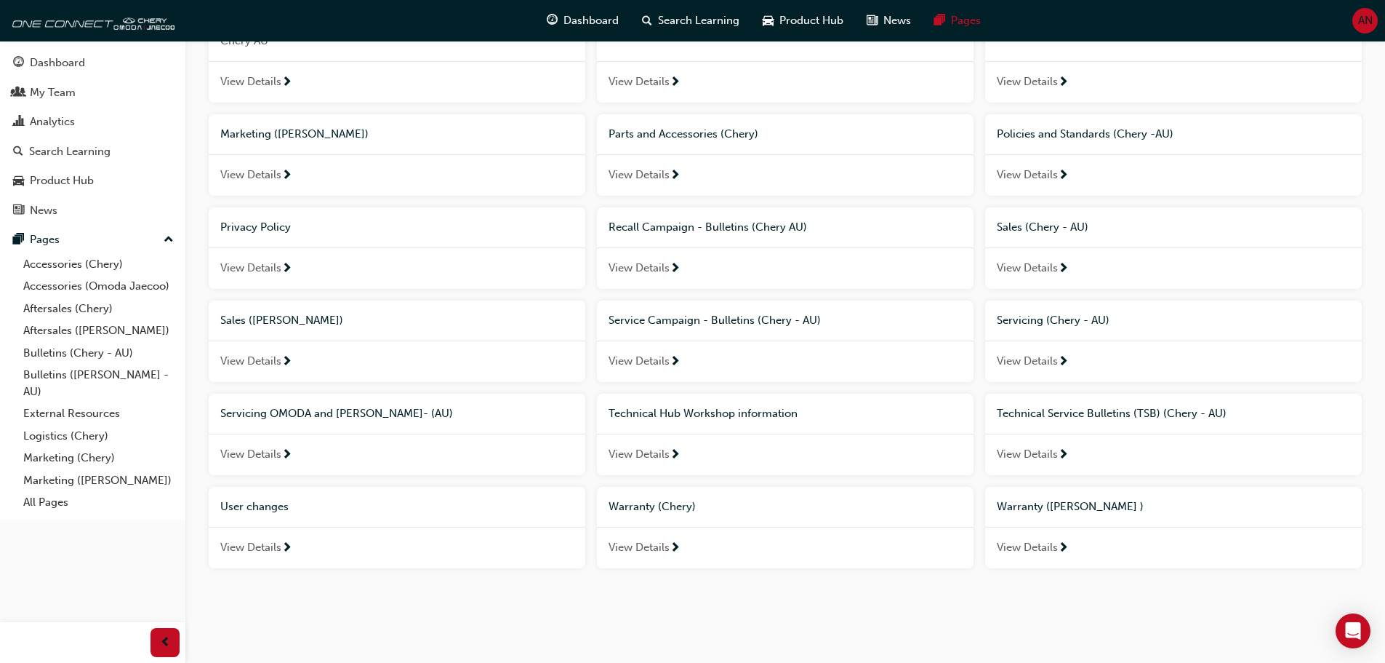
click at [1047, 511] on span "Warranty ([PERSON_NAME] )" at bounding box center [1070, 506] width 147 height 13
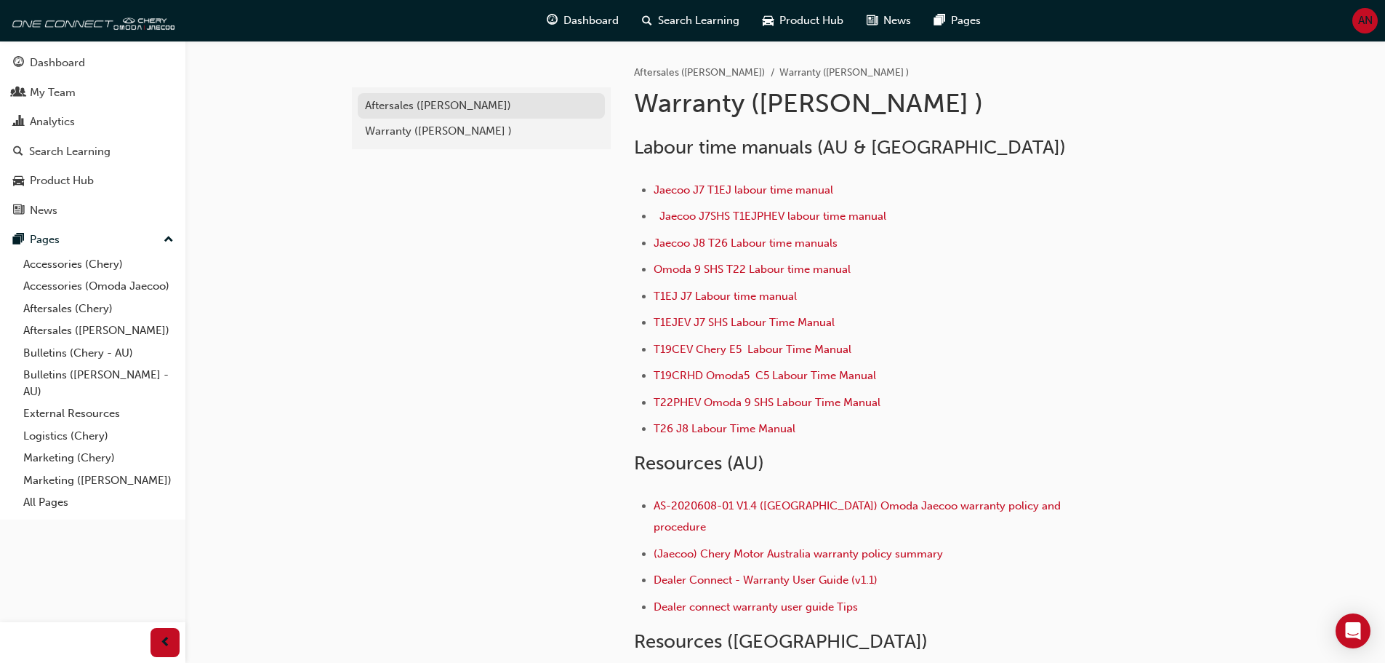
click at [429, 105] on div "Aftersales ([PERSON_NAME])" at bounding box center [481, 105] width 233 height 17
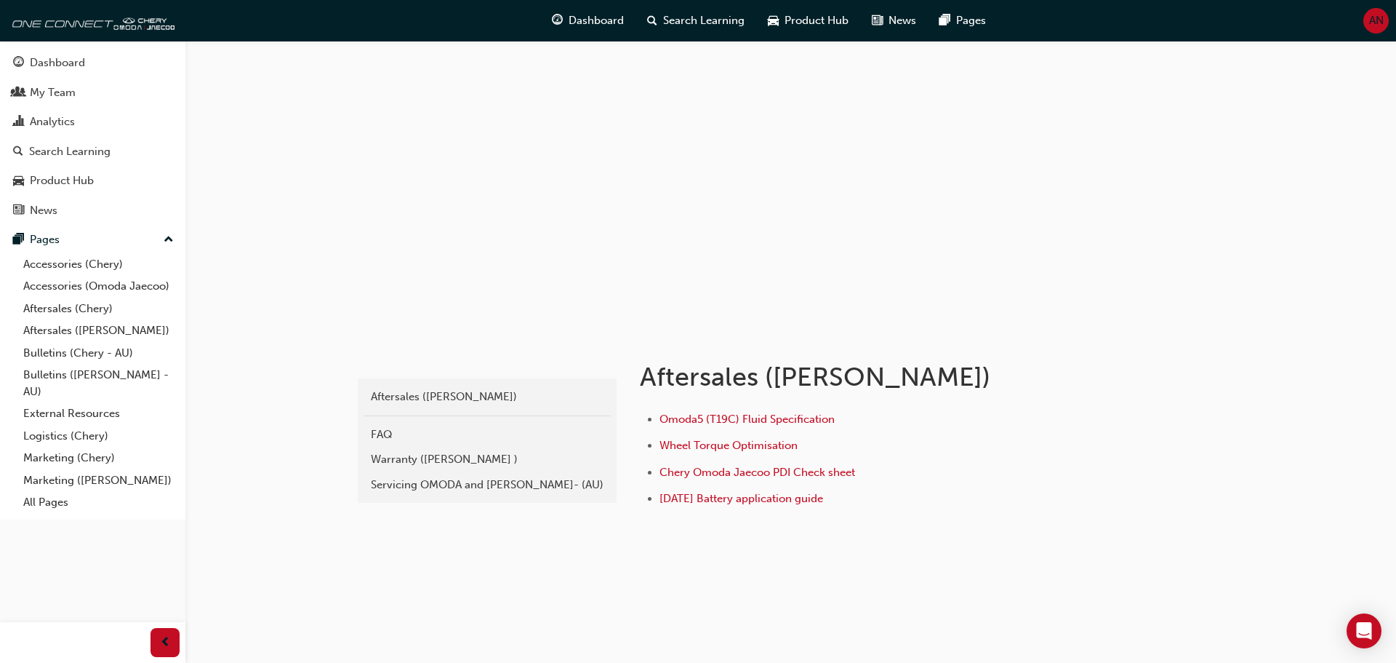
click at [441, 498] on div "Aftersales (Omoda Jaecoo) FAQ Warranty (Omoda Jaecoo ) Servicing OMODA and JAEC…" at bounding box center [487, 440] width 259 height 124
click at [454, 477] on div "Servicing OMODA and JAECOO- (AU)" at bounding box center [487, 484] width 233 height 17
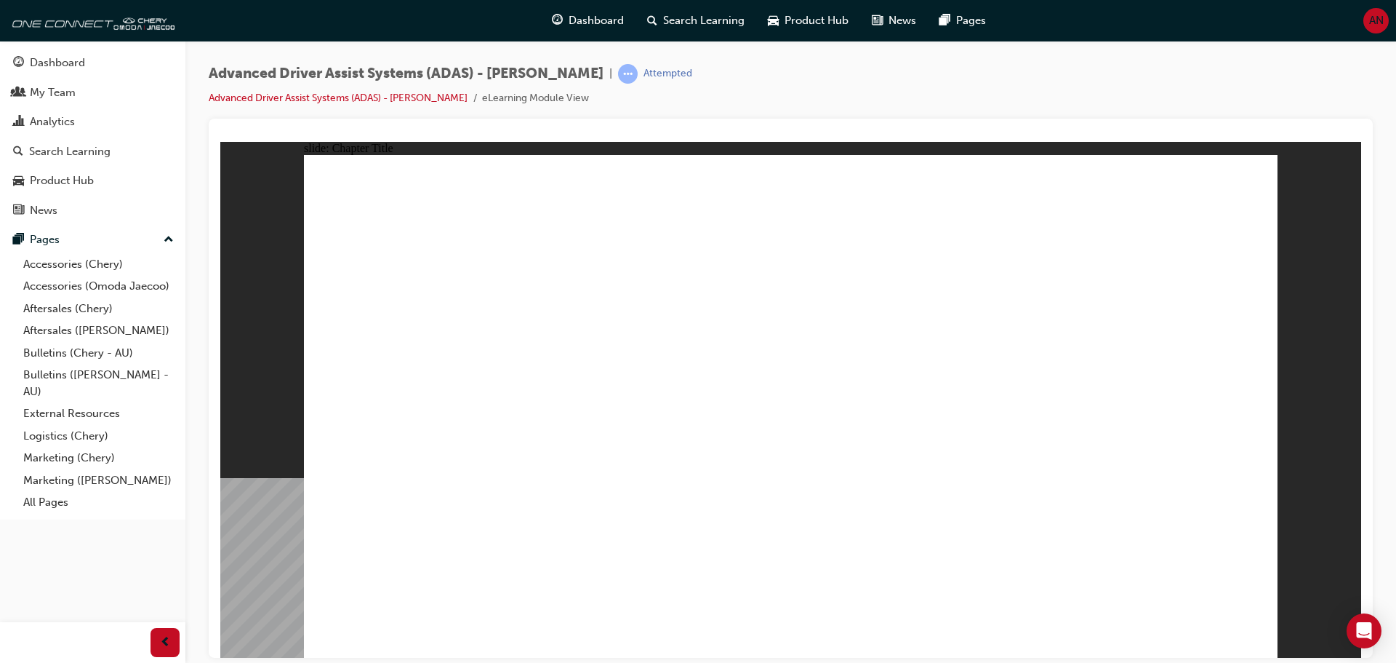
drag, startPoint x: 794, startPoint y: 417, endPoint x: 797, endPoint y: 383, distance: 34.3
drag, startPoint x: 492, startPoint y: 544, endPoint x: 479, endPoint y: 519, distance: 28.0
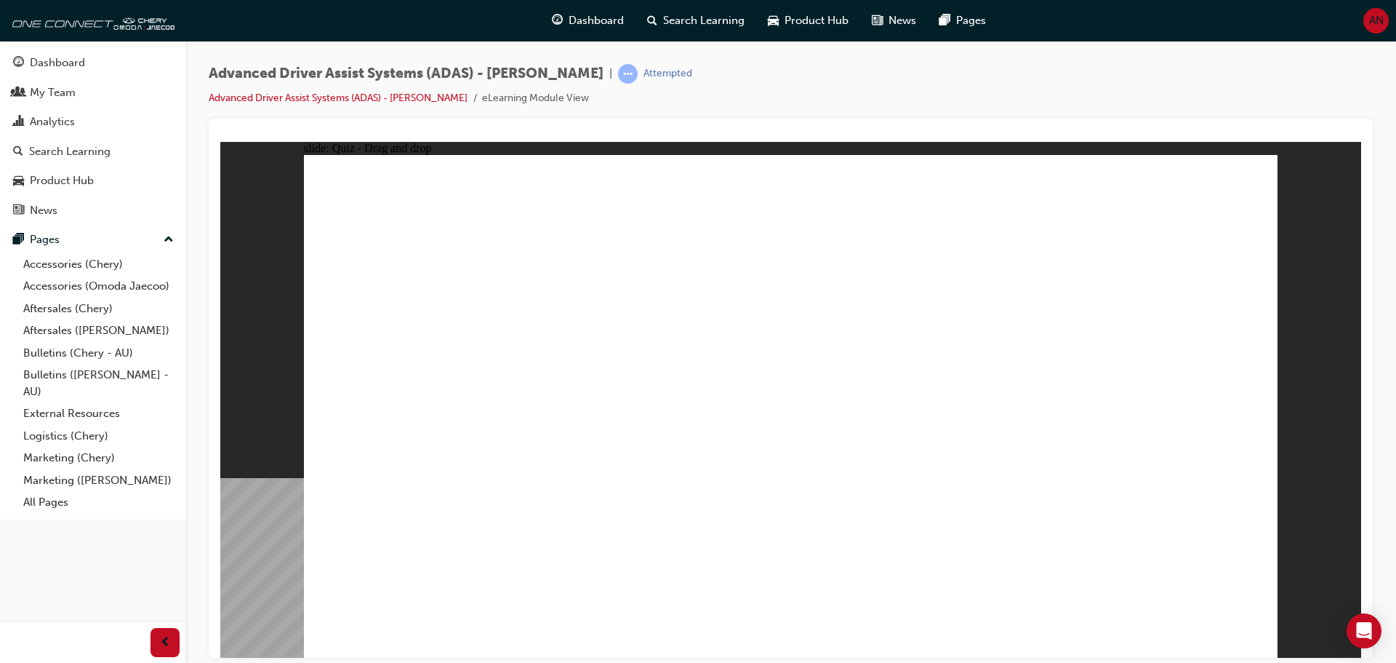
drag, startPoint x: 481, startPoint y: 545, endPoint x: 839, endPoint y: 263, distance: 455.7
drag, startPoint x: 656, startPoint y: 535, endPoint x: 1137, endPoint y: 253, distance: 558.0
drag, startPoint x: 853, startPoint y: 543, endPoint x: 1153, endPoint y: 243, distance: 423.7
drag, startPoint x: 996, startPoint y: 547, endPoint x: 1168, endPoint y: 193, distance: 393.2
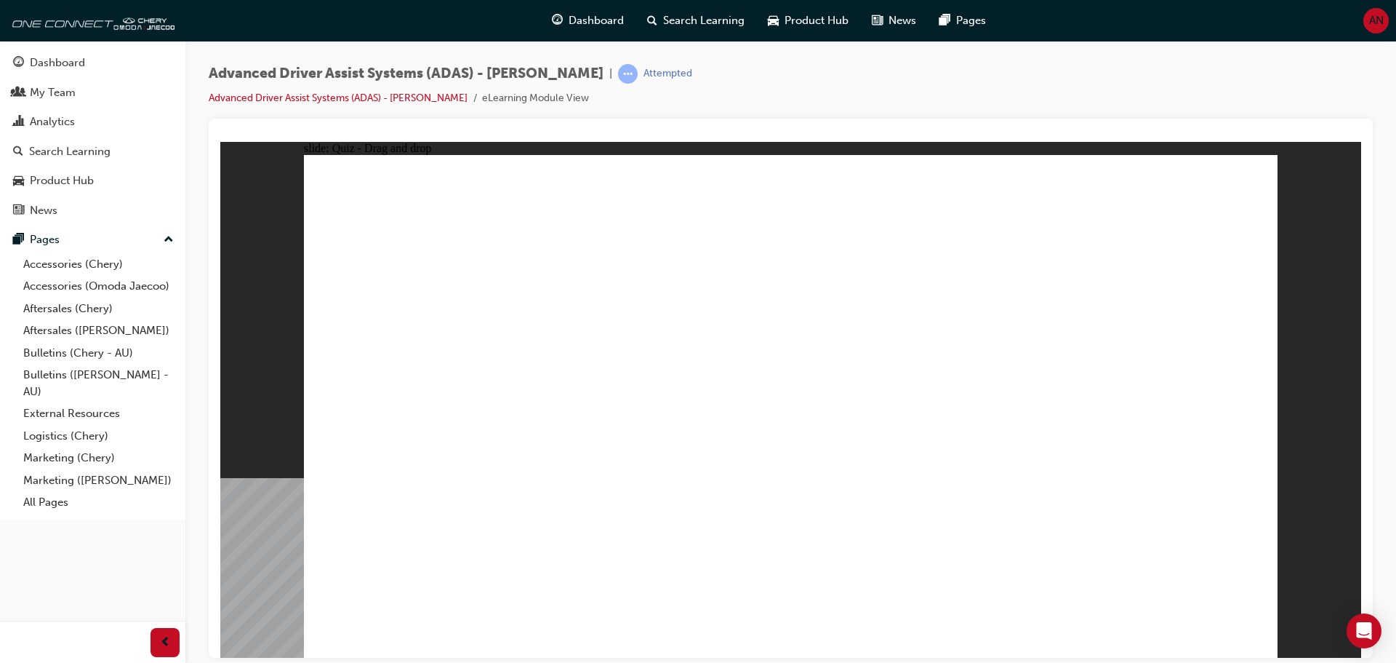
checkbox input "true"
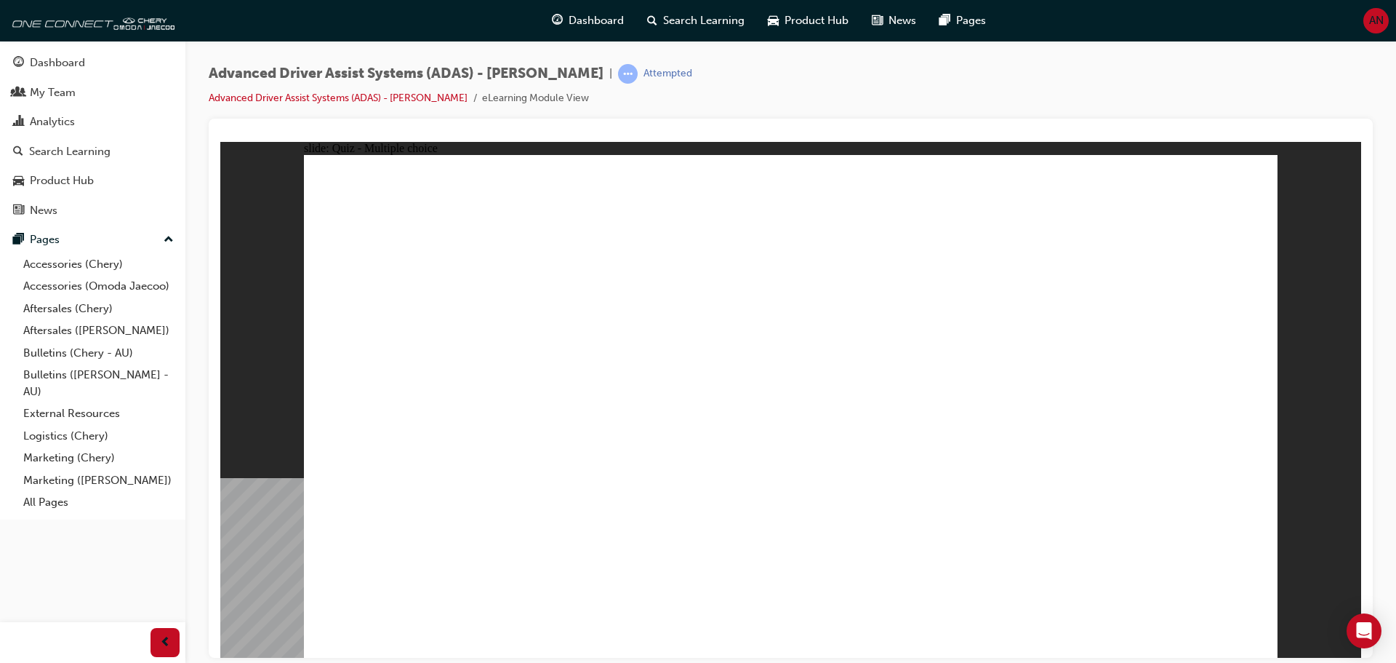
checkbox input "true"
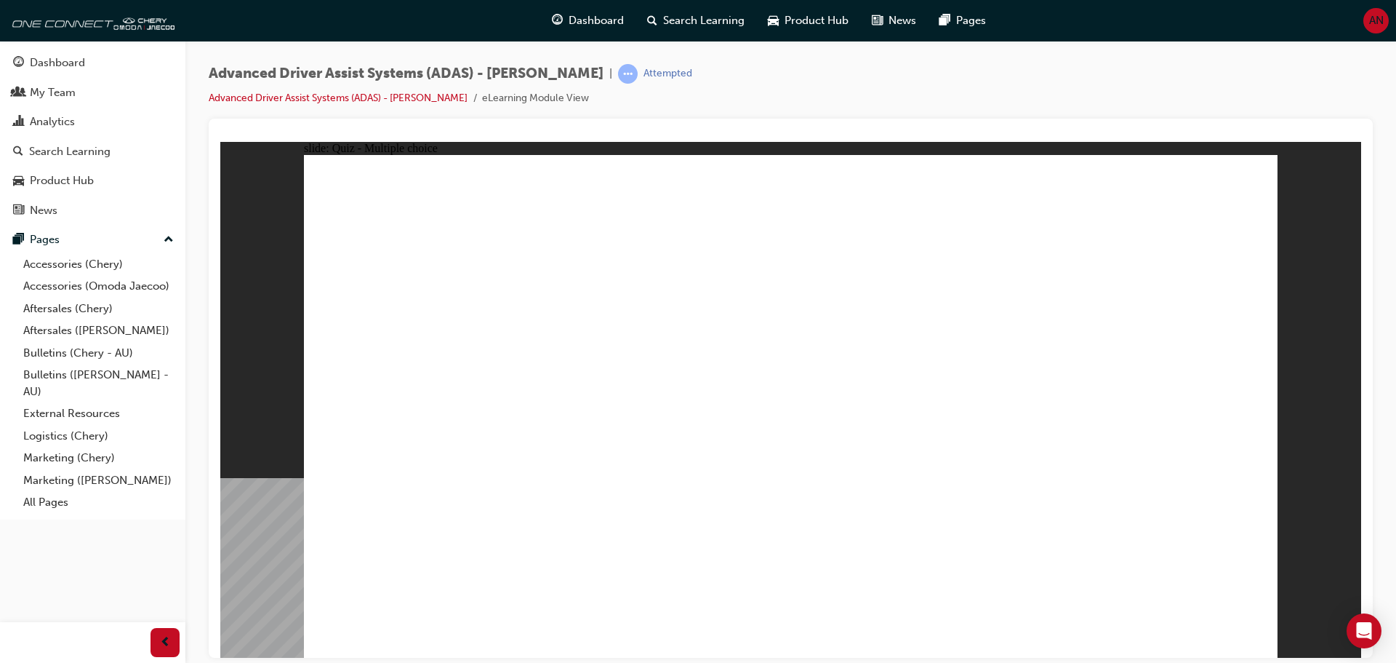
checkbox input "true"
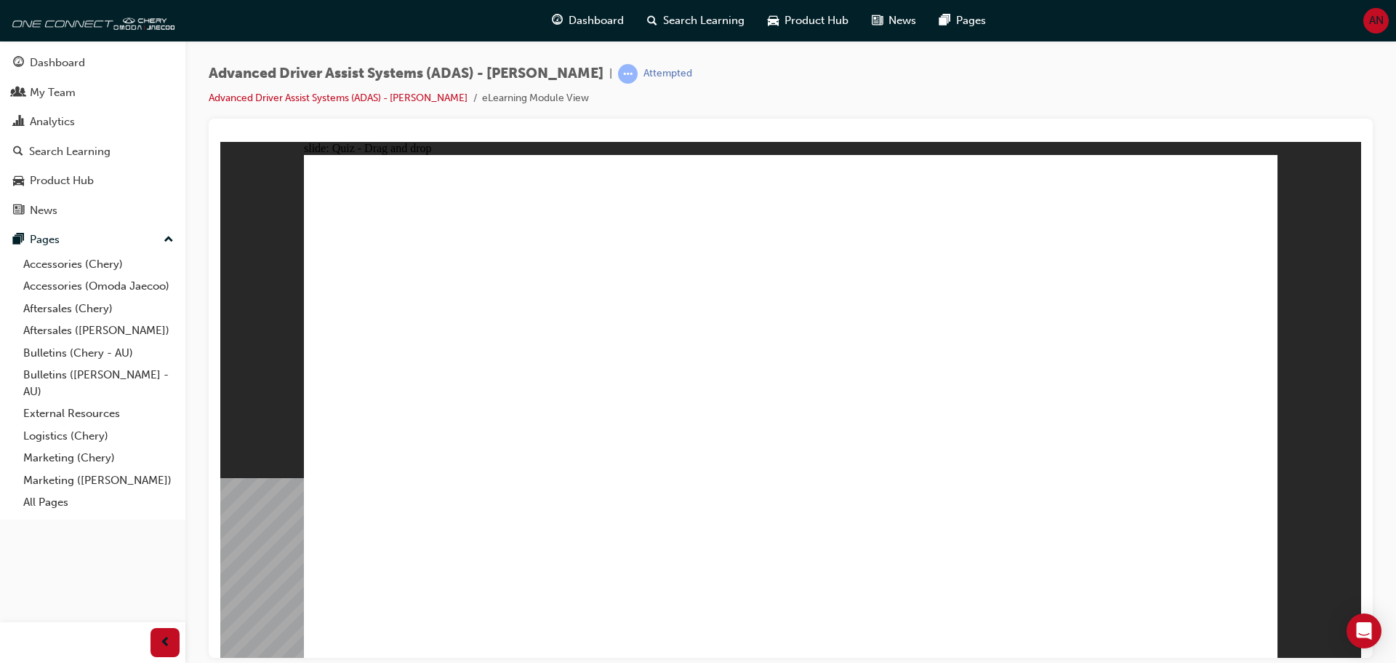
drag, startPoint x: 811, startPoint y: 244, endPoint x: 945, endPoint y: 531, distance: 316.5
drag, startPoint x: 808, startPoint y: 209, endPoint x: 964, endPoint y: 513, distance: 340.9
drag, startPoint x: 1110, startPoint y: 245, endPoint x: 989, endPoint y: 503, distance: 284.3
drag, startPoint x: 1028, startPoint y: 249, endPoint x: 465, endPoint y: 487, distance: 610.1
drag, startPoint x: 914, startPoint y: 247, endPoint x: 434, endPoint y: 504, distance: 544.3
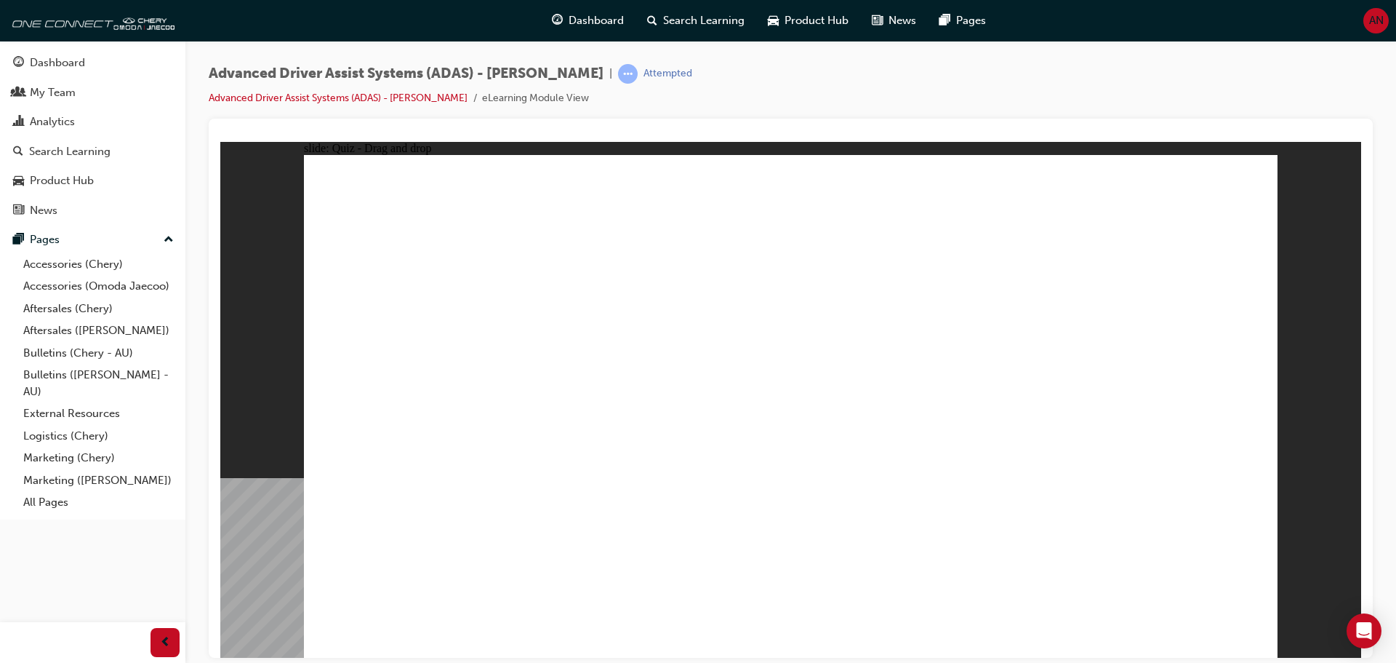
drag, startPoint x: 918, startPoint y: 211, endPoint x: 592, endPoint y: 469, distance: 415.7
drag, startPoint x: 1030, startPoint y: 208, endPoint x: 545, endPoint y: 505, distance: 569.0
drag, startPoint x: 1112, startPoint y: 200, endPoint x: 818, endPoint y: 494, distance: 415.5
drag, startPoint x: 575, startPoint y: 468, endPoint x: 888, endPoint y: 538, distance: 321.1
drag, startPoint x: 401, startPoint y: 465, endPoint x: 909, endPoint y: 511, distance: 509.7
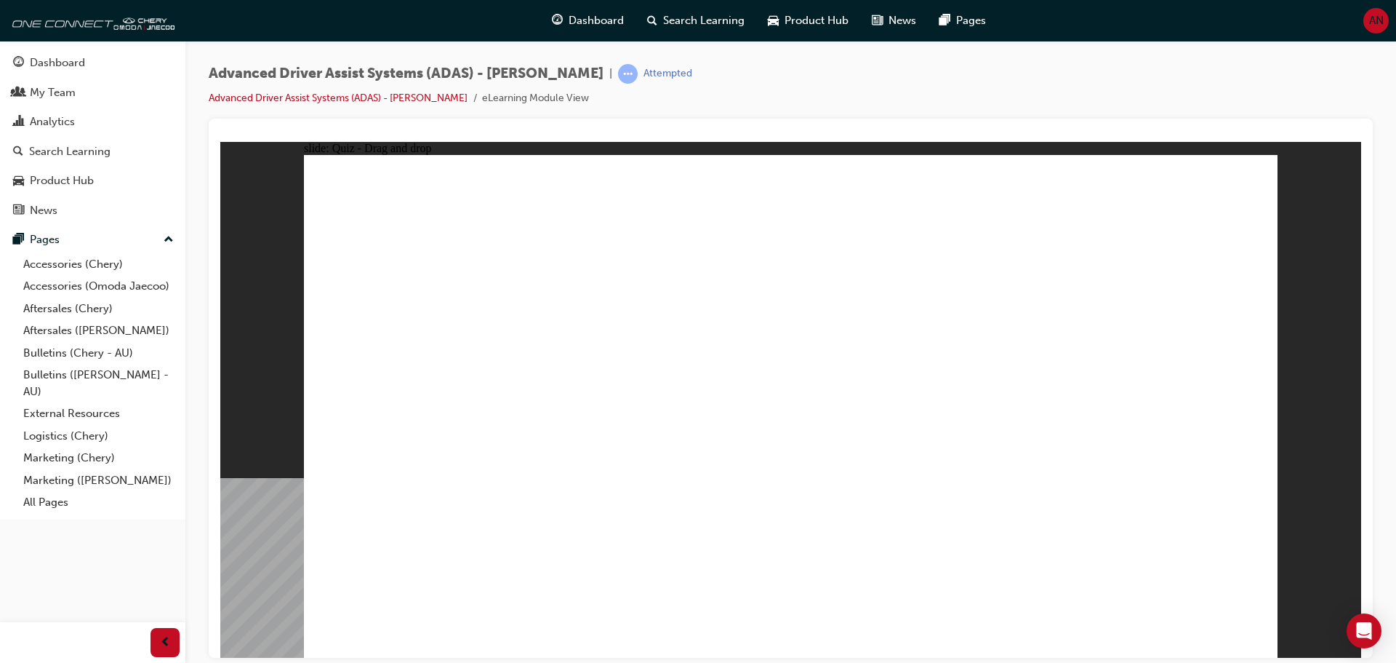
drag, startPoint x: 473, startPoint y: 549, endPoint x: 761, endPoint y: 300, distance: 380.5
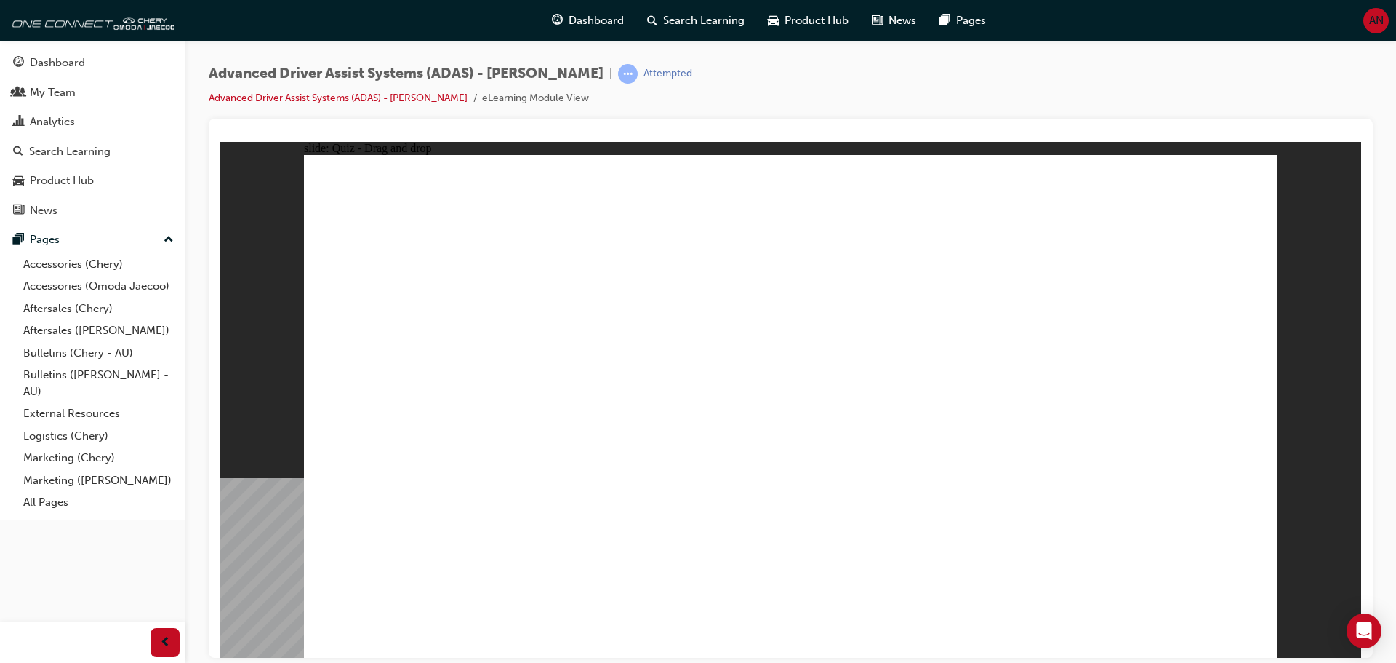
checkbox input "true"
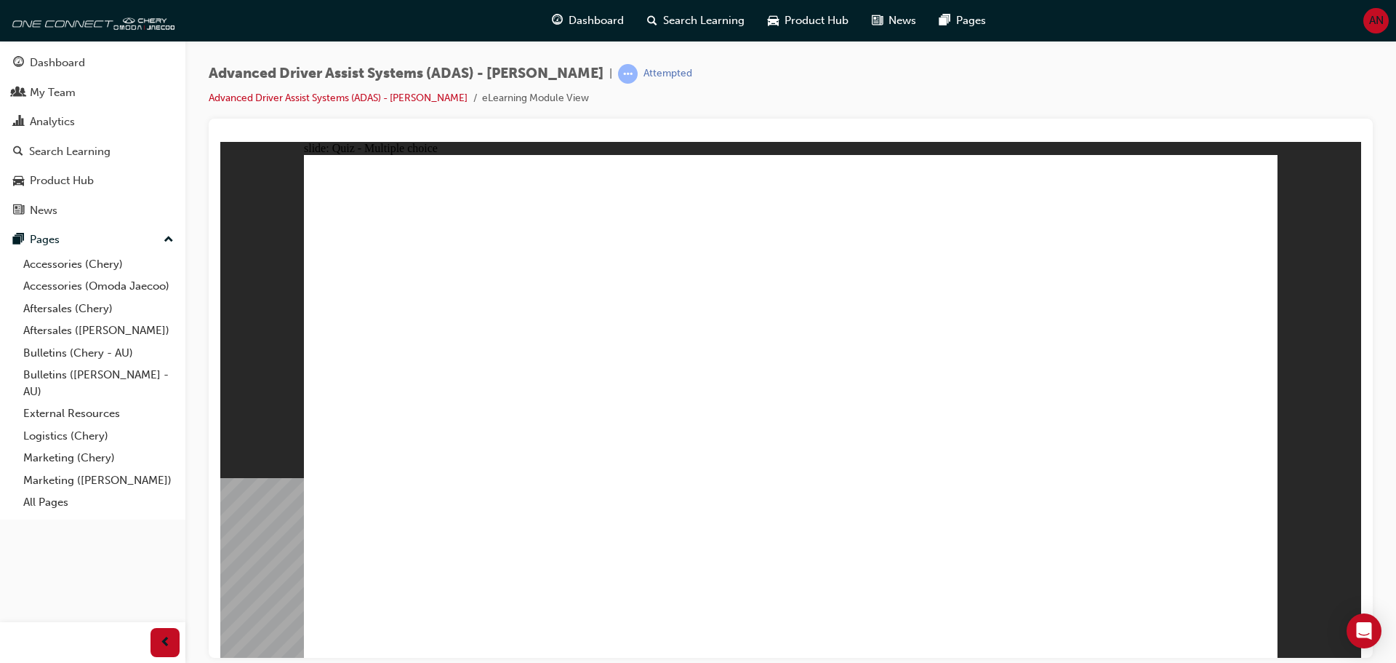
checkbox input "true"
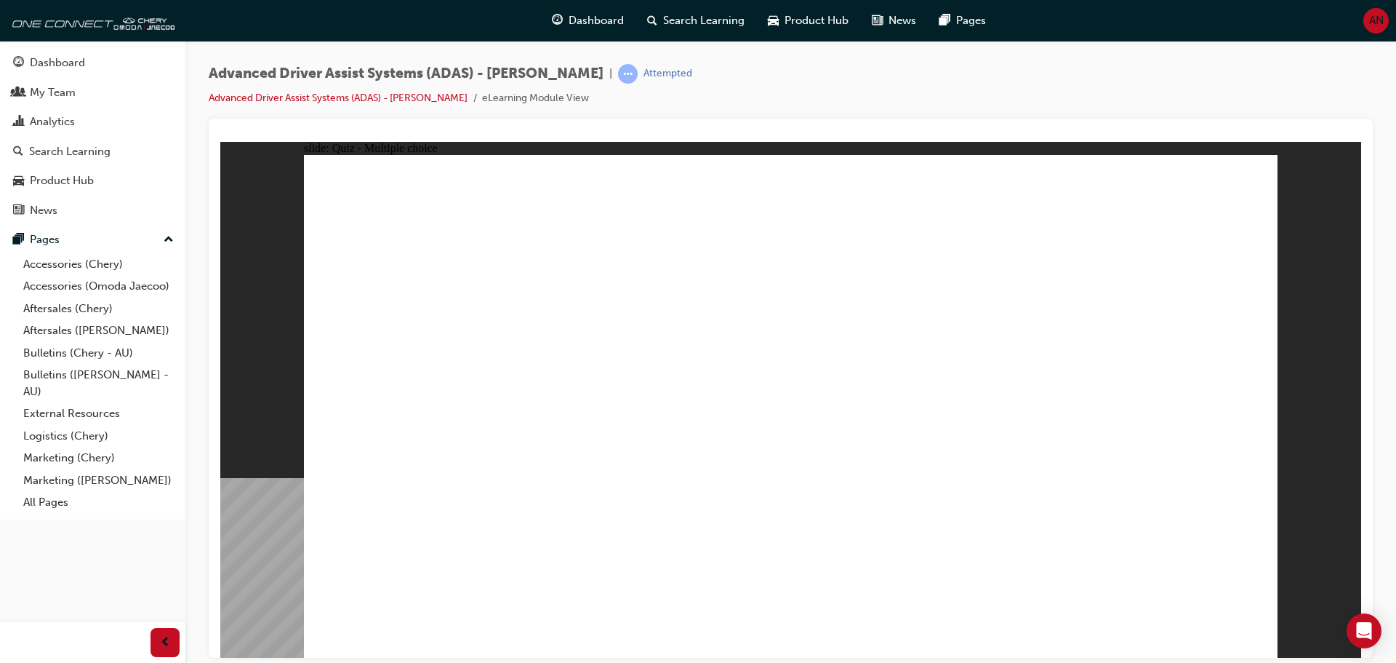
checkbox input "true"
drag, startPoint x: 812, startPoint y: 241, endPoint x: 854, endPoint y: 465, distance: 227.1
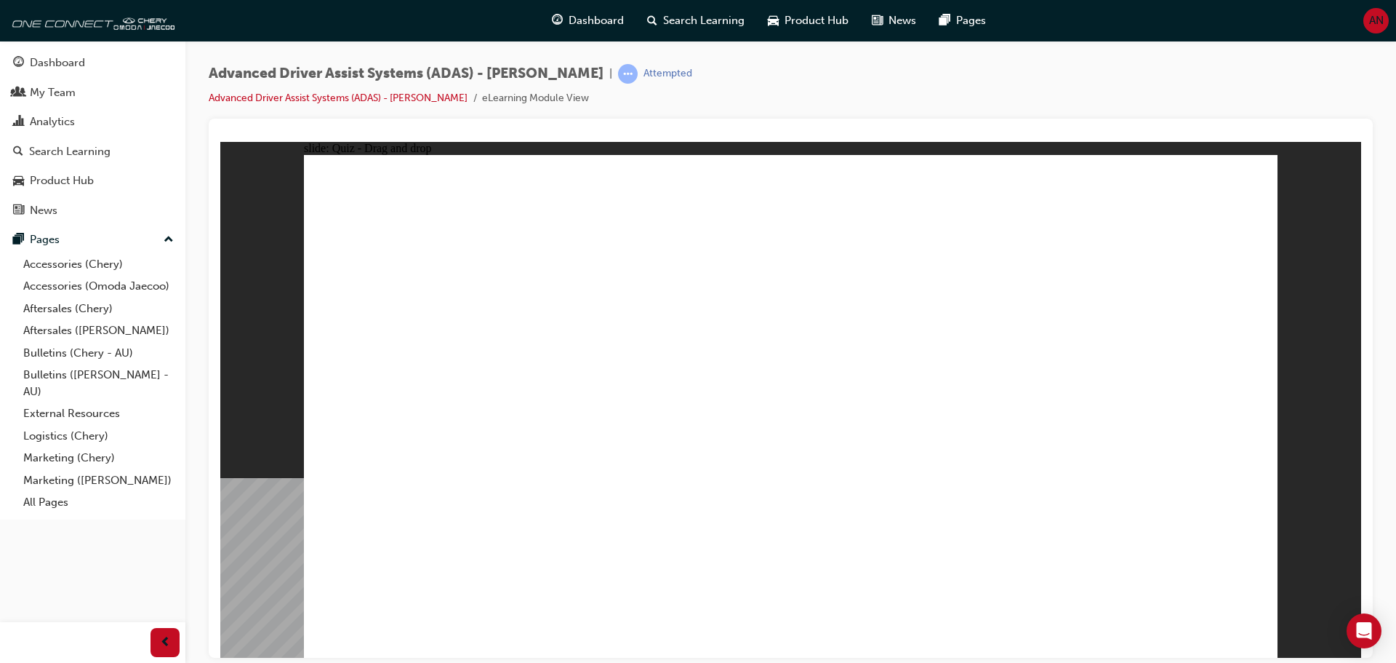
drag, startPoint x: 911, startPoint y: 247, endPoint x: 527, endPoint y: 487, distance: 453.0
drag, startPoint x: 913, startPoint y: 201, endPoint x: 928, endPoint y: 482, distance: 281.1
drag, startPoint x: 1017, startPoint y: 208, endPoint x: 519, endPoint y: 468, distance: 561.1
drag, startPoint x: 1097, startPoint y: 209, endPoint x: 576, endPoint y: 484, distance: 589.5
drag, startPoint x: 1012, startPoint y: 249, endPoint x: 998, endPoint y: 487, distance: 238.2
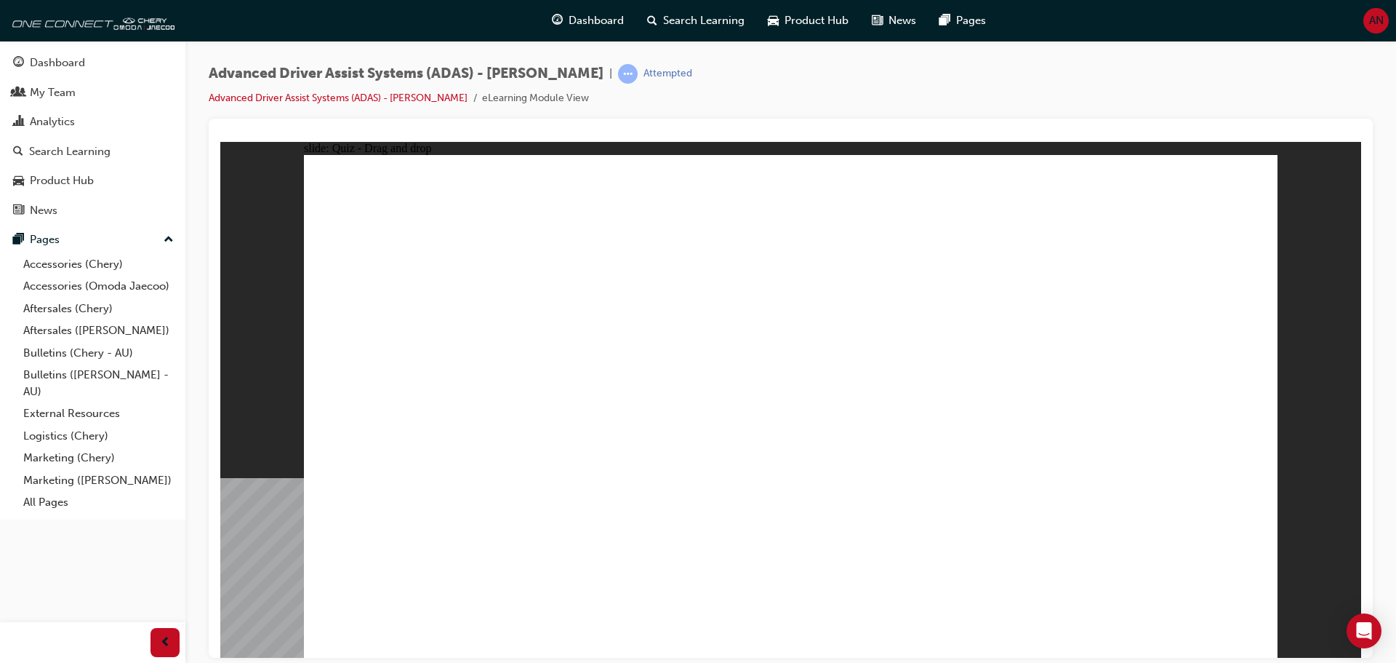
drag, startPoint x: 1133, startPoint y: 249, endPoint x: 907, endPoint y: 537, distance: 366.2
drag, startPoint x: 793, startPoint y: 203, endPoint x: 573, endPoint y: 520, distance: 386.1
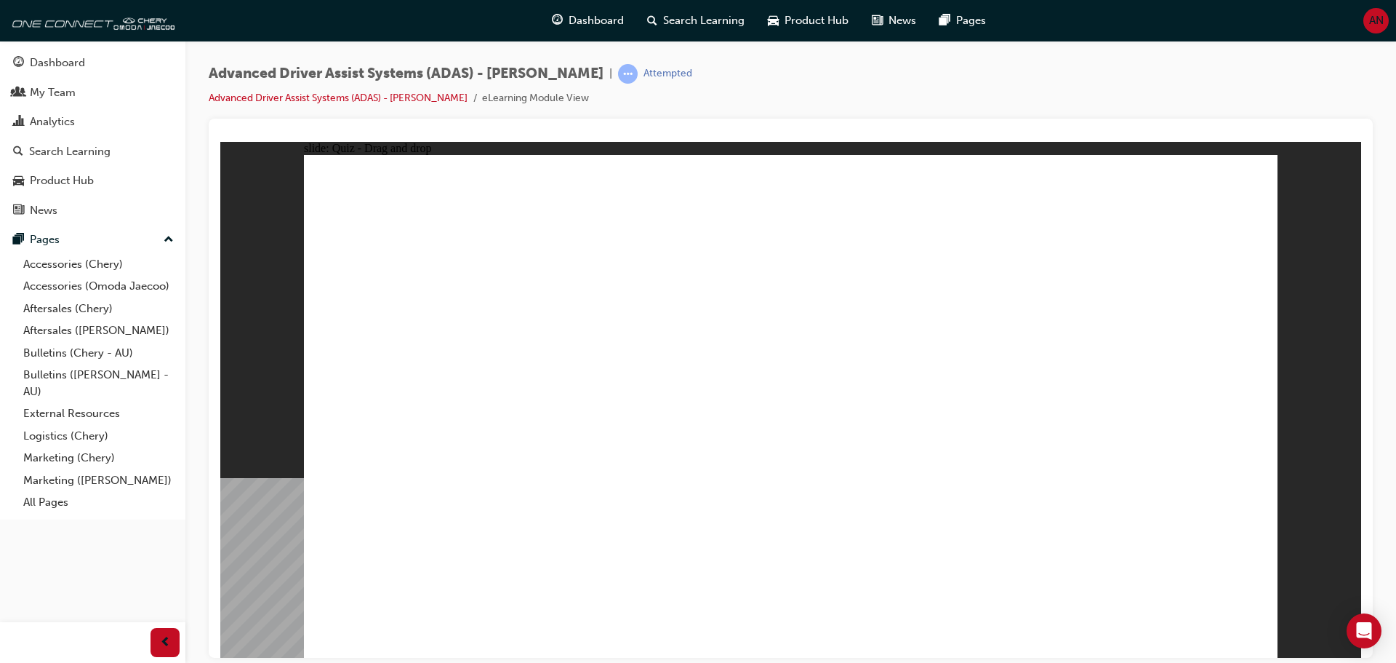
drag, startPoint x: 487, startPoint y: 555, endPoint x: 754, endPoint y: 259, distance: 398.5
drag, startPoint x: 668, startPoint y: 527, endPoint x: 1110, endPoint y: 202, distance: 548.8
drag, startPoint x: 827, startPoint y: 536, endPoint x: 1092, endPoint y: 280, distance: 368.2
drag, startPoint x: 993, startPoint y: 521, endPoint x: 985, endPoint y: 550, distance: 29.7
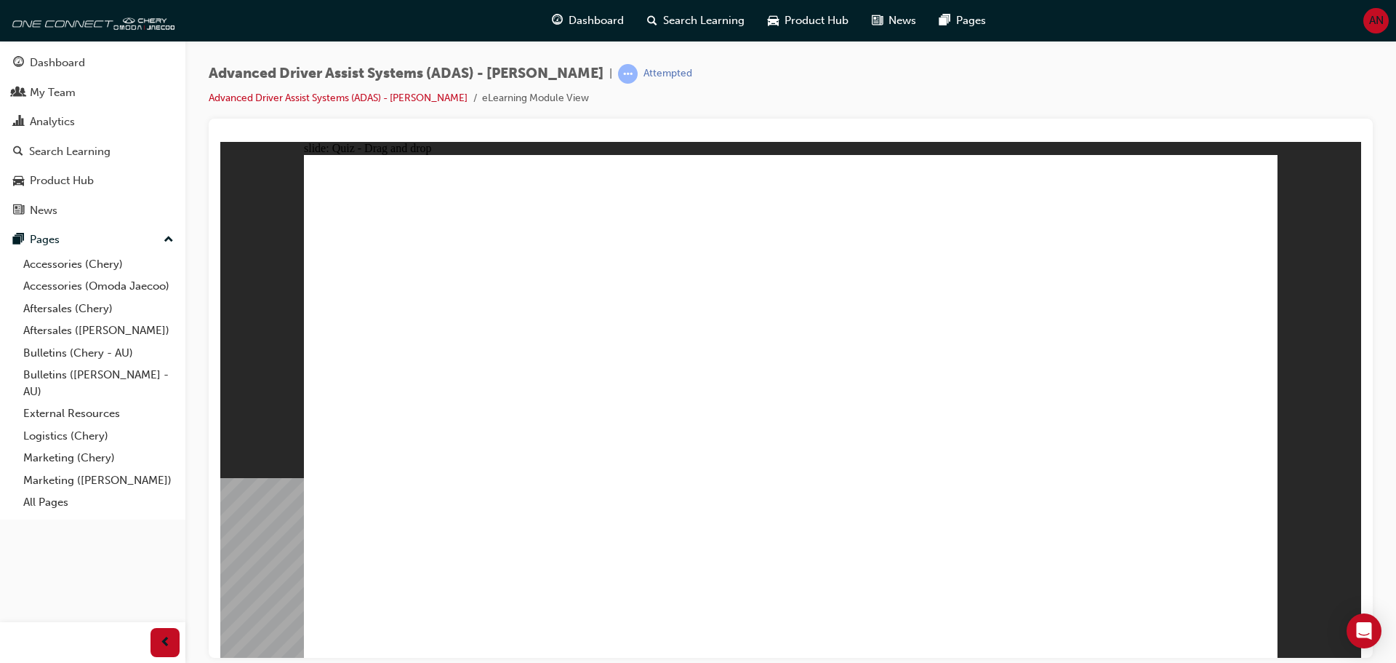
drag, startPoint x: 985, startPoint y: 550, endPoint x: 1076, endPoint y: 277, distance: 287.5
drag, startPoint x: 791, startPoint y: 263, endPoint x: 839, endPoint y: 281, distance: 52.0
checkbox input "true"
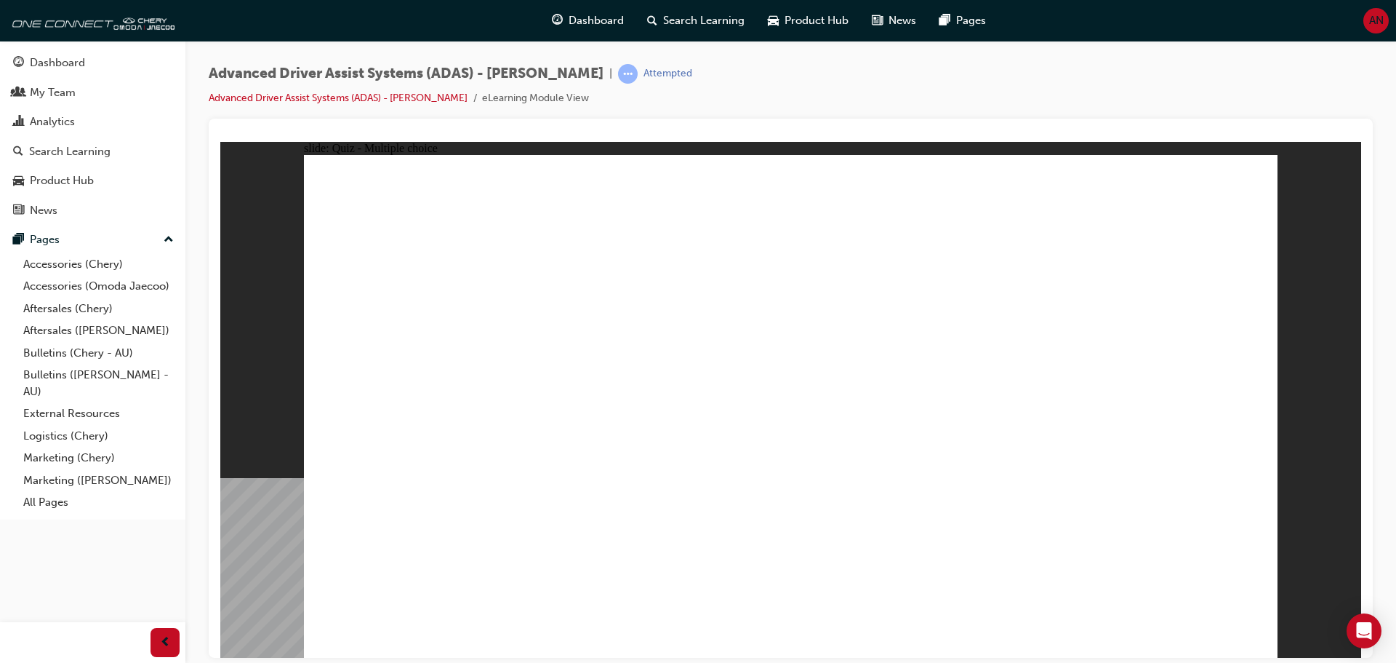
checkbox input "true"
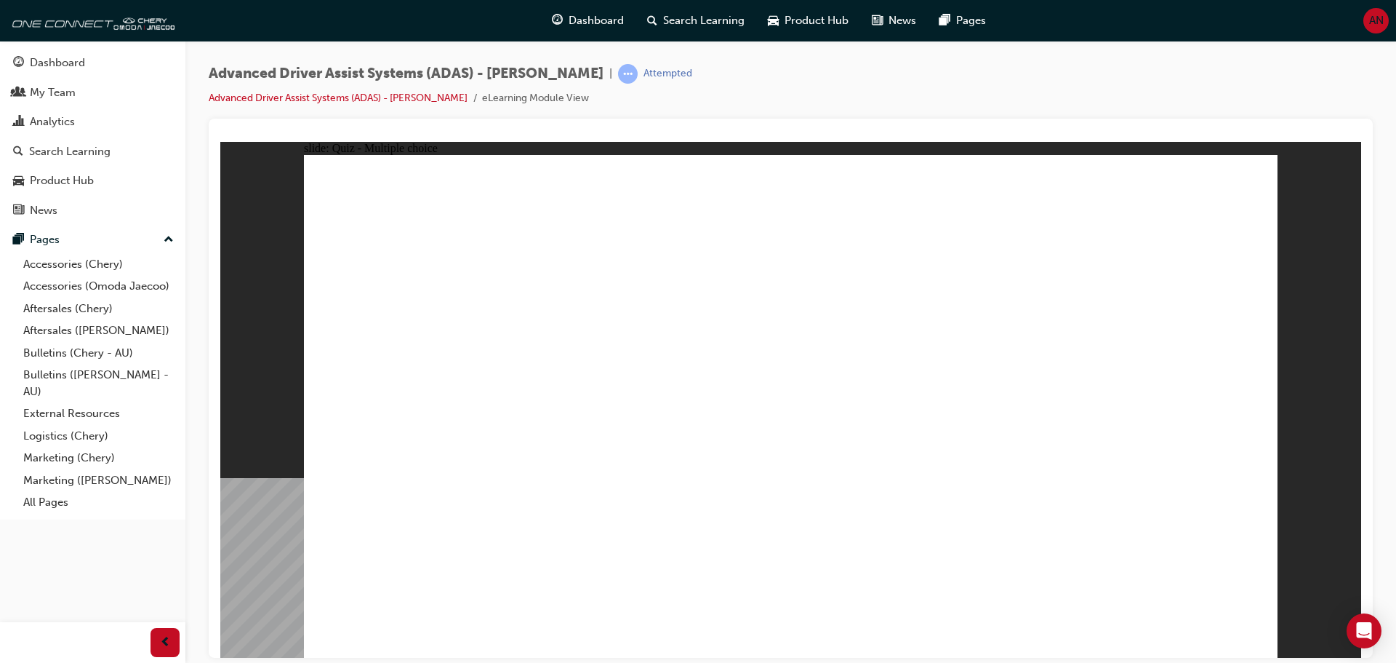
checkbox input "true"
drag, startPoint x: 797, startPoint y: 209, endPoint x: 847, endPoint y: 487, distance: 282.2
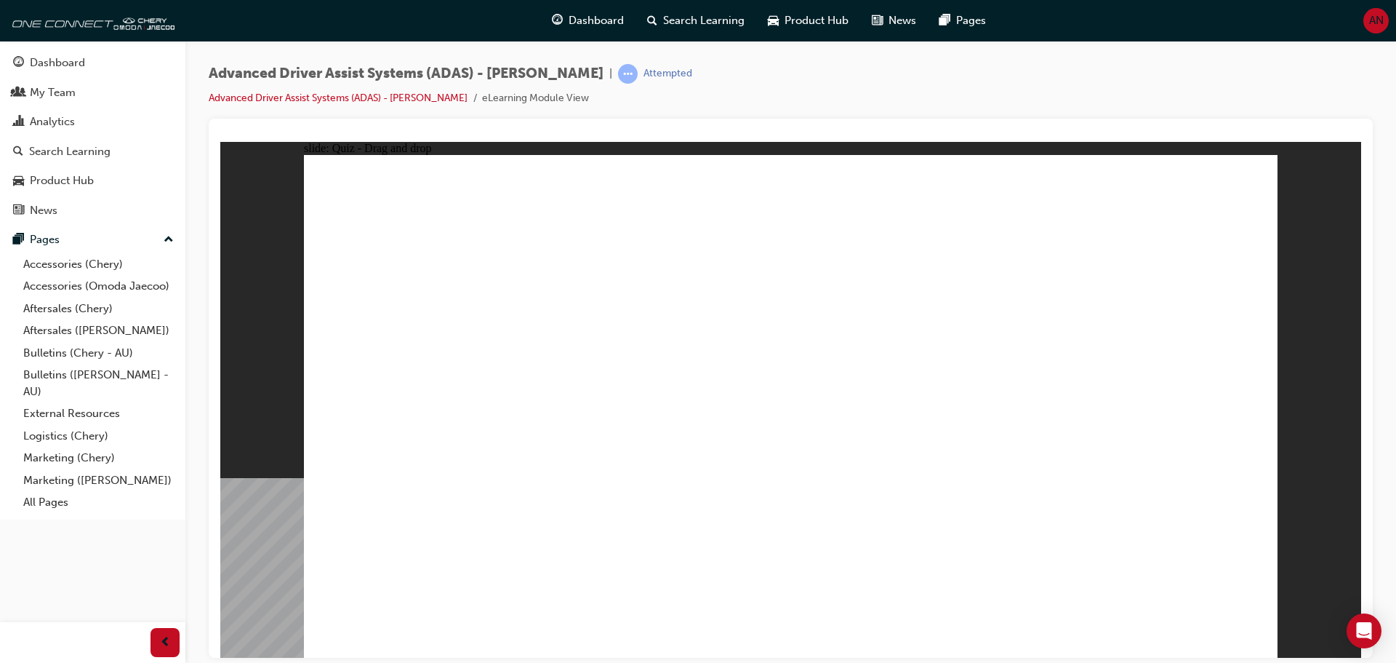
drag, startPoint x: 900, startPoint y: 209, endPoint x: 920, endPoint y: 478, distance: 269.1
drag, startPoint x: 1021, startPoint y: 208, endPoint x: 492, endPoint y: 471, distance: 590.9
drag, startPoint x: 1101, startPoint y: 204, endPoint x: 488, endPoint y: 468, distance: 667.5
drag, startPoint x: 801, startPoint y: 248, endPoint x: 1023, endPoint y: 488, distance: 327.3
drag, startPoint x: 887, startPoint y: 251, endPoint x: 613, endPoint y: 484, distance: 360.1
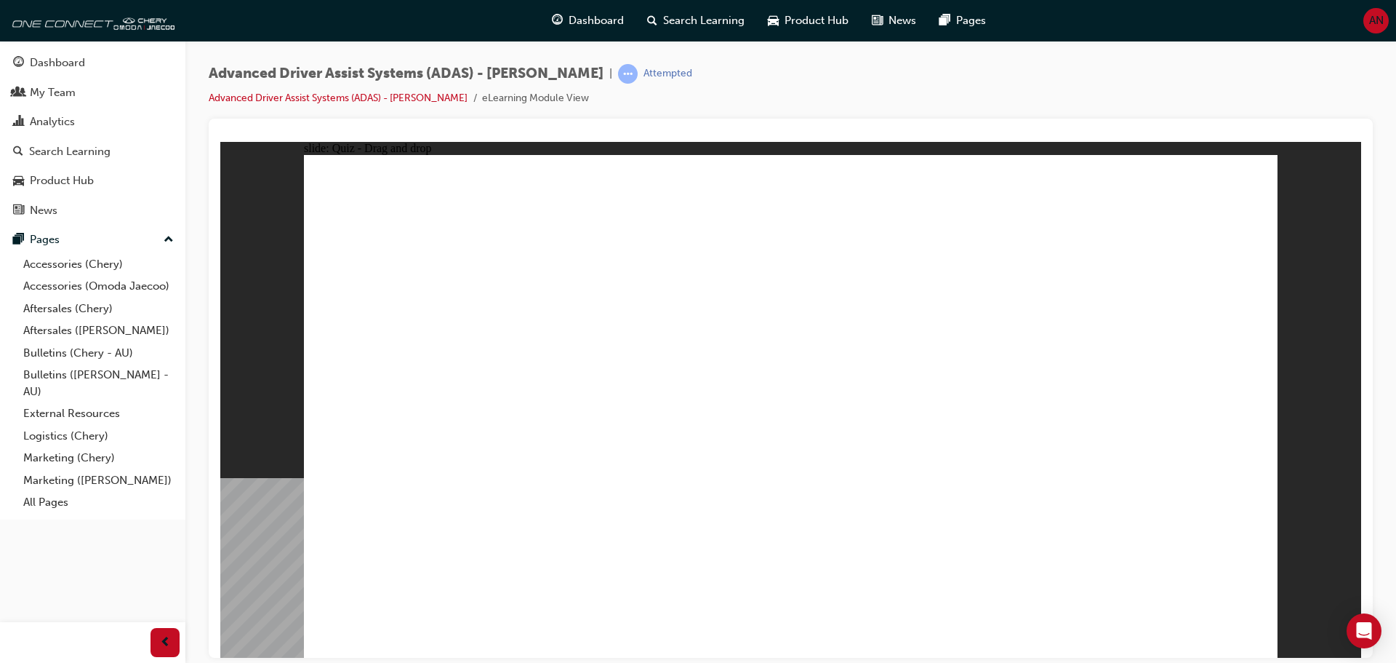
drag, startPoint x: 993, startPoint y: 245, endPoint x: 453, endPoint y: 529, distance: 609.9
drag, startPoint x: 1106, startPoint y: 249, endPoint x: 1011, endPoint y: 520, distance: 286.8
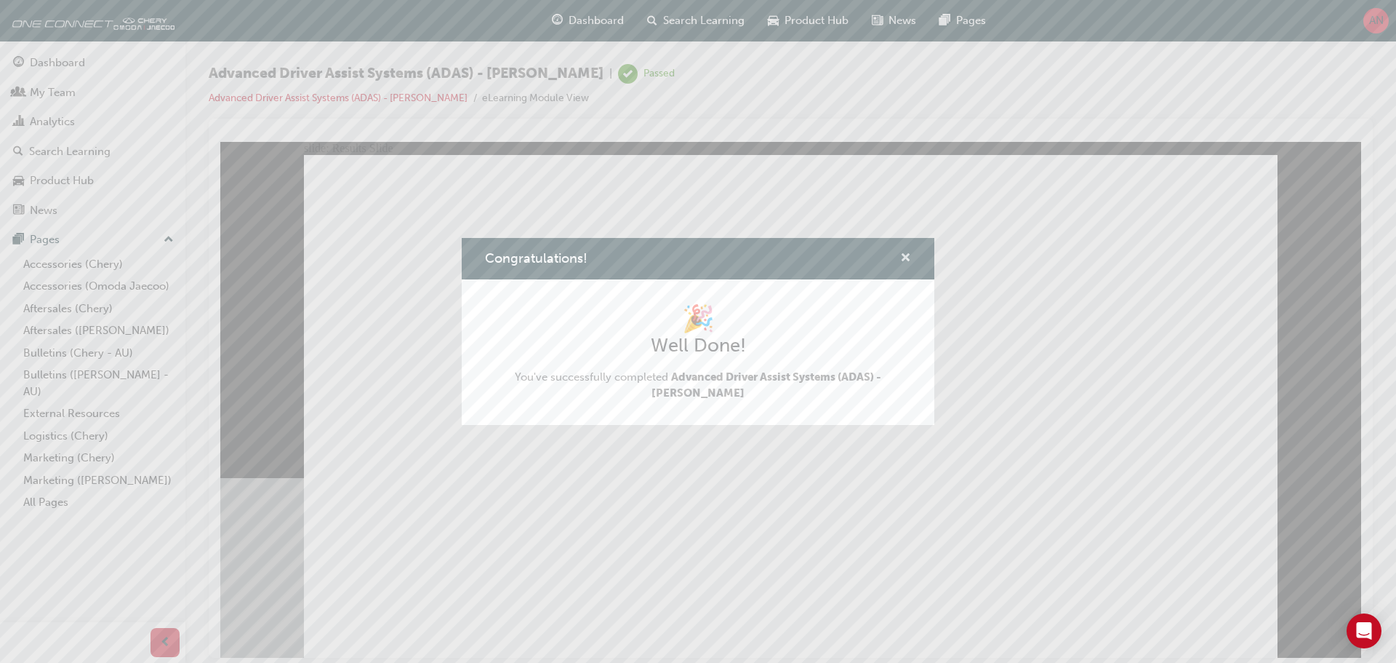
click at [909, 257] on span "cross-icon" at bounding box center [905, 258] width 11 height 13
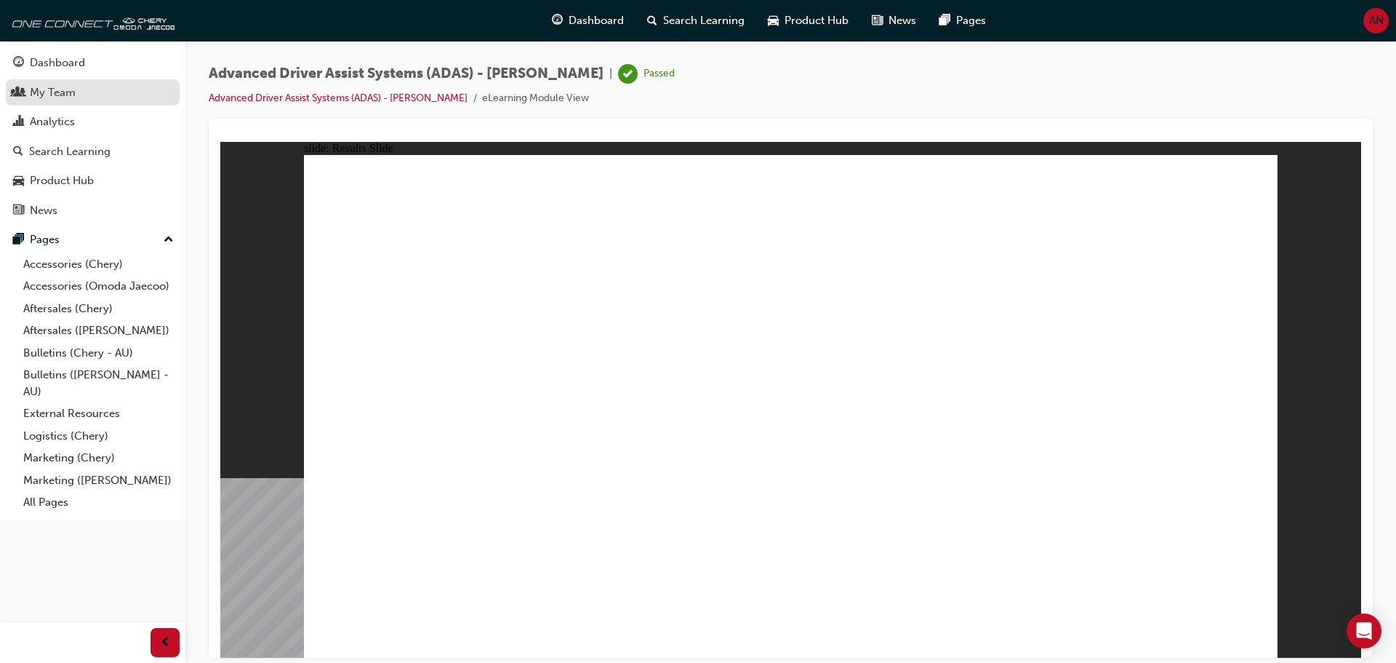
click at [73, 100] on div "My Team" at bounding box center [92, 93] width 159 height 18
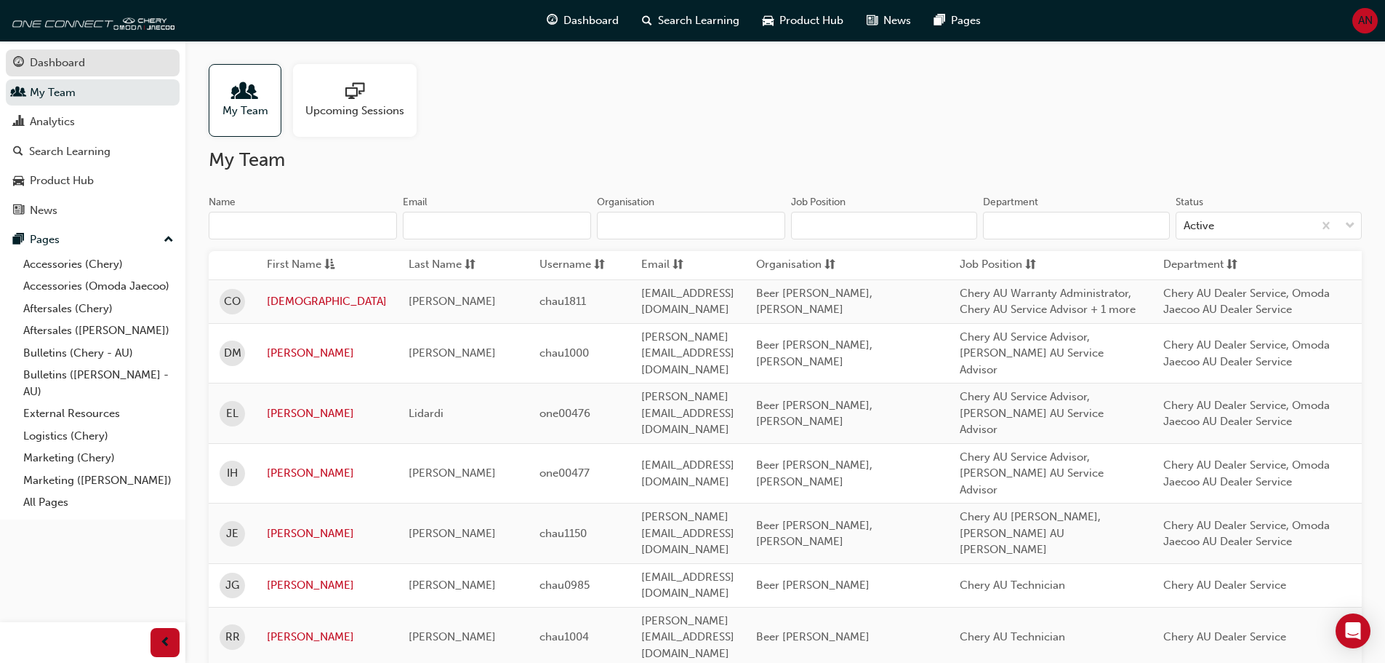
click at [76, 61] on div "Dashboard" at bounding box center [57, 63] width 55 height 17
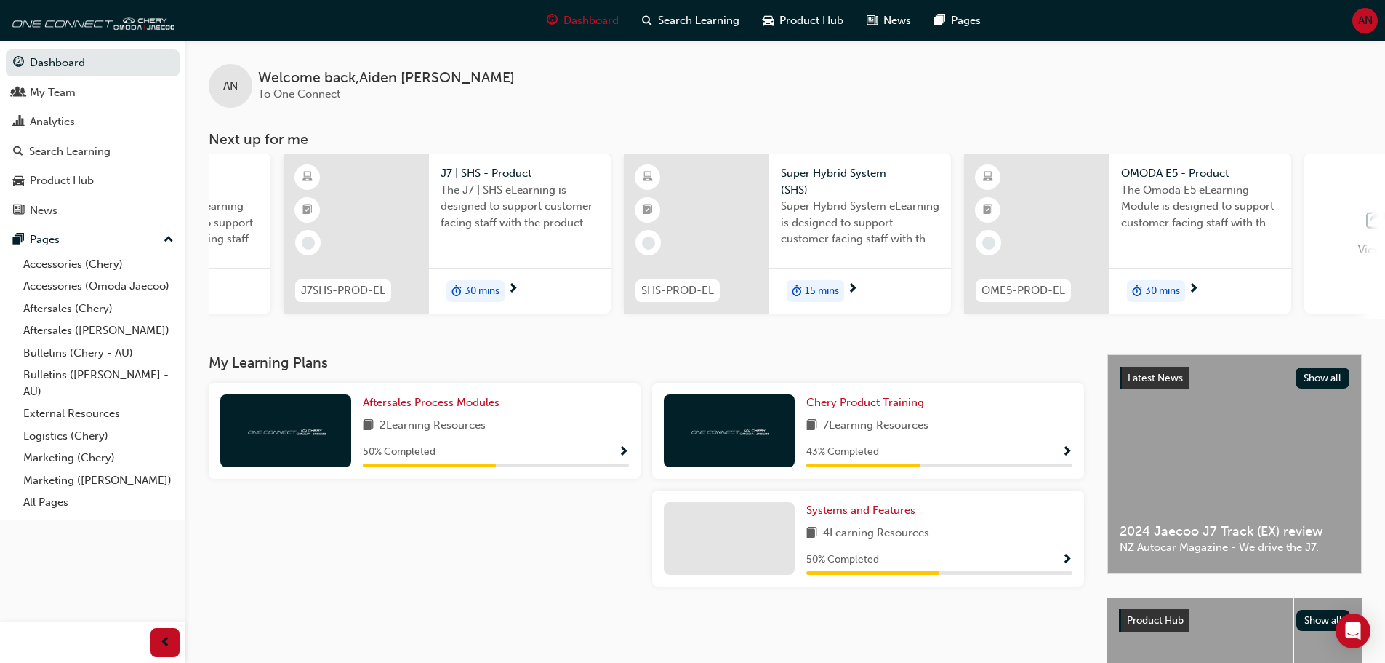
scroll to position [0, 863]
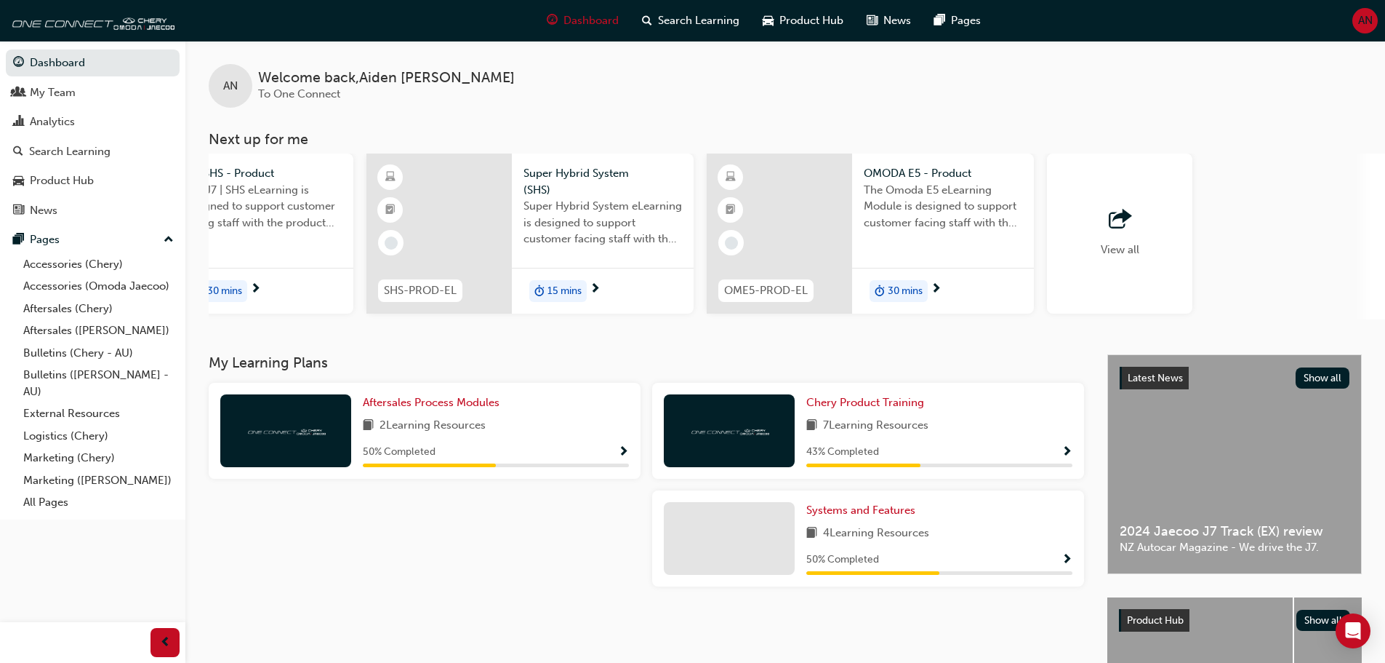
click at [1148, 213] on div "View all" at bounding box center [1119, 233] width 145 height 160
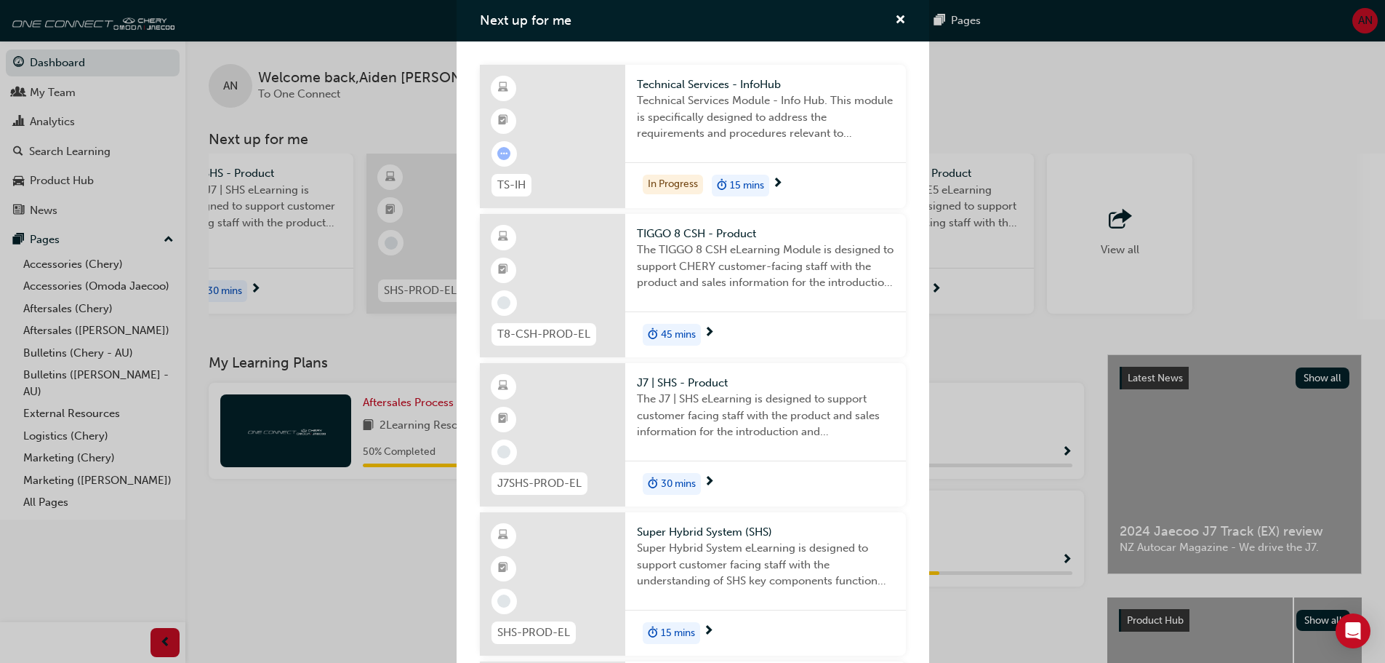
click at [885, 7] on div "Next up for me" at bounding box center [693, 20] width 473 height 41
click at [895, 15] on span "cross-icon" at bounding box center [900, 21] width 11 height 13
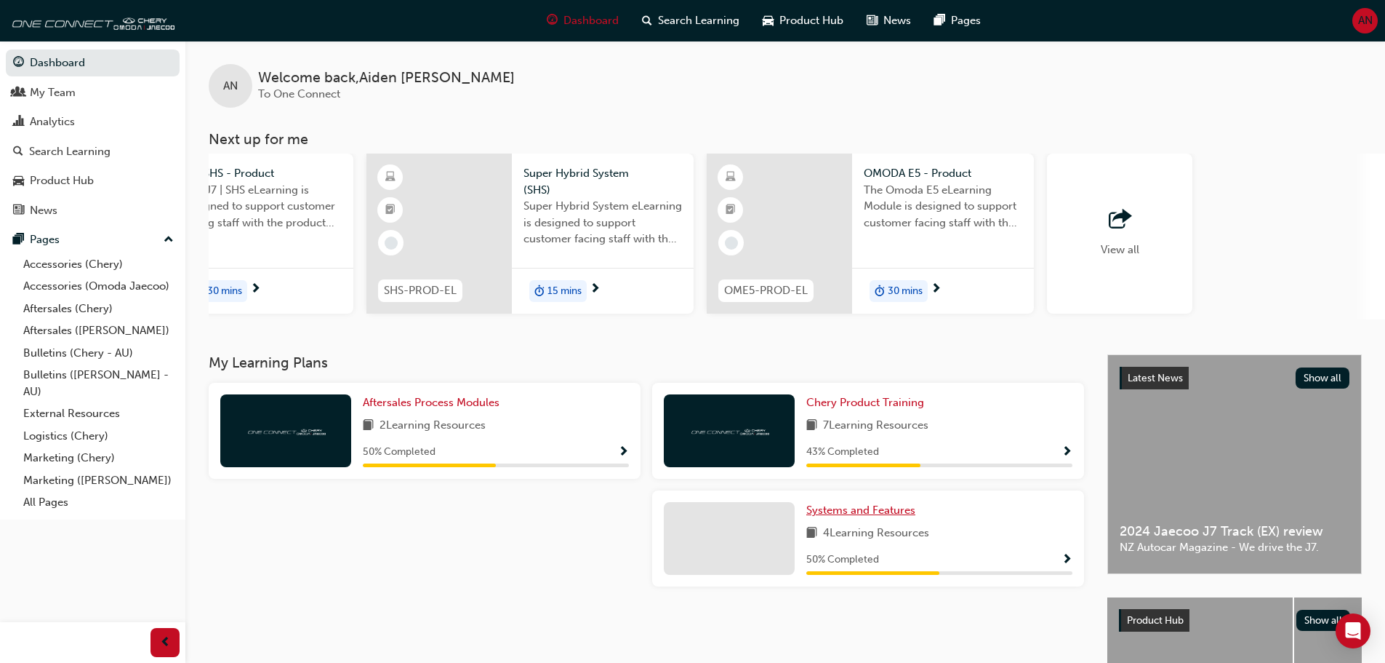
click at [868, 516] on span "Systems and Features" at bounding box center [861, 509] width 109 height 13
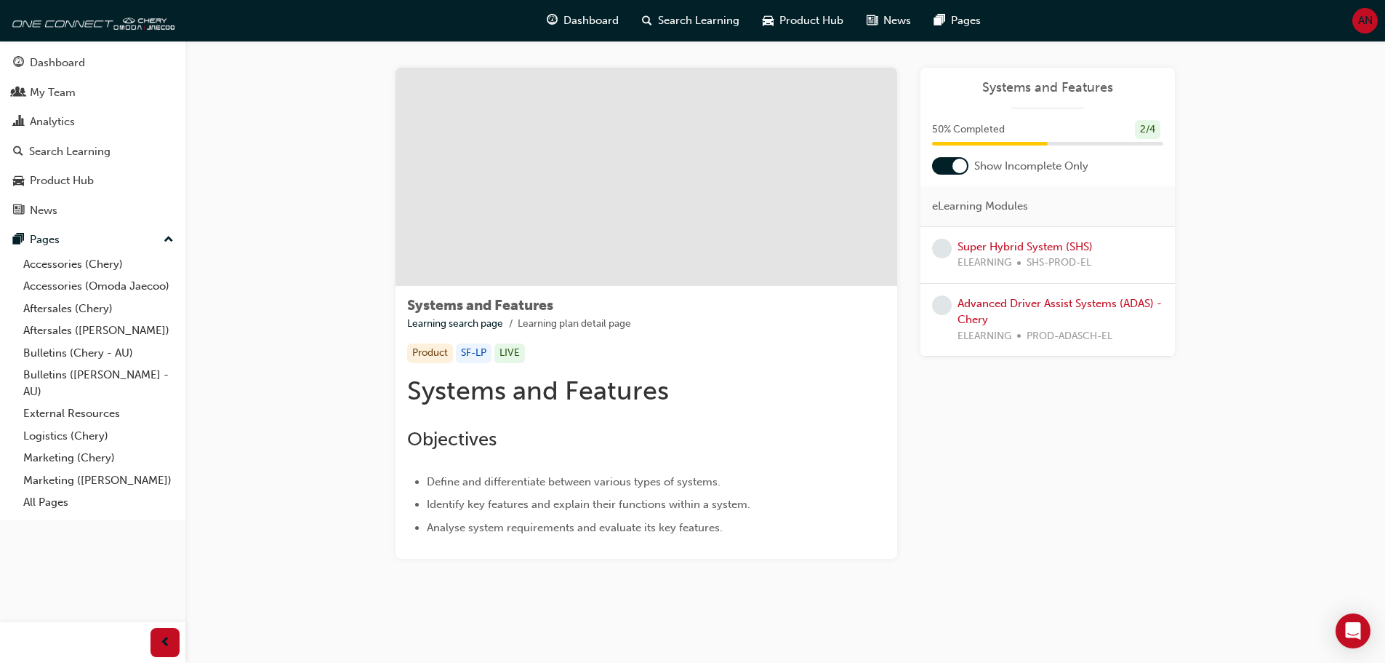
scroll to position [10, 0]
click at [1028, 249] on link "Super Hybrid System (SHS)" at bounding box center [1025, 244] width 135 height 13
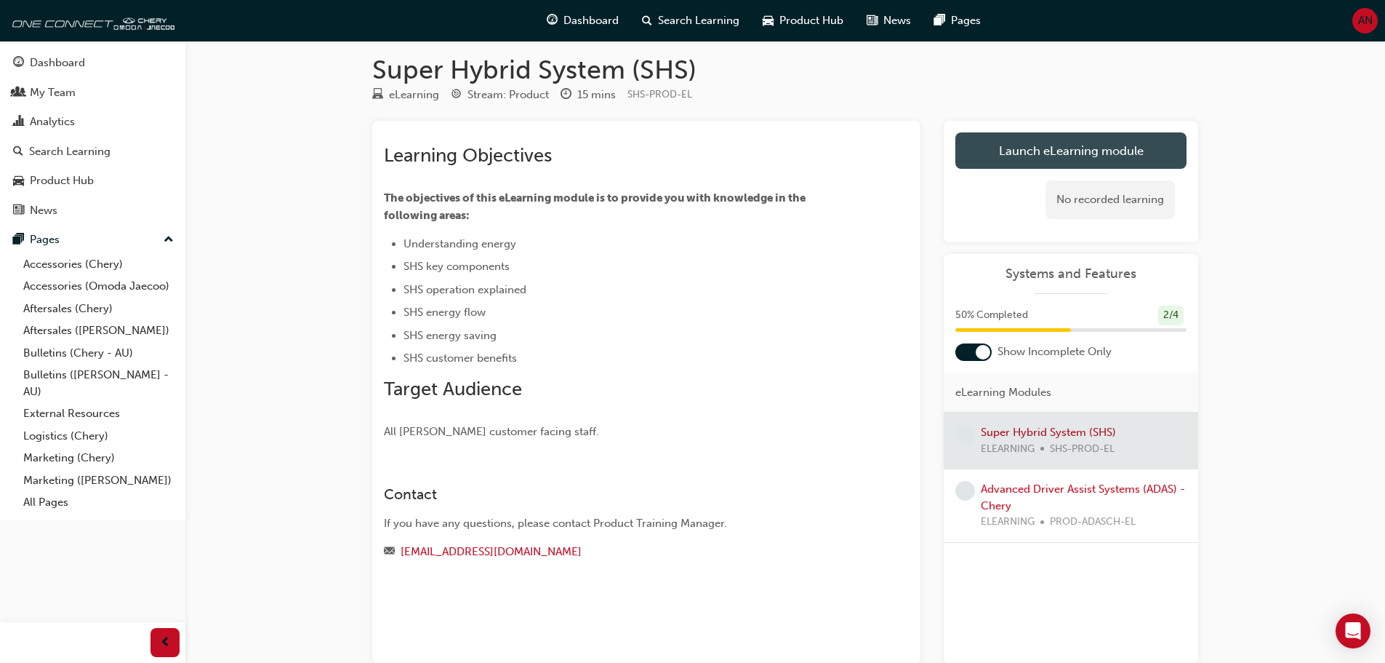
click at [1065, 140] on link "Launch eLearning module" at bounding box center [1071, 150] width 231 height 36
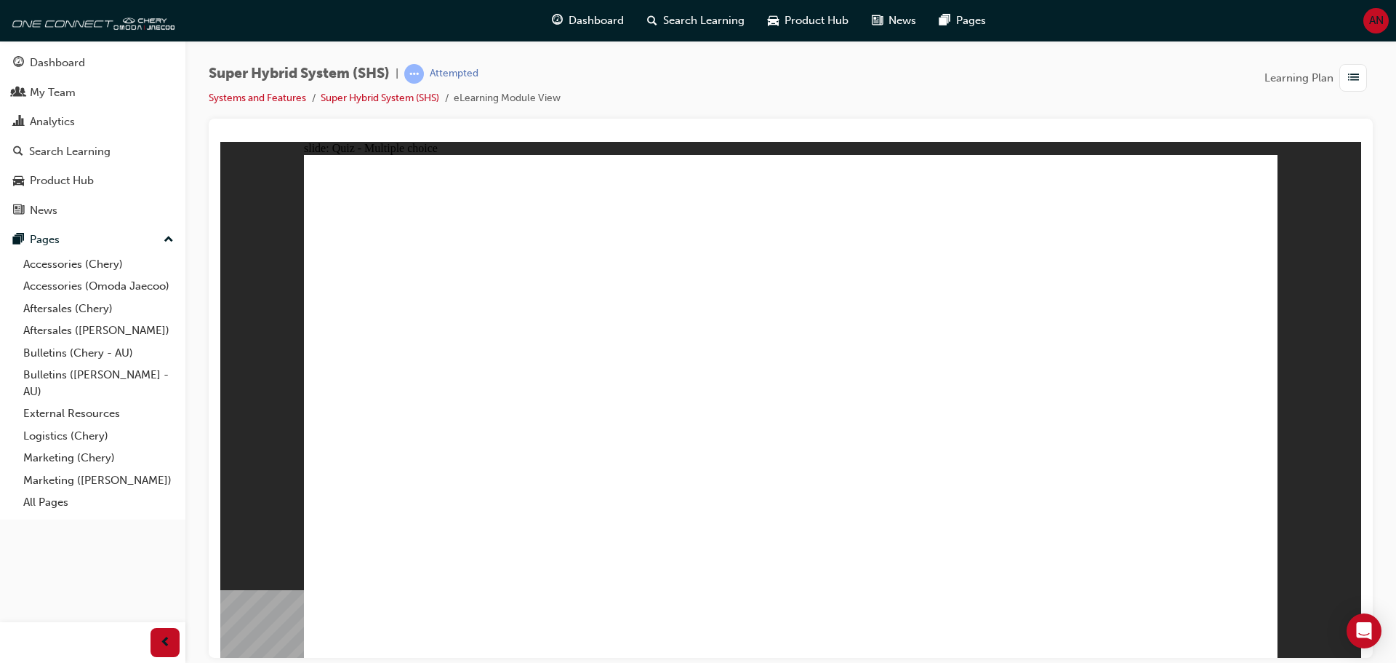
radio input "true"
drag, startPoint x: 635, startPoint y: 492, endPoint x: 646, endPoint y: 487, distance: 12.0
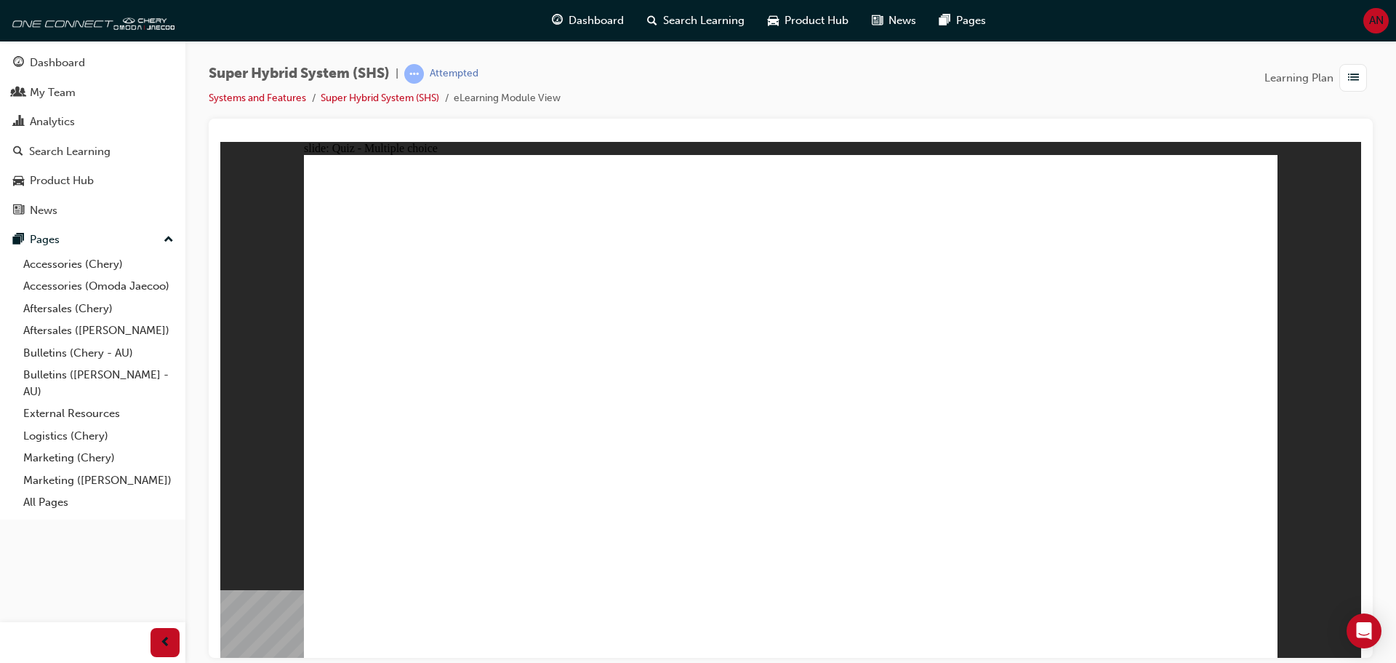
radio input "true"
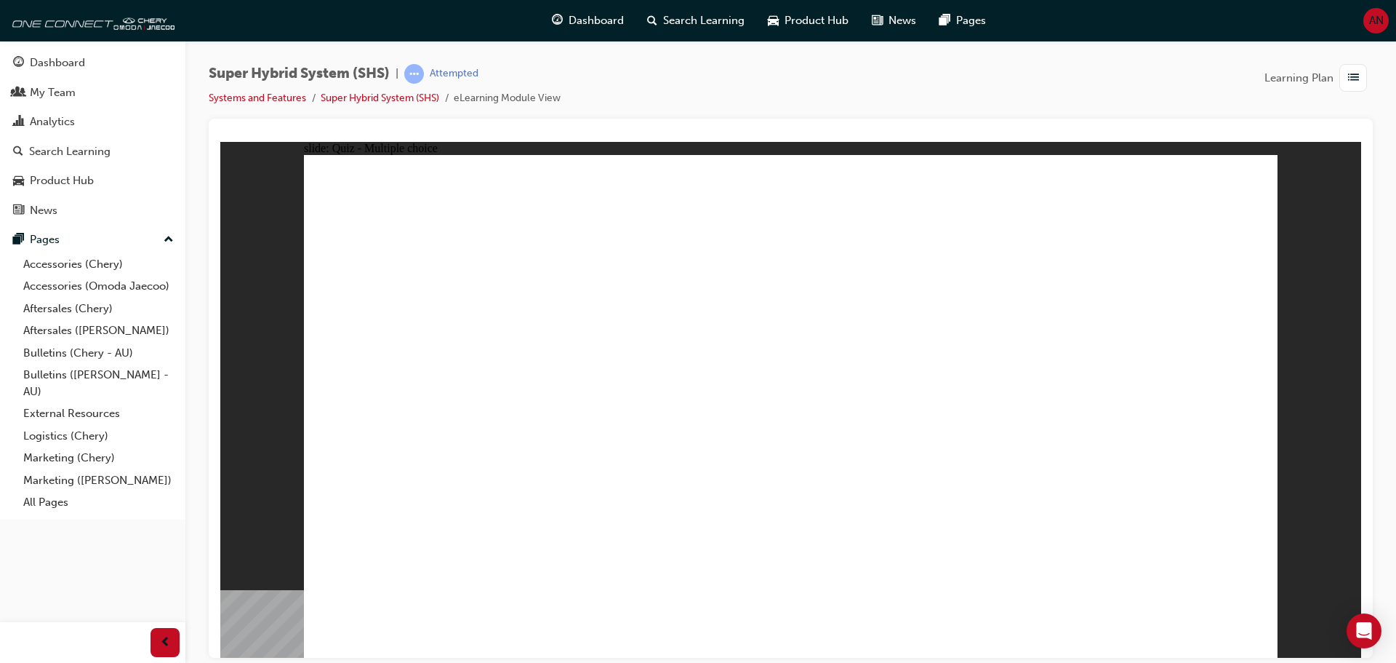
radio input "true"
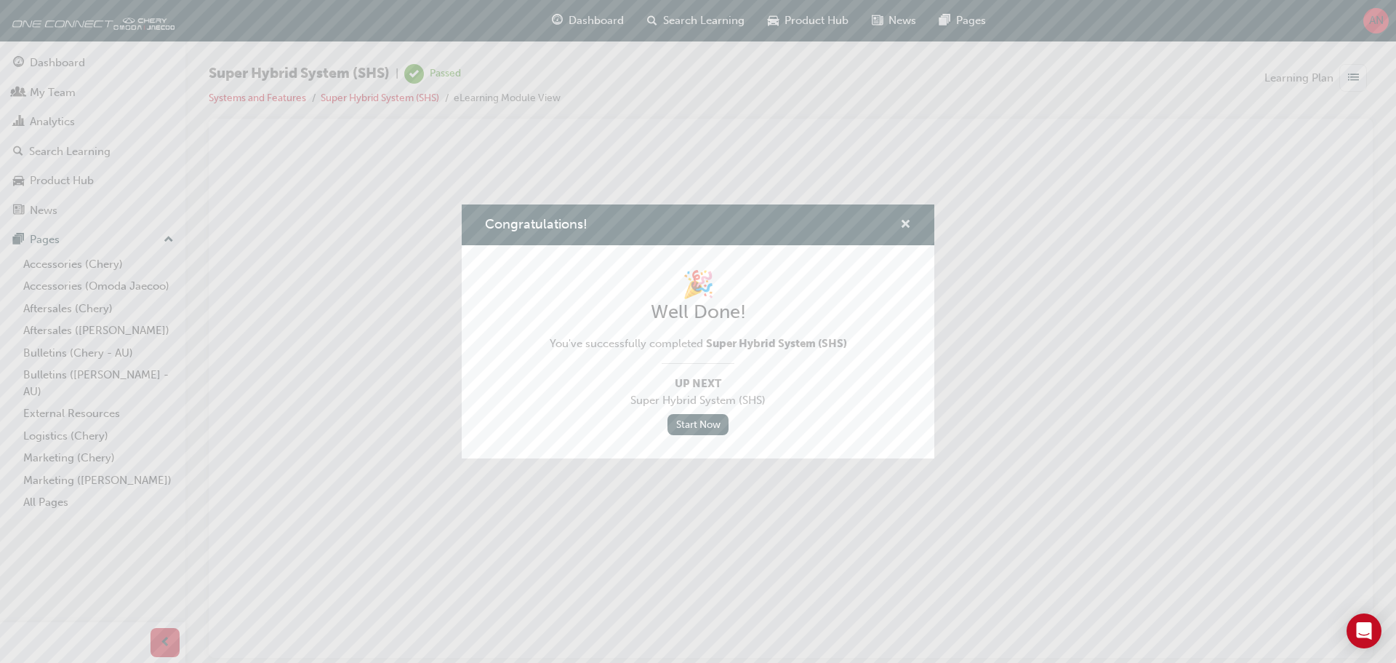
click at [903, 223] on span "cross-icon" at bounding box center [905, 225] width 11 height 13
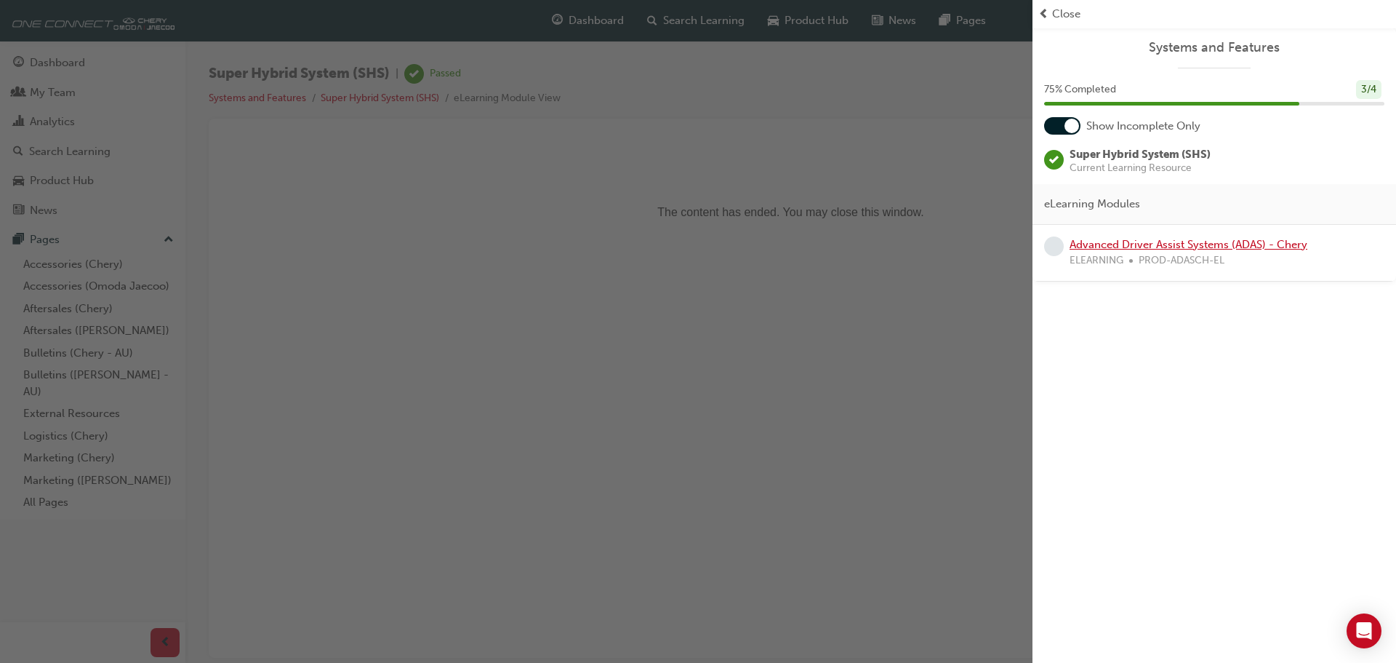
click at [1254, 239] on link "Advanced Driver Assist Systems (ADAS) - Chery" at bounding box center [1189, 244] width 238 height 13
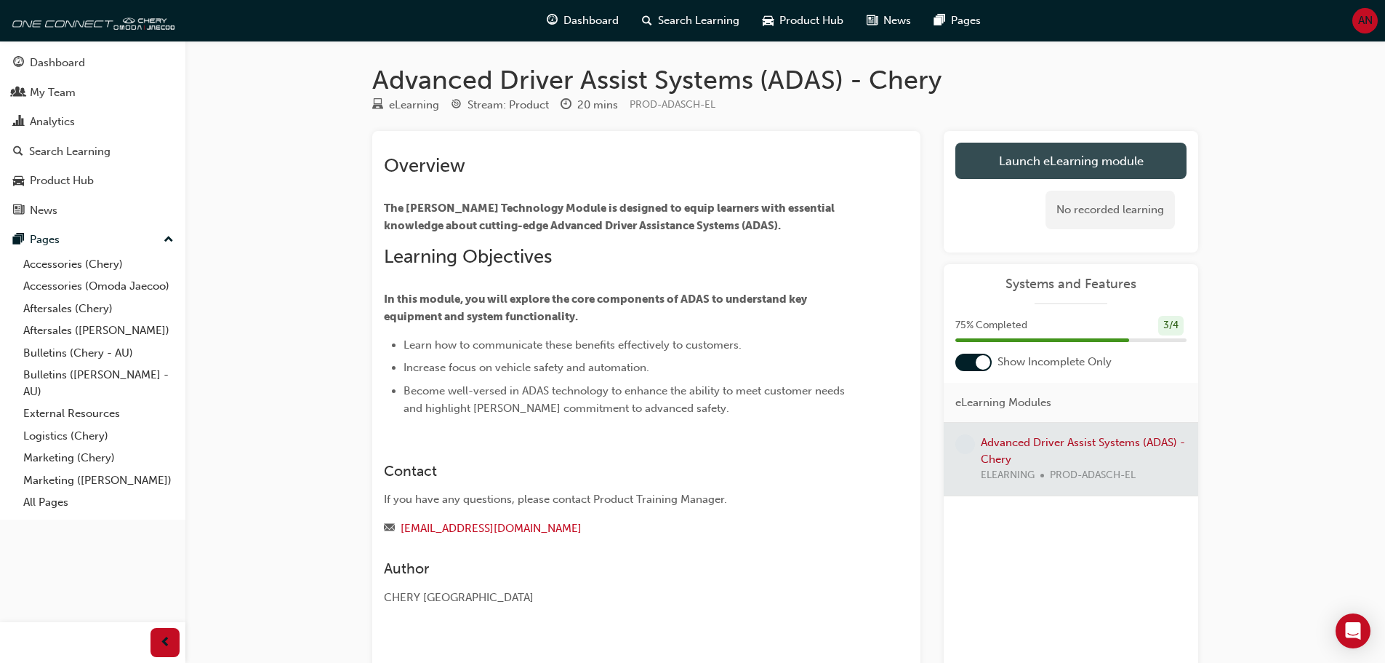
click at [1125, 159] on link "Launch eLearning module" at bounding box center [1071, 161] width 231 height 36
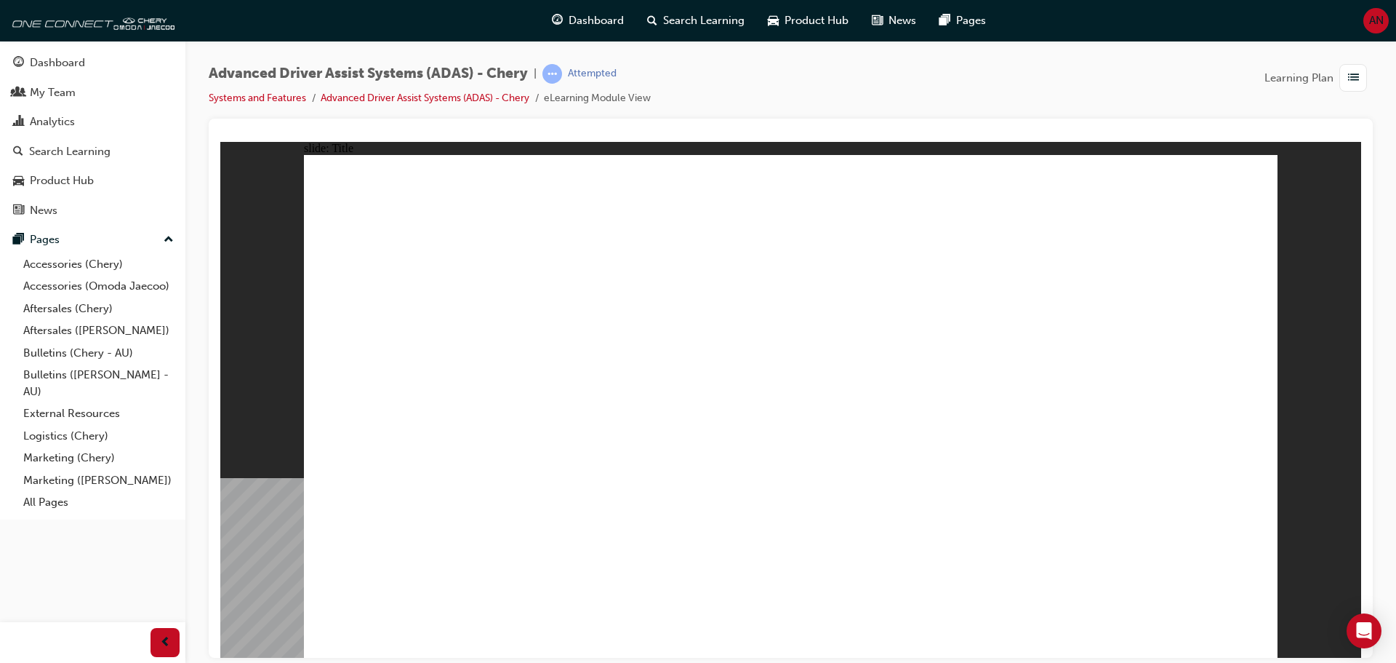
click at [71, 51] on link "Dashboard" at bounding box center [93, 62] width 174 height 27
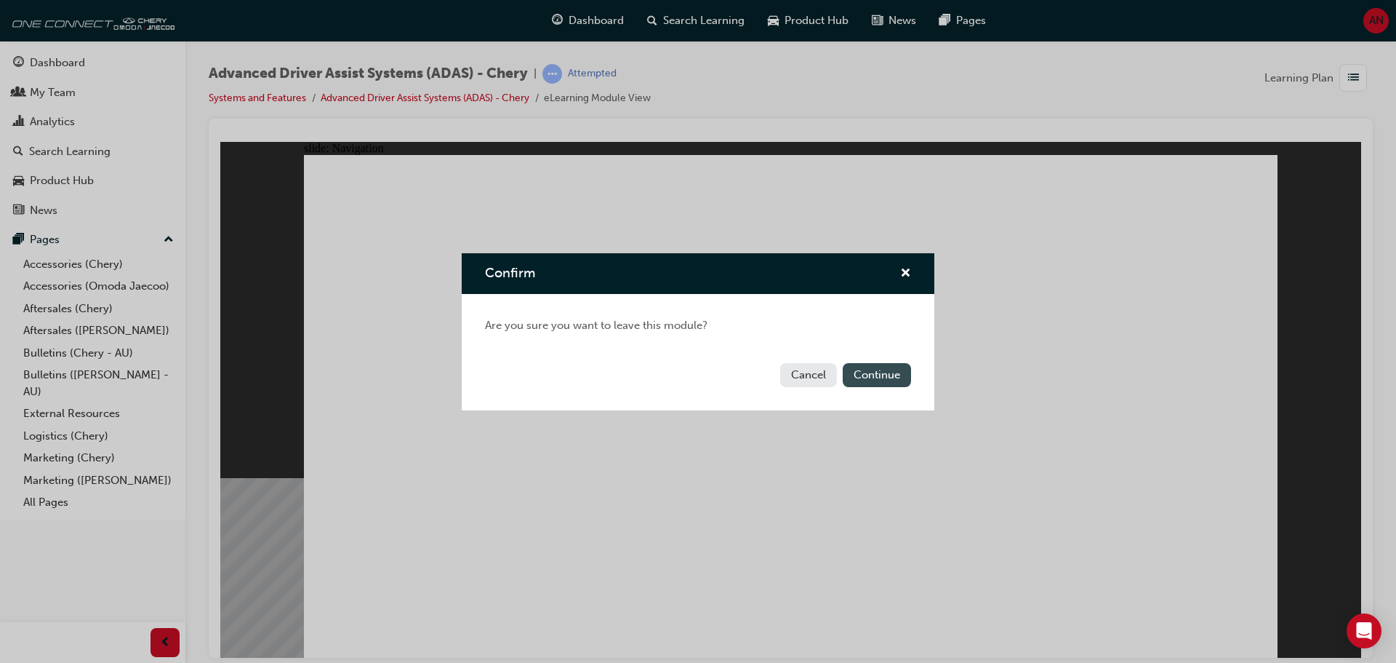
click at [875, 378] on button "Continue" at bounding box center [877, 375] width 68 height 24
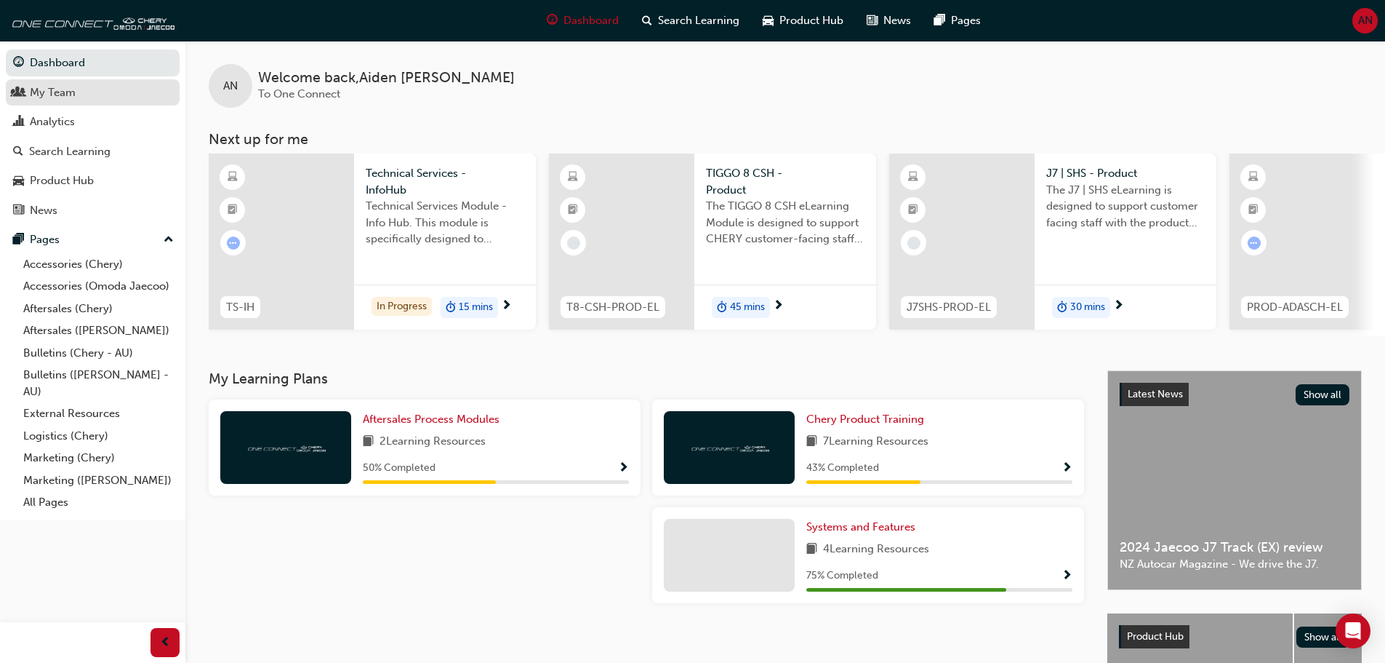
click at [103, 97] on div "My Team" at bounding box center [92, 93] width 159 height 18
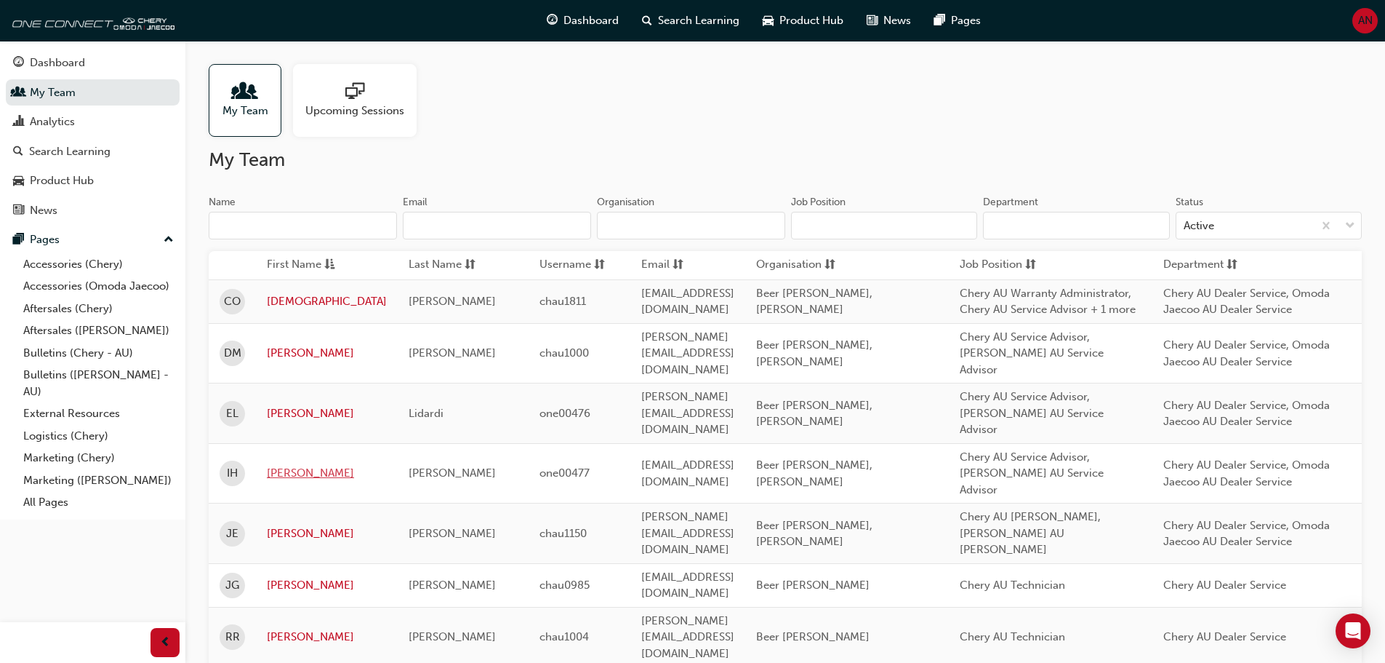
click at [291, 465] on link "Isabella" at bounding box center [327, 473] width 120 height 17
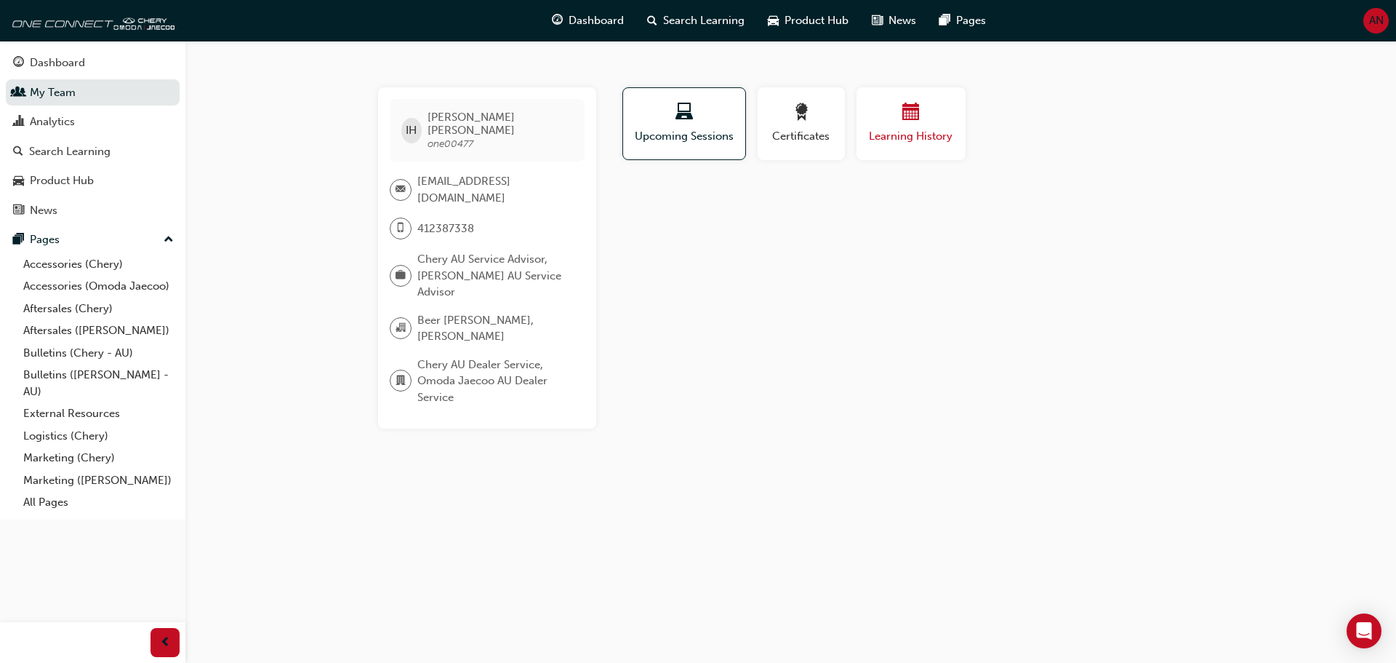
click at [886, 123] on div "button" at bounding box center [911, 114] width 87 height 23
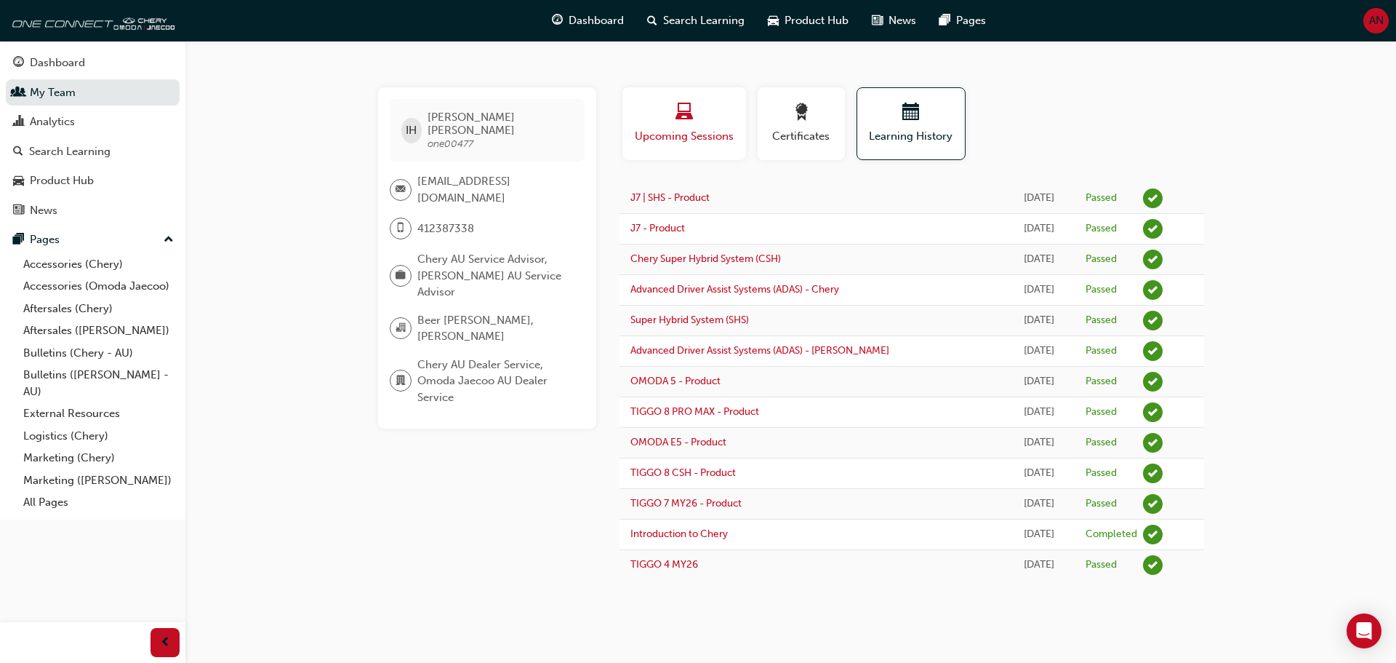
click at [665, 123] on div "button" at bounding box center [684, 114] width 102 height 23
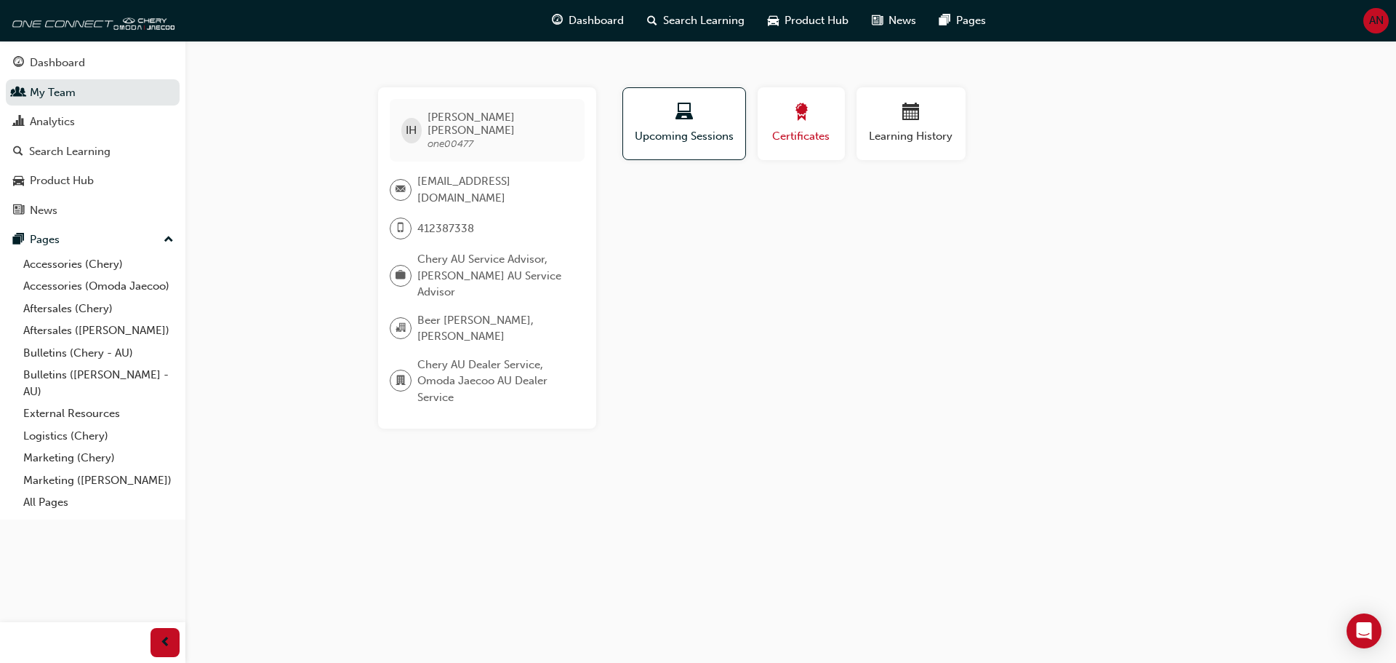
click at [774, 124] on div "button" at bounding box center [801, 114] width 65 height 23
click at [891, 112] on div "button" at bounding box center [911, 114] width 87 height 23
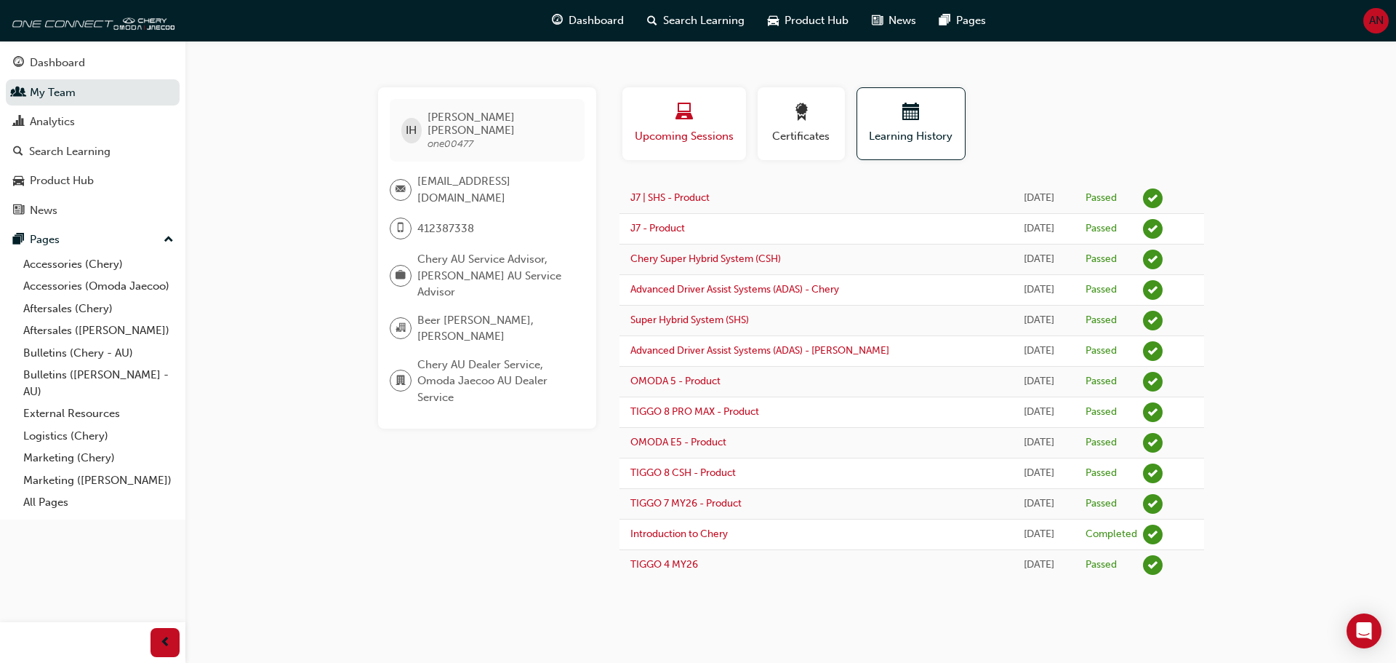
click at [660, 130] on span "Upcoming Sessions" at bounding box center [684, 136] width 102 height 17
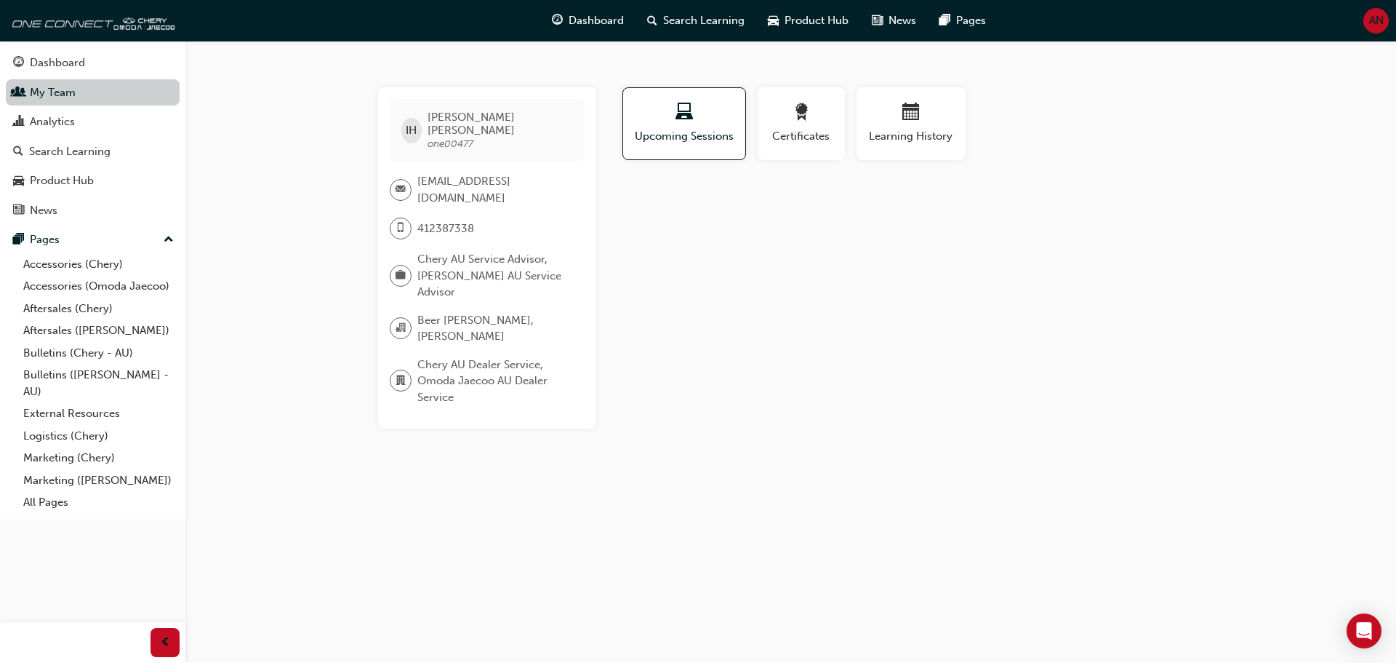
click at [64, 95] on link "My Team" at bounding box center [93, 92] width 174 height 27
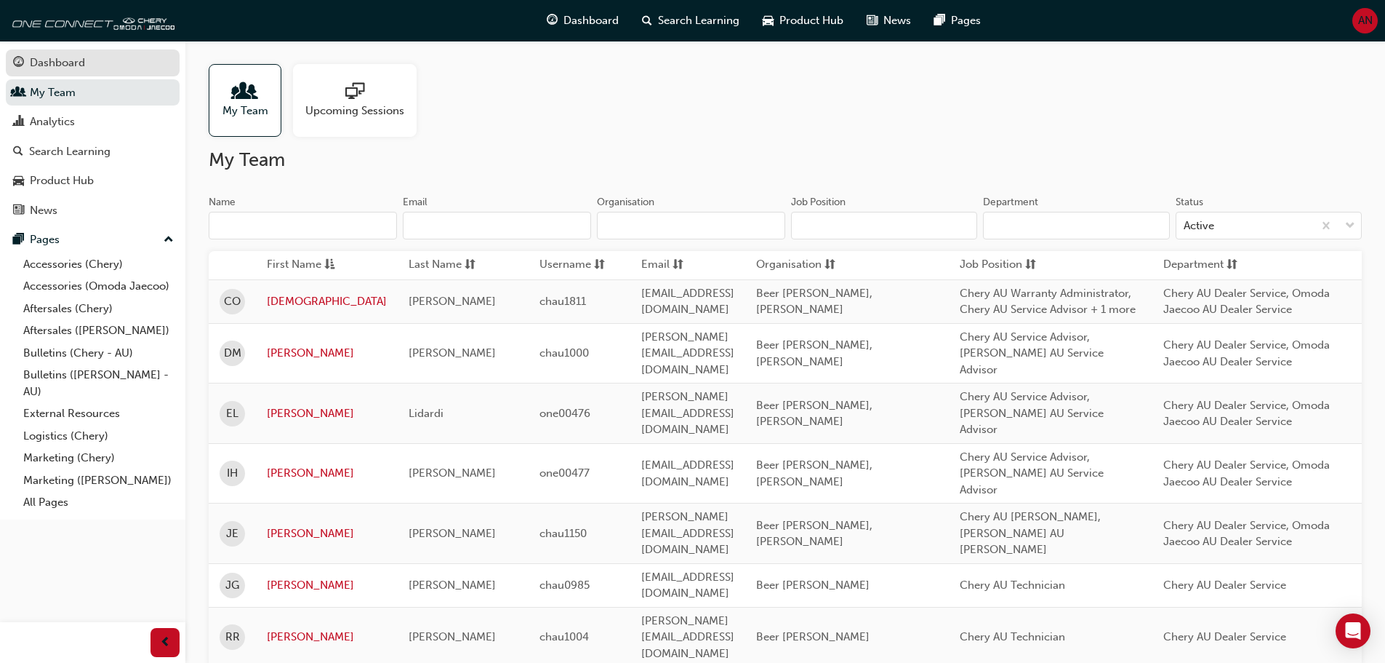
click at [44, 56] on div "Dashboard" at bounding box center [57, 63] width 55 height 17
